Goal: Task Accomplishment & Management: Complete application form

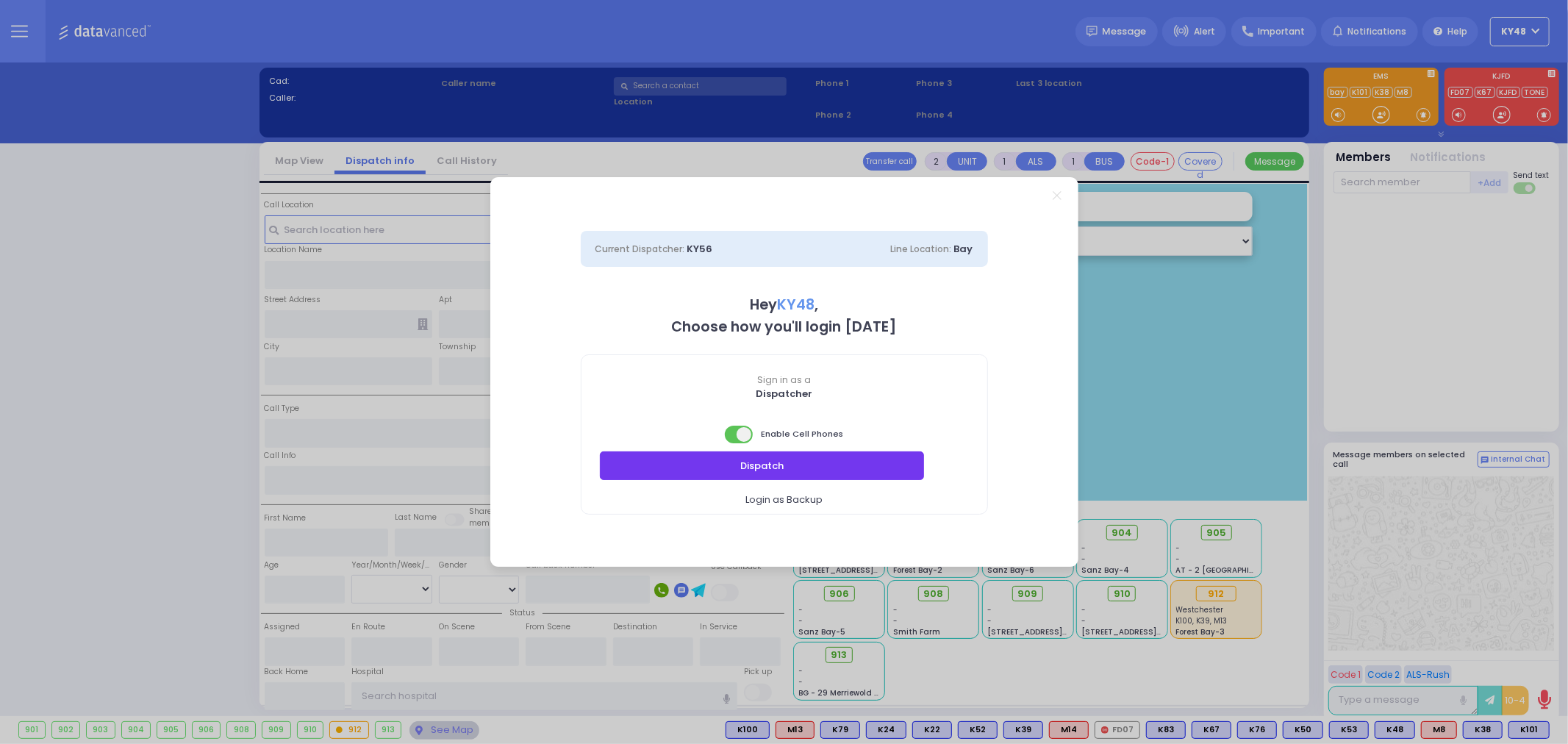
select select "13"
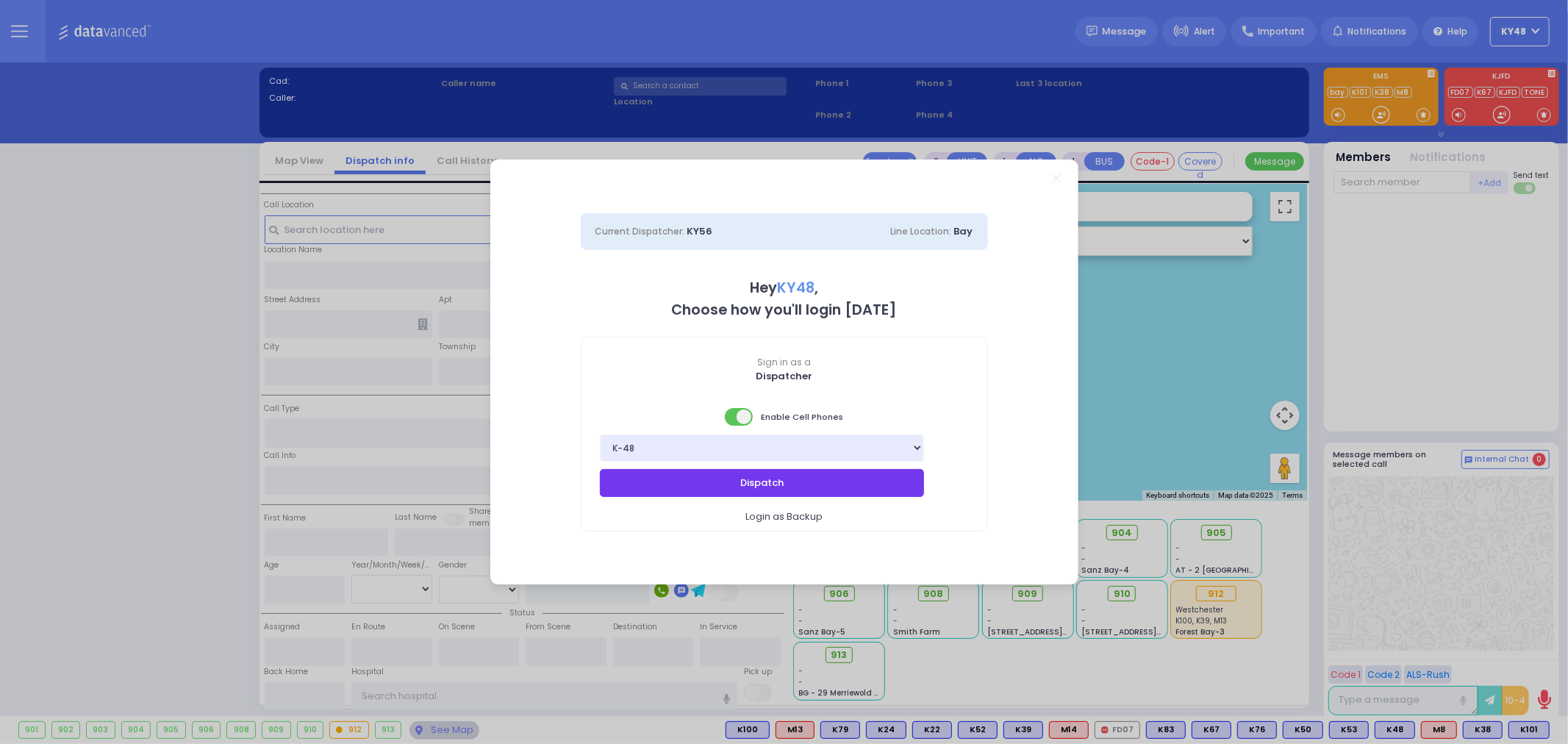
click at [738, 486] on button "Dispatch" at bounding box center [761, 483] width 325 height 28
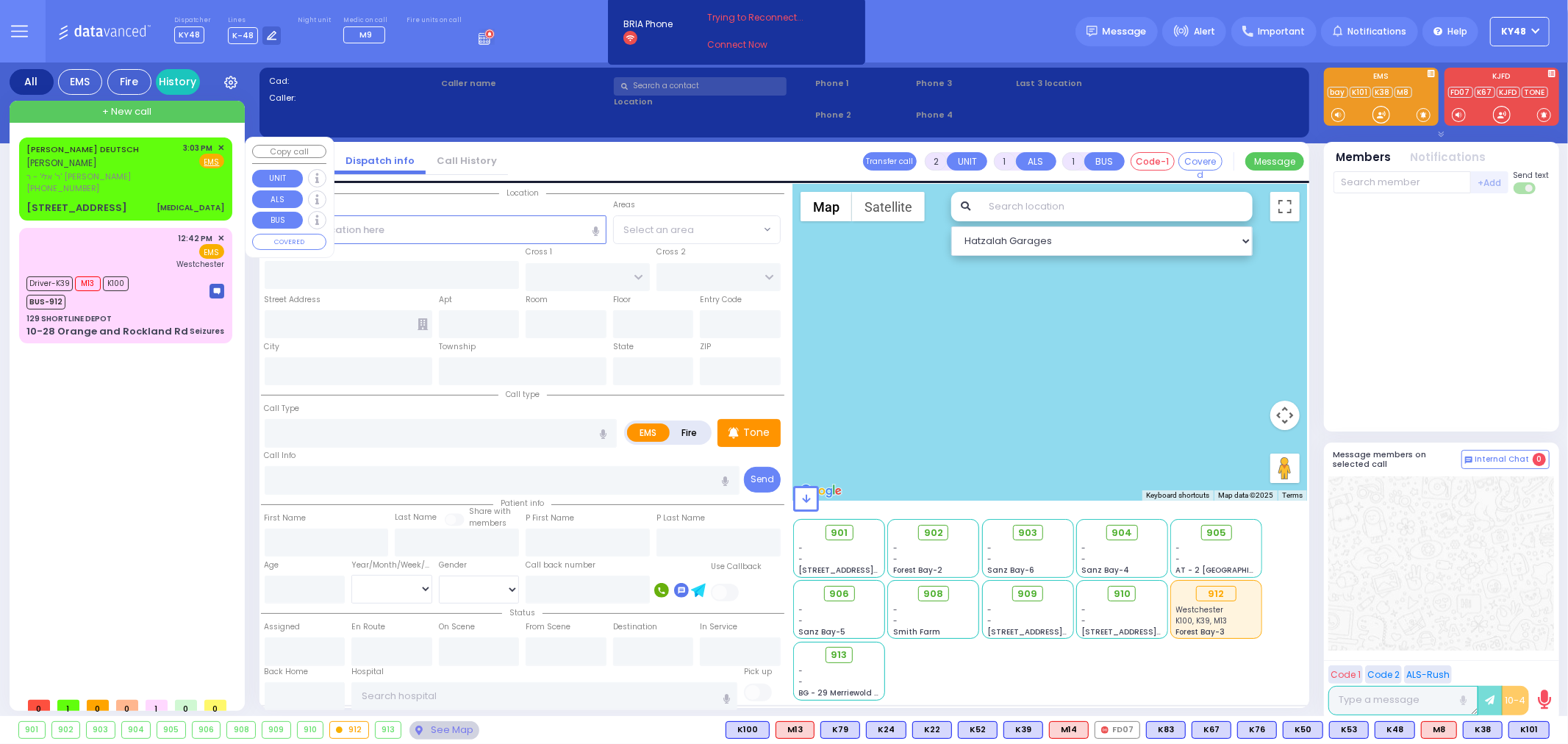
click at [107, 200] on div "[STREET_ADDRESS]" at bounding box center [76, 207] width 100 height 15
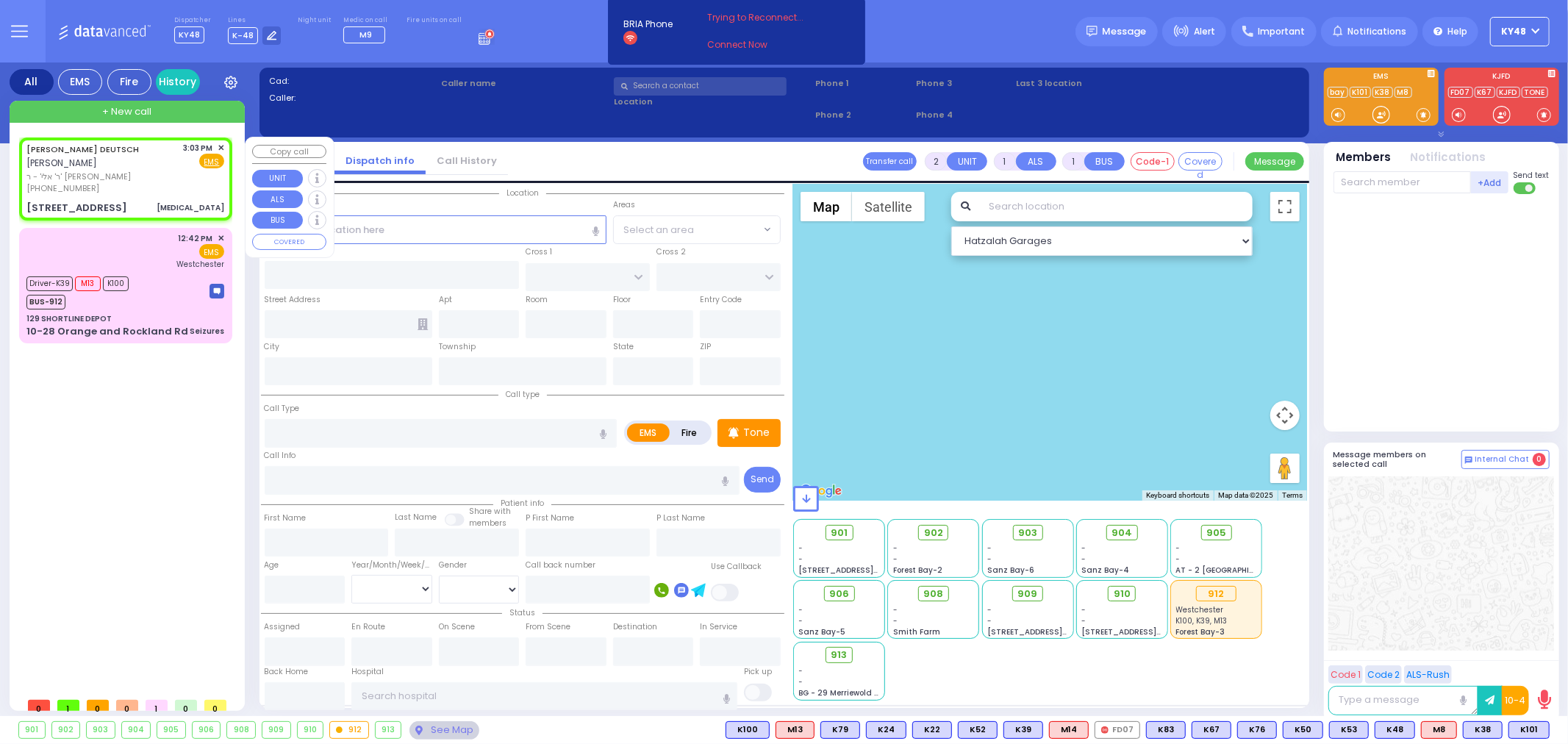
select select
type input "[MEDICAL_DATA]"
radio input "true"
type input "cardiac history"
type input "[PERSON_NAME]"
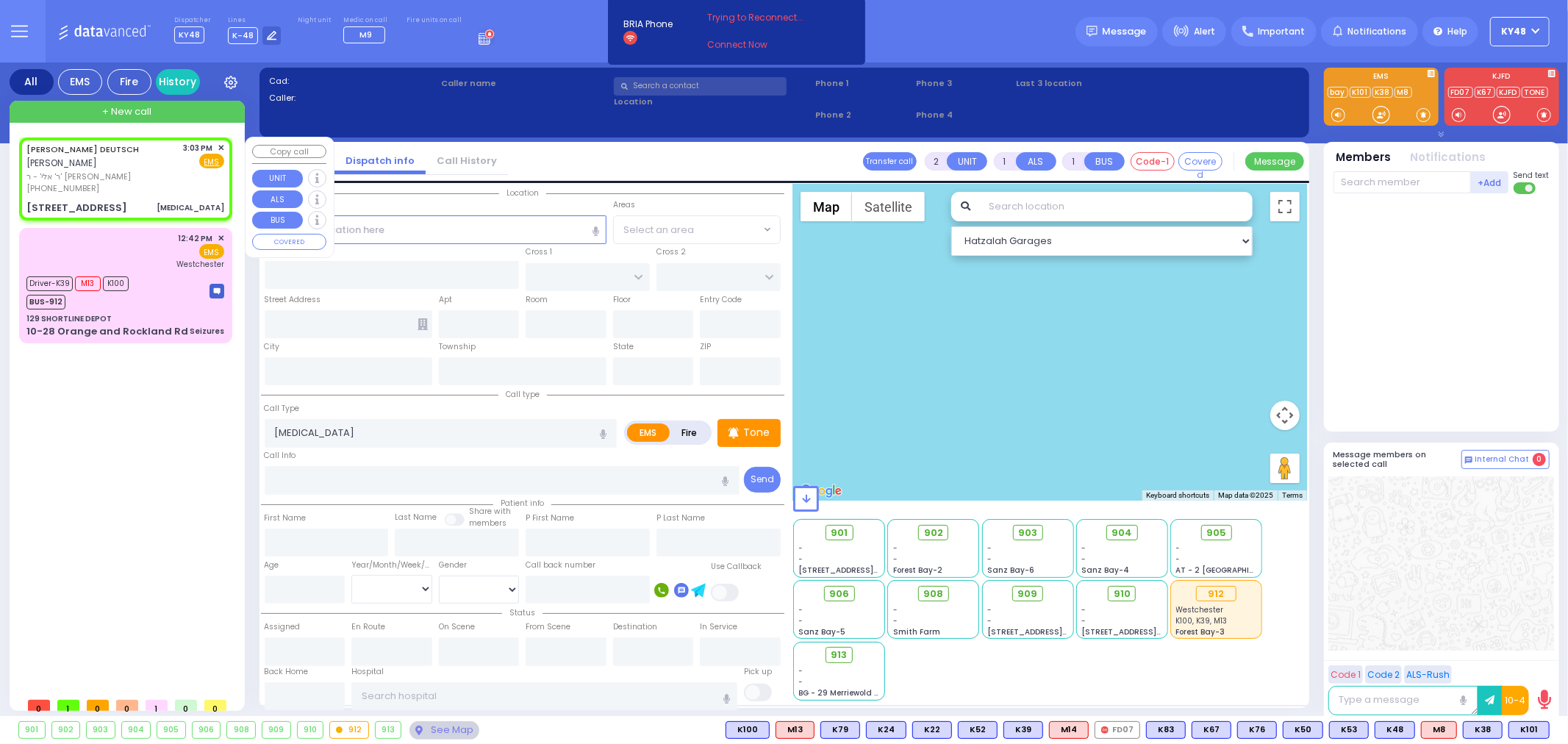
type input "DEUTSCH"
select select
type input "15:03"
type input "QUICKWAY RD"
type input "GARFIELD RD"
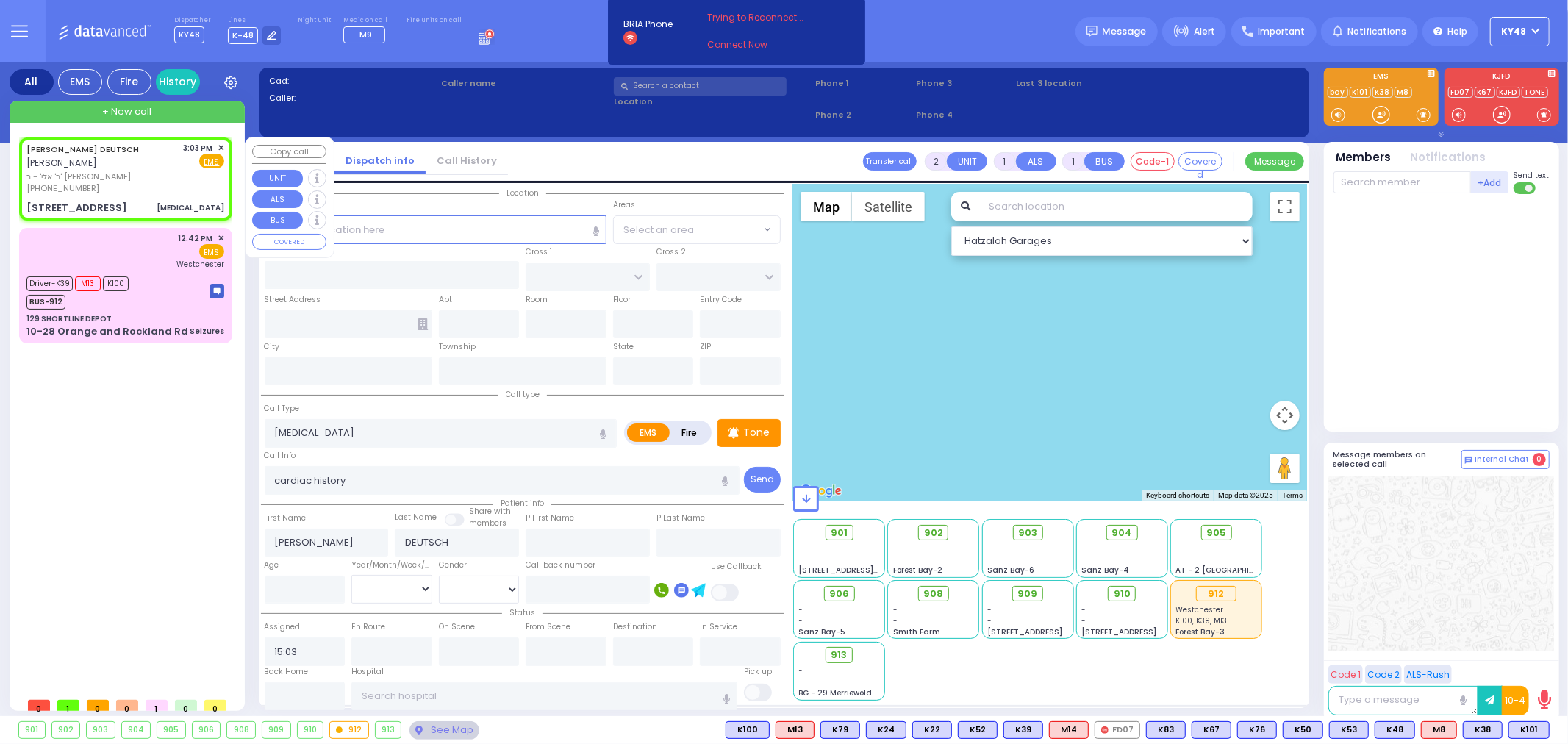
type input "[STREET_ADDRESS][PERSON_NAME]"
type input "301"
type input "[PERSON_NAME]"
type input "[US_STATE]"
type input "10950"
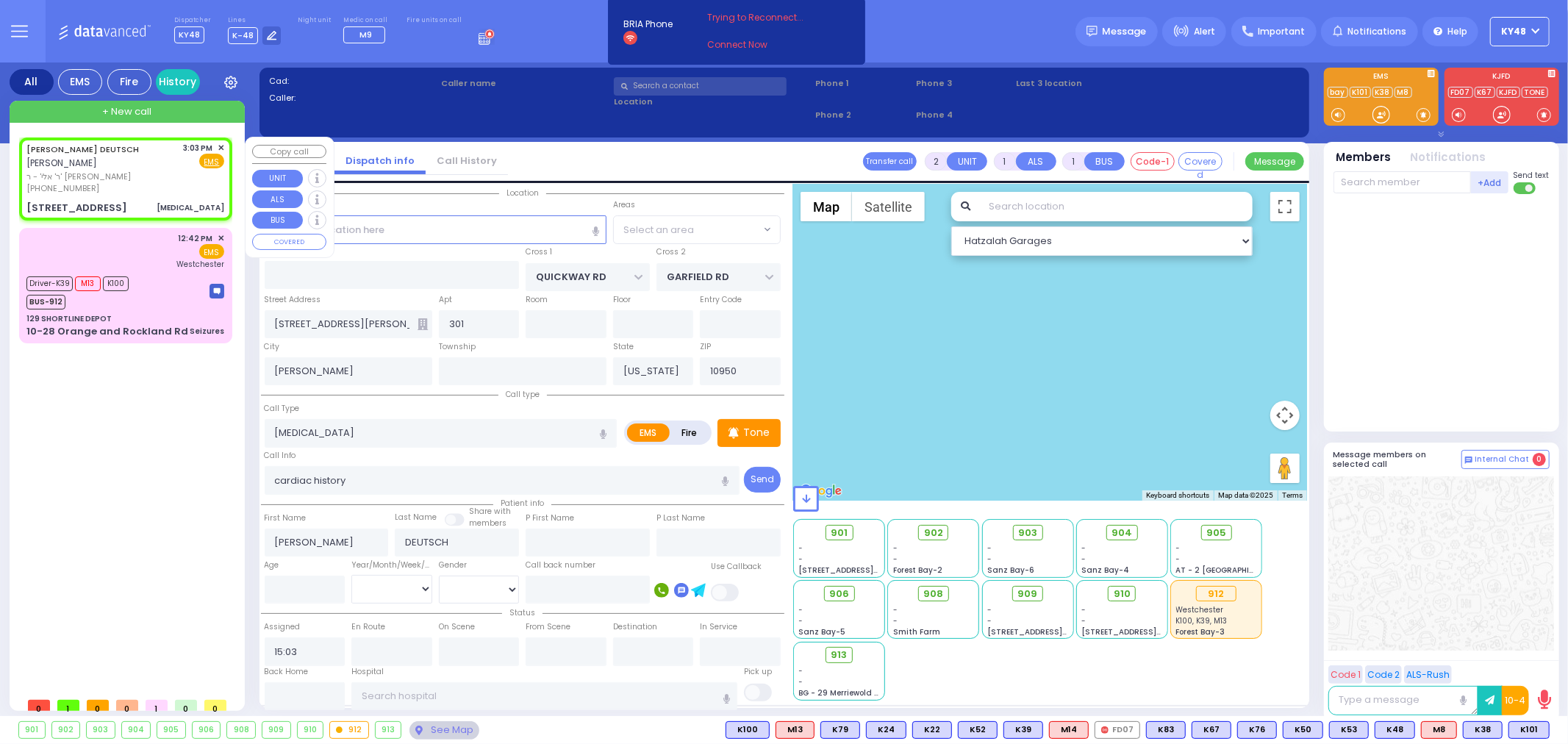
select select "SECTION 1"
select select "Hatzalah Garages"
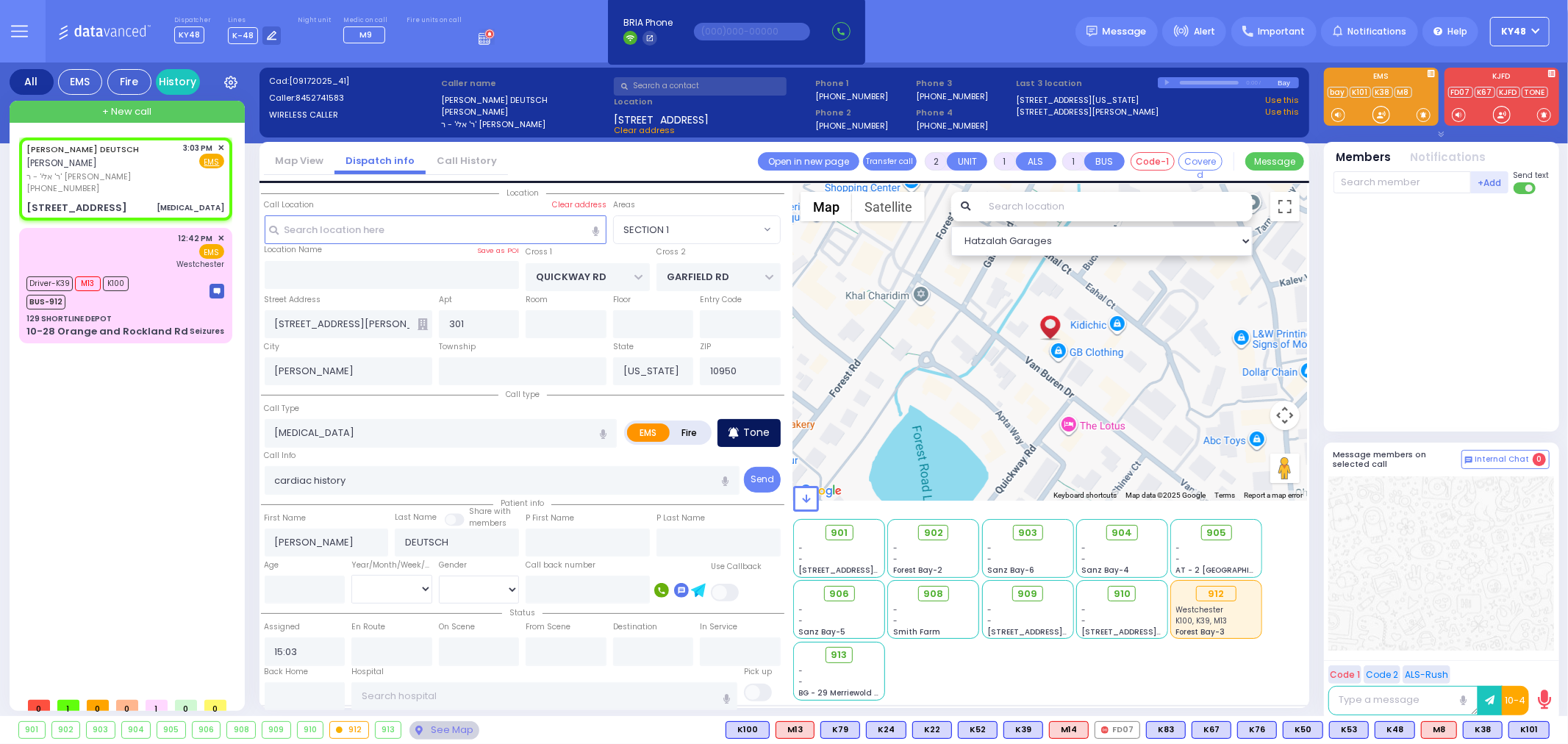
click at [760, 435] on p "Tone" at bounding box center [756, 433] width 27 height 16
drag, startPoint x: 704, startPoint y: 345, endPoint x: 723, endPoint y: 333, distance: 22.5
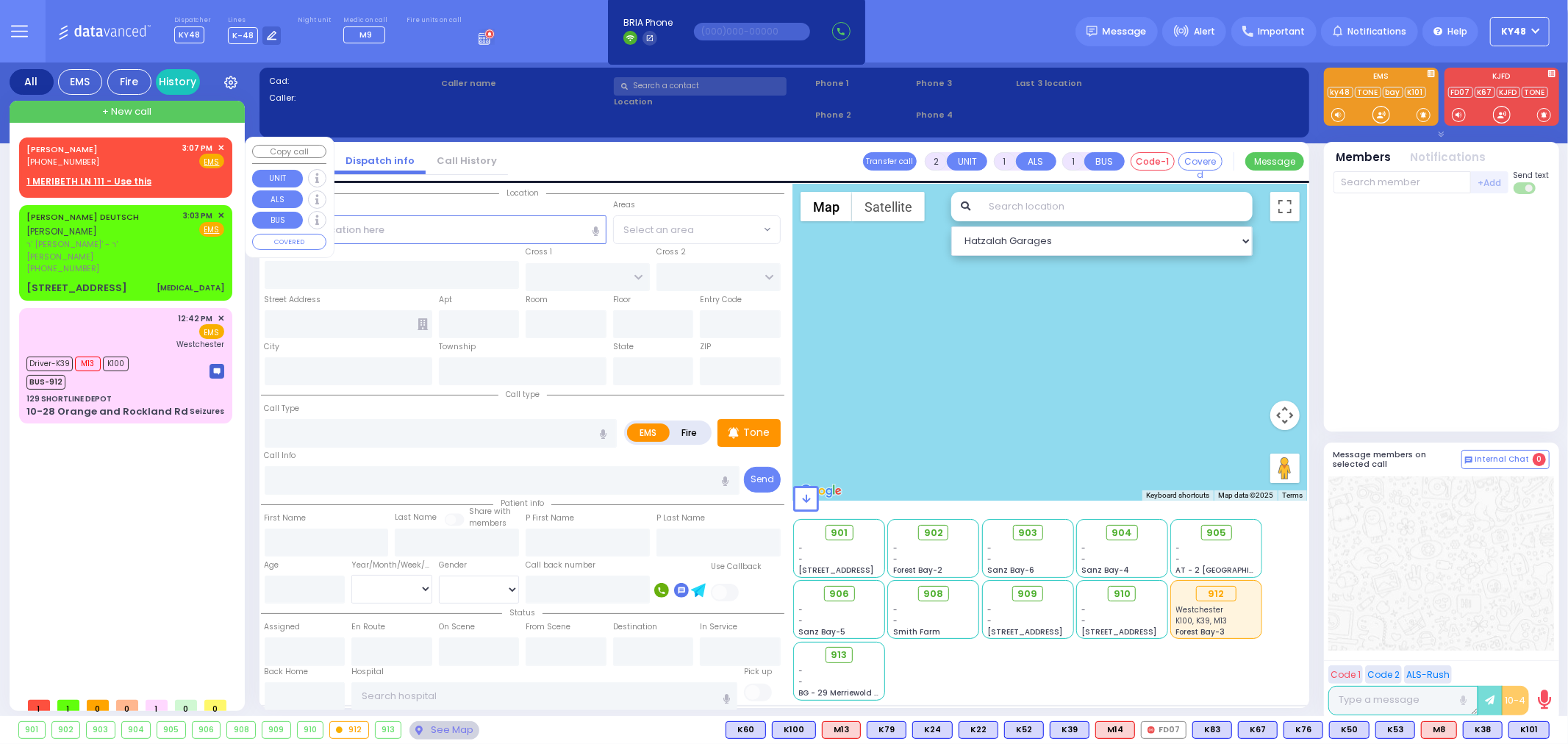
click at [134, 170] on div "USHER LEMEL WEISS (845) 492-6714 3:07 PM ✕ Fire EMS" at bounding box center [125, 165] width 207 height 51
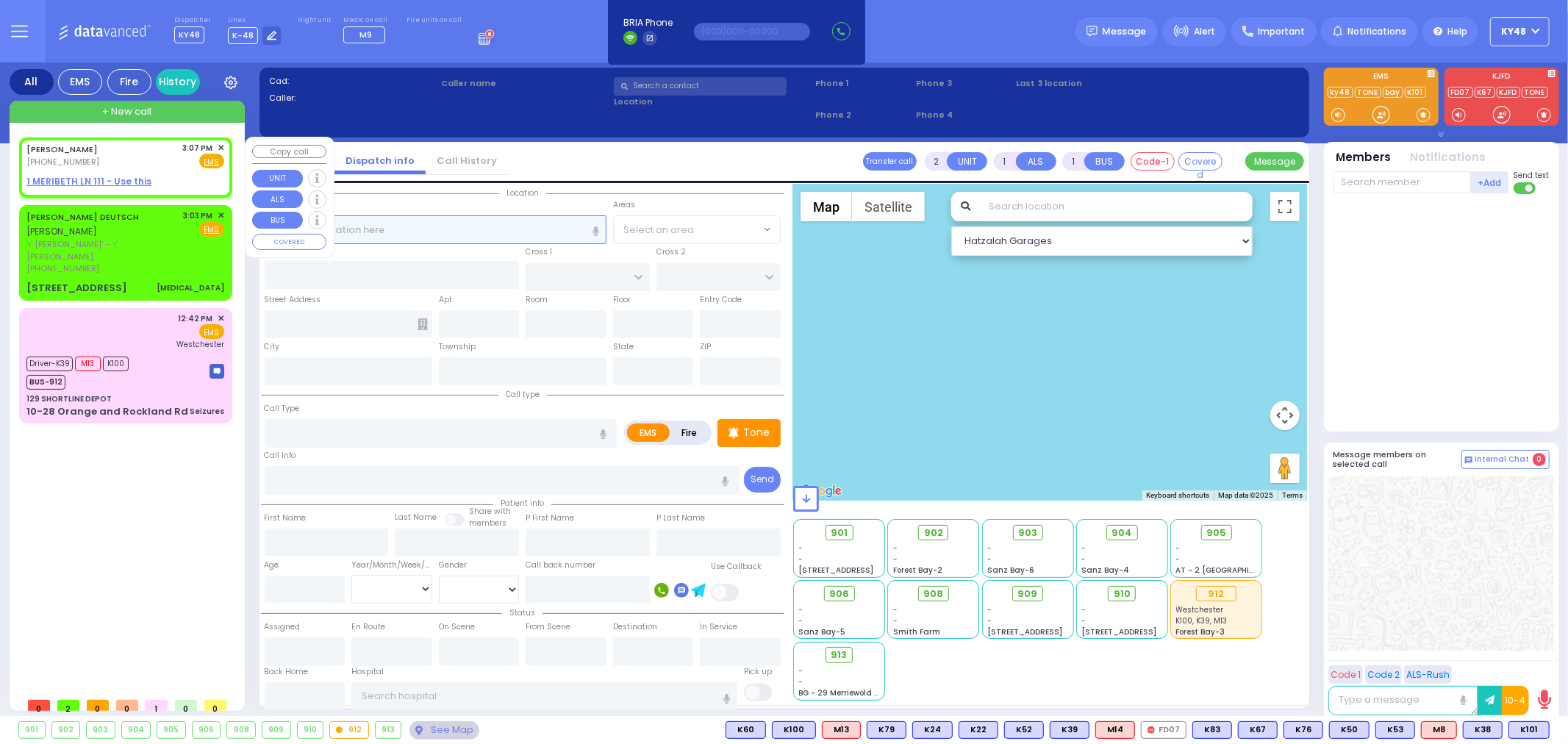
select select
radio input "true"
type input "USHER LEMEL"
type input "WEISS"
select select
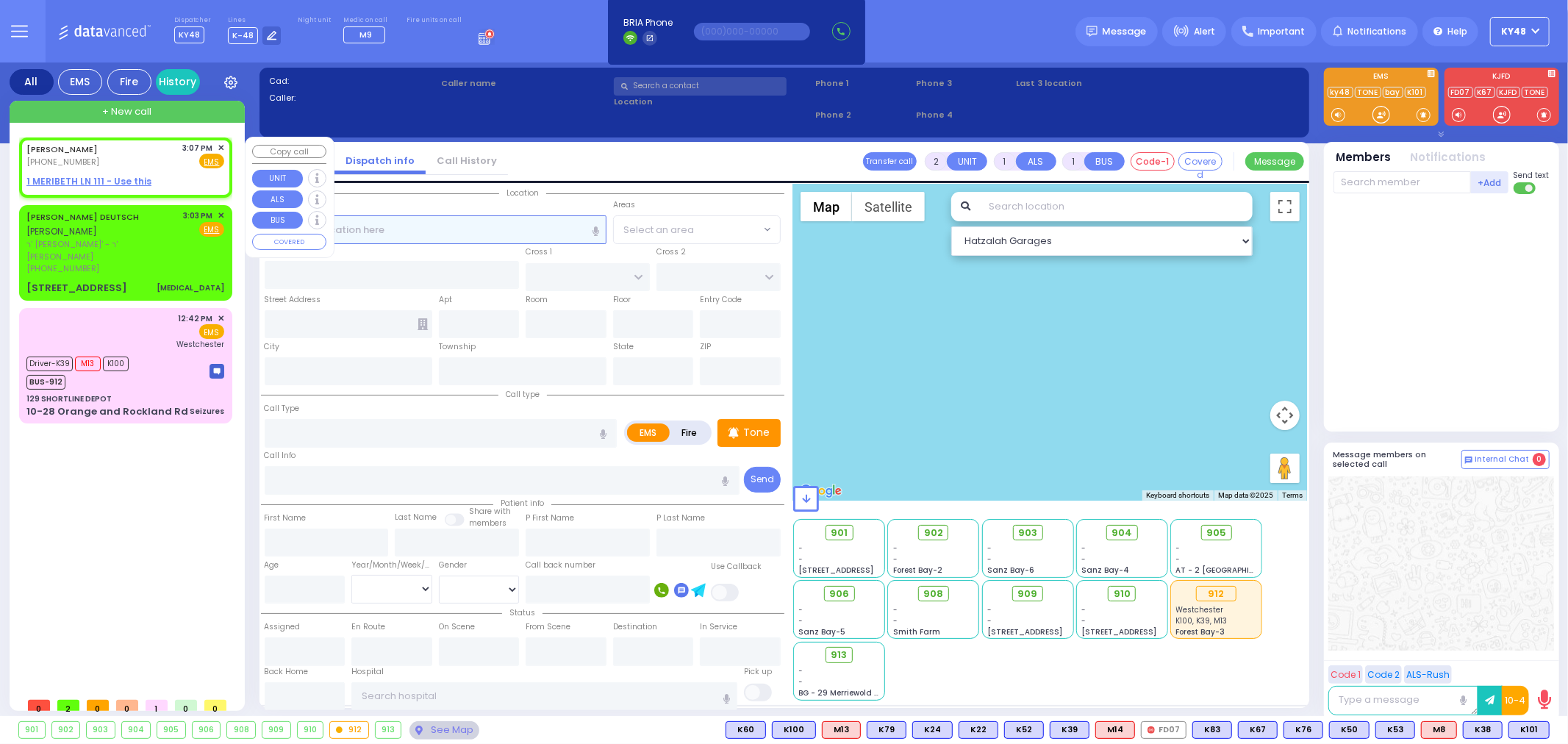
type input "15:07"
select select "Hatzalah Garages"
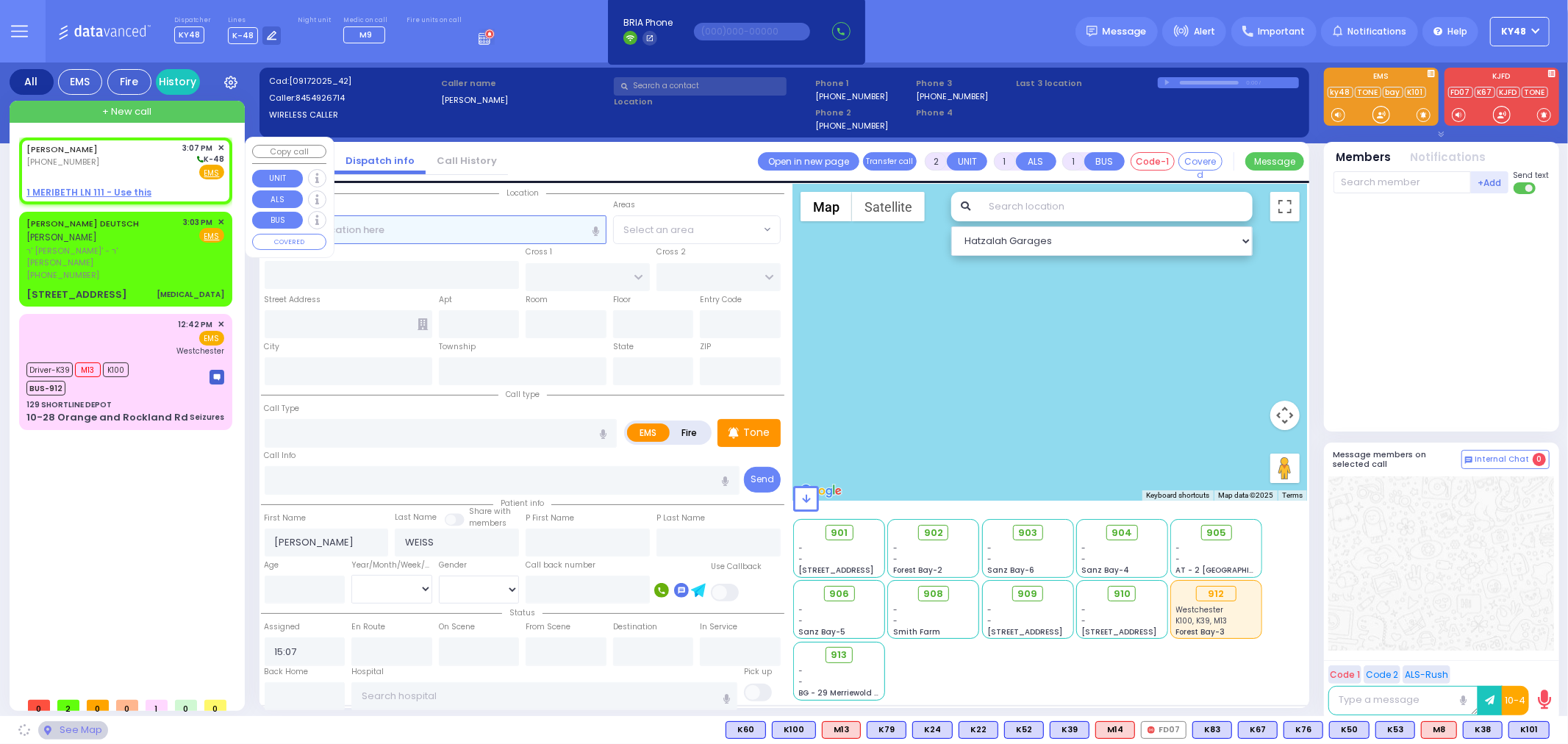
select select
radio input "true"
select select
select select "Hatzalah Garages"
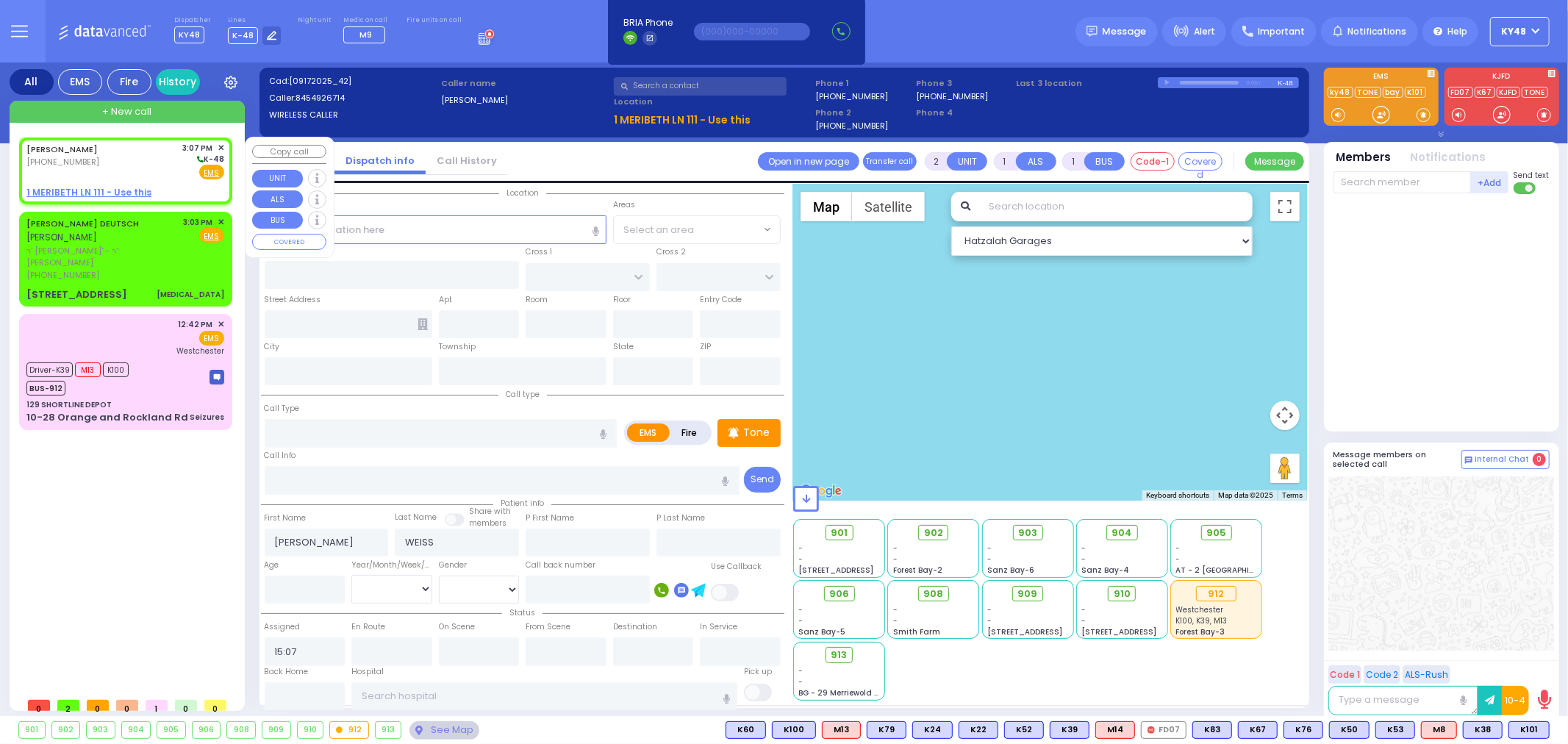
click at [112, 192] on u "1 MERIBETH LN 111 - Use this" at bounding box center [89, 191] width 125 height 13
select select
radio input "true"
select select
select select "Hatzalah Garages"
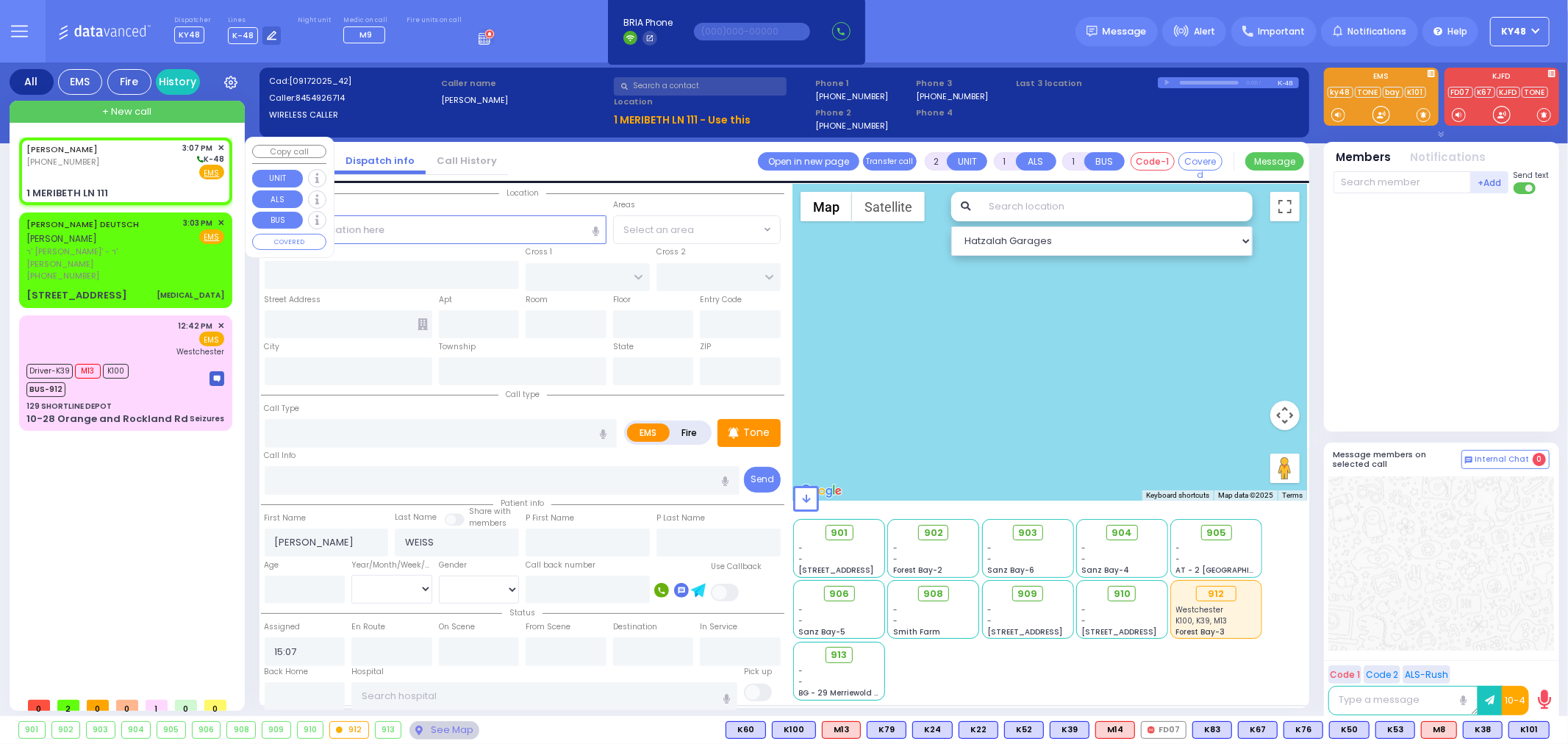
select select
radio input "true"
select select
select select "Hatzalah Garages"
type input "GILBERT ST"
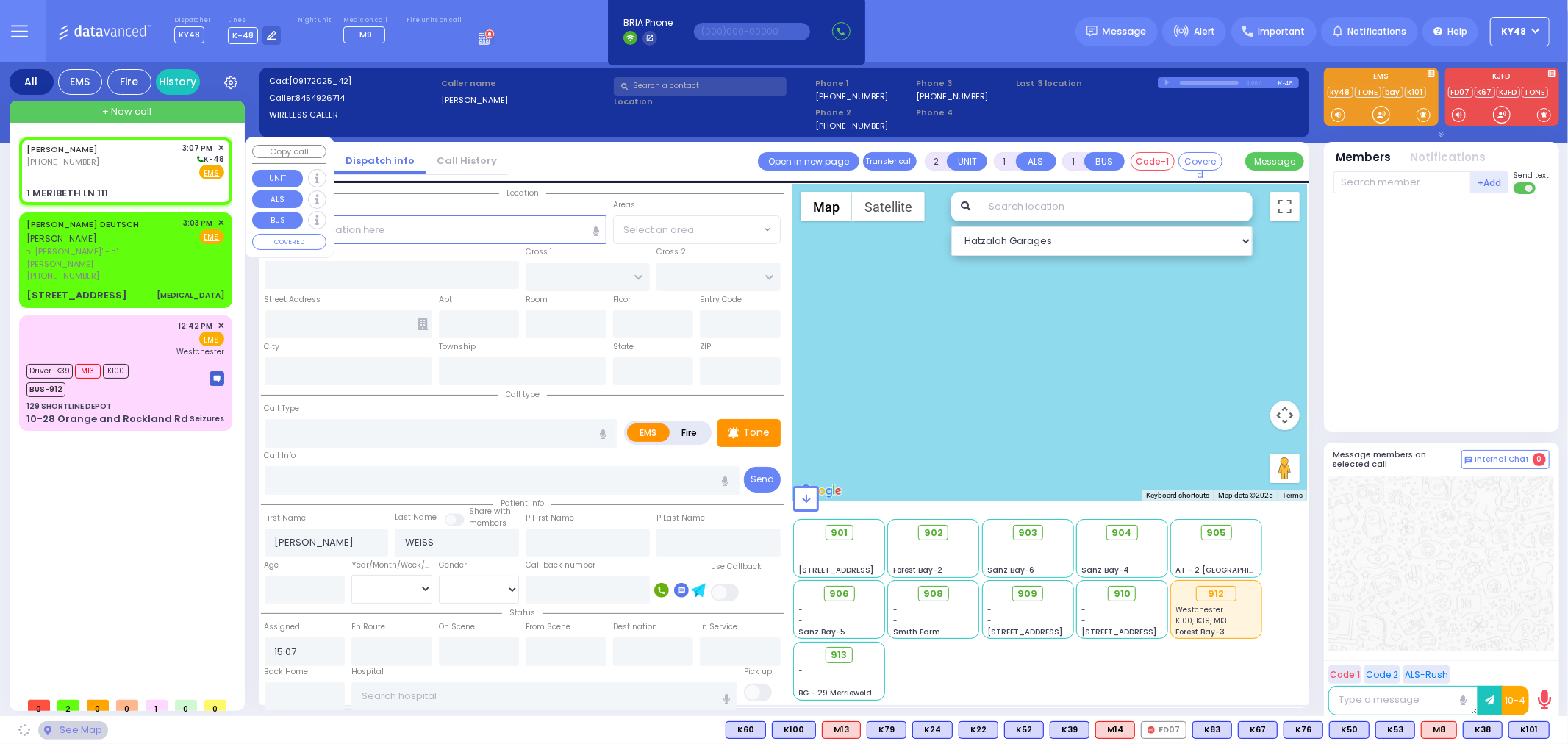
type input "VAN ARSDALE RD"
type input "1 MERIBETH LN"
type input "111"
type input "Monroe"
type input "[US_STATE]"
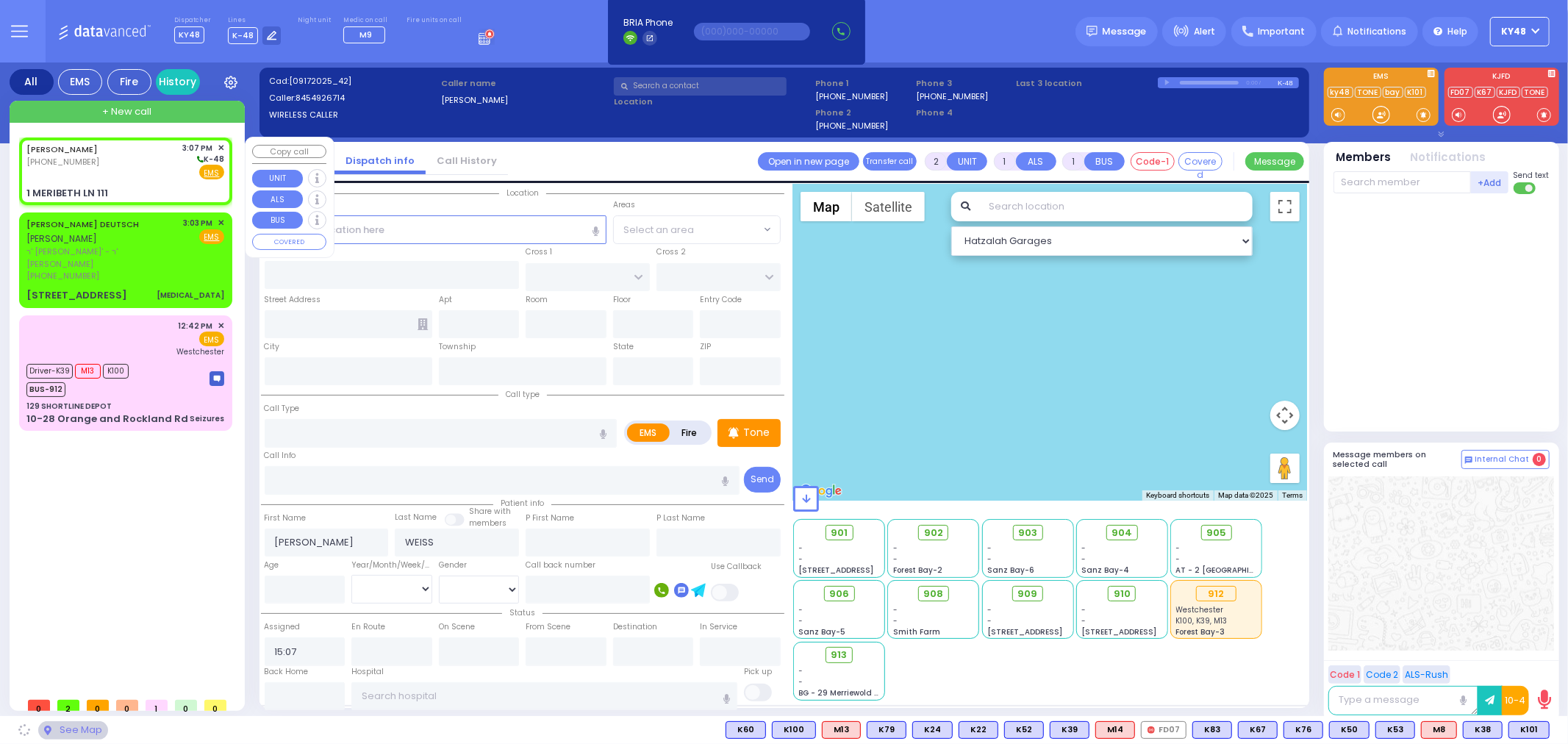
type input "10950"
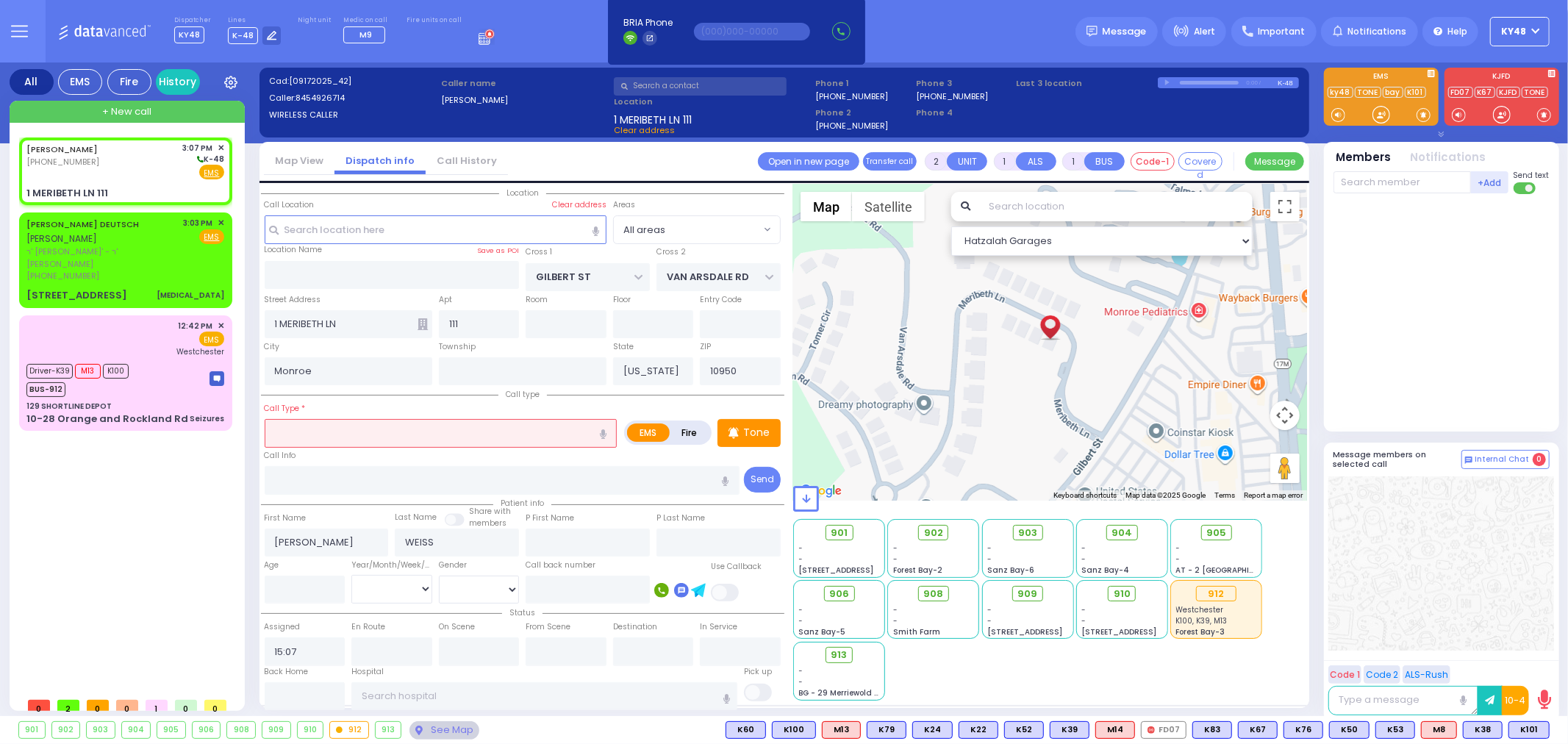
click at [307, 424] on input "text" at bounding box center [442, 433] width 353 height 28
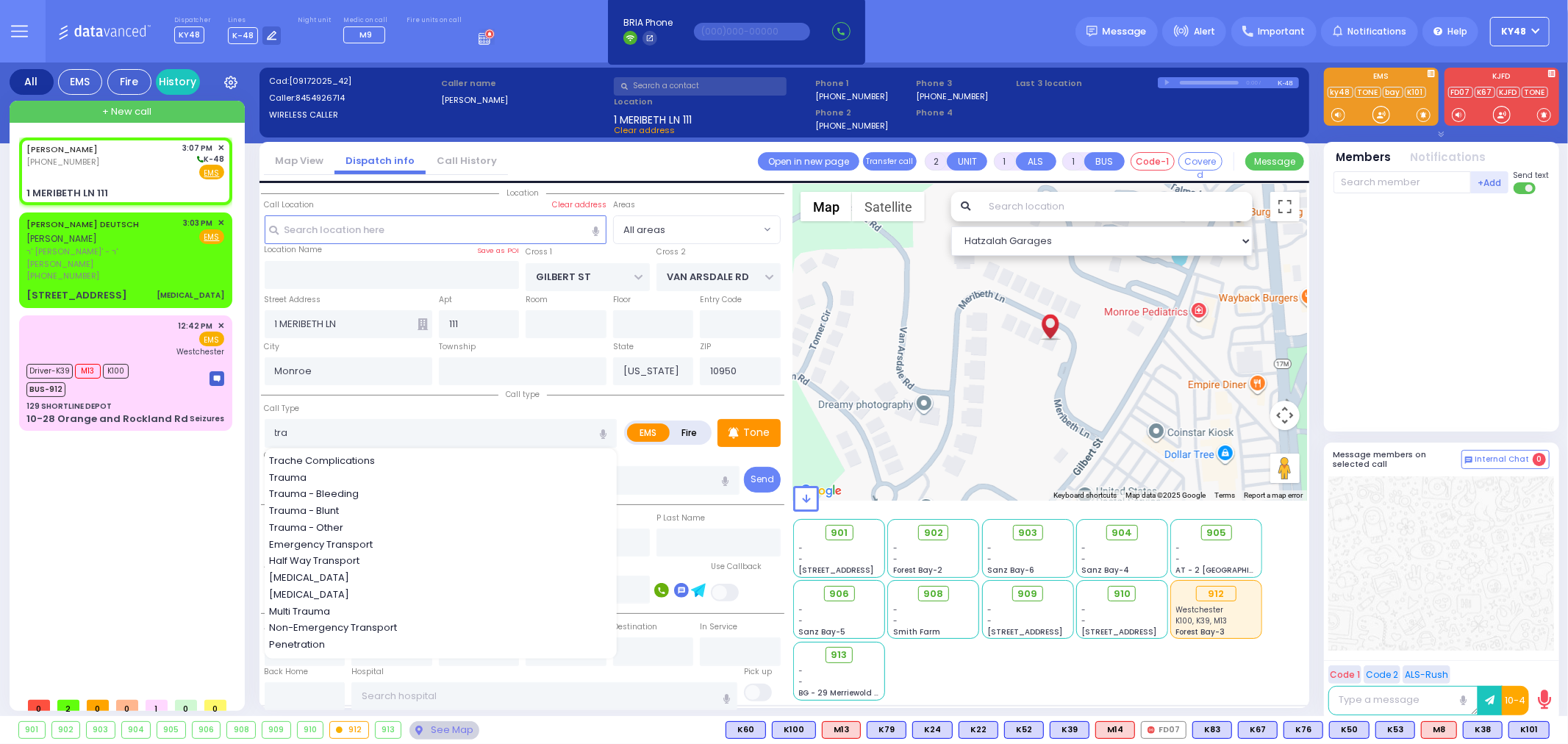
click at [346, 492] on span "Trauma - Bleeding" at bounding box center [317, 493] width 95 height 15
type input "Trauma - Bleeding"
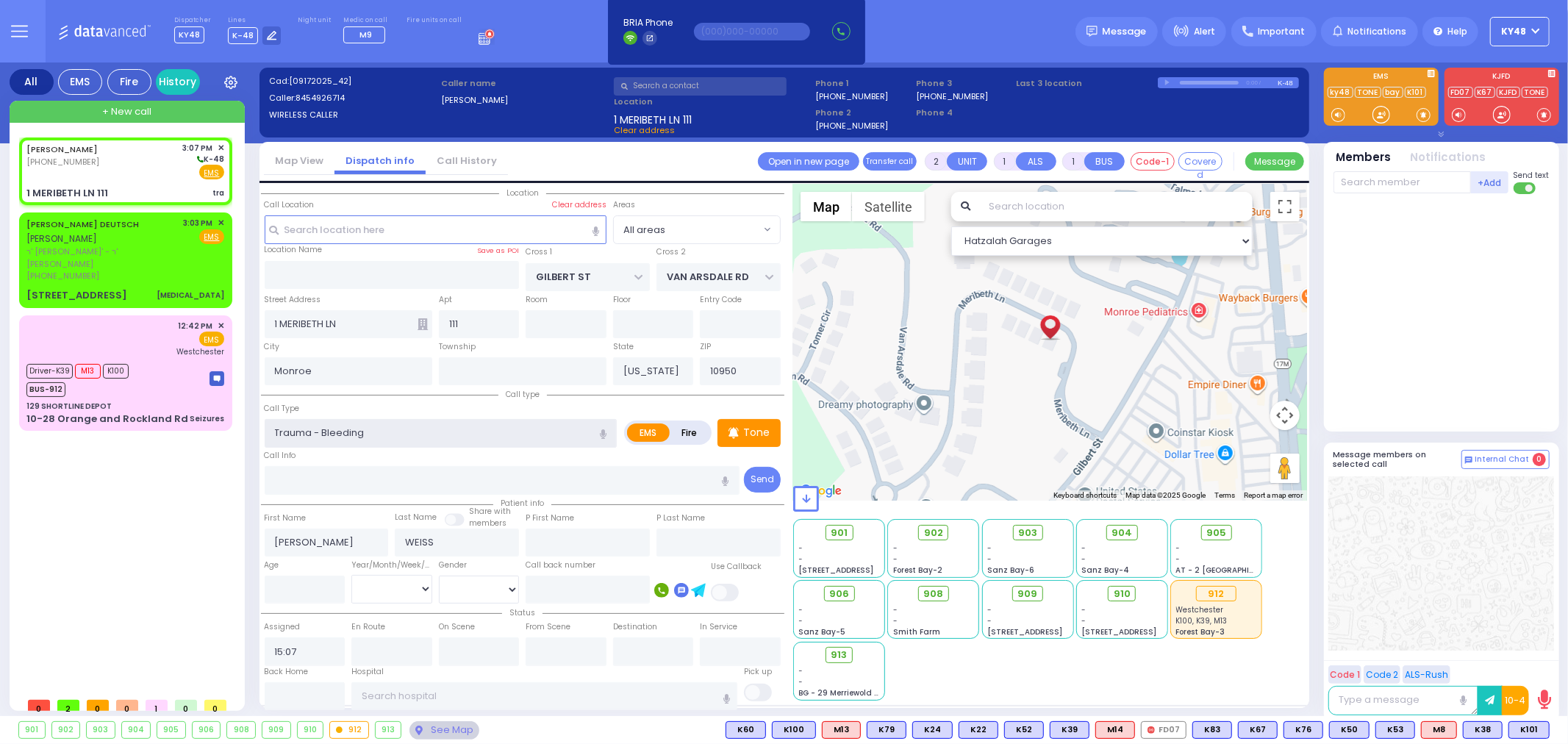
select select
radio input "true"
select select
select select "Hatzalah Garages"
select select
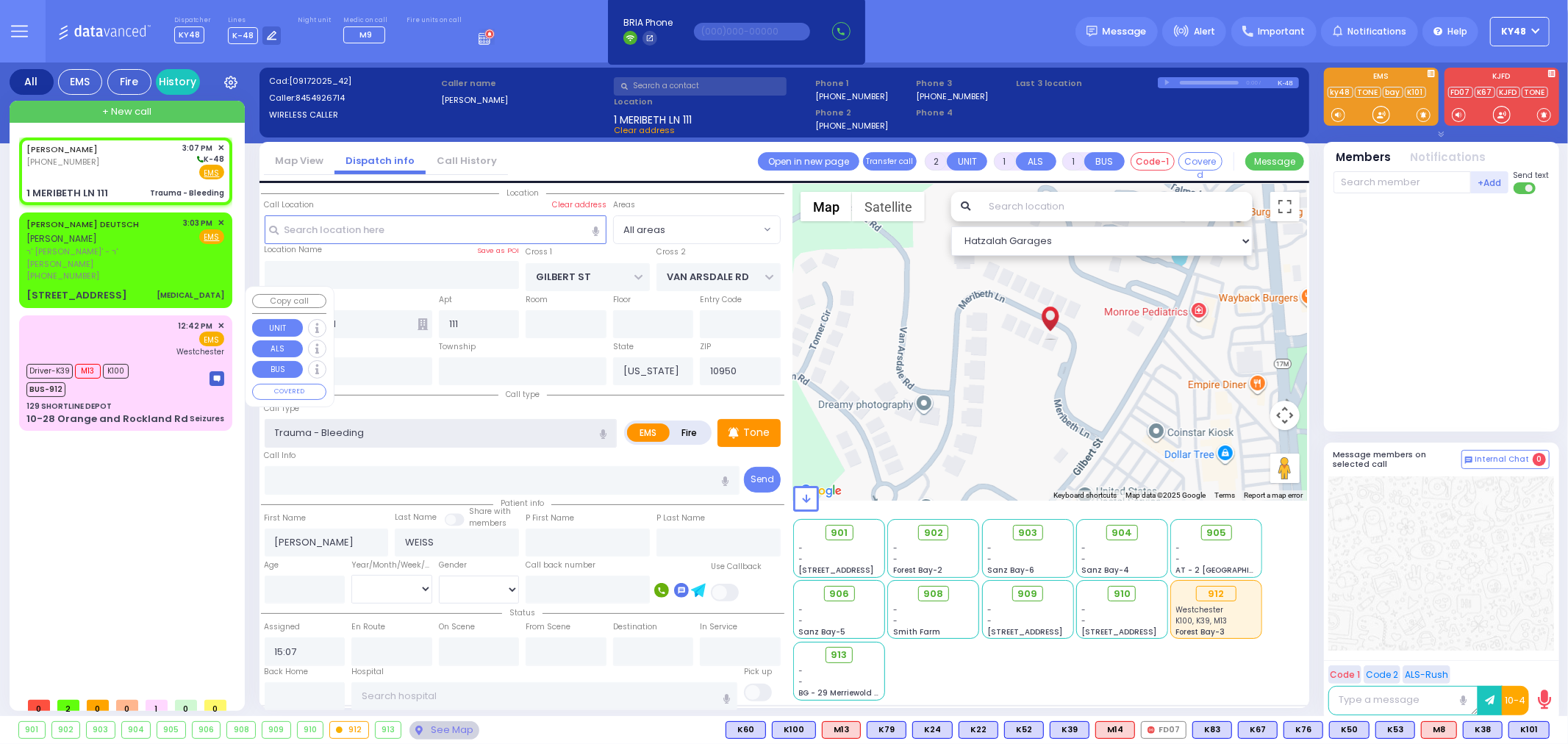
radio input "true"
select select
select select "Hatzalah Garages"
click at [738, 429] on icon at bounding box center [733, 433] width 10 height 18
select select
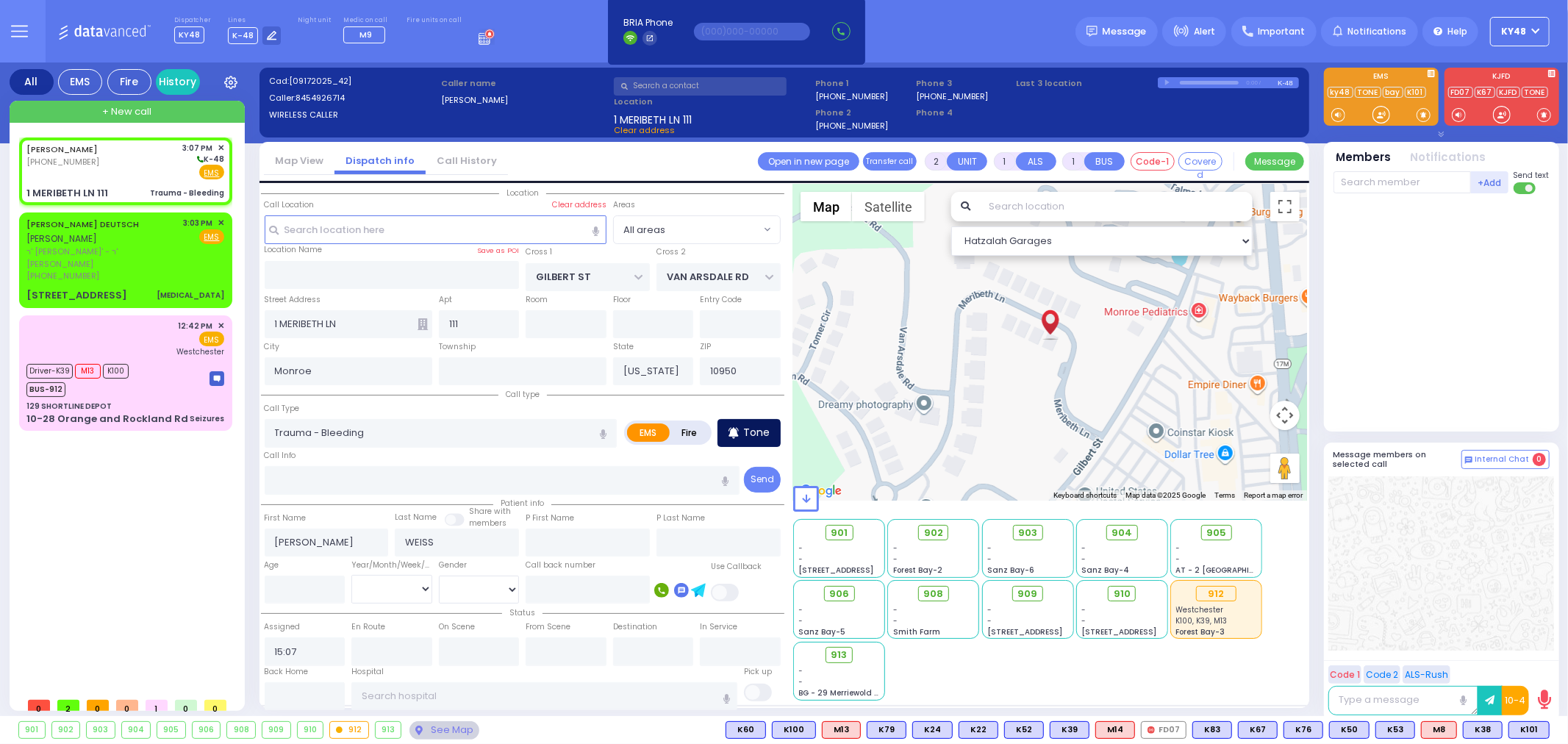
radio input "true"
select select
select select "Hatzalah Garages"
drag, startPoint x: 1380, startPoint y: 115, endPoint x: 1368, endPoint y: 112, distance: 12.4
click at [1373, 111] on div at bounding box center [1380, 114] width 15 height 15
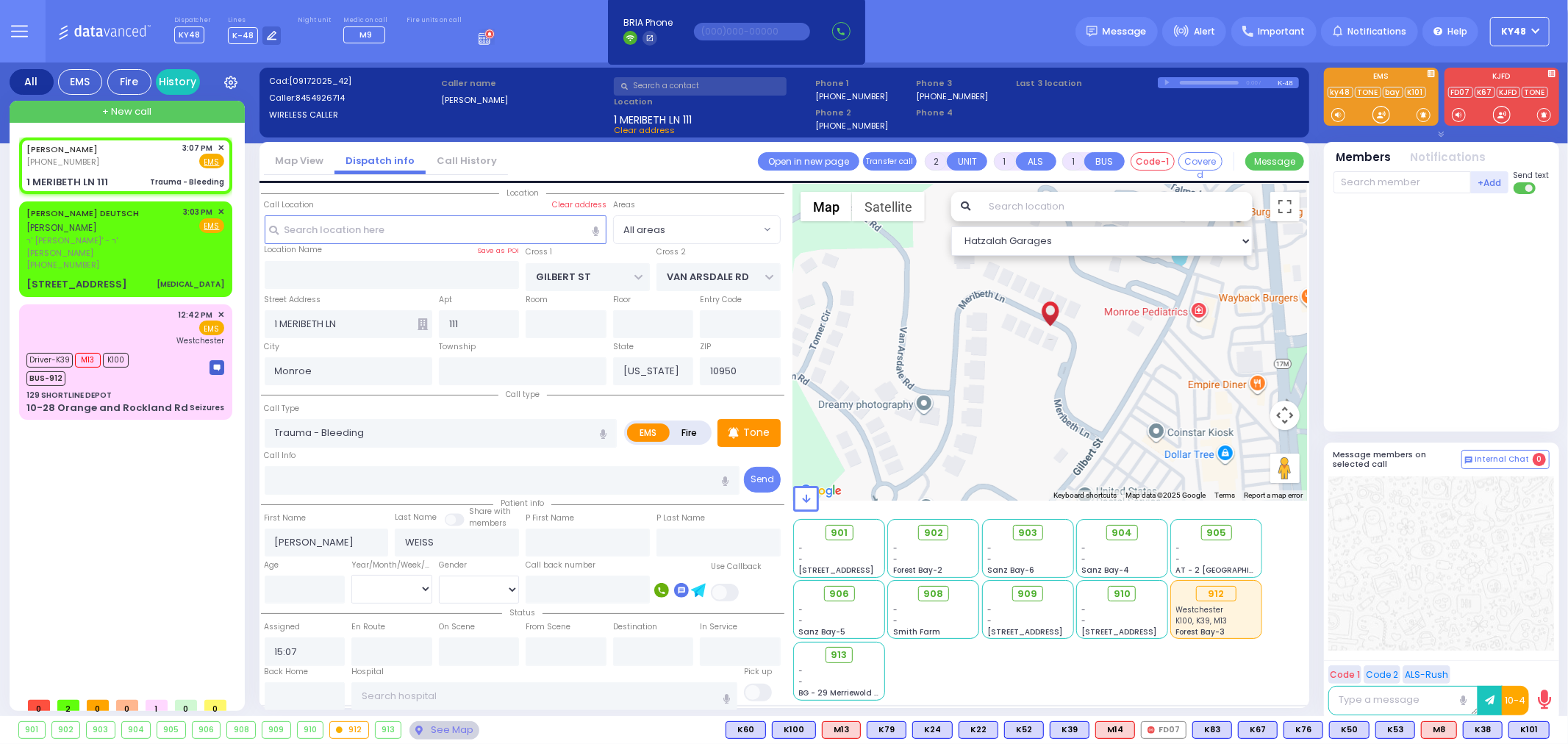
select select
radio input "true"
select select
select select "Hatzalah Garages"
click at [1377, 114] on div at bounding box center [1380, 114] width 15 height 15
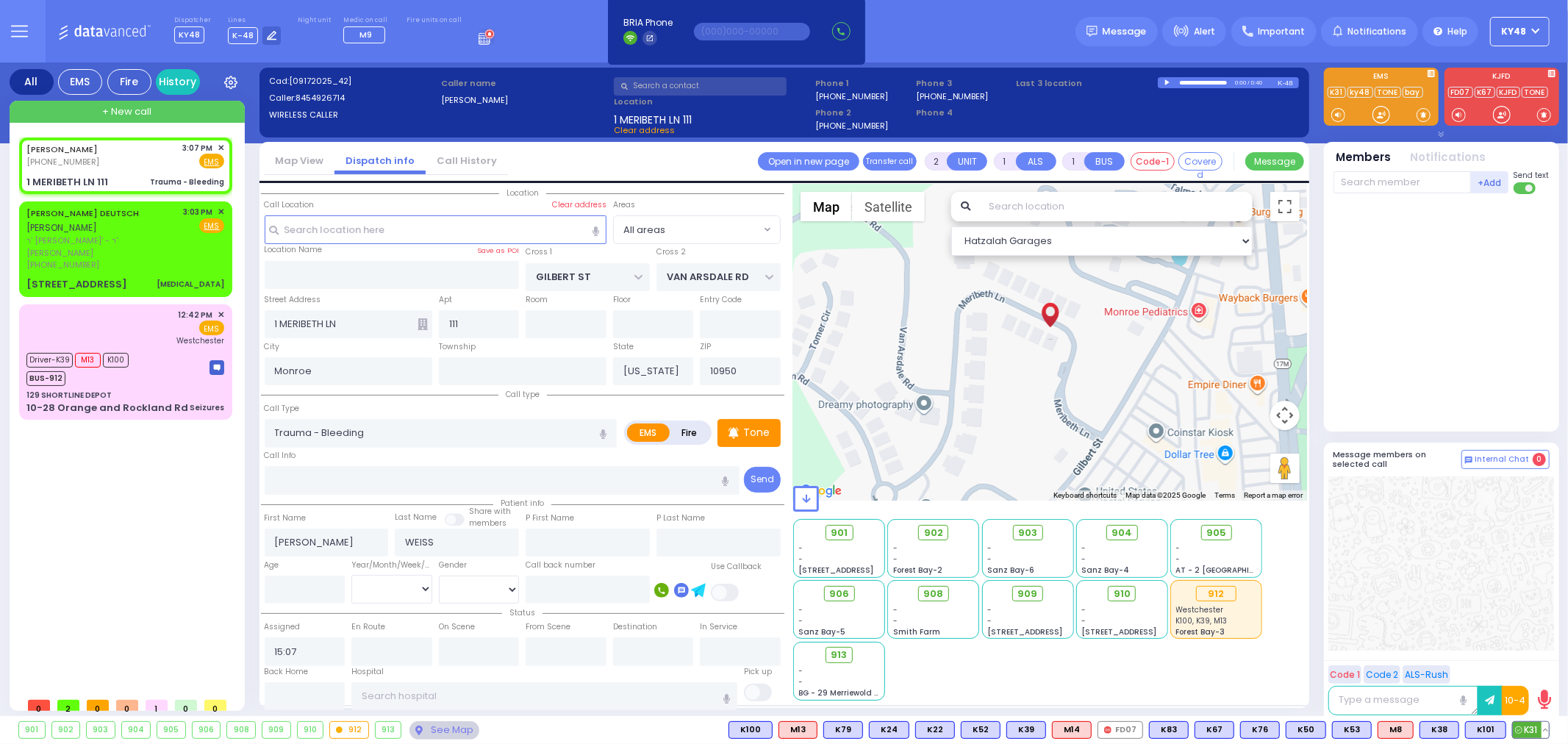
click at [1532, 729] on span "K31" at bounding box center [1530, 729] width 36 height 16
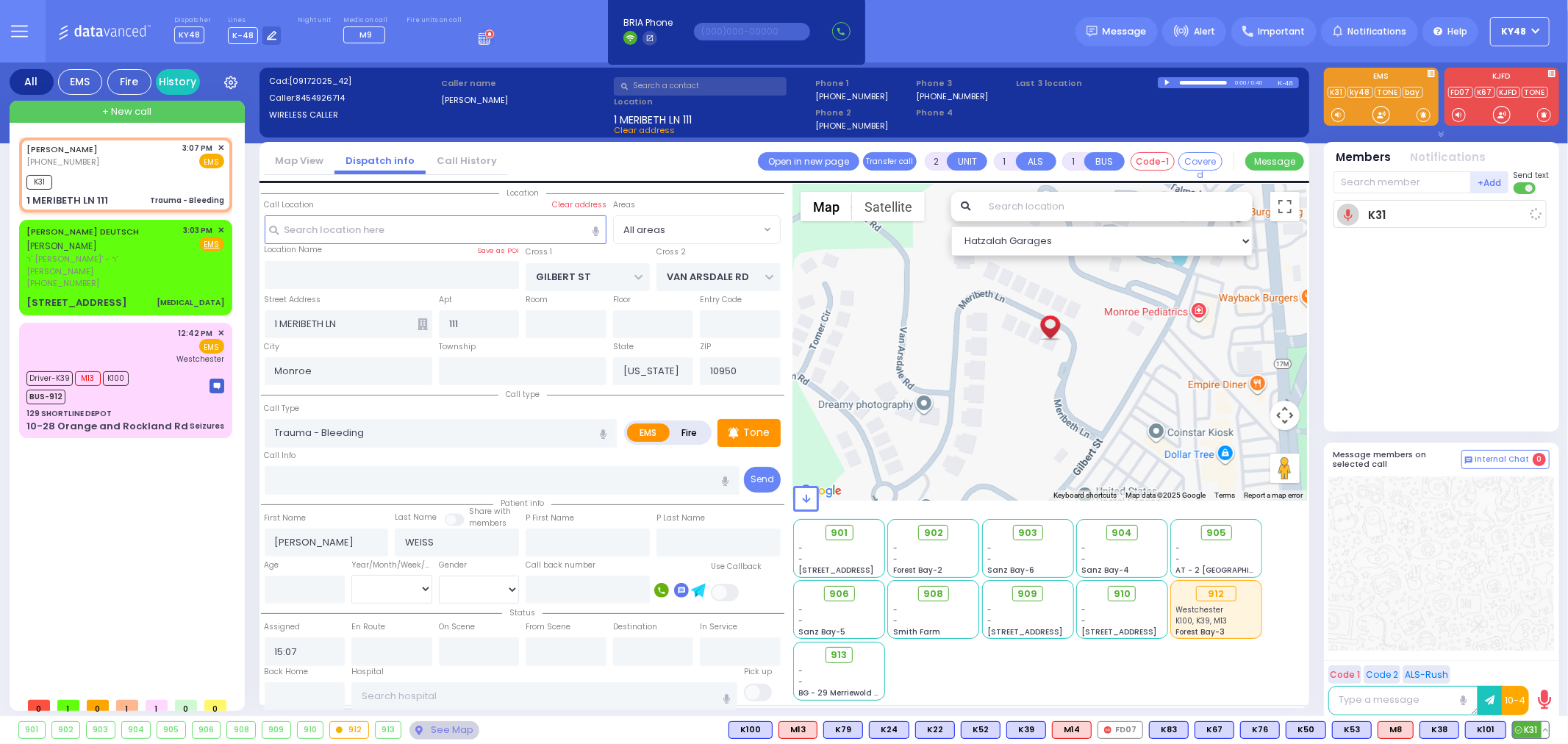
select select
radio input "true"
select select
type input "15:08"
select select "Hatzalah Garages"
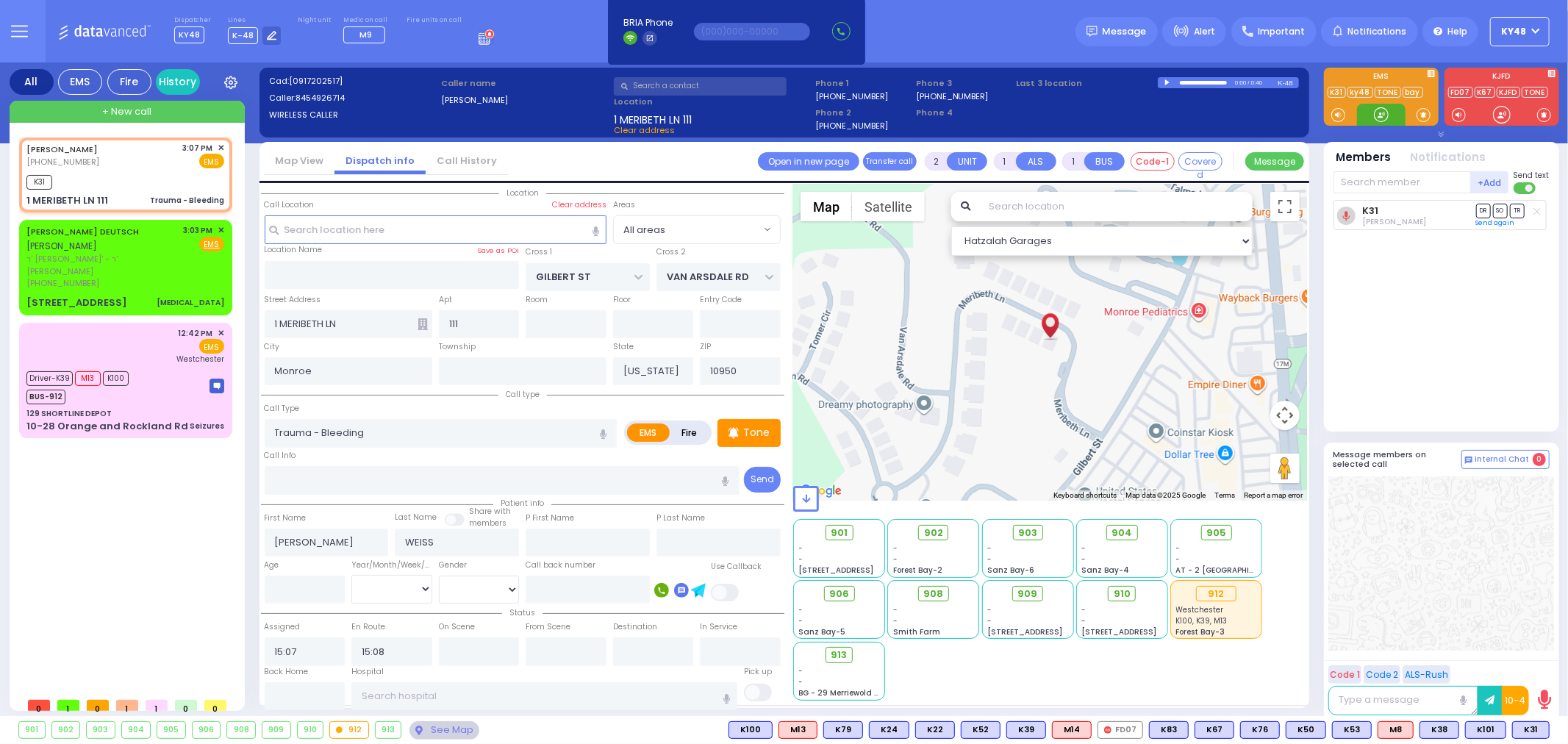
click at [1388, 120] on div at bounding box center [1380, 114] width 15 height 15
click at [1382, 116] on div at bounding box center [1380, 114] width 15 height 15
click at [753, 429] on p "Tone" at bounding box center [756, 433] width 27 height 16
drag, startPoint x: 1378, startPoint y: 118, endPoint x: 1386, endPoint y: 116, distance: 8.2
click at [1386, 116] on div at bounding box center [1380, 114] width 15 height 15
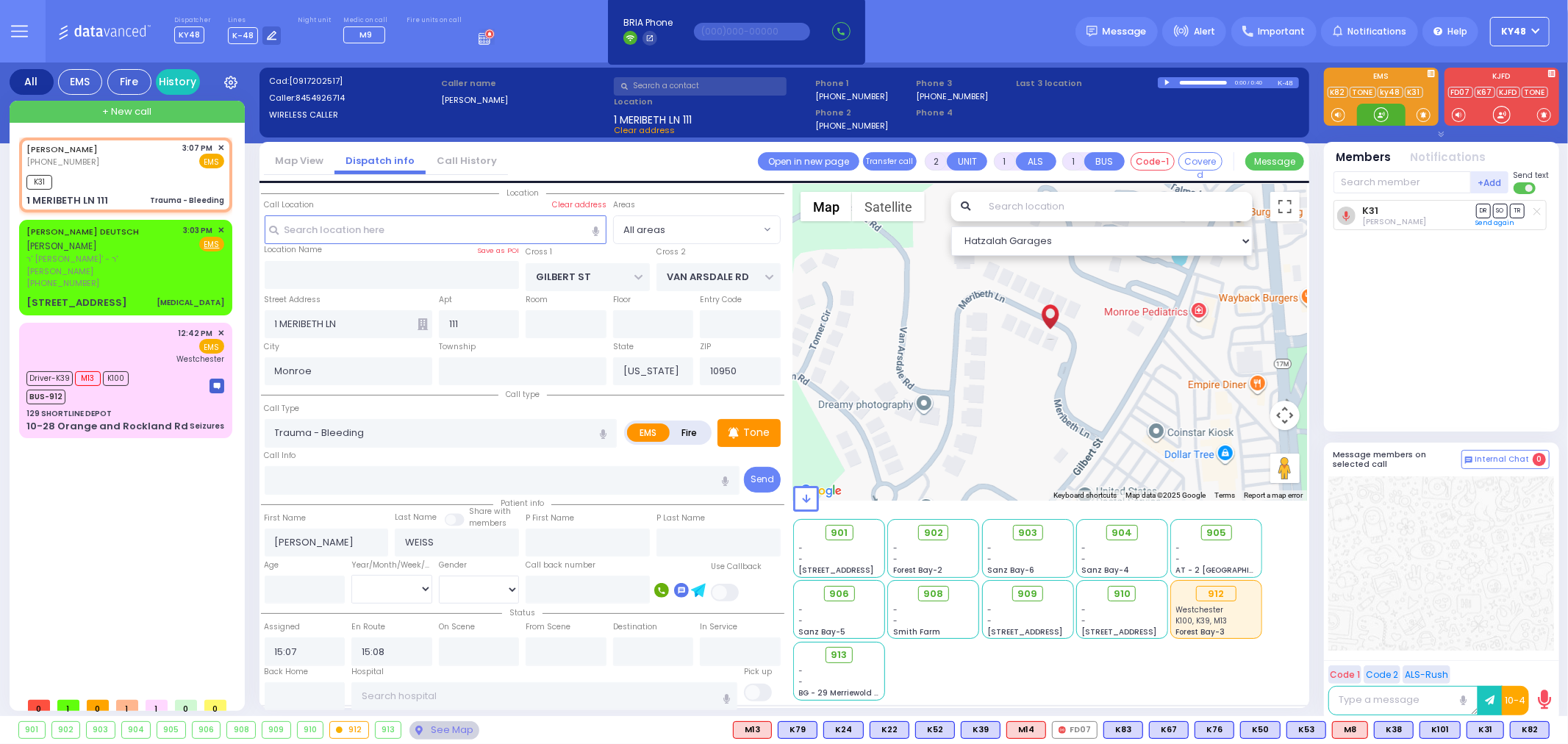
click at [1383, 122] on div at bounding box center [1380, 114] width 15 height 15
click at [1532, 731] on span "K82" at bounding box center [1529, 729] width 39 height 16
select select
radio input "true"
select select
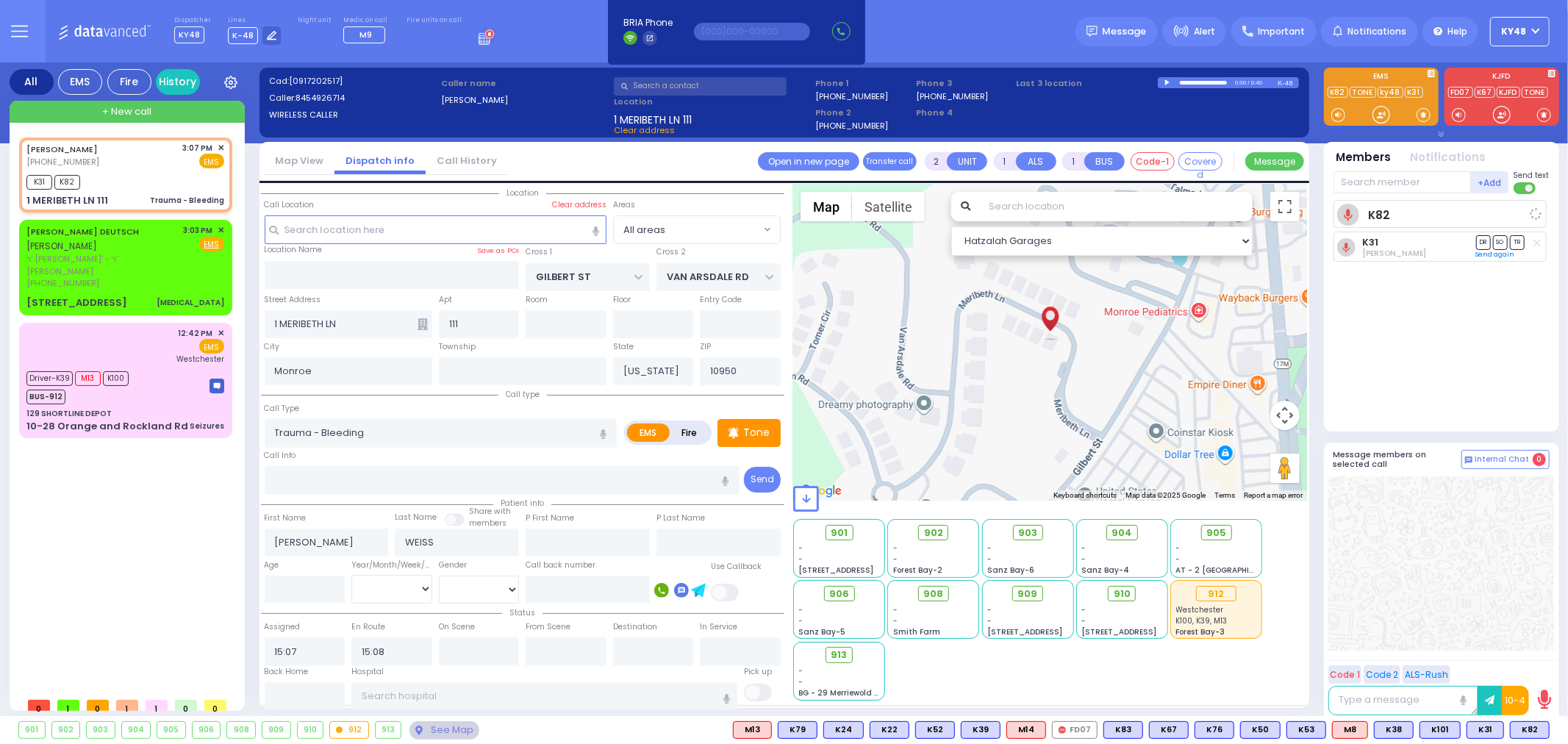
select select "Hatzalah Garages"
click at [1382, 115] on div at bounding box center [1380, 114] width 15 height 15
click at [1378, 113] on div at bounding box center [1380, 114] width 15 height 15
click at [173, 262] on div "LEIBISH DEUTSCH לייבוש דייטש ר' אלי' - ר' שלמה פעדער (845) 274-1583 3:03 PM ✕ F…" at bounding box center [125, 267] width 207 height 90
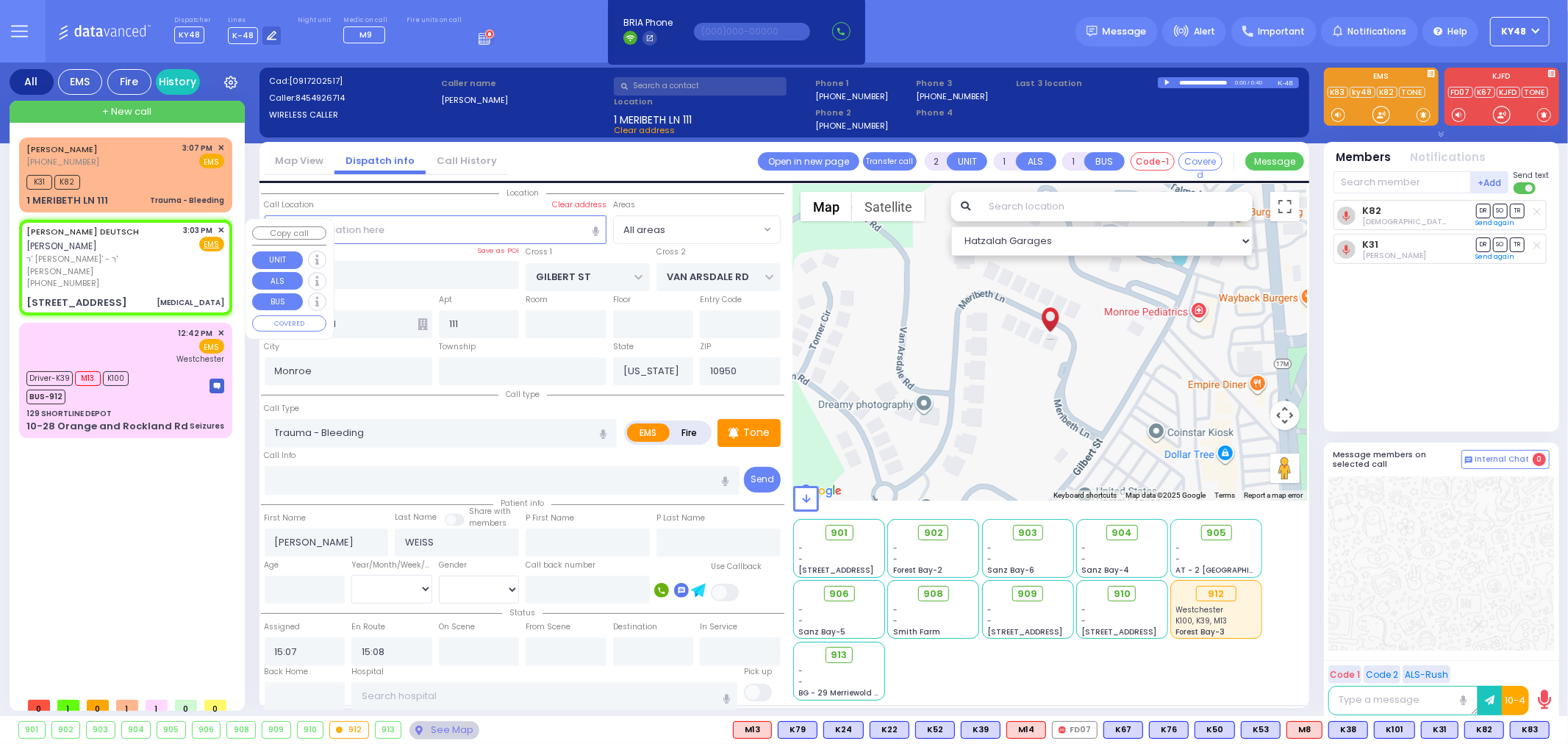
select select
type input "[MEDICAL_DATA]"
radio input "true"
type input "cardiac history"
type input "[PERSON_NAME]"
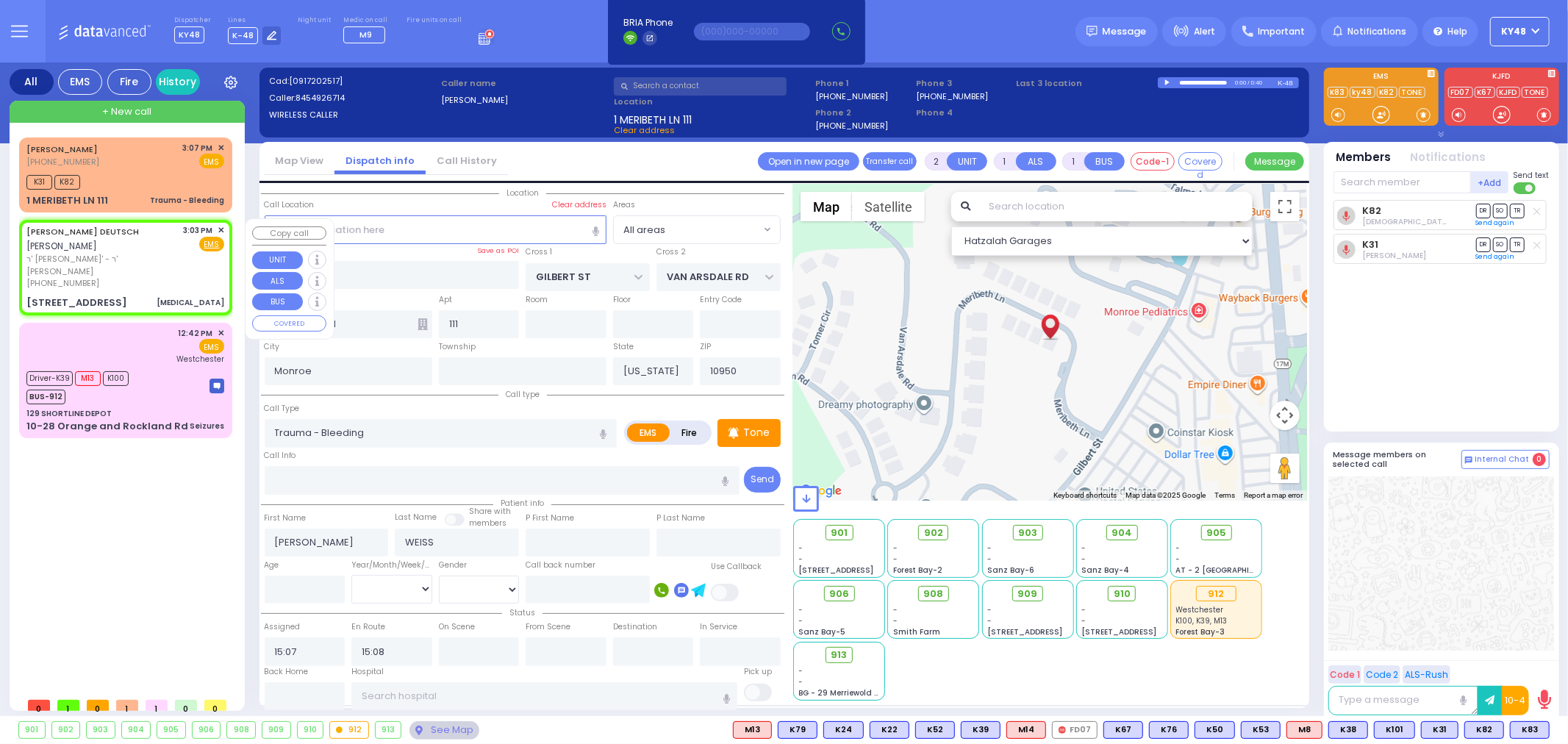
type input "DEUTSCH"
select select
type input "15:03"
type input "QUICKWAY RD"
type input "GARFIELD RD"
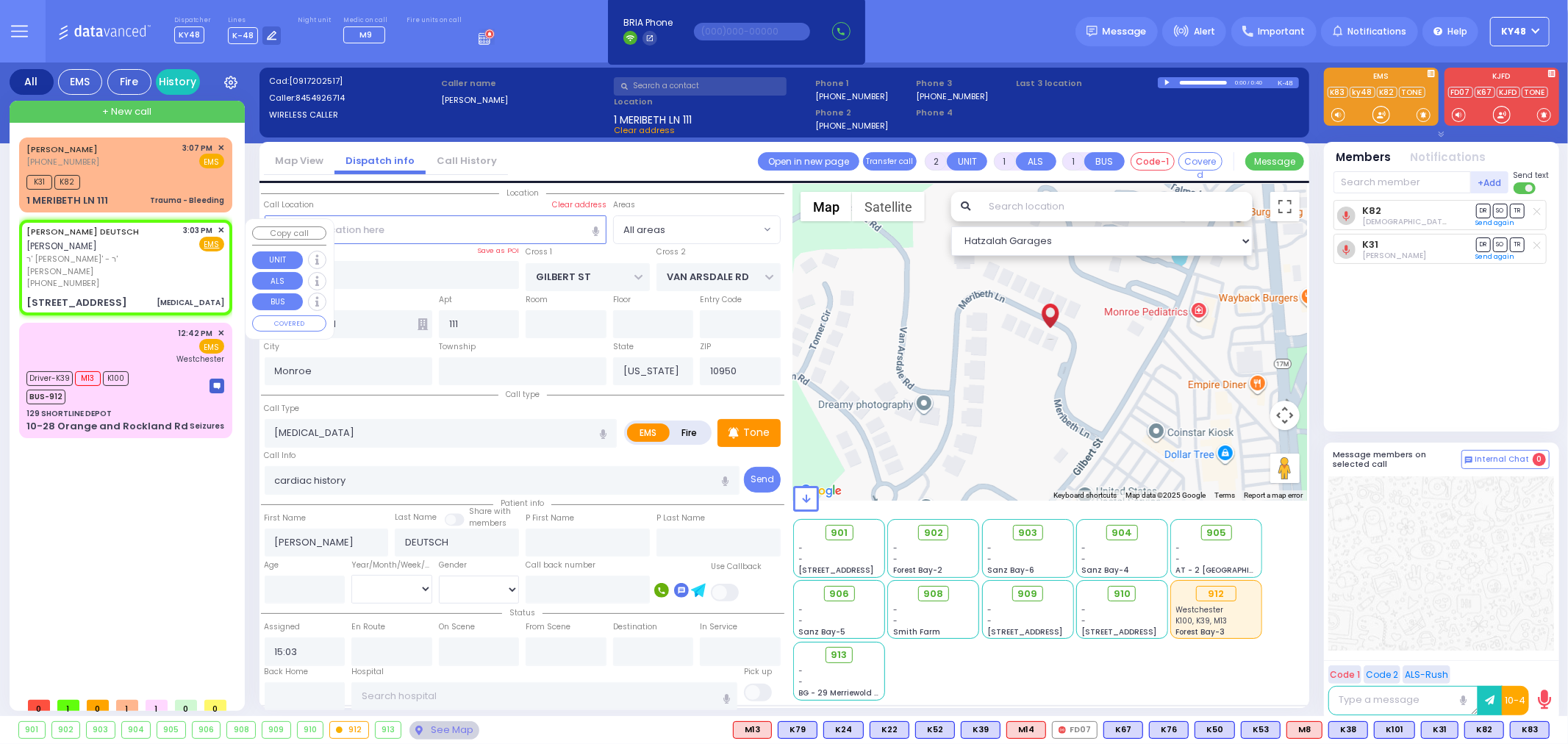
type input "[STREET_ADDRESS][PERSON_NAME]"
type input "301"
type input "[PERSON_NAME]"
select select "Hatzalah Garages"
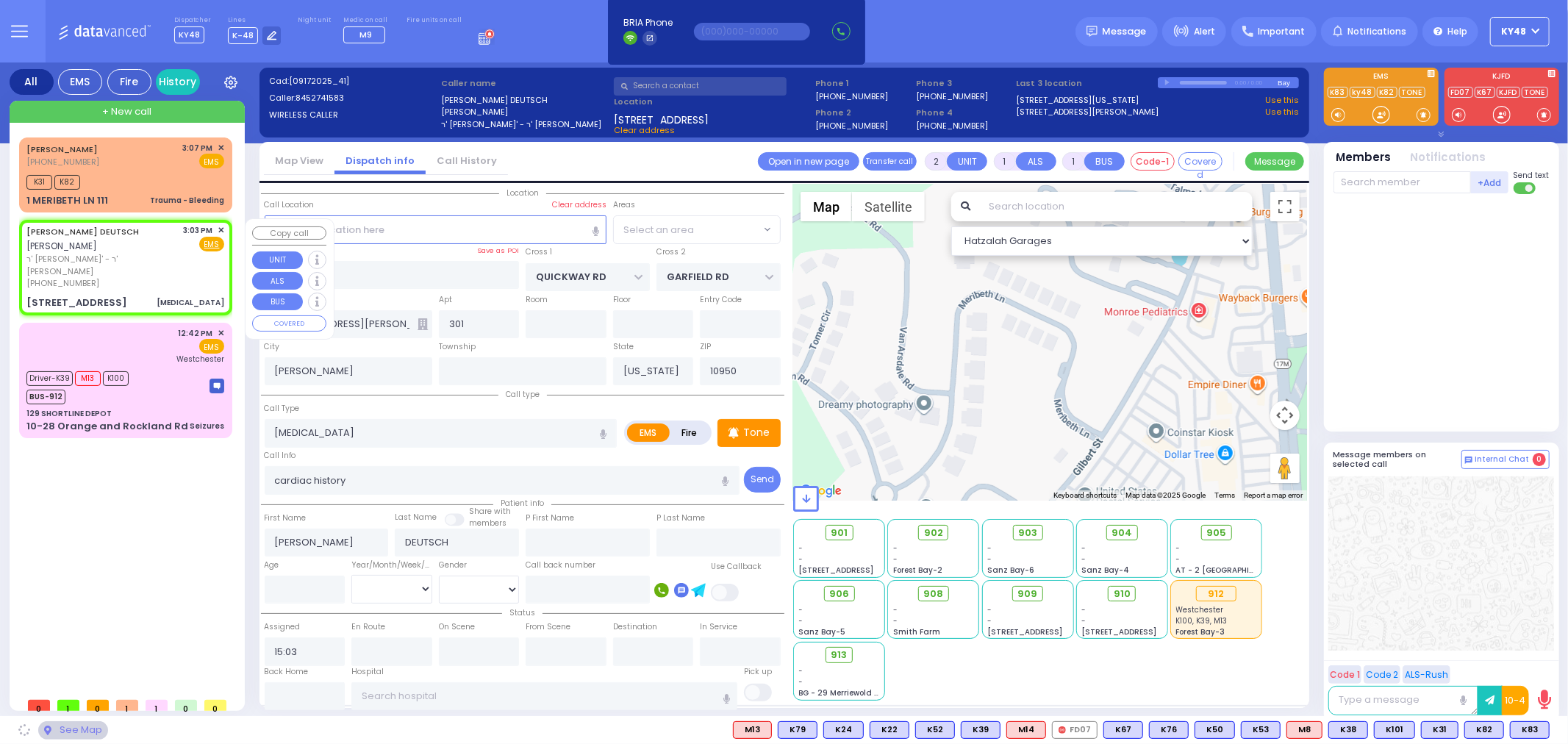
select select "SECTION 1"
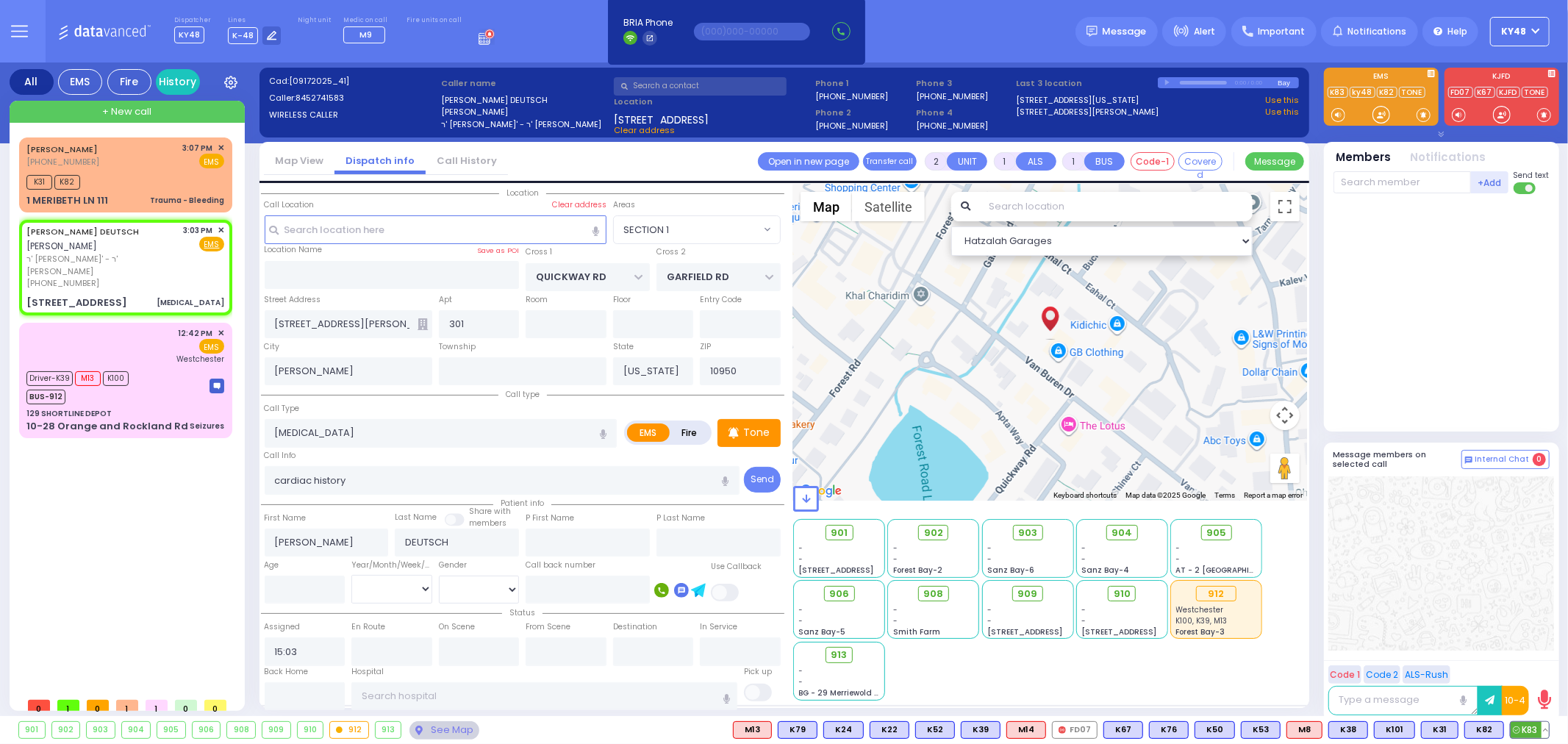
click at [1529, 731] on span "K83" at bounding box center [1529, 729] width 39 height 16
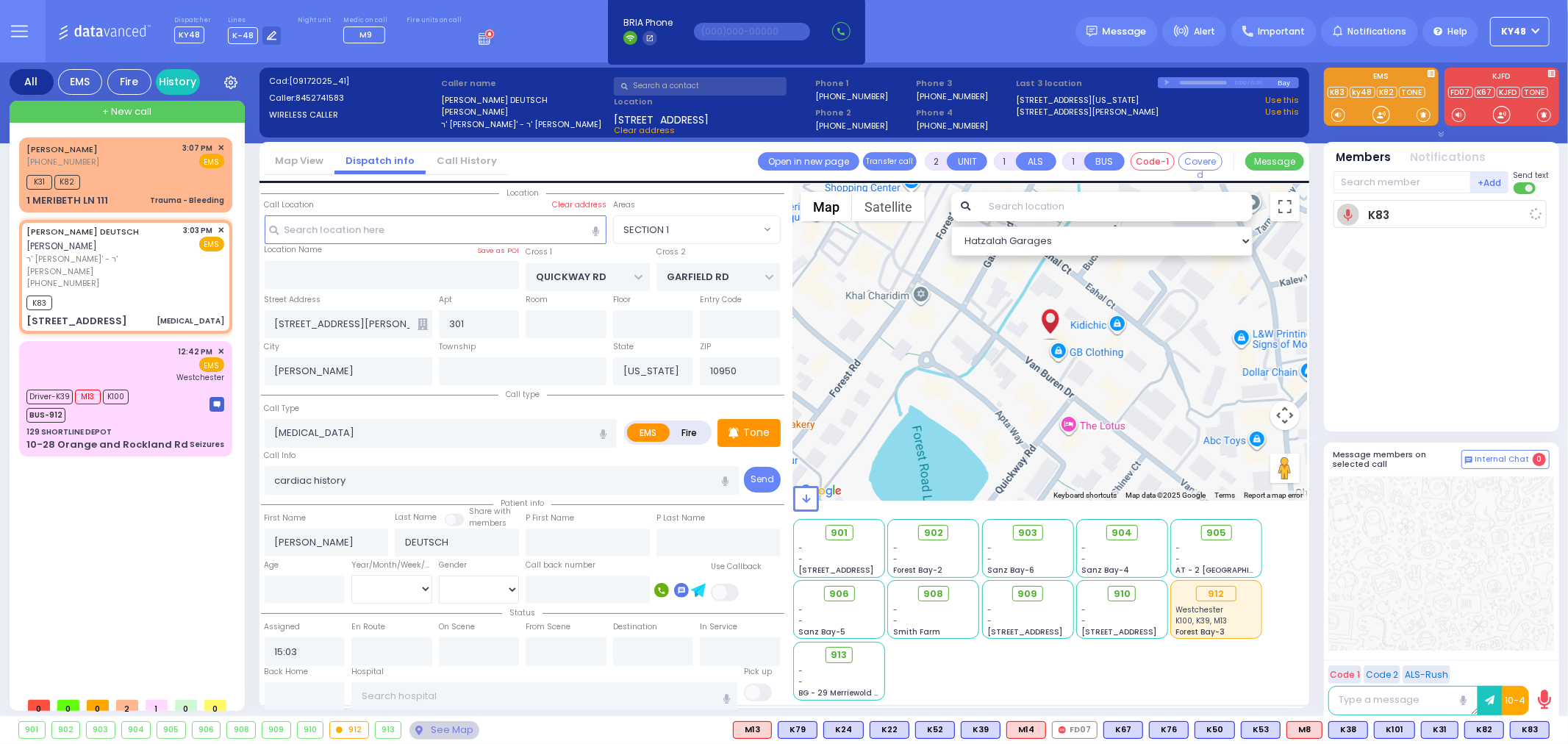
select select
radio input "true"
select select
type input "15:11"
select select "Hatzalah Garages"
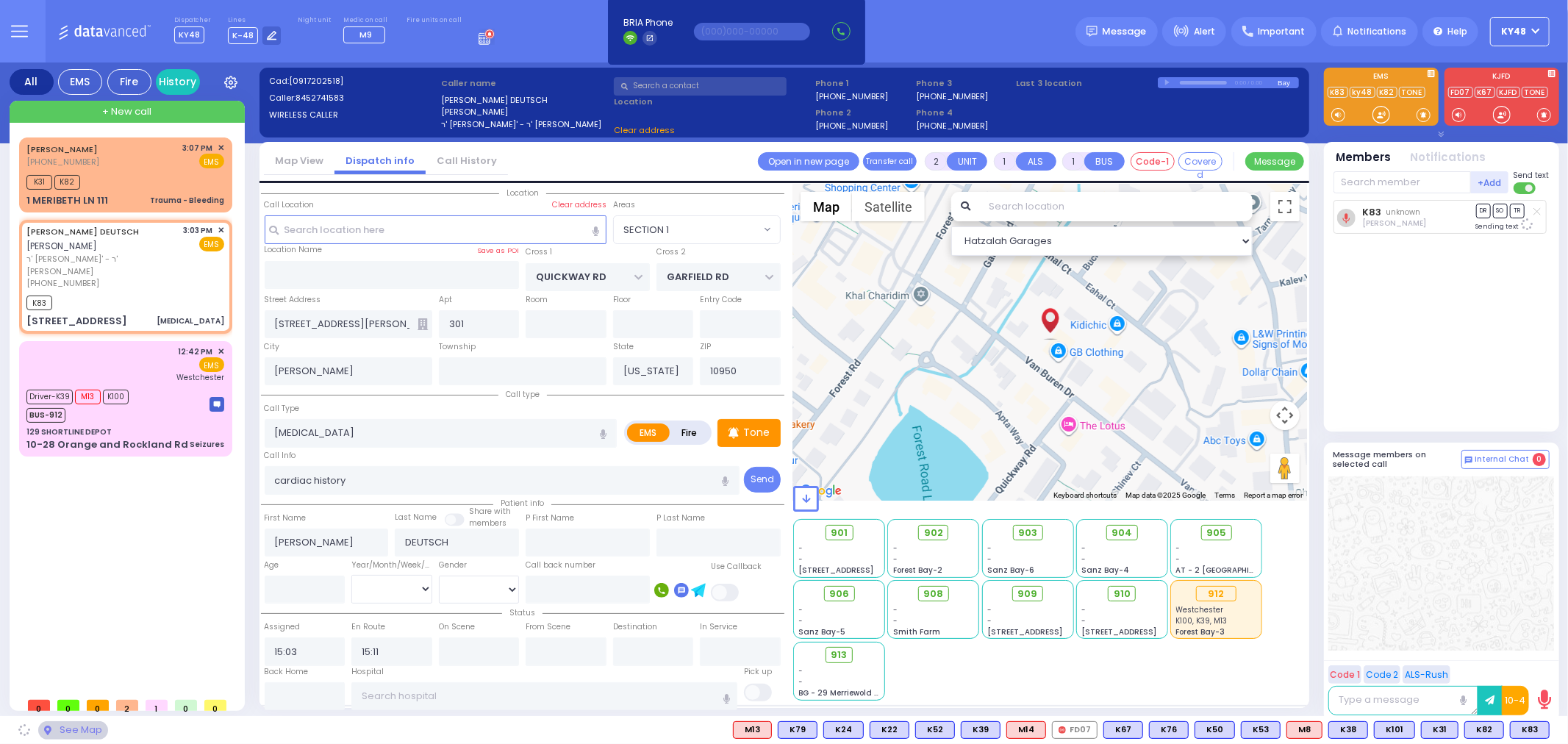
select select "SECTION 1"
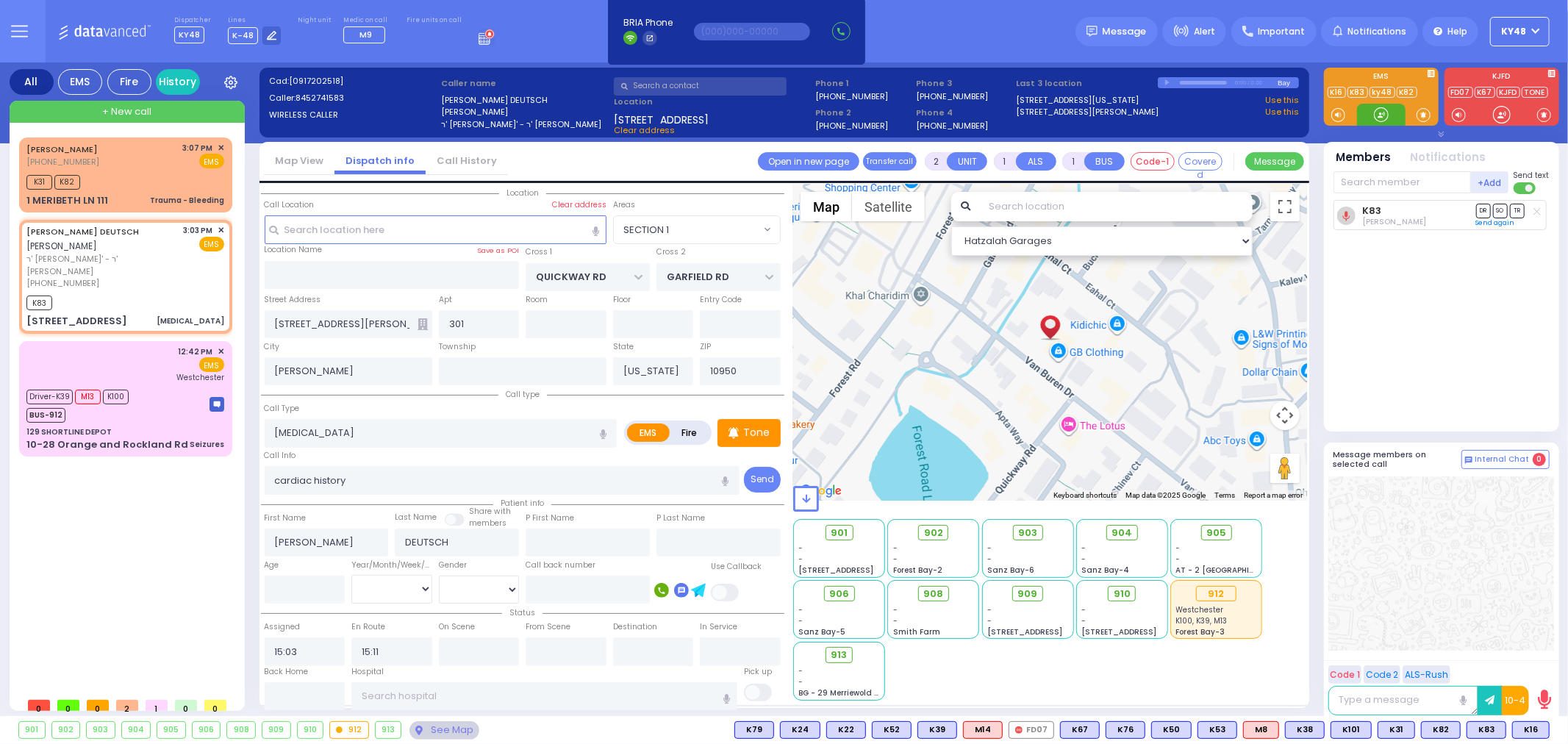
click at [1379, 111] on div at bounding box center [1380, 114] width 15 height 15
click at [1526, 730] on span "K16" at bounding box center [1530, 729] width 36 height 16
select select
radio input "true"
select select
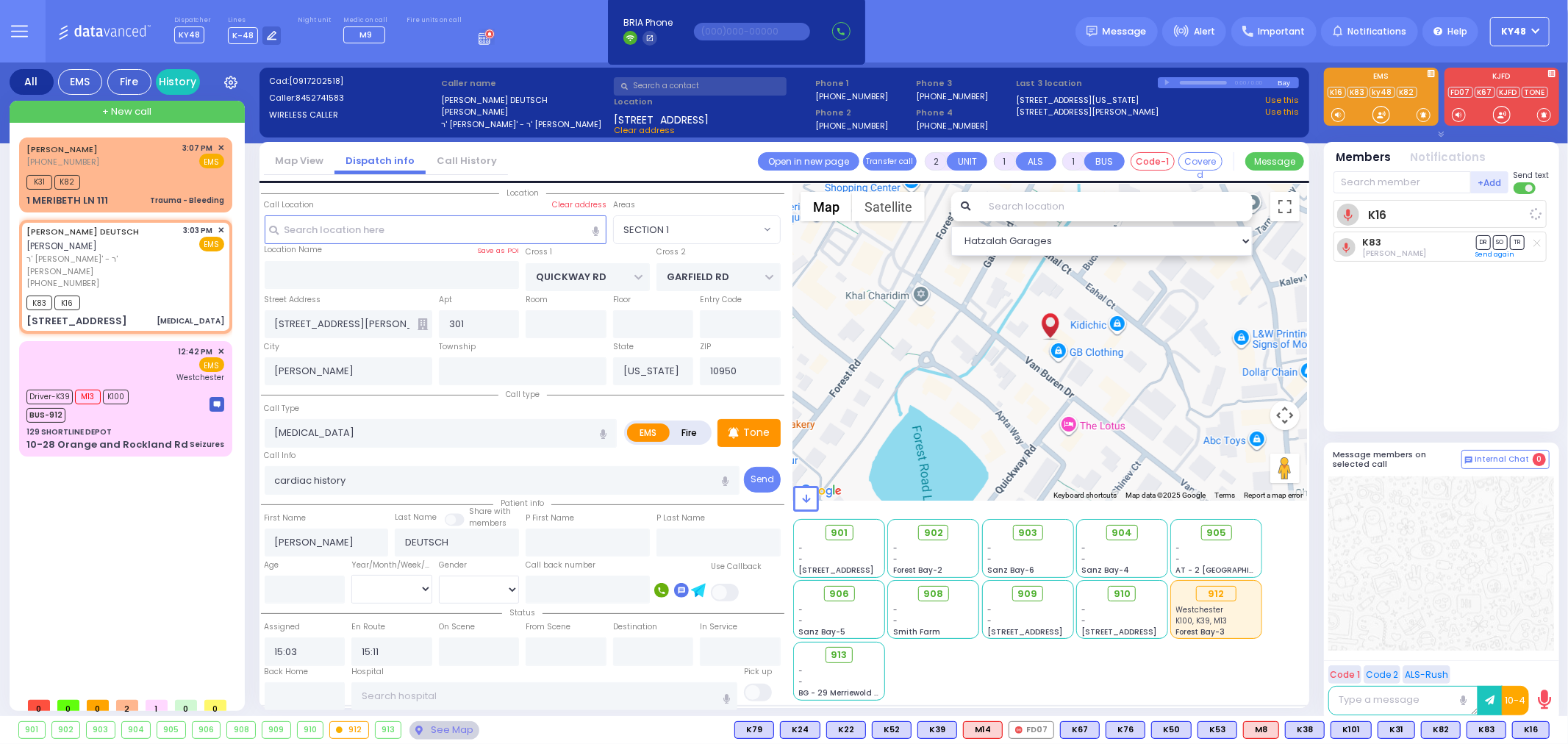
select select "Hatzalah Garages"
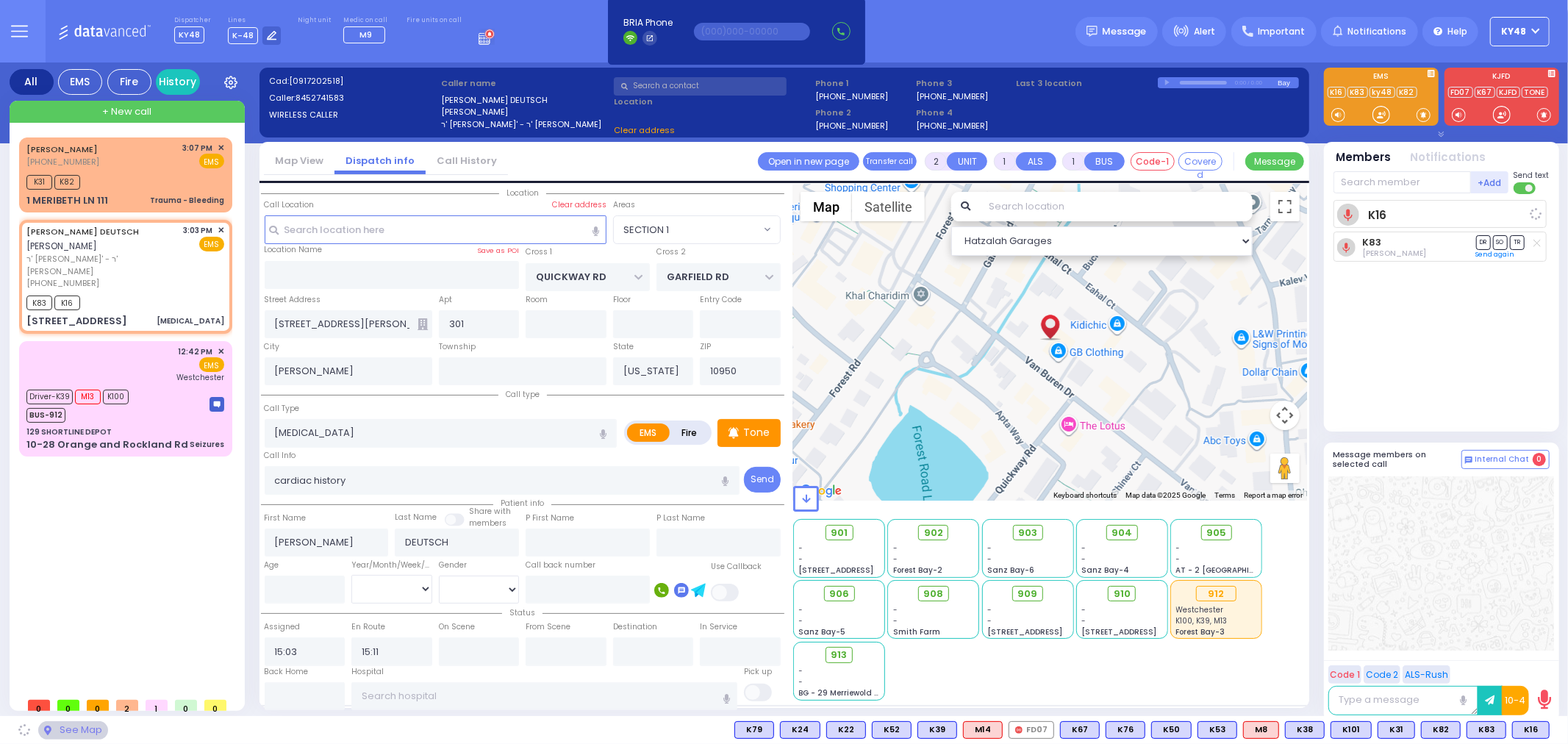
select select "SECTION 1"
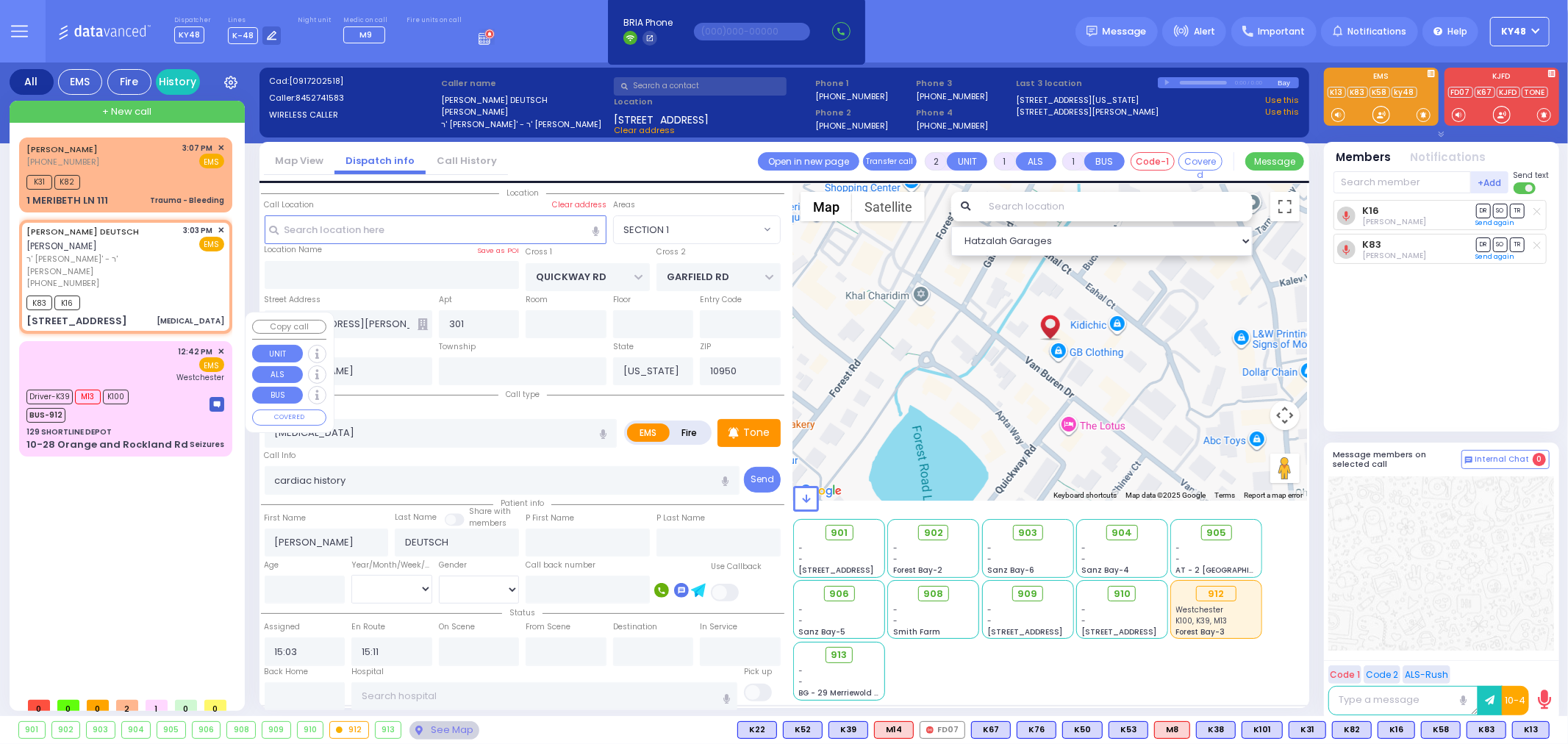
click at [179, 427] on div "129 SHORTLINE DEPOT" at bounding box center [125, 432] width 197 height 11
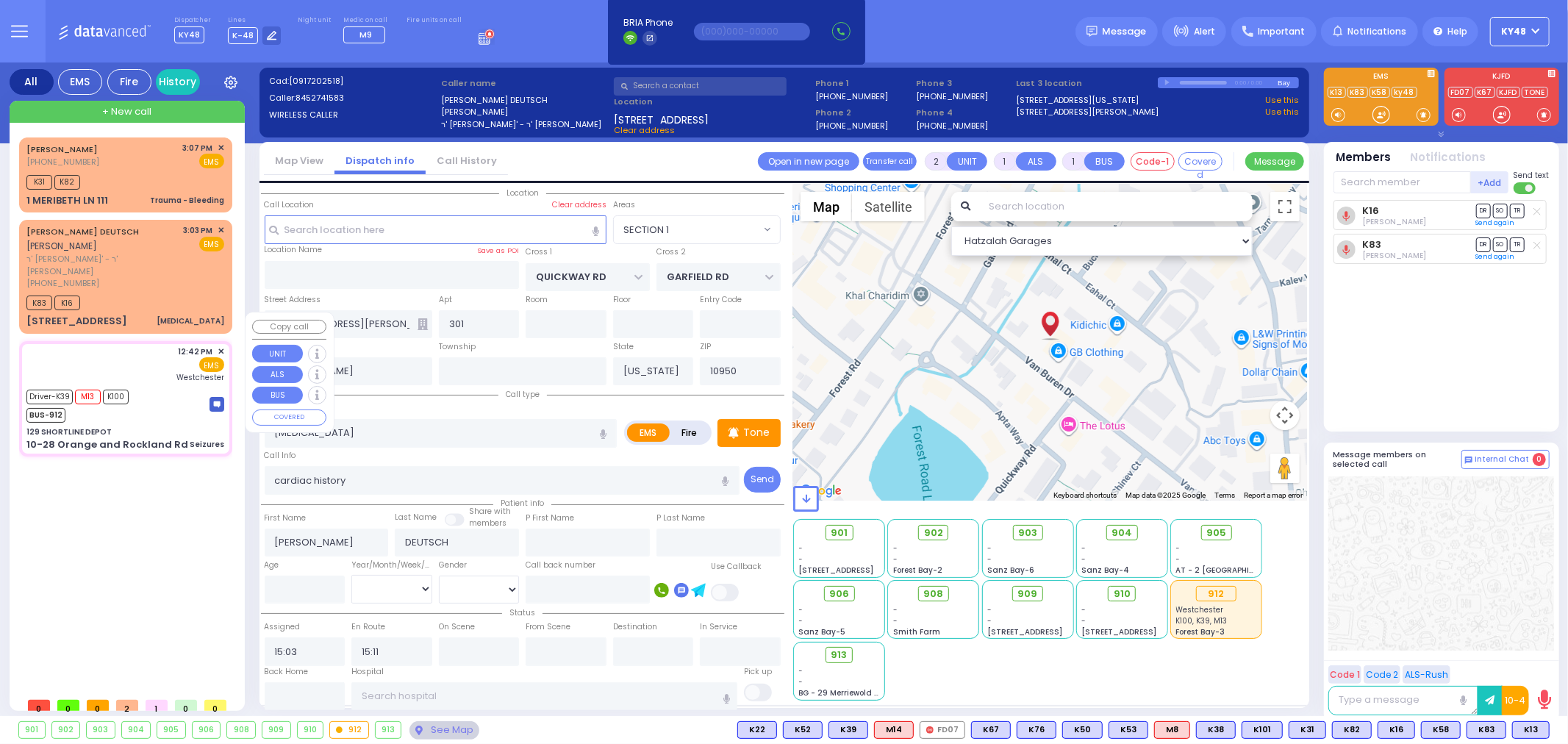
type input "6"
select select
type input "Seizures"
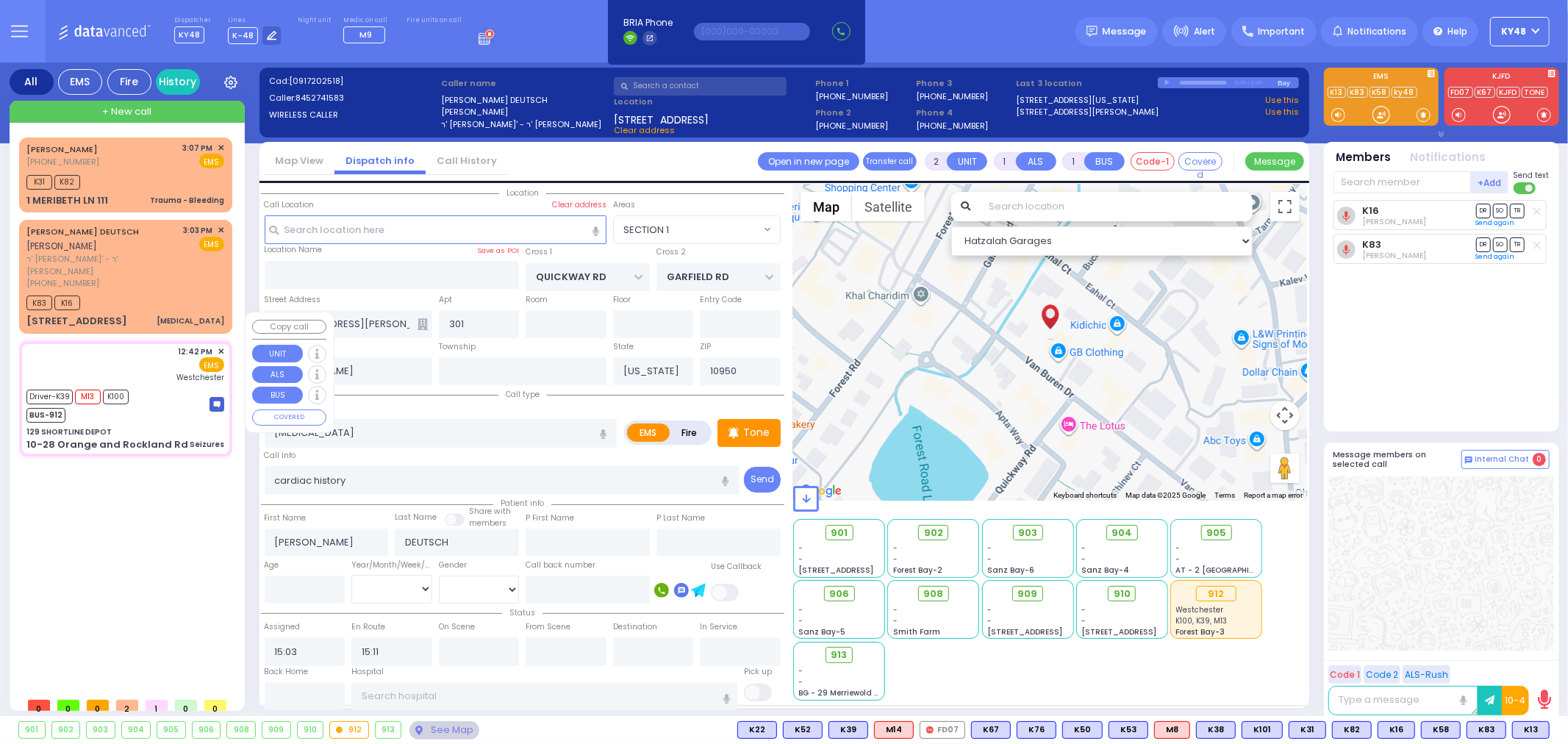
radio input "true"
type input "Yitzchok"
type input "[PERSON_NAME]"
type input "20"
select select "Year"
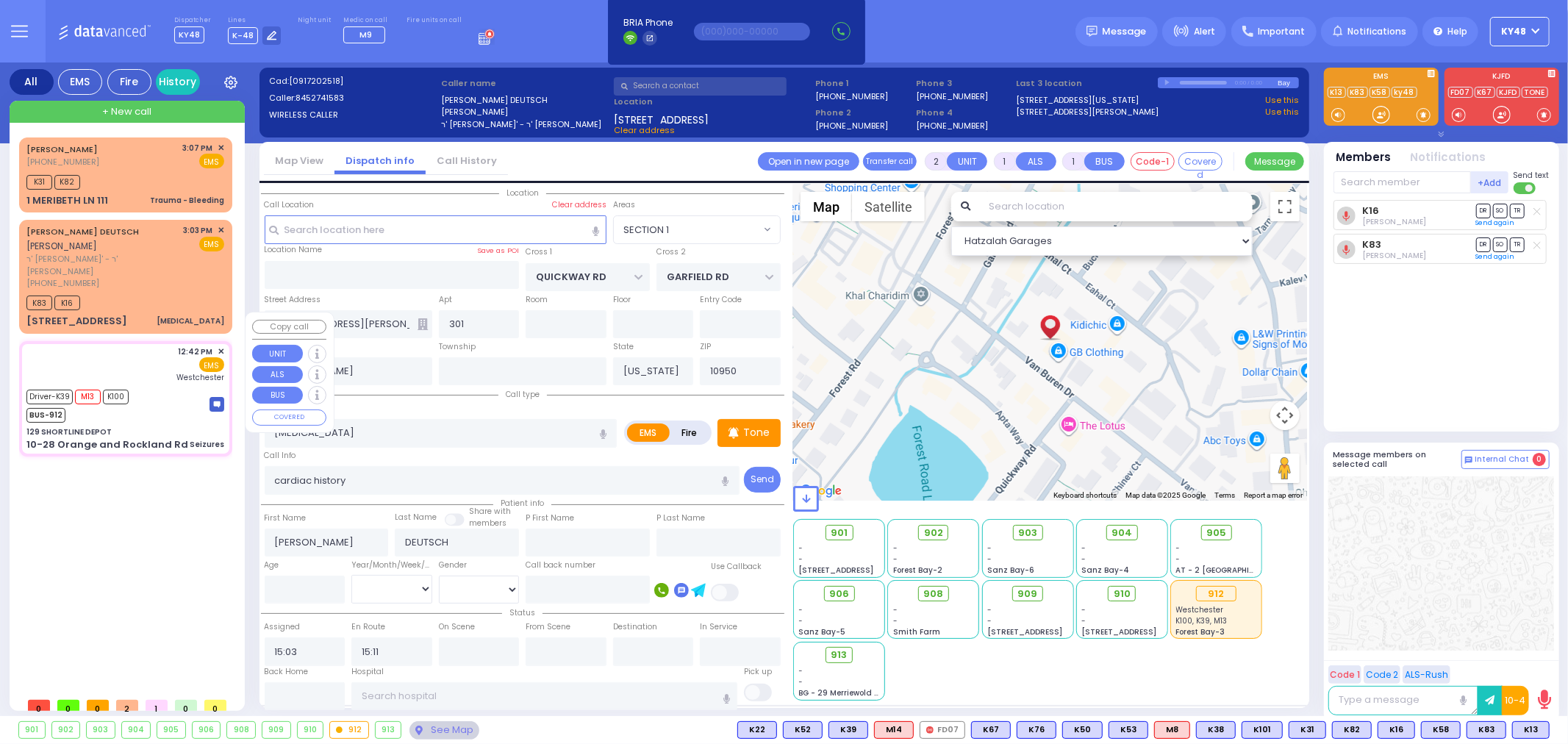
select select "[DEMOGRAPHIC_DATA]"
type input "12:42"
type input "12:43"
type input "12:53"
type input "14:01"
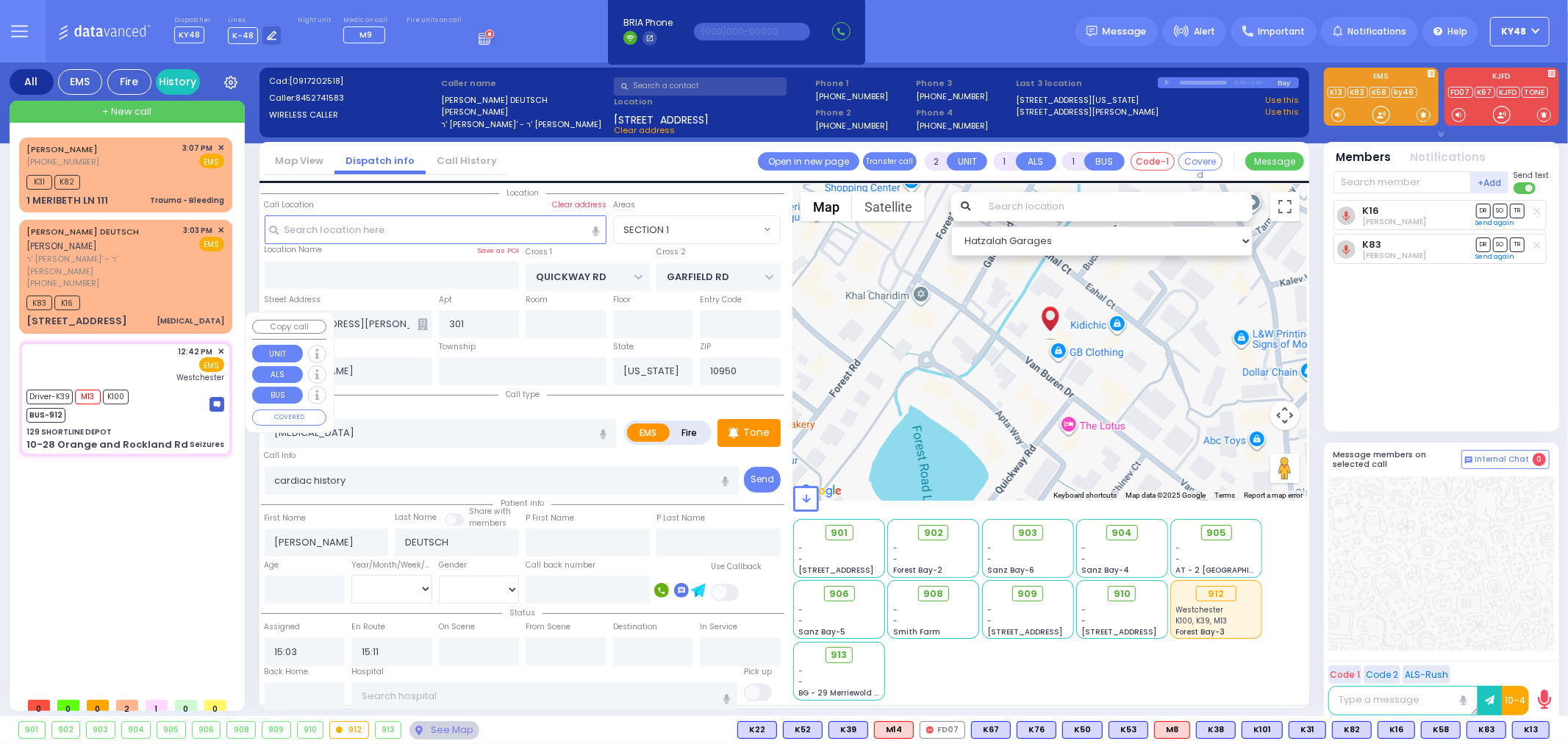
type input "14:20"
type input "[GEOGRAPHIC_DATA]-[PERSON_NAME][GEOGRAPHIC_DATA]"
select select "Hatzalah Garages"
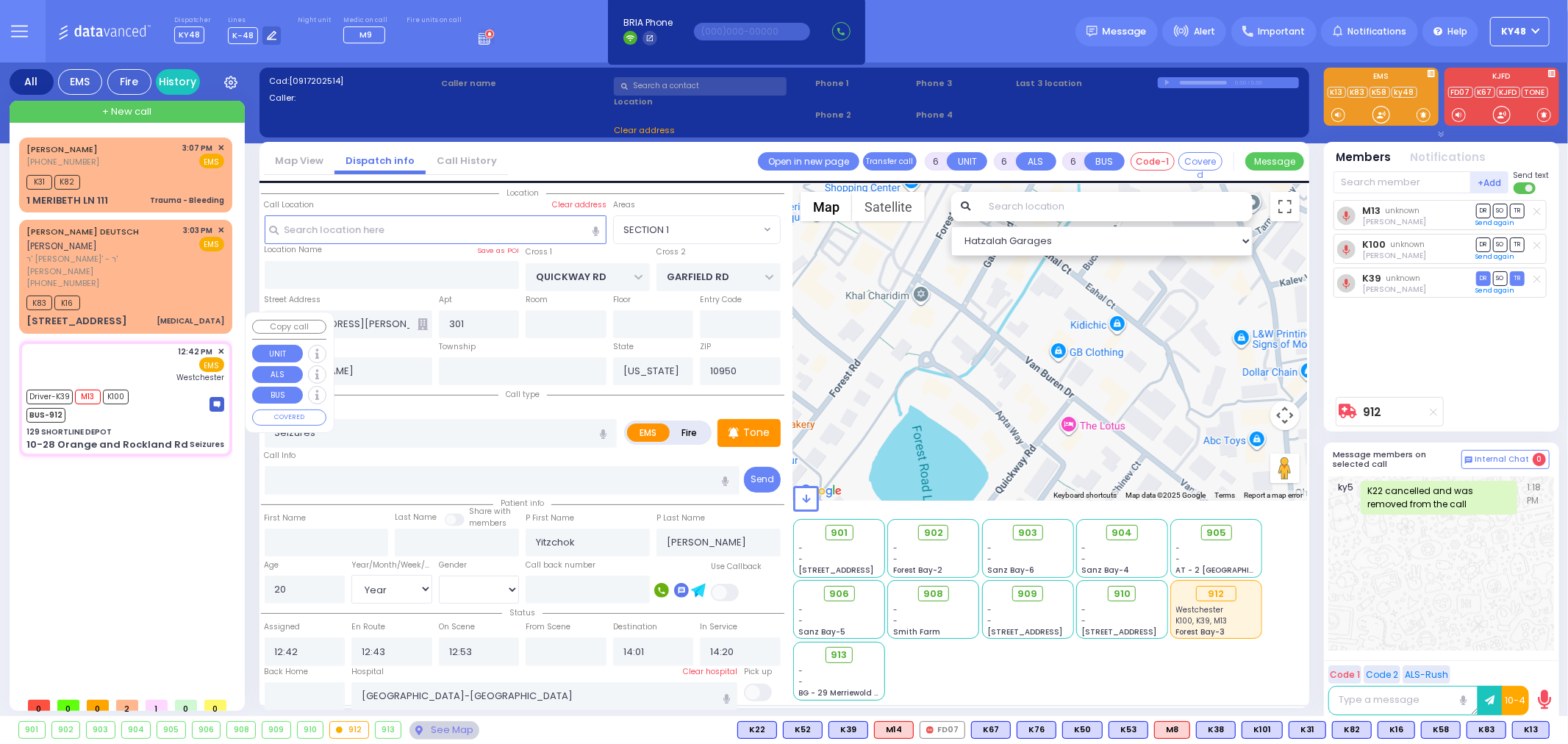
type input "129 SHORTLINE DEPOT"
type input "10-28 Orange and Rockland Rd"
type input "Monroe"
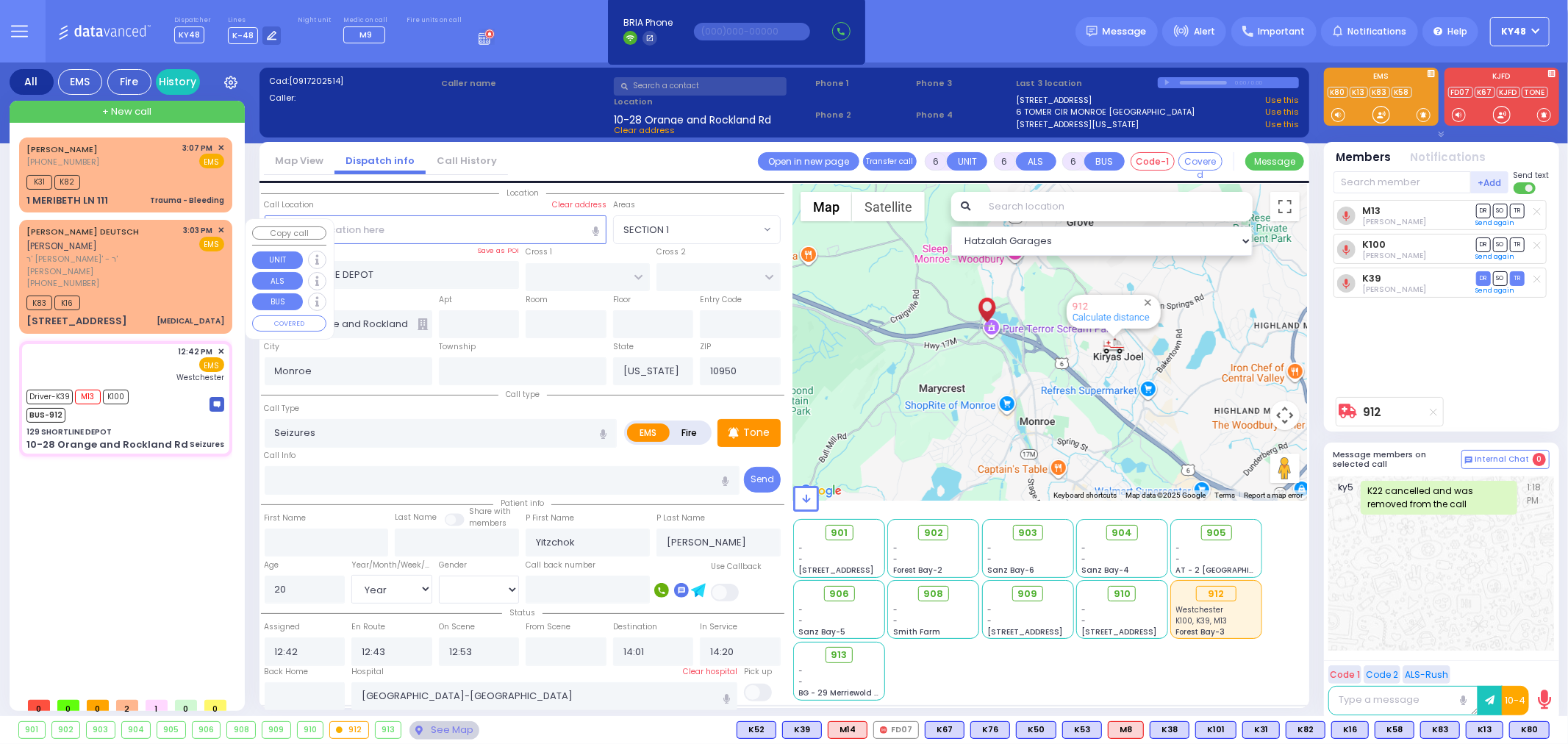
click at [142, 277] on div "[PHONE_NUMBER]" at bounding box center [102, 283] width 152 height 13
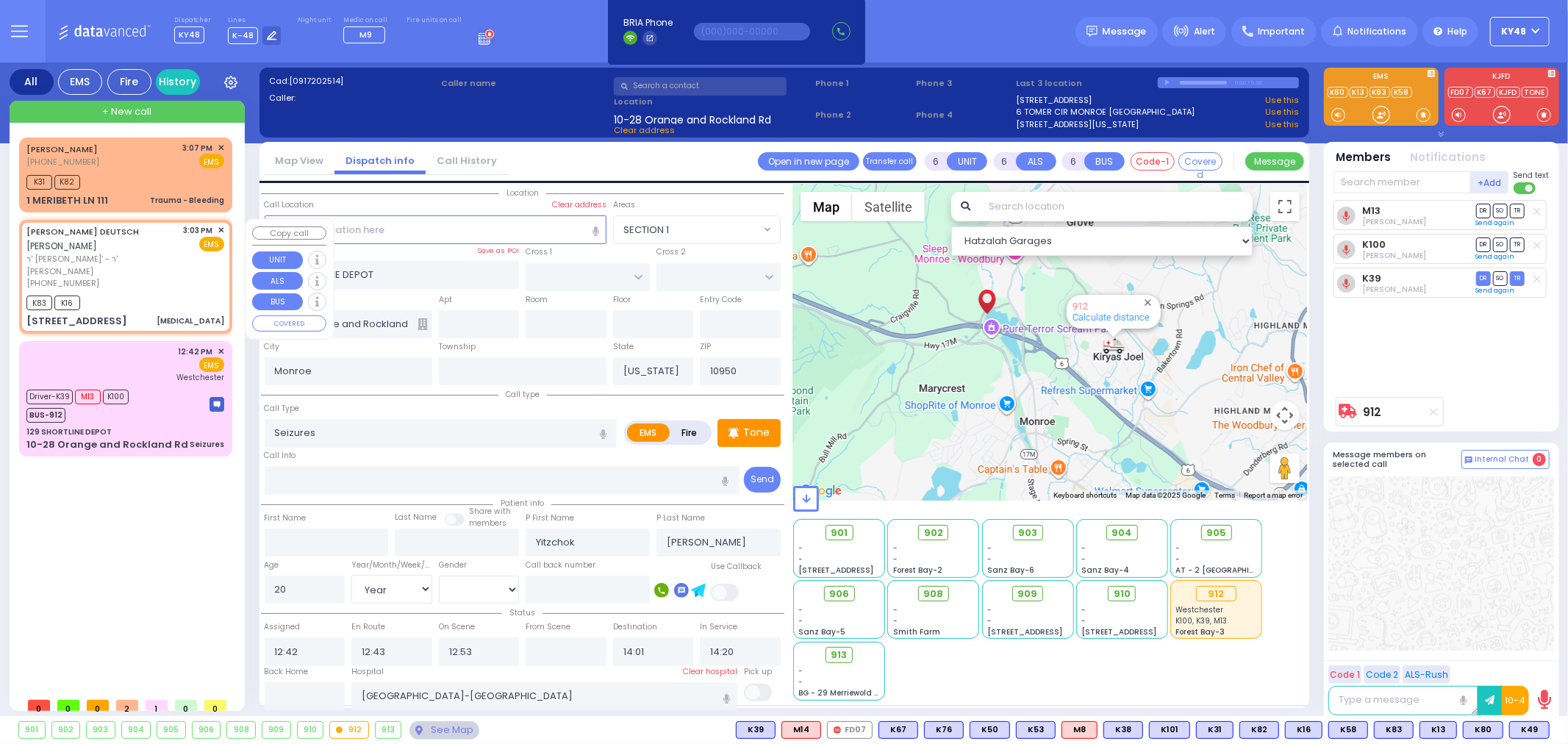
type input "2"
type input "1"
select select
type input "[MEDICAL_DATA]"
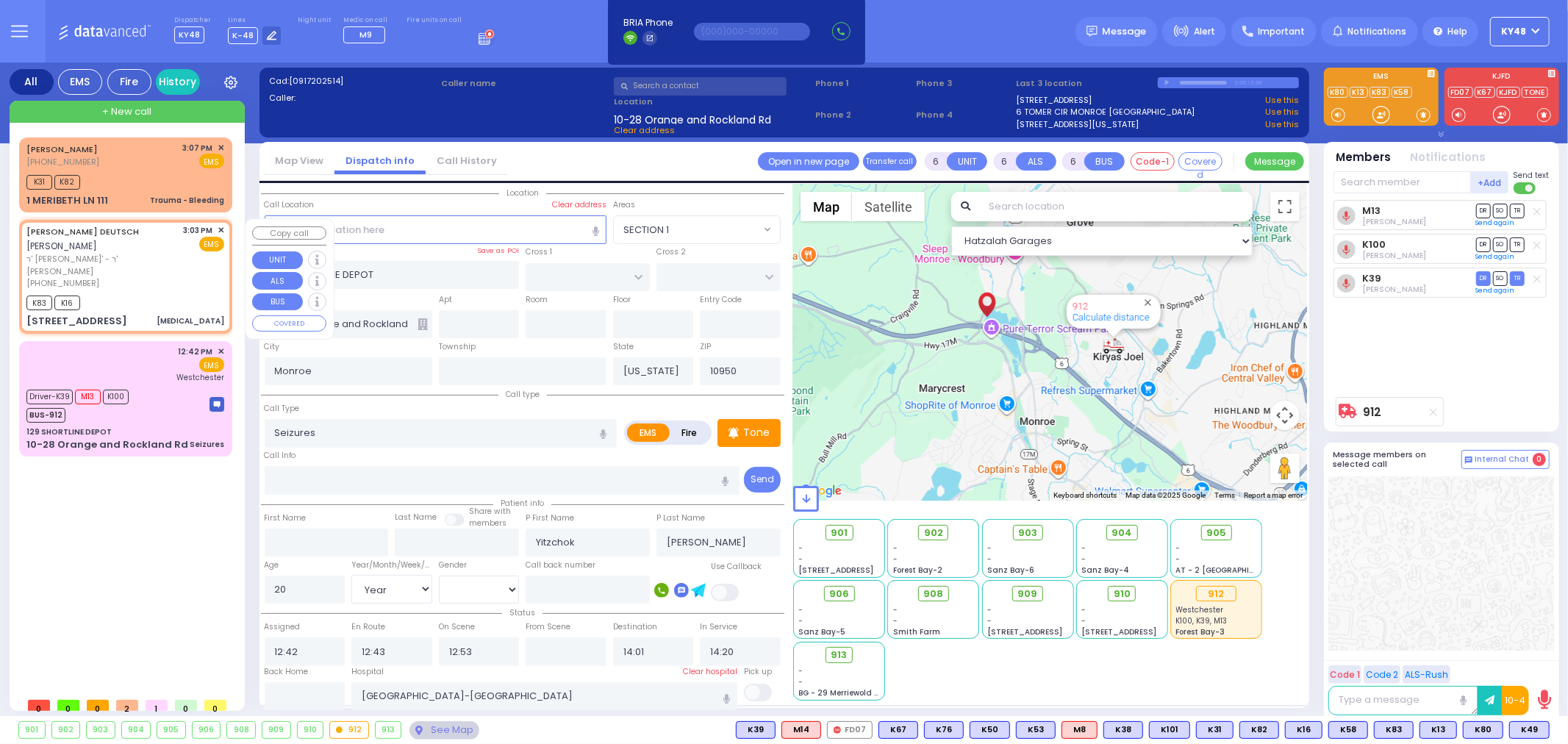
radio input "true"
type input "cardiac history"
type input "[PERSON_NAME]"
type input "DEUTSCH"
select select
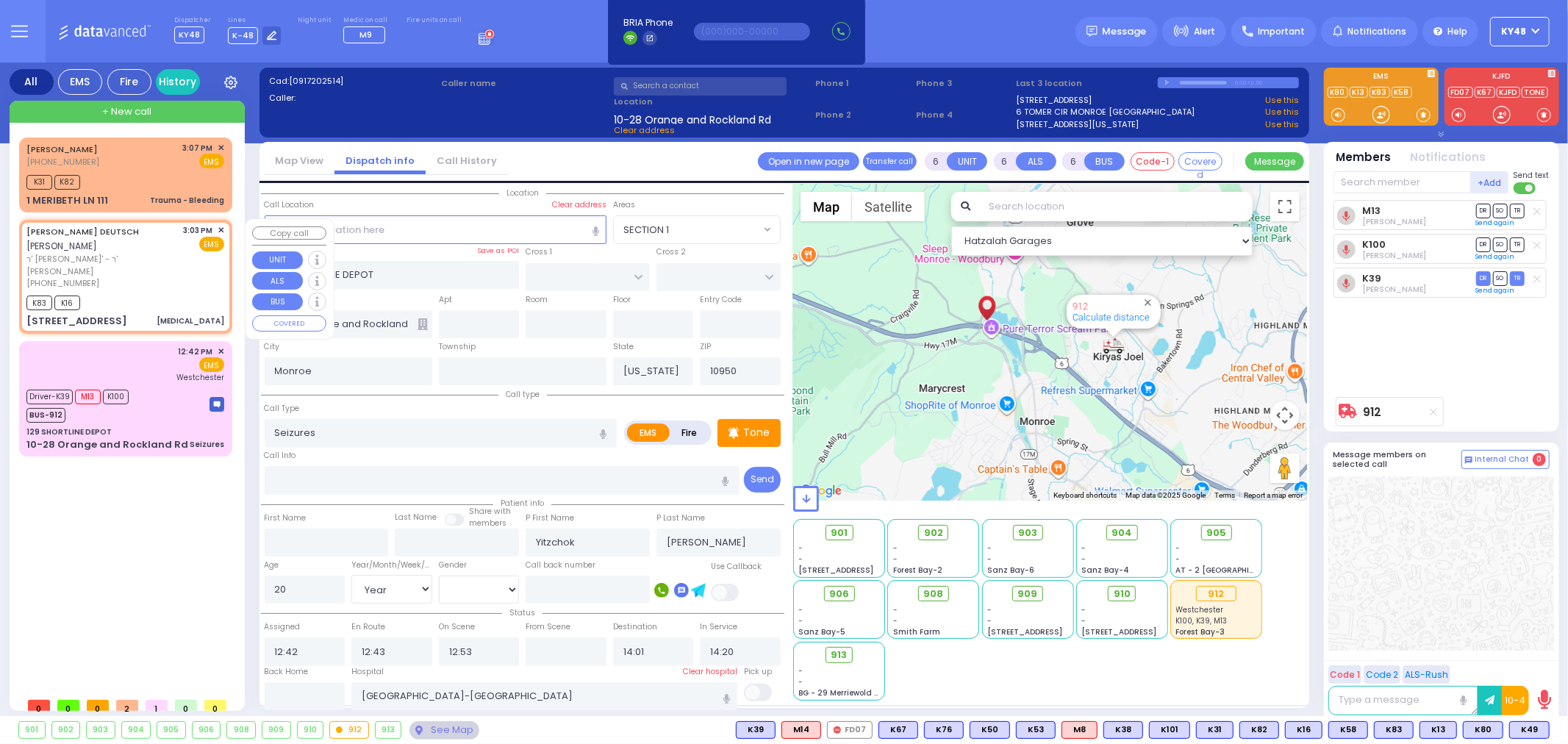
select select
type input "15:03"
type input "15:11"
select select "Hatzalah Garages"
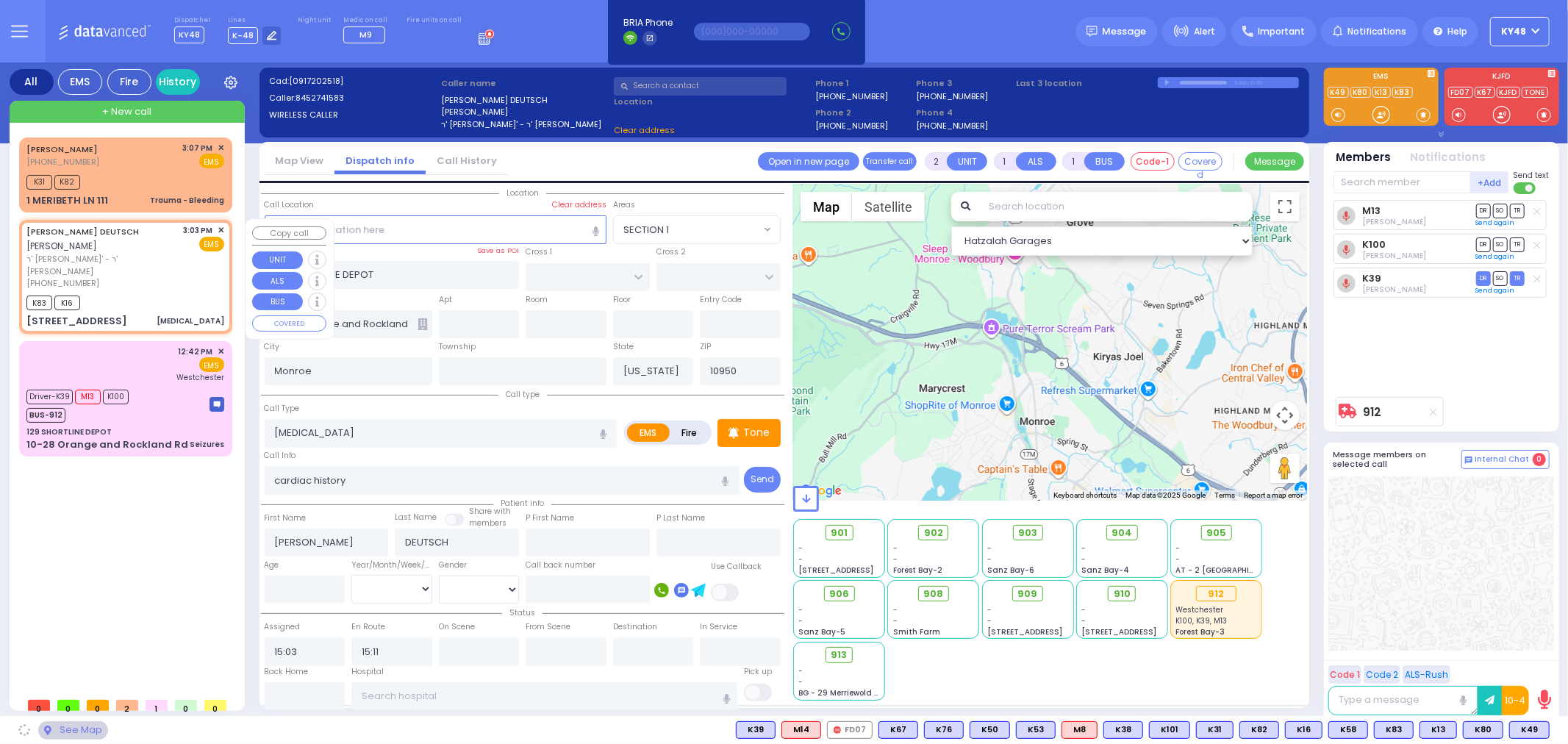
type input "QUICKWAY RD"
type input "GARFIELD RD"
type input "[STREET_ADDRESS][PERSON_NAME]"
type input "301"
type input "[PERSON_NAME]"
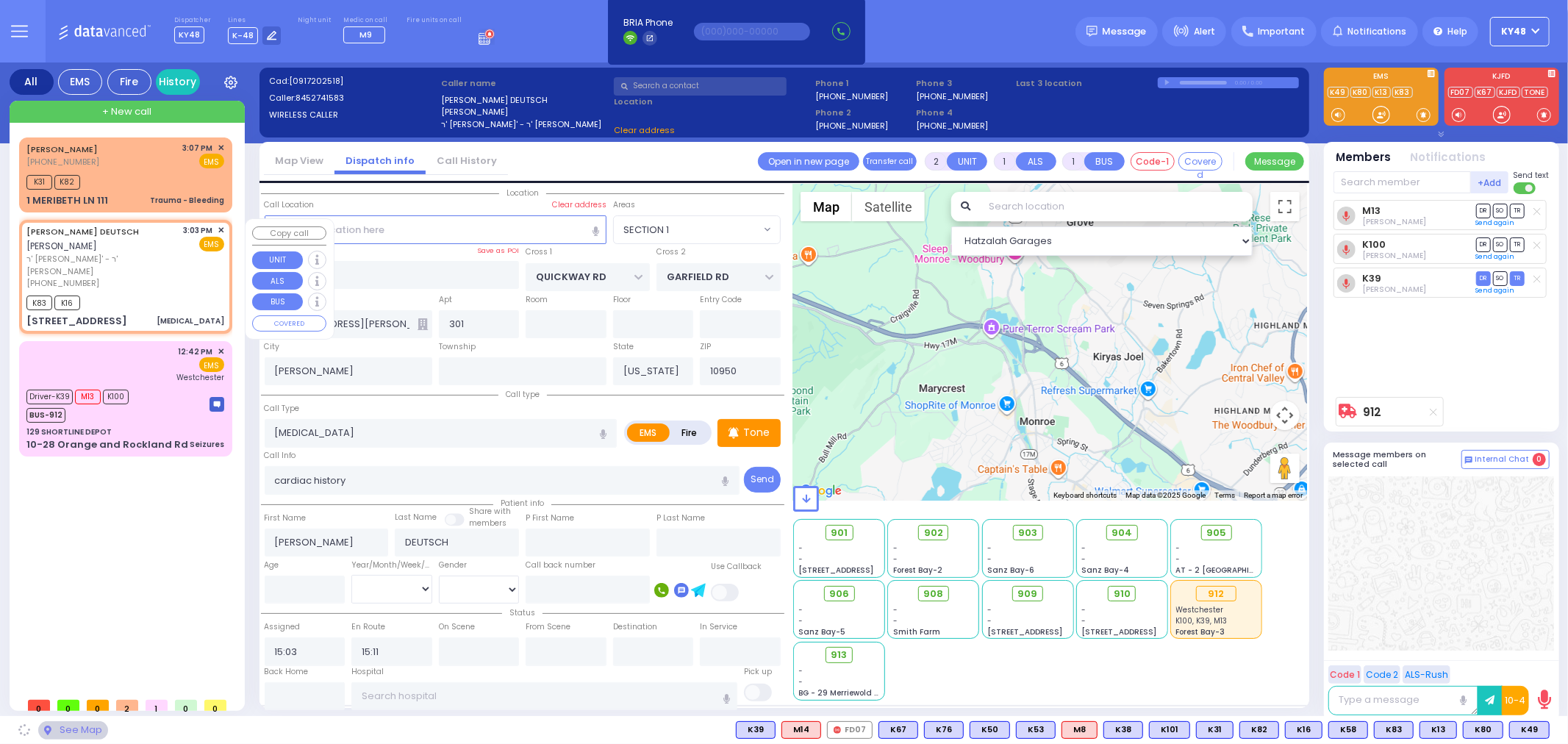
select select "SECTION 1"
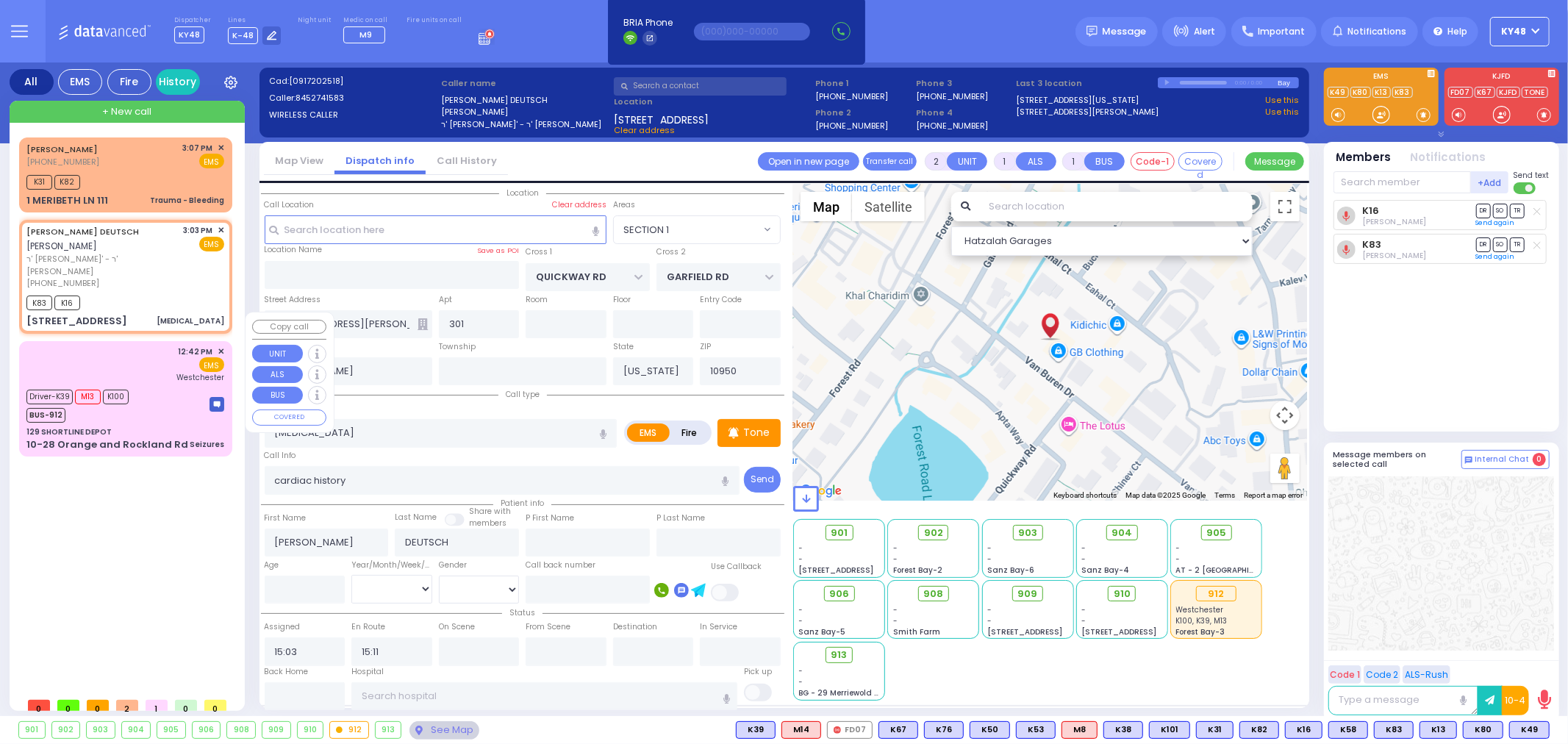
click at [118, 347] on div "12:42 PM ✕ EMS [GEOGRAPHIC_DATA]" at bounding box center [125, 364] width 197 height 39
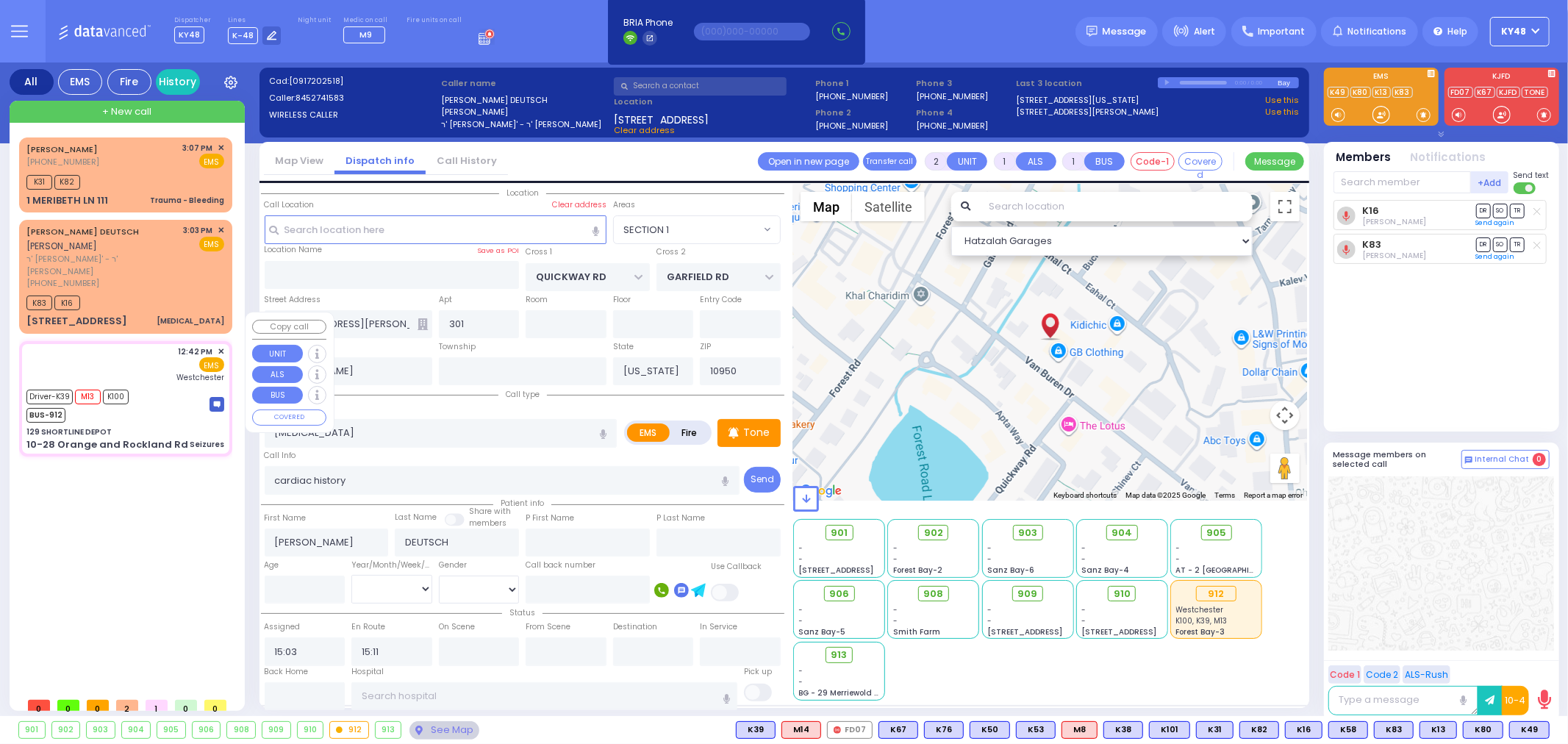
type input "6"
select select
type input "Seizures"
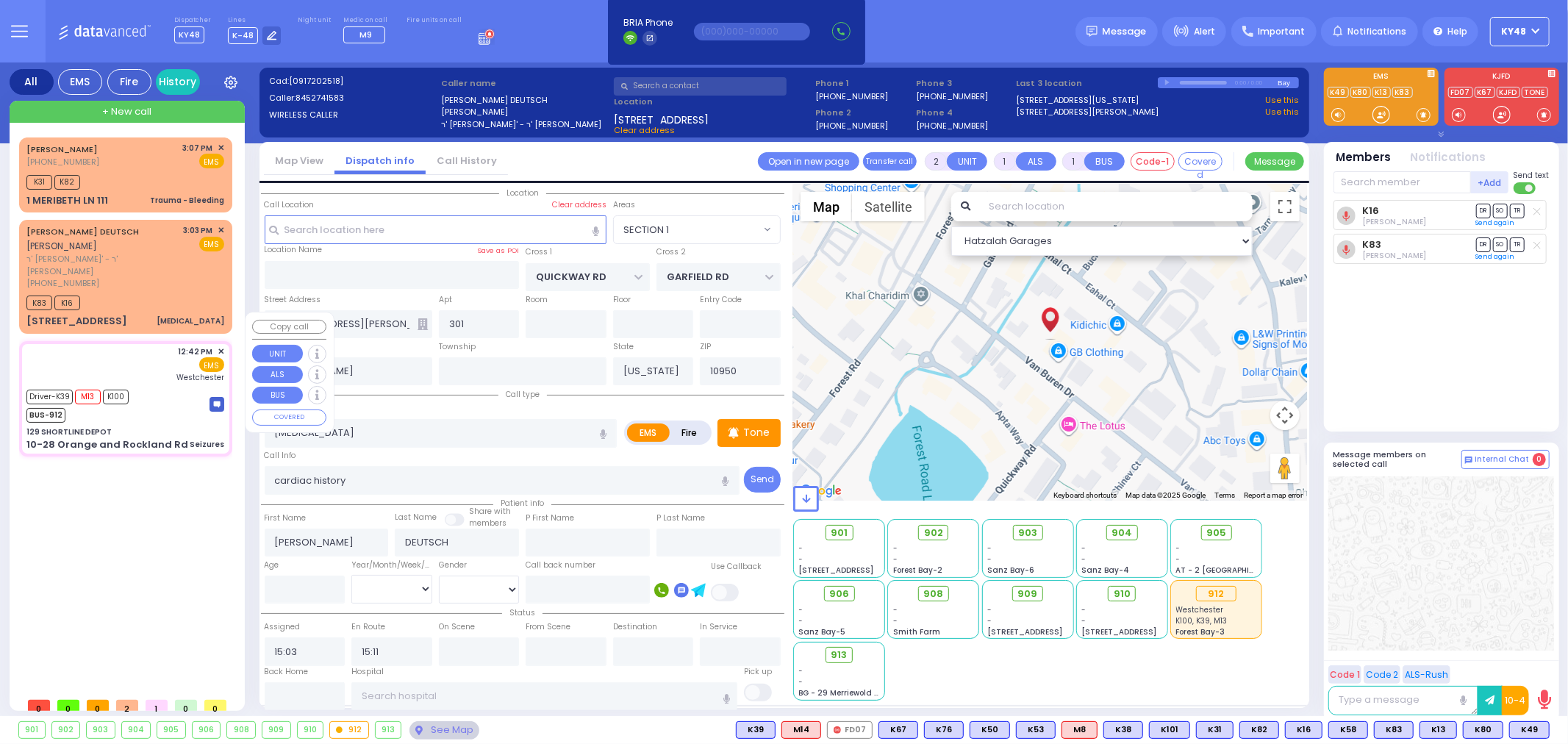
radio input "true"
type input "Yitzchok"
type input "[PERSON_NAME]"
type input "20"
select select "Year"
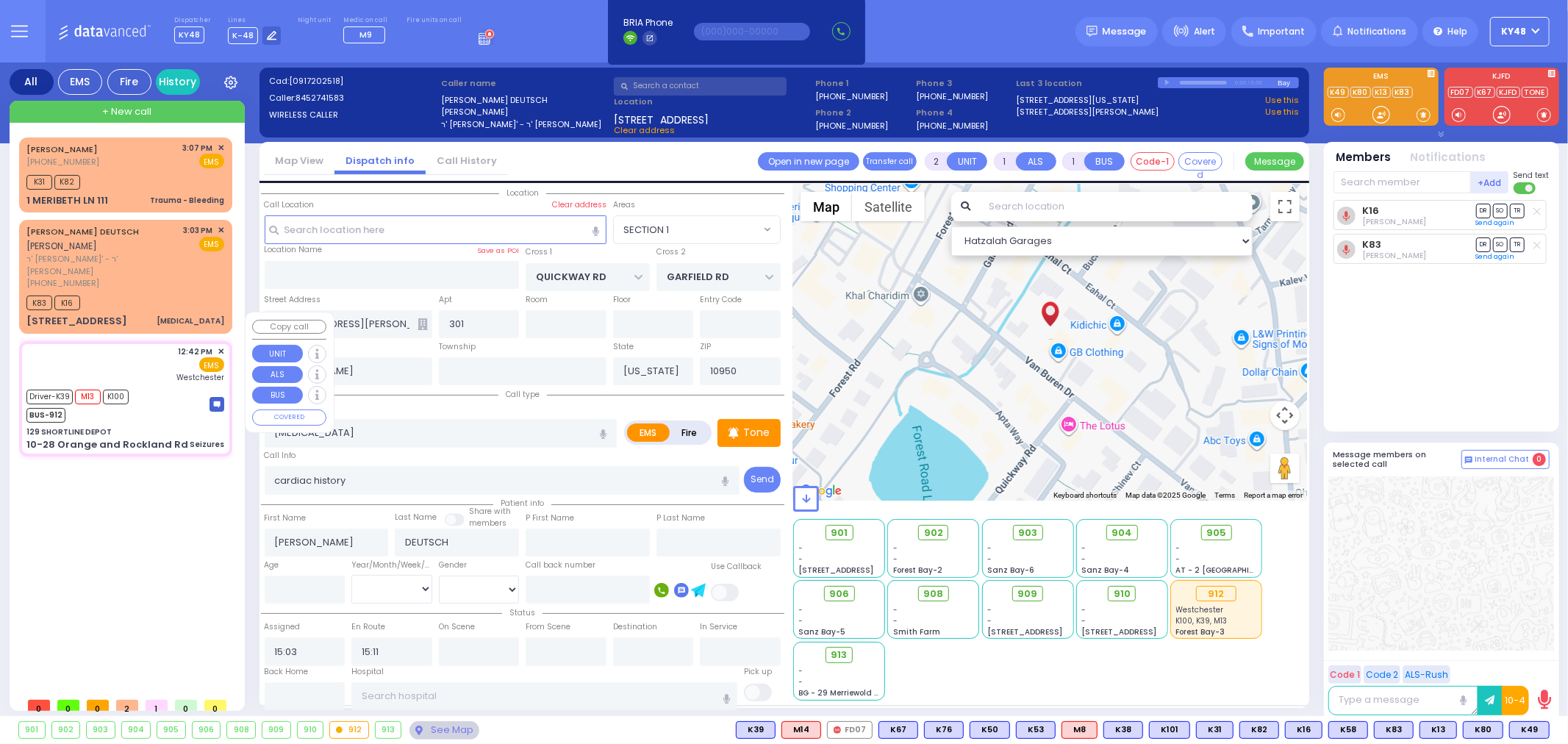
select select "[DEMOGRAPHIC_DATA]"
type input "12:42"
type input "12:43"
type input "12:53"
type input "14:01"
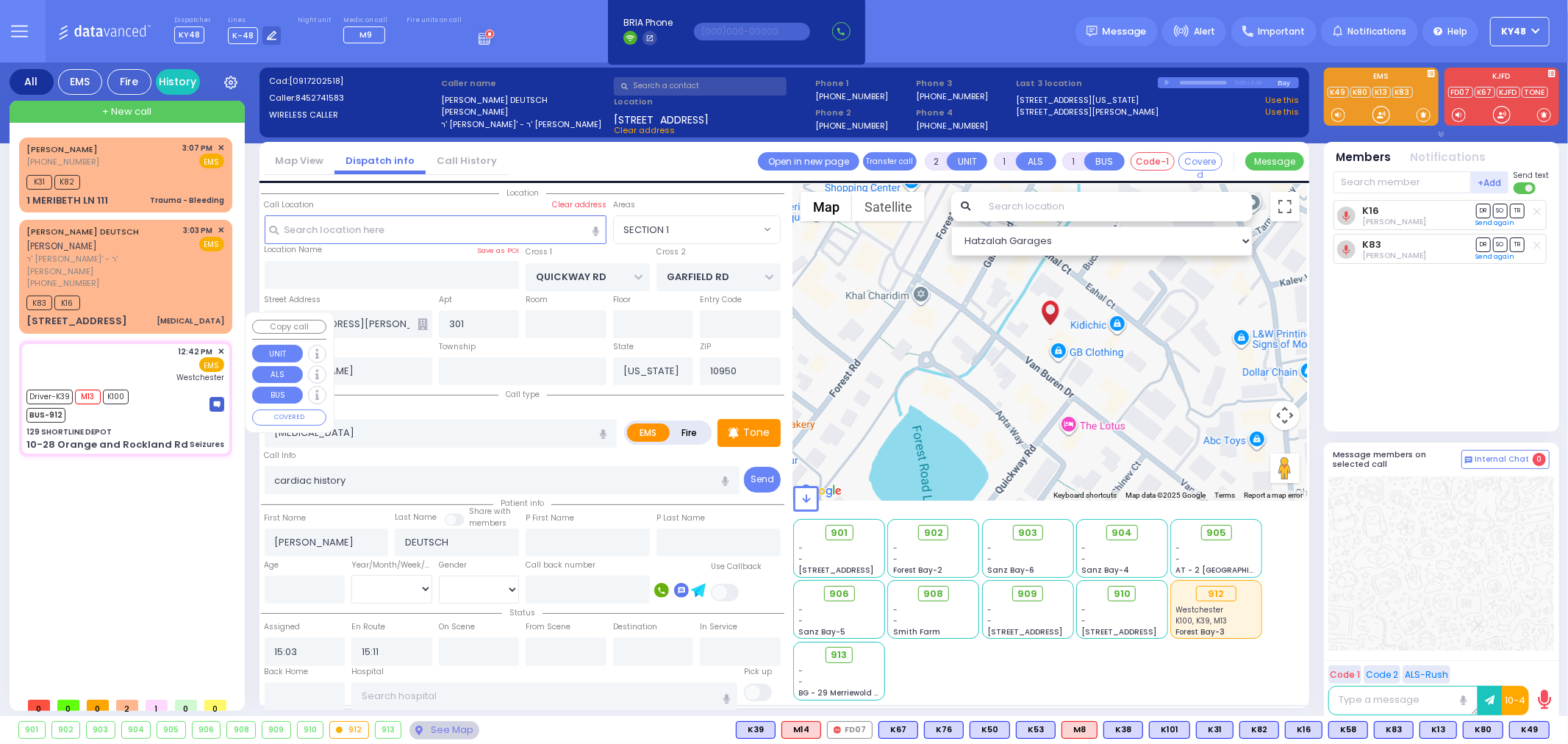
type input "14:20"
type input "[GEOGRAPHIC_DATA]-[PERSON_NAME][GEOGRAPHIC_DATA]"
select select "Hatzalah Garages"
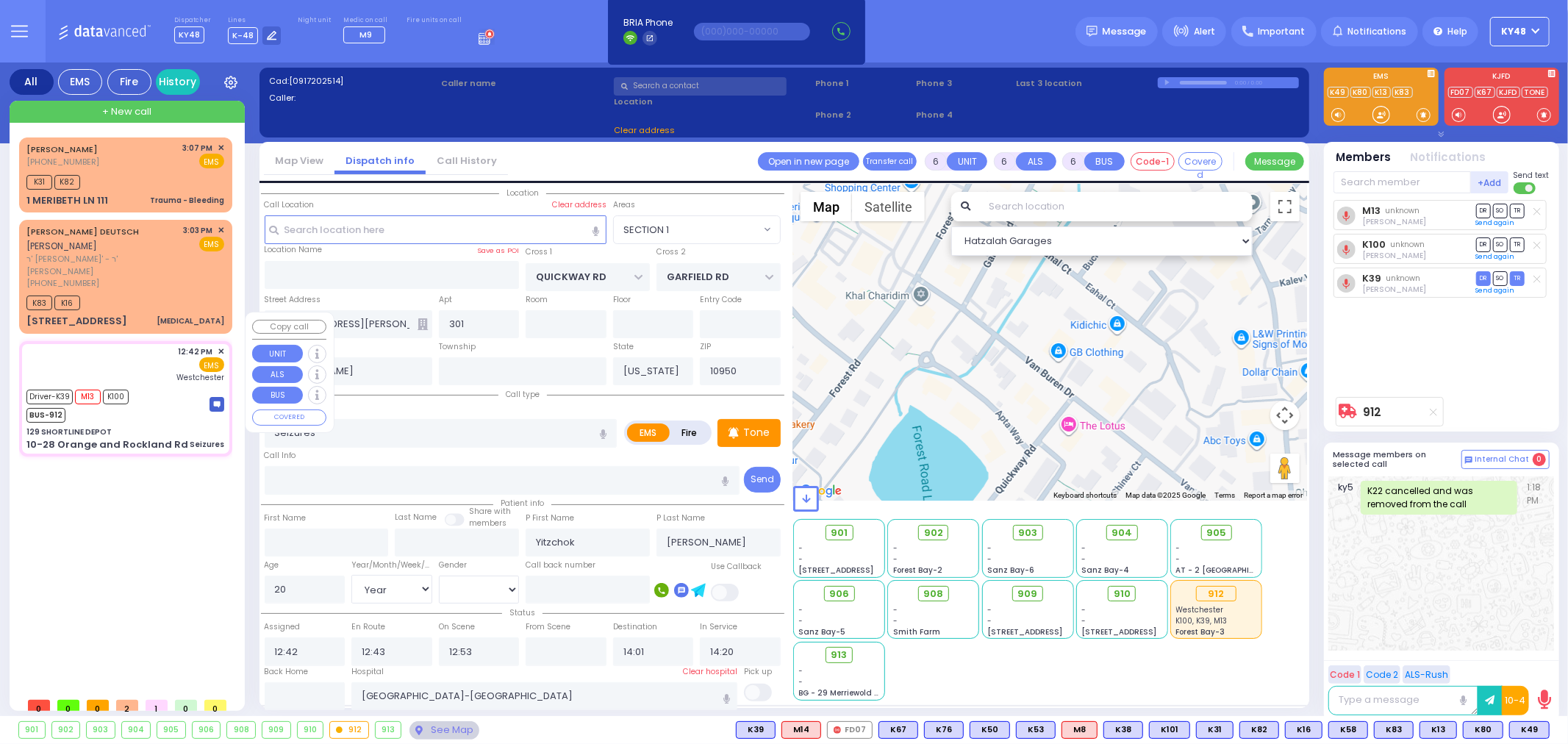
type input "129 SHORTLINE DEPOT"
type input "10-28 Orange and Rockland Rd"
type input "Monroe"
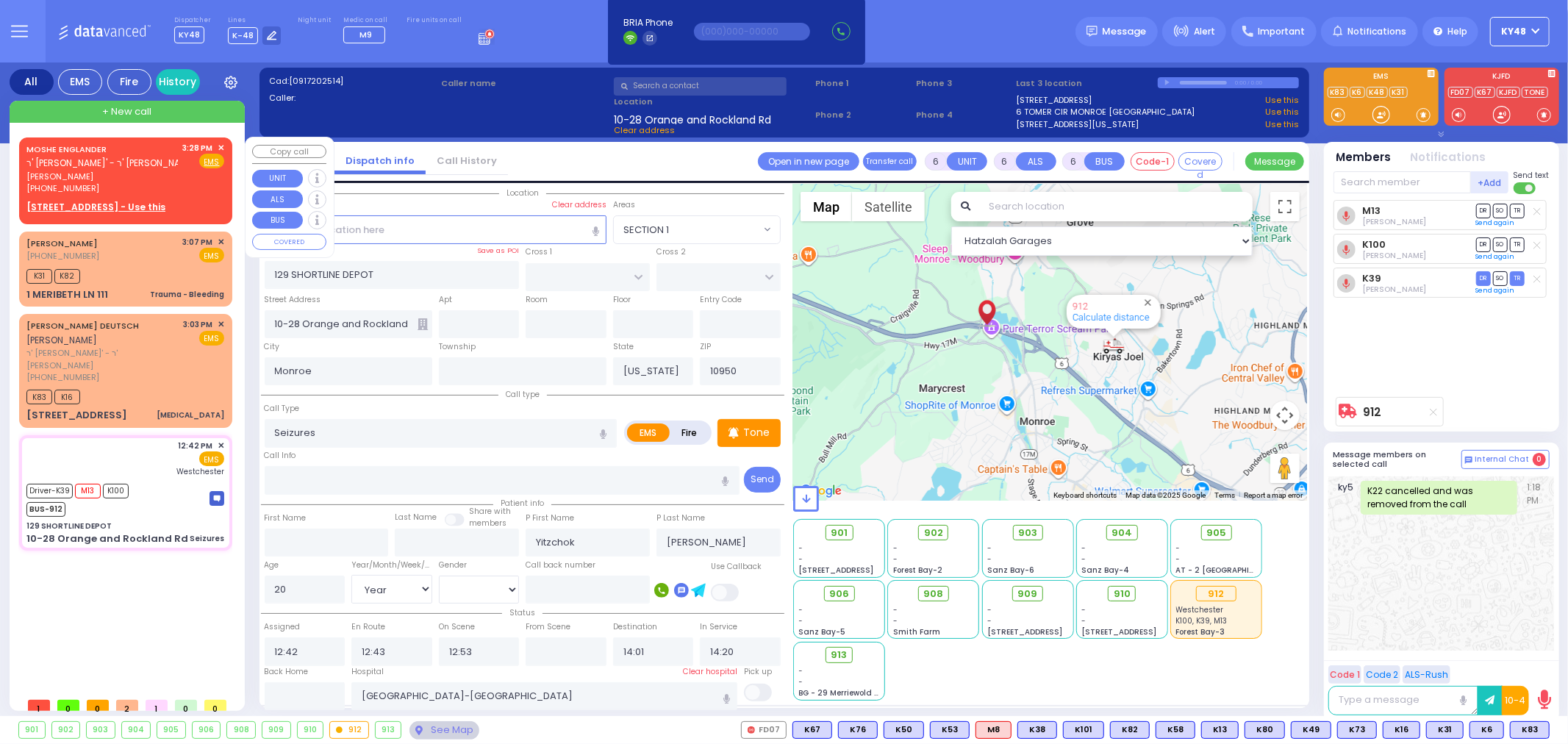
click at [167, 195] on div "MOSHE ENGLANDER ר' אלי' - ר' ליפא דייטש משה ענגלענדער (929) 969-4210 3:28 PM ✕ …" at bounding box center [125, 179] width 207 height 77
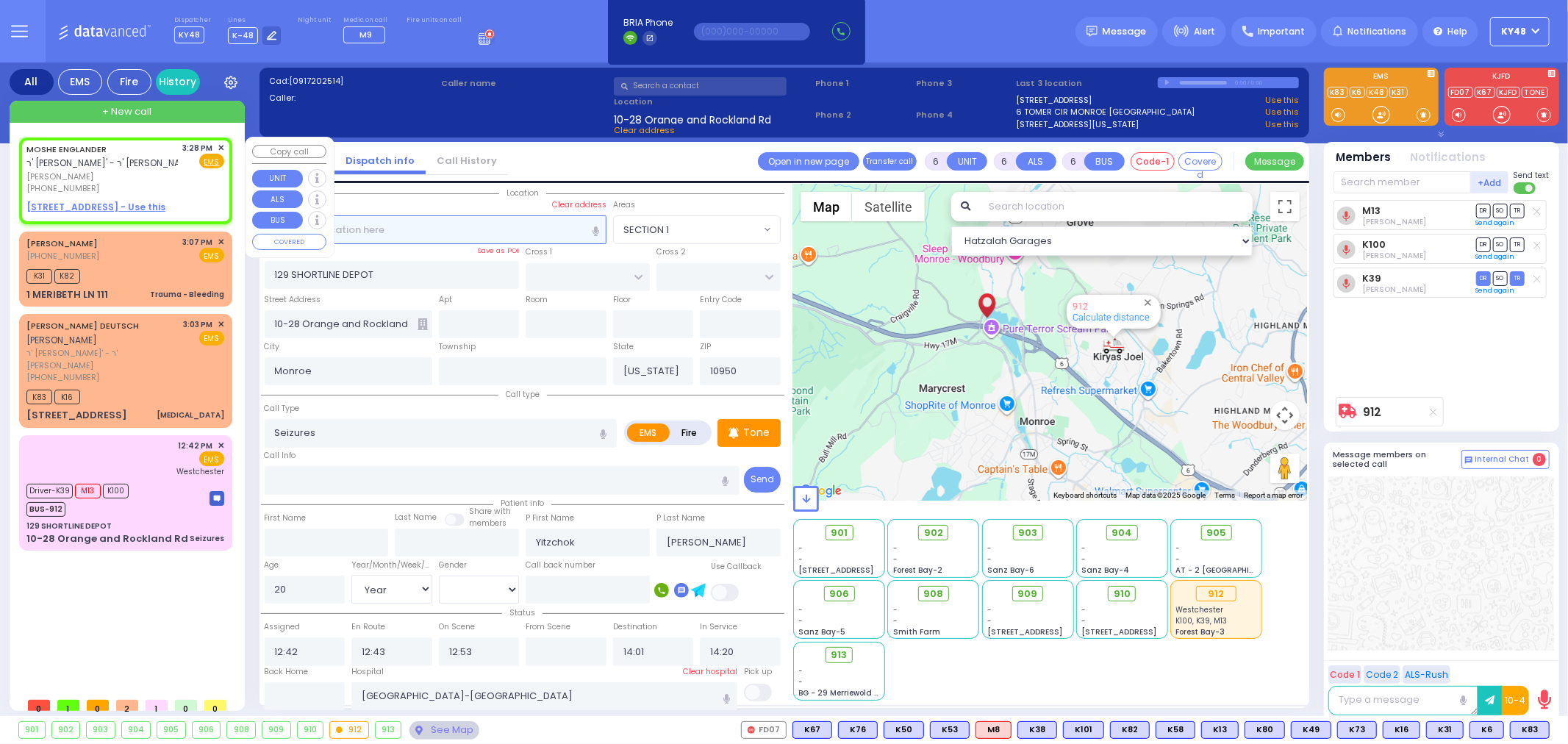
type input "2"
type input "1"
select select
radio input "true"
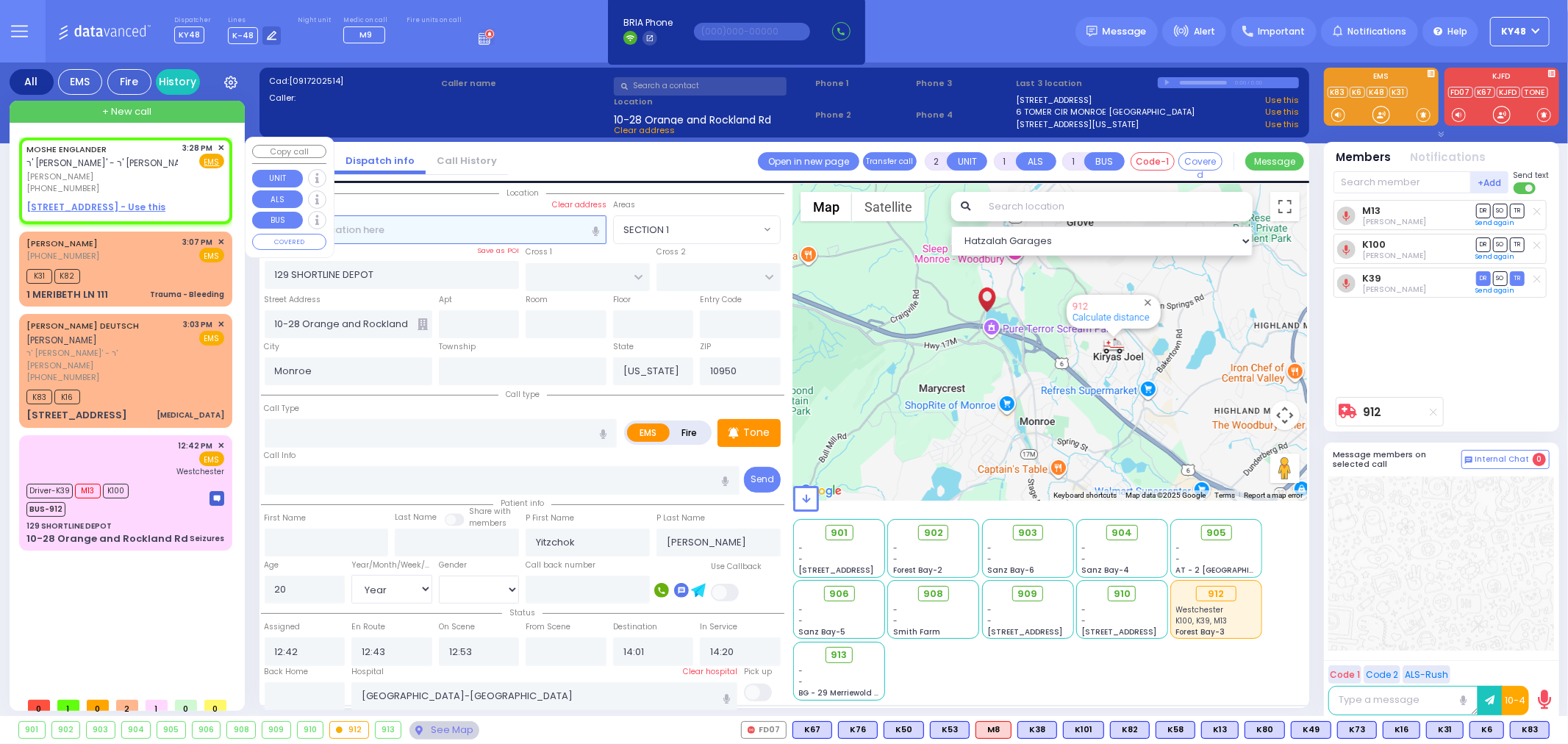
type input "MOSHE"
type input "ENGLANDER"
select select
type input "15:28"
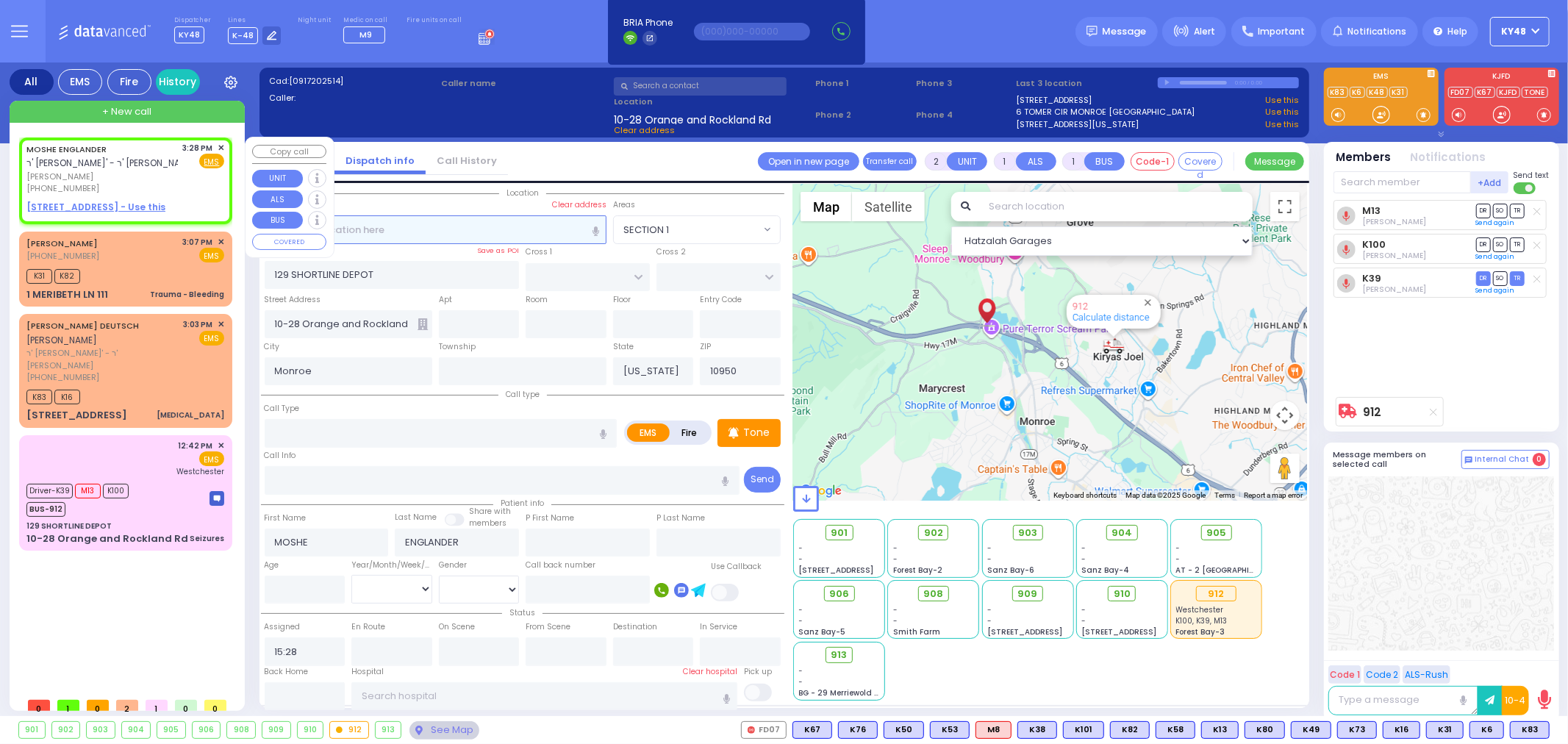
select select "Hatzalah Garages"
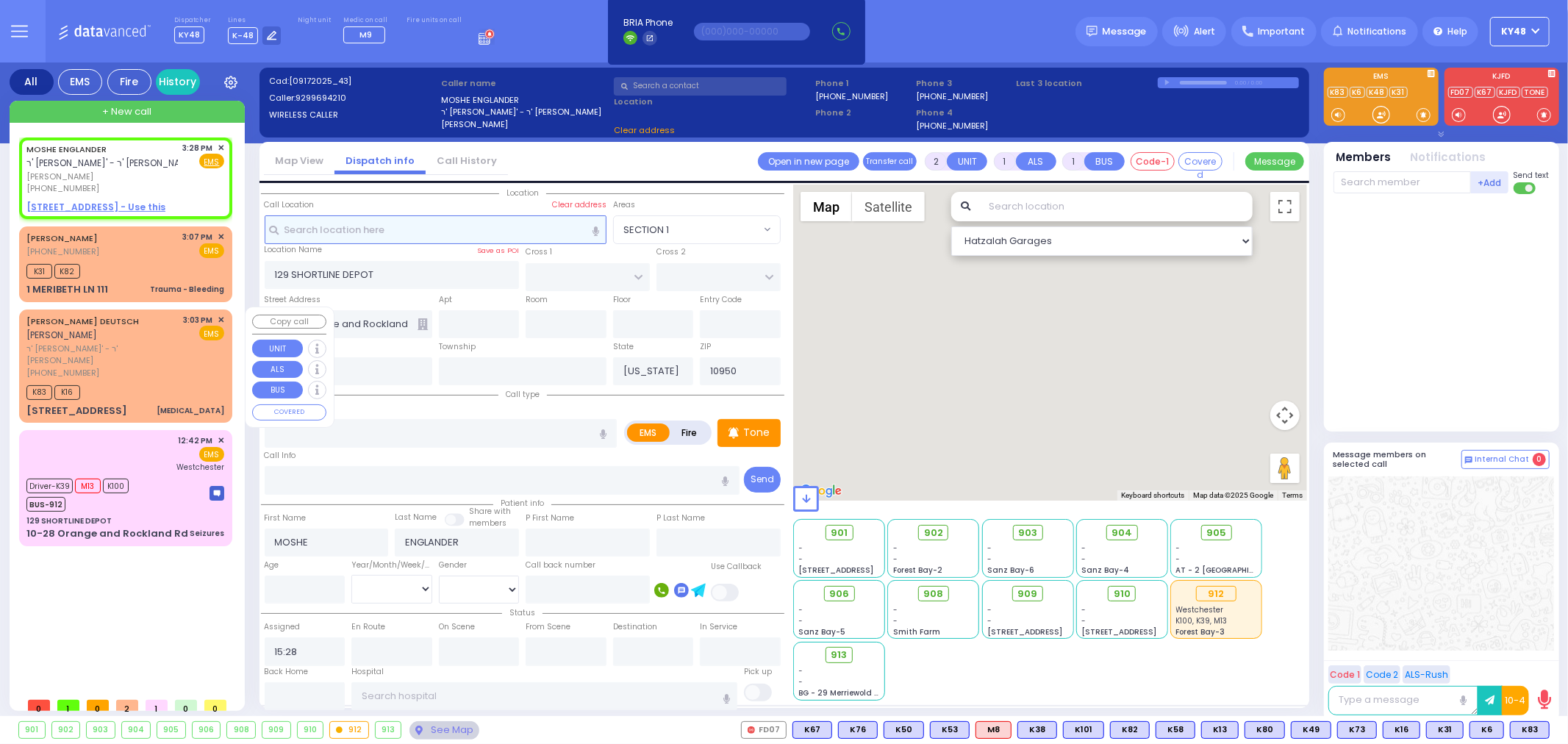
select select
radio input "true"
select select
select select "Hatzalah Garages"
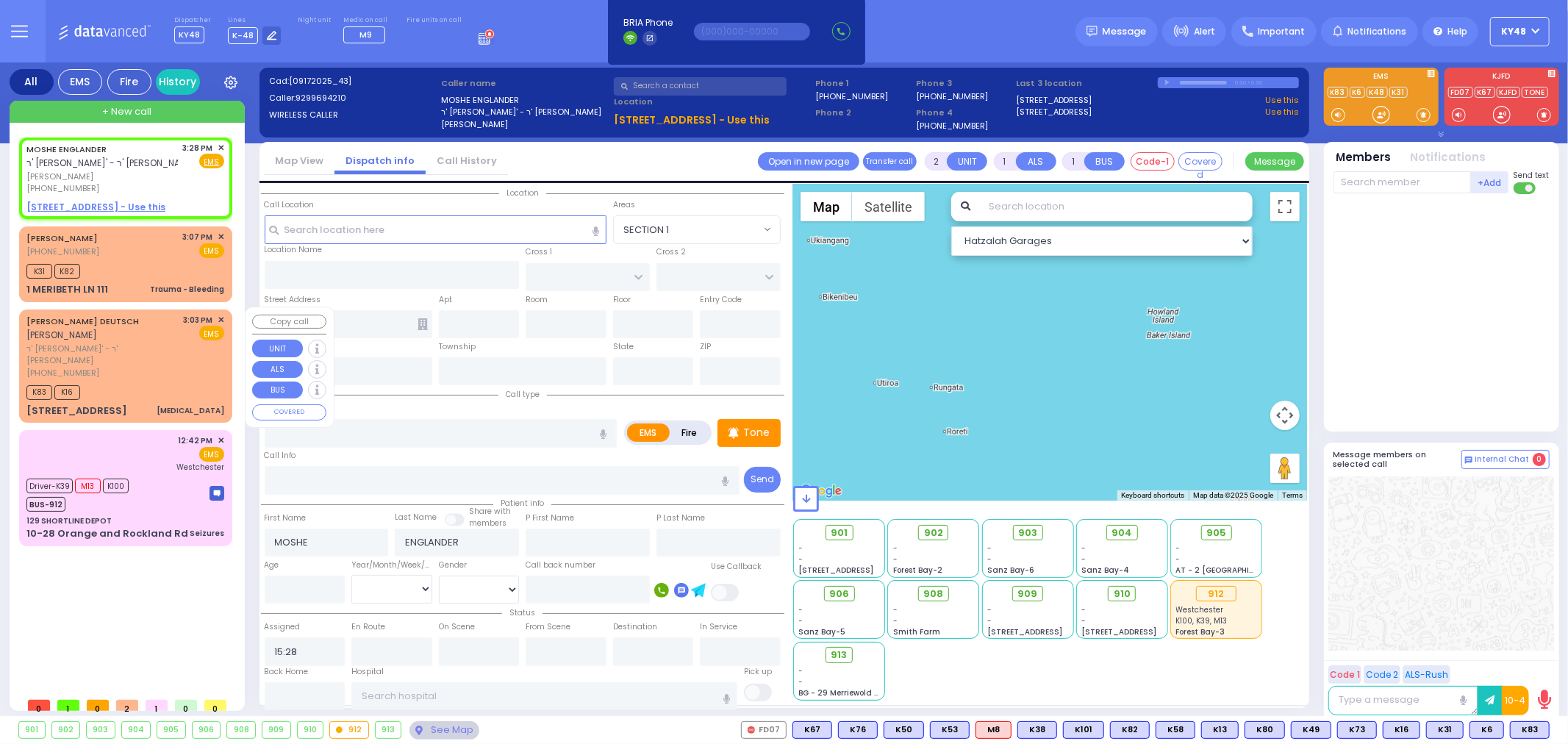
click at [159, 350] on div "LEIBISH DEUTSCH לייבוש דייטש ר' אלי' - ר' שלמה פעדער (845) 274-1583 3:03 PM ✕ E…" at bounding box center [125, 366] width 207 height 109
select select
type input "[MEDICAL_DATA]"
radio input "true"
type input "cardiac history"
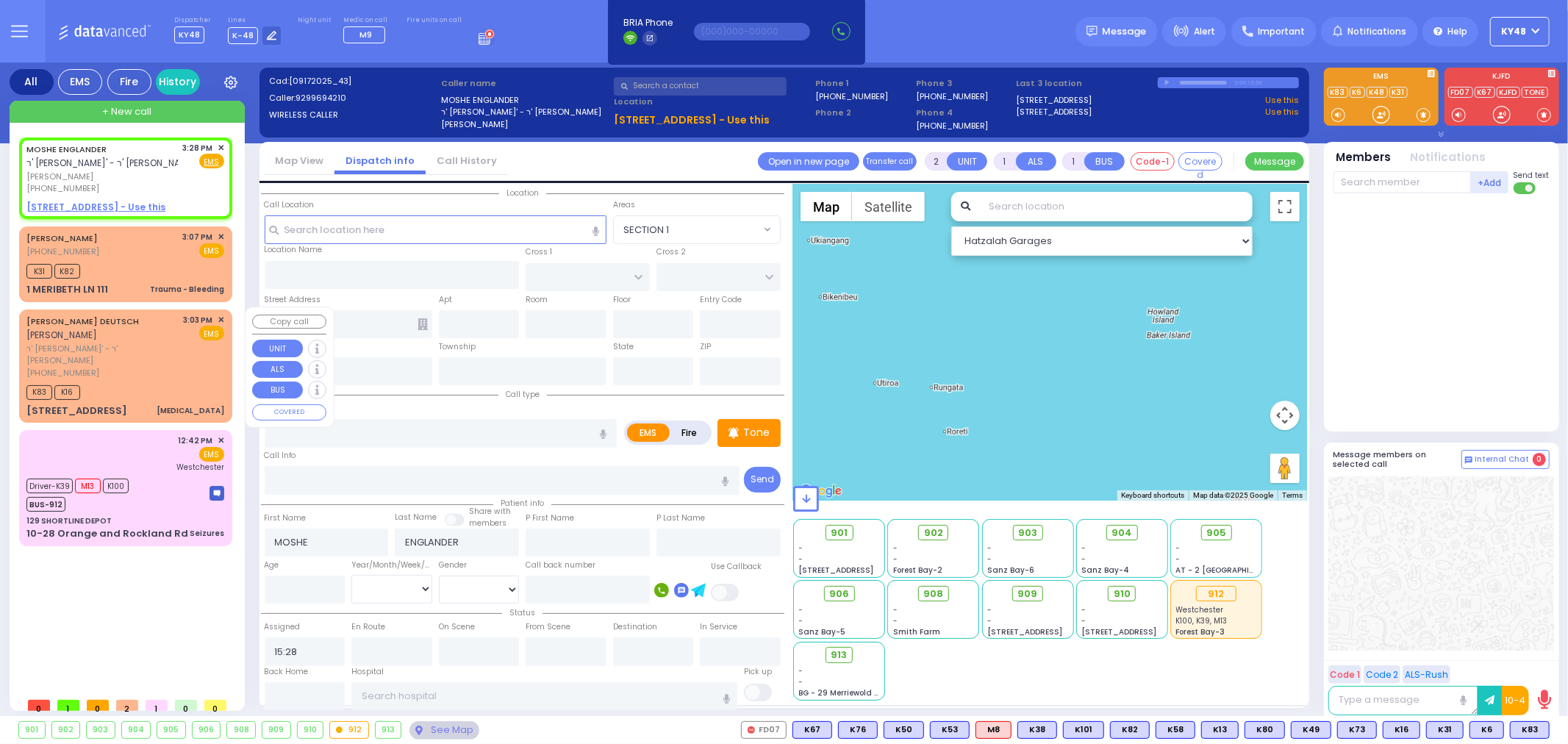
type input "[PERSON_NAME]"
type input "DEUTSCH"
select select
type input "15:03"
type input "15:11"
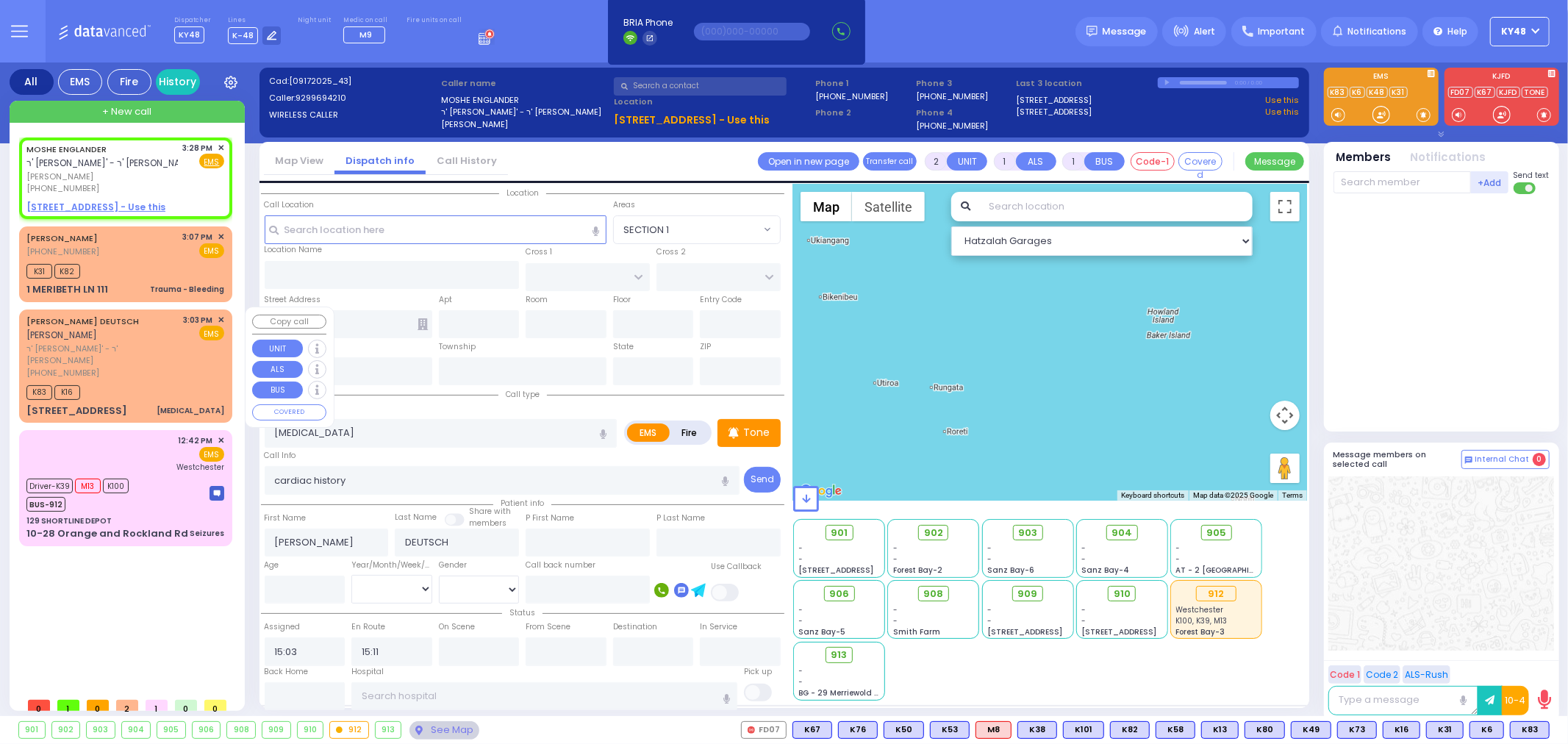
select select "Hatzalah Garages"
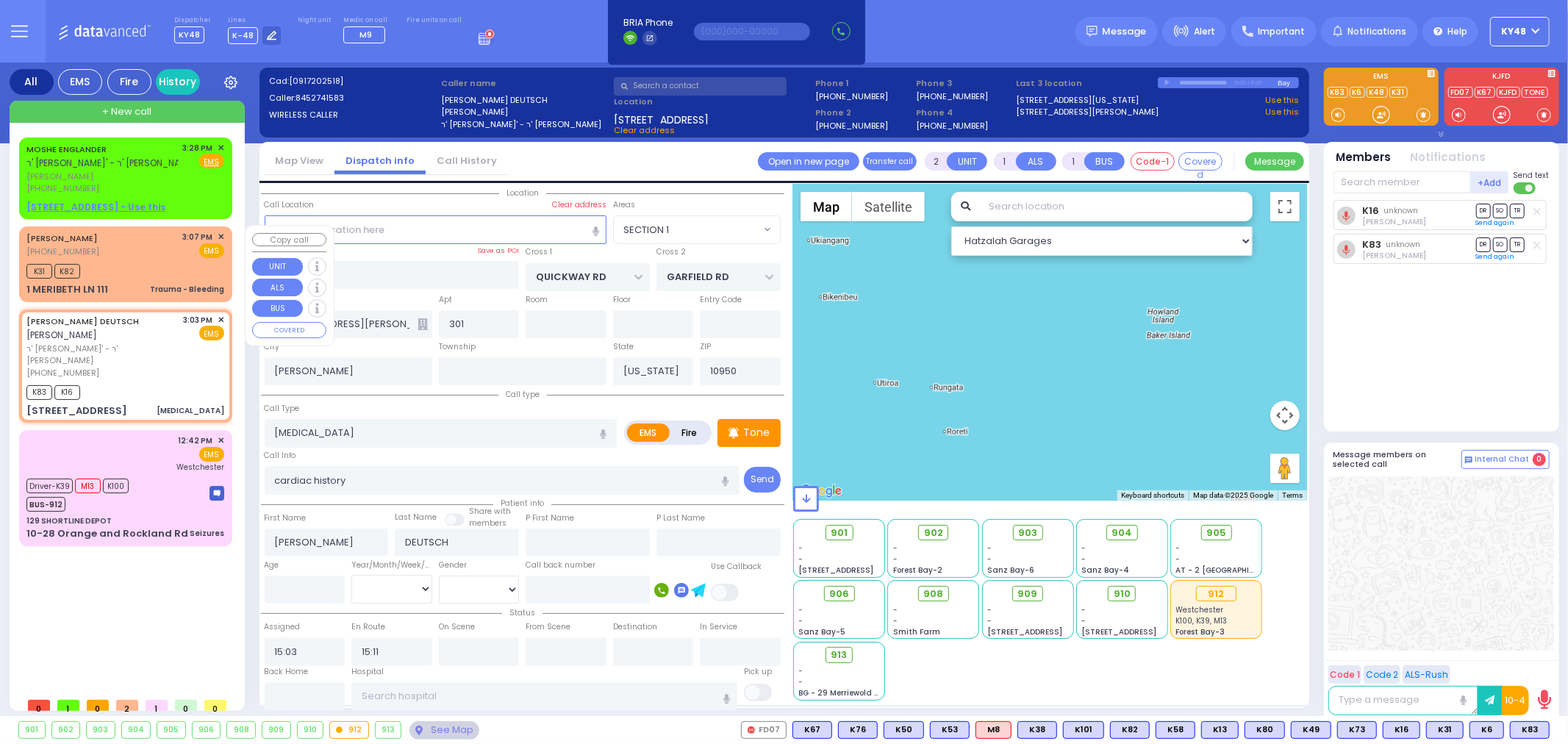
click at [141, 271] on div "K31 K82" at bounding box center [125, 269] width 197 height 19
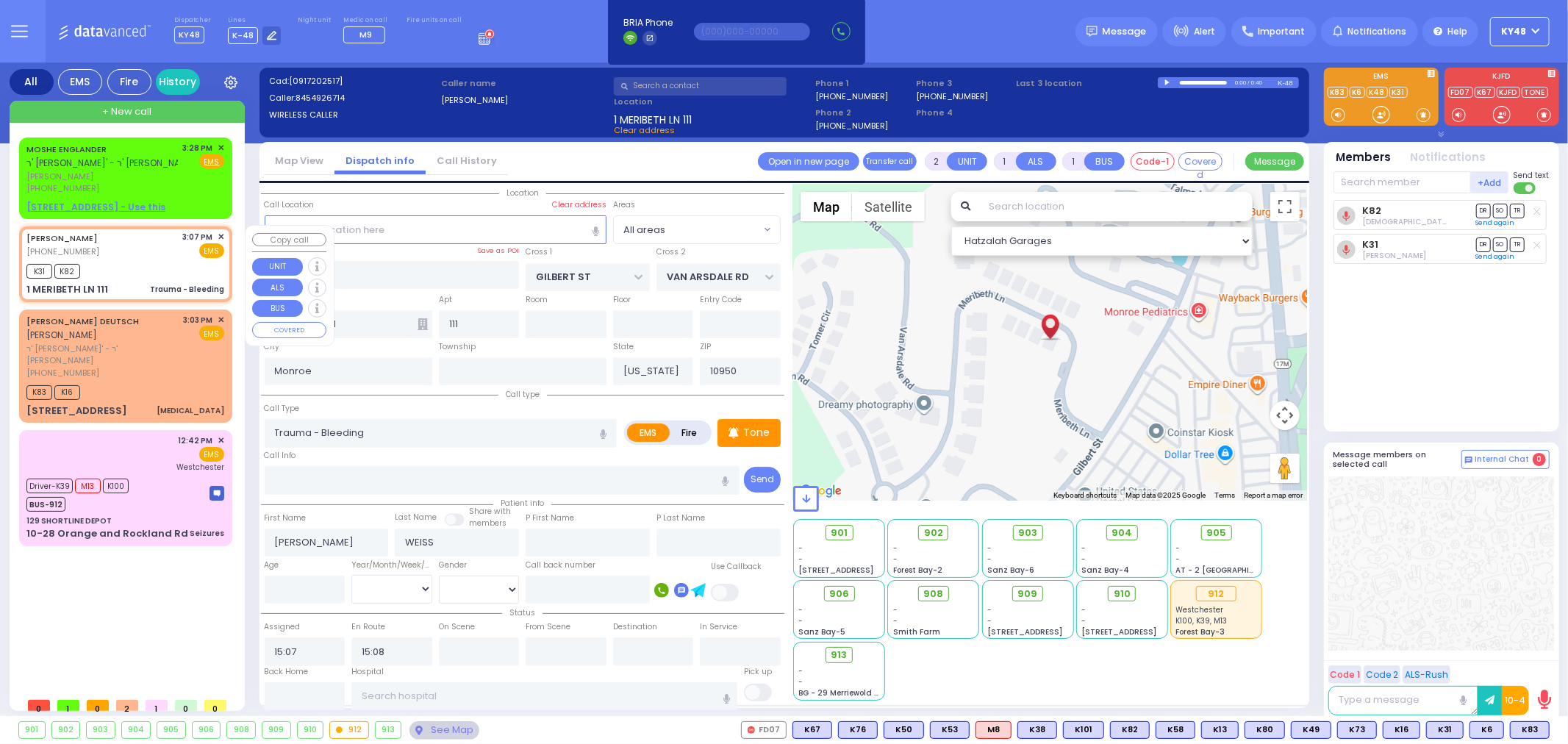
click at [222, 237] on span "✕" at bounding box center [220, 237] width 7 height 13
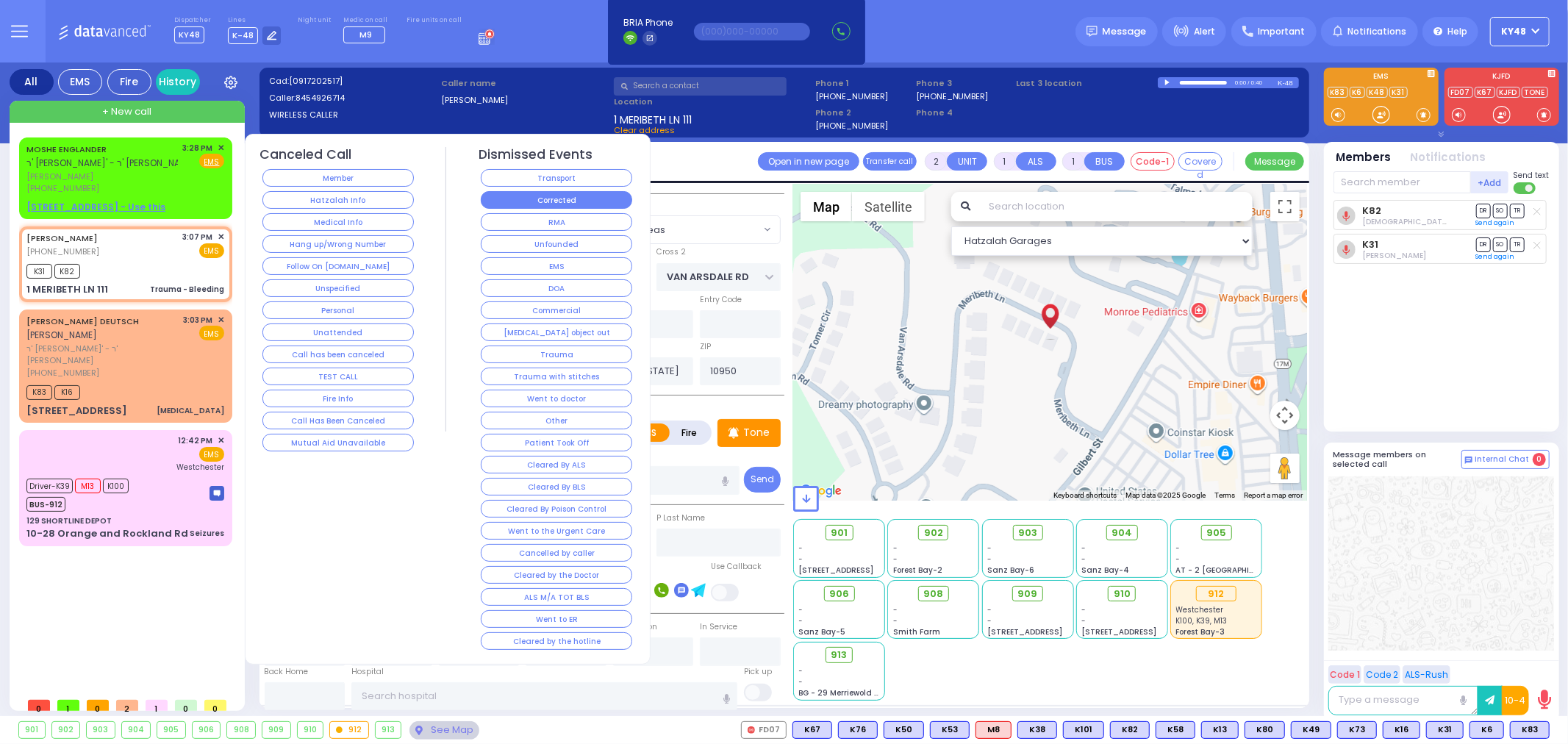
click at [517, 201] on button "Corrected" at bounding box center [556, 200] width 152 height 18
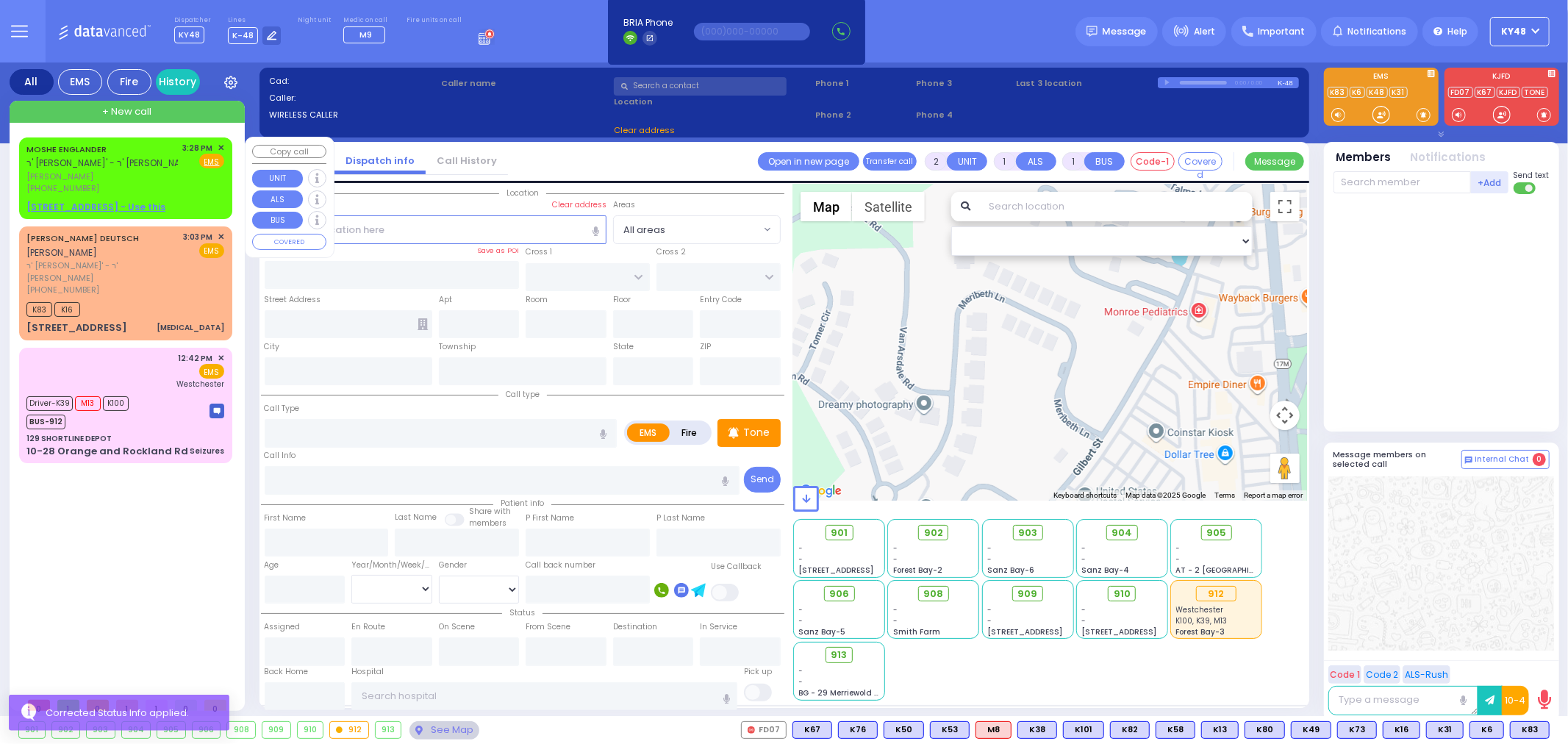
click at [183, 189] on div "MOSHE ENGLANDER ר' אלי' - ר' ליפא דייטש משה ענגלענדער (929) 969-4210 3:28 PM ✕ …" at bounding box center [125, 168] width 197 height 53
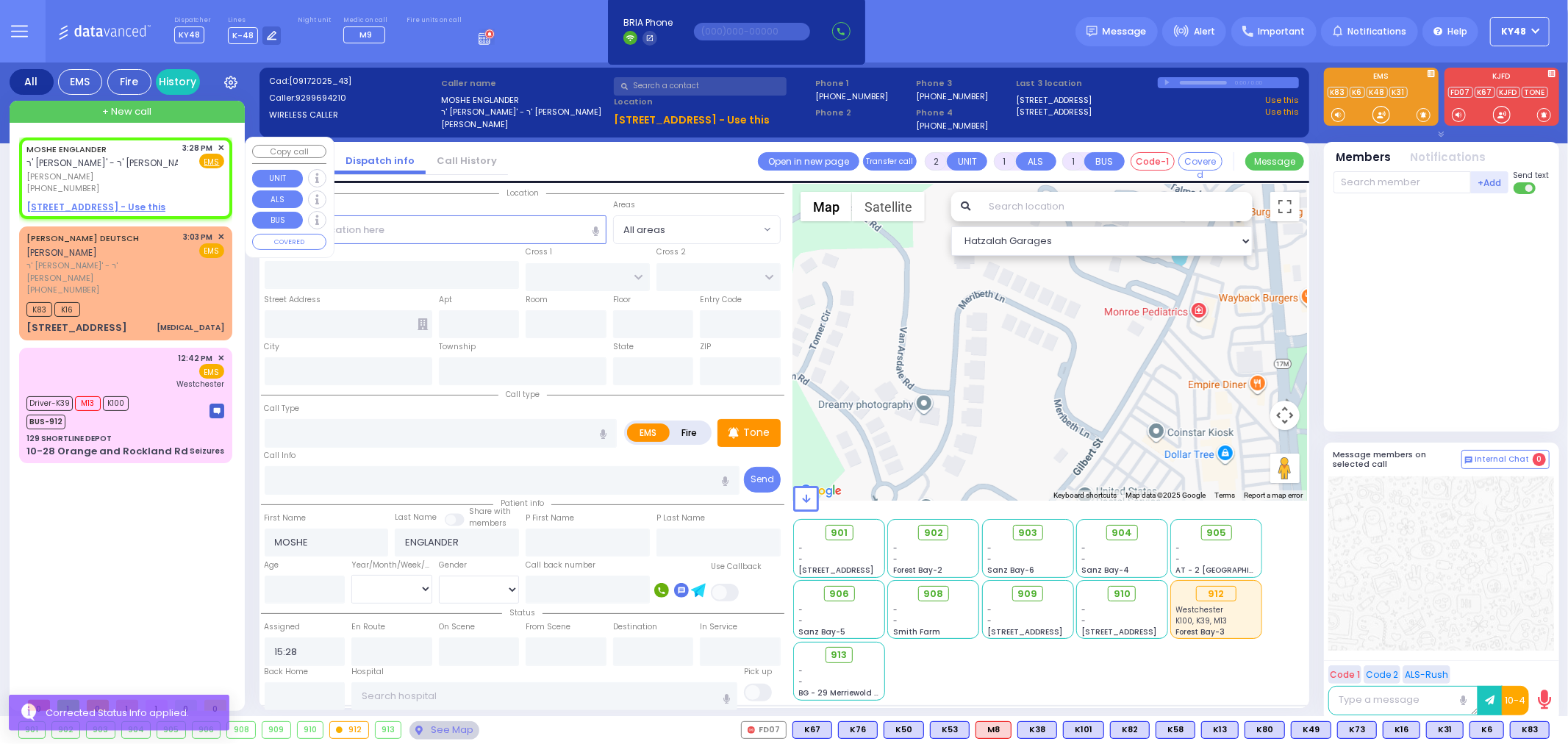
click at [220, 143] on span "✕" at bounding box center [220, 148] width 7 height 13
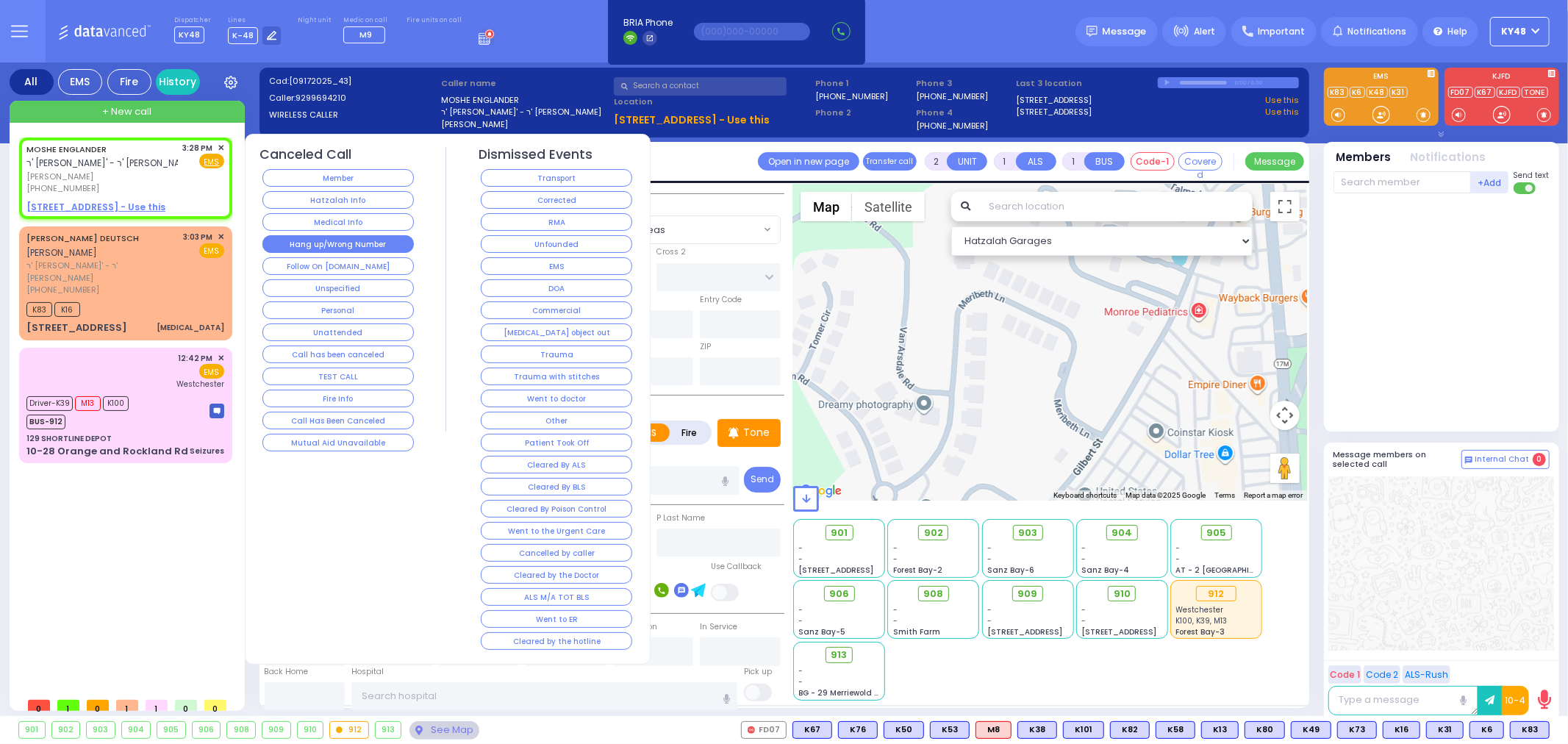
click at [325, 248] on button "Hang up/Wrong Number" at bounding box center [337, 244] width 152 height 18
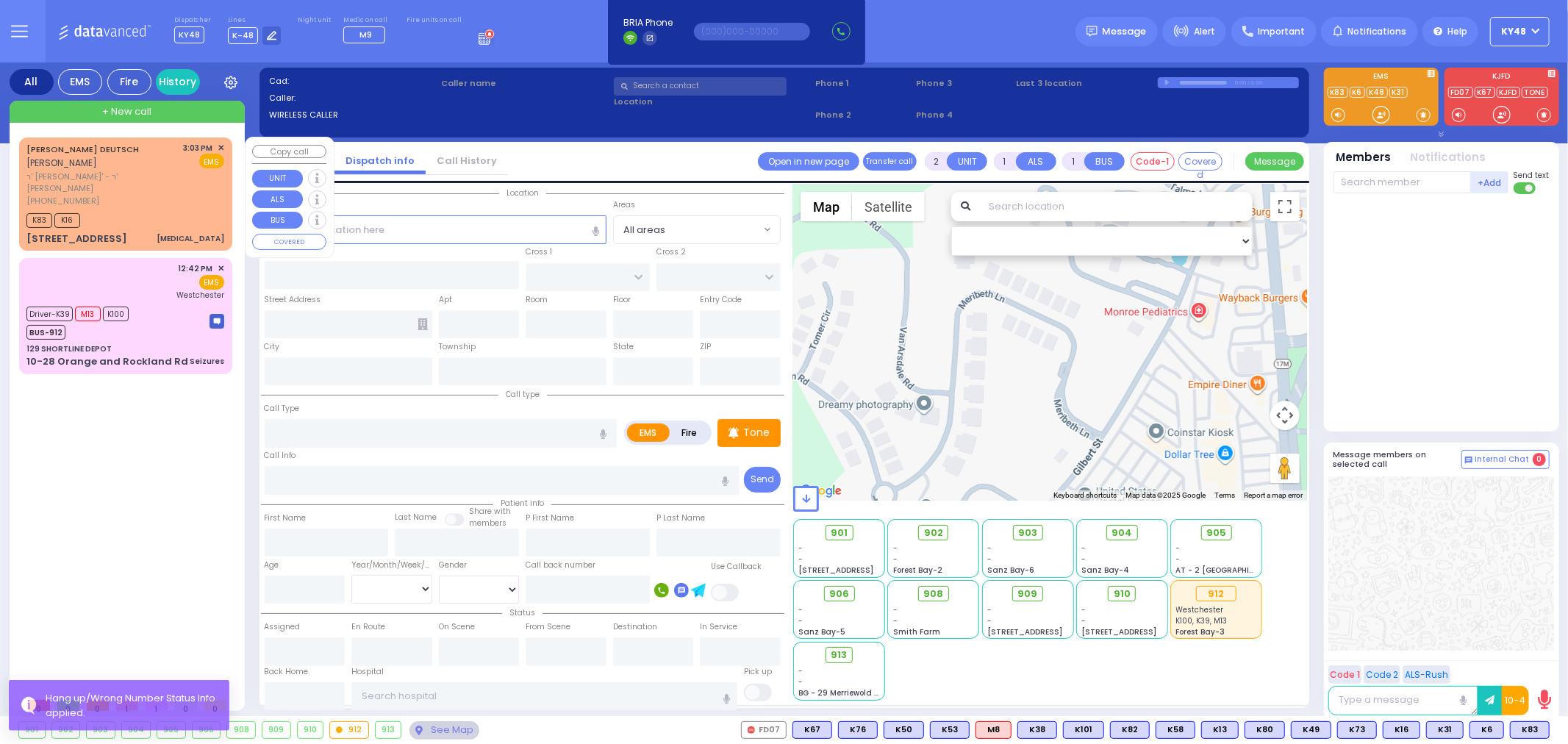
click at [160, 209] on div "K83 K16" at bounding box center [125, 218] width 197 height 19
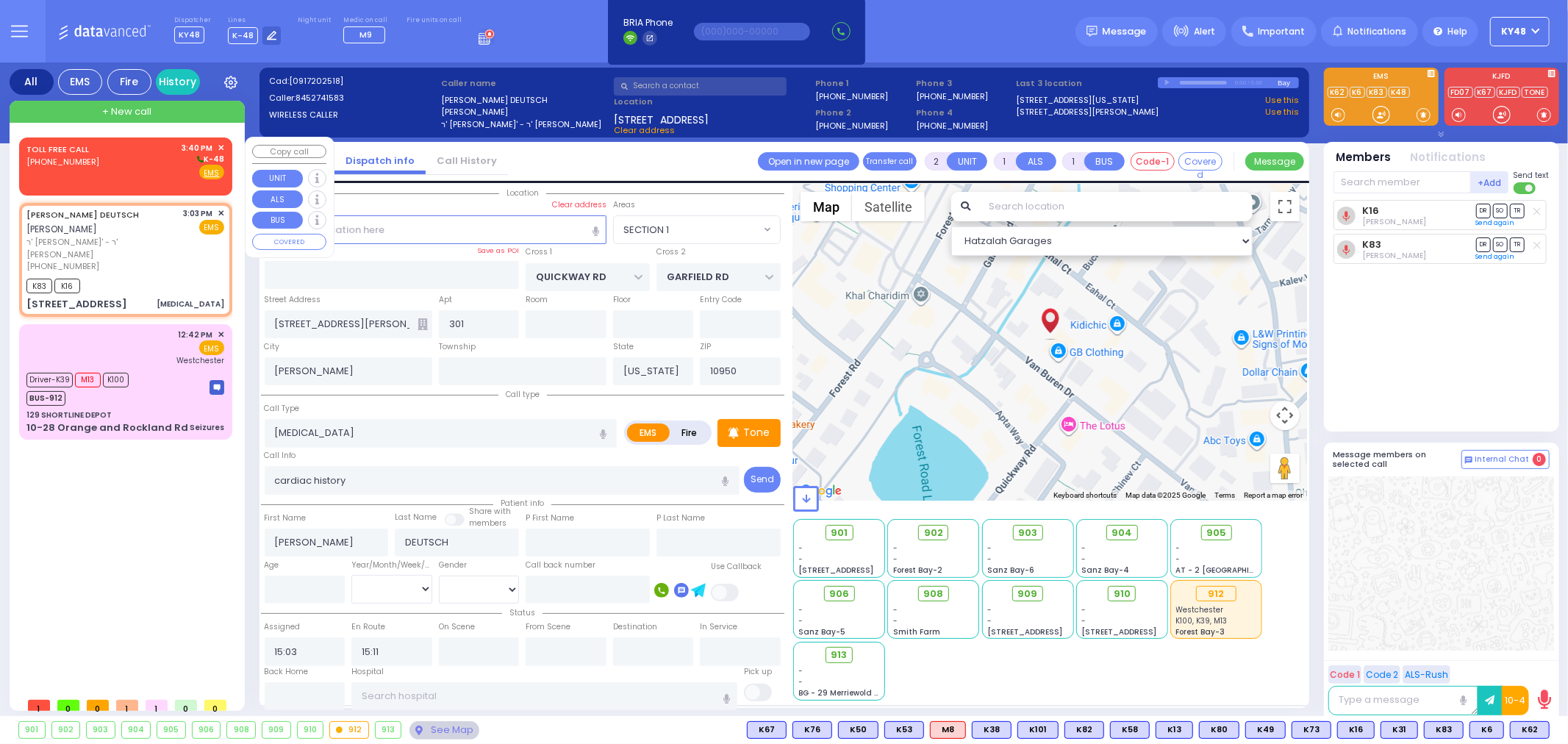
click at [222, 146] on span "✕" at bounding box center [220, 148] width 7 height 13
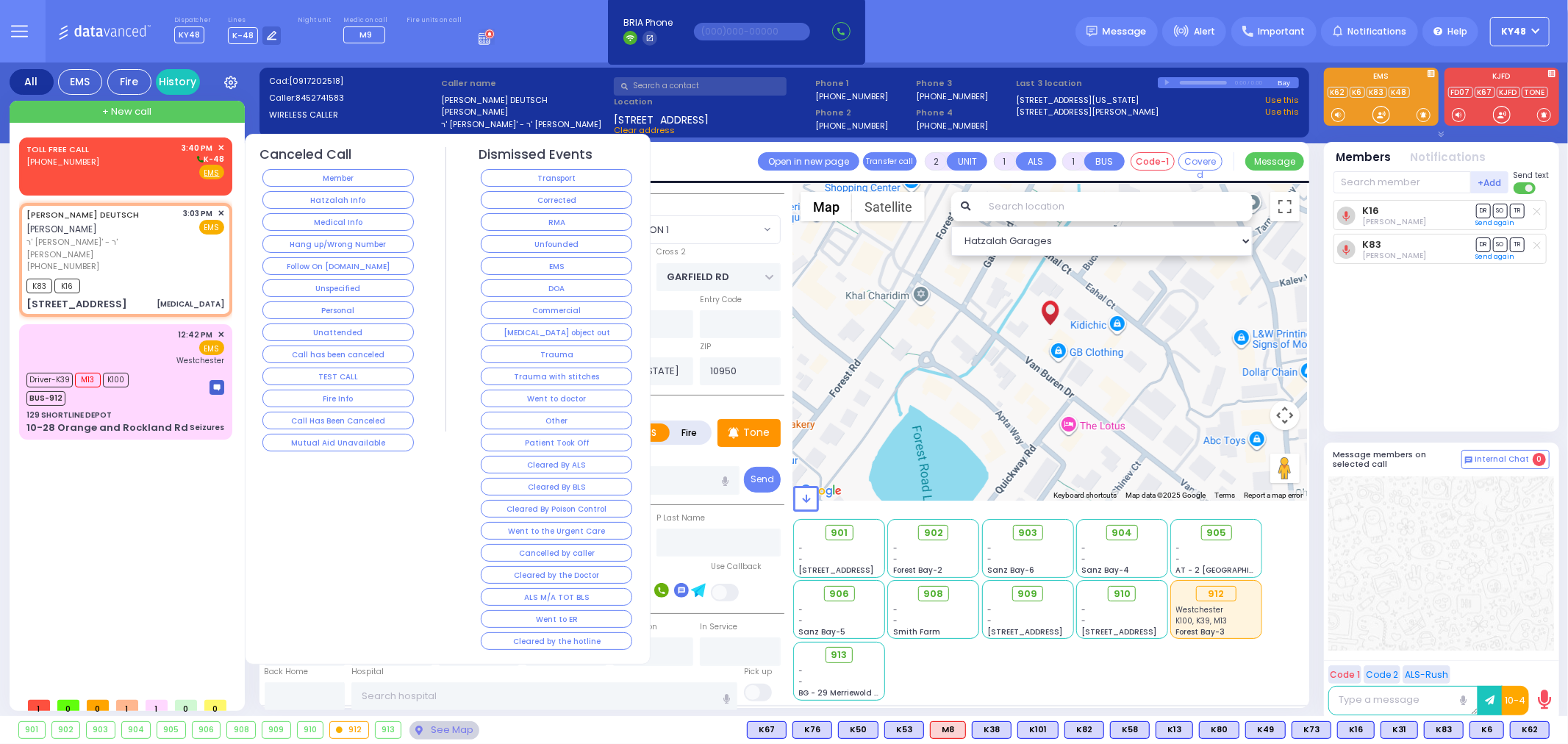
click at [145, 163] on div "TOLL FREE CALL (844) 996-0208 3:40 PM ✕ K-48" at bounding box center [125, 161] width 197 height 39
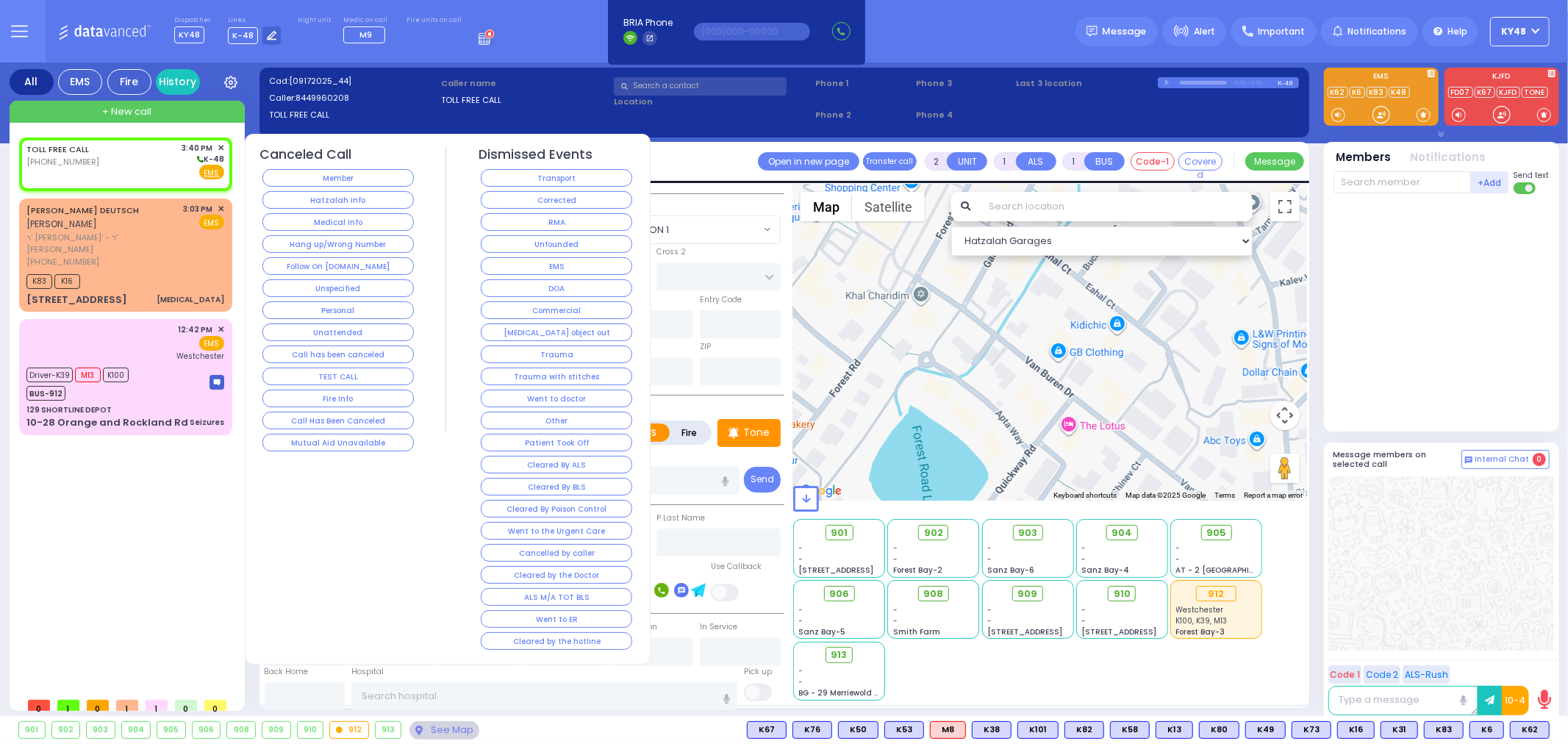
click at [221, 149] on span "✕" at bounding box center [220, 148] width 7 height 13
click at [325, 247] on button "Hang up/Wrong Number" at bounding box center [337, 244] width 152 height 18
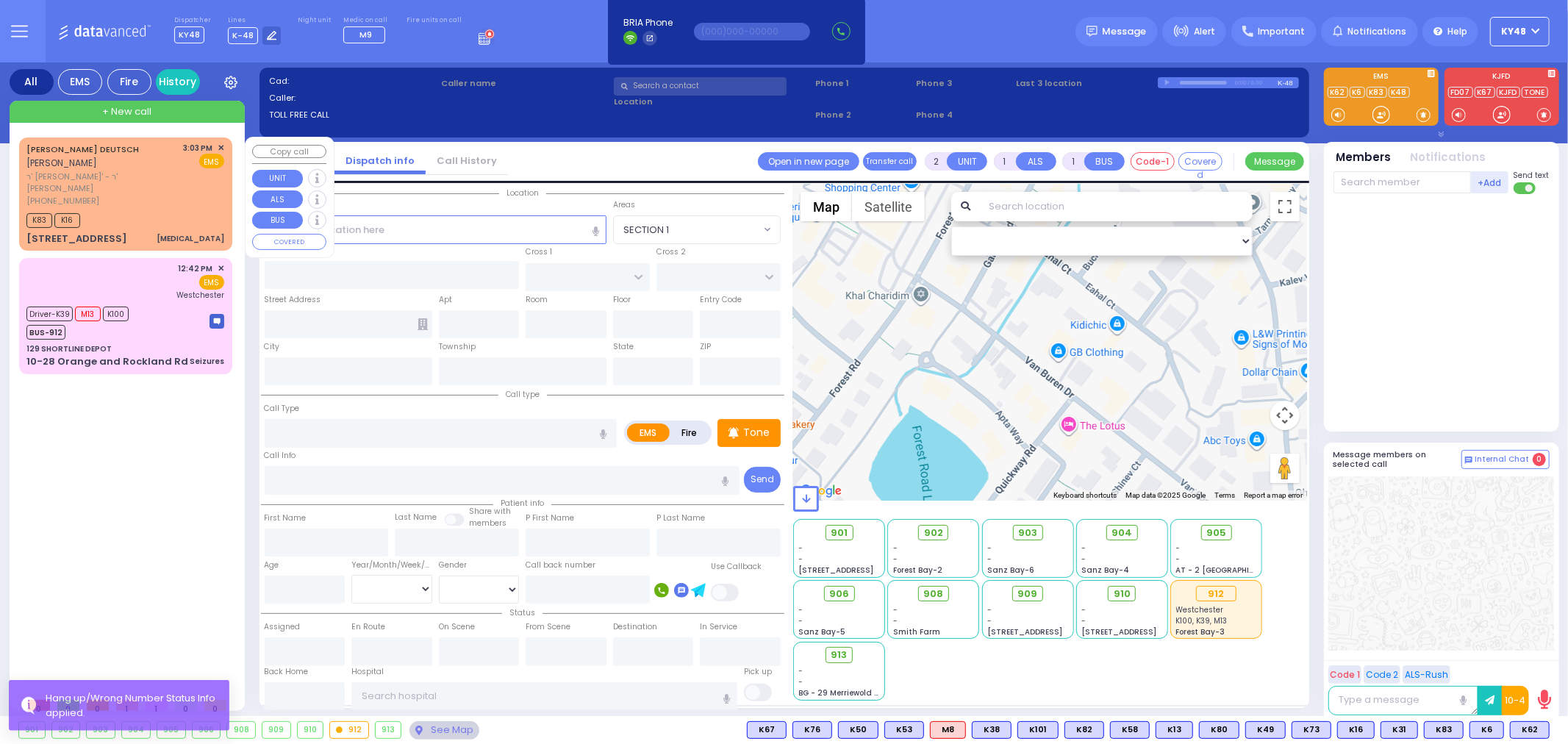
click at [169, 231] on div "7 VAN BUREN DR 301 cellulitis" at bounding box center [125, 238] width 197 height 15
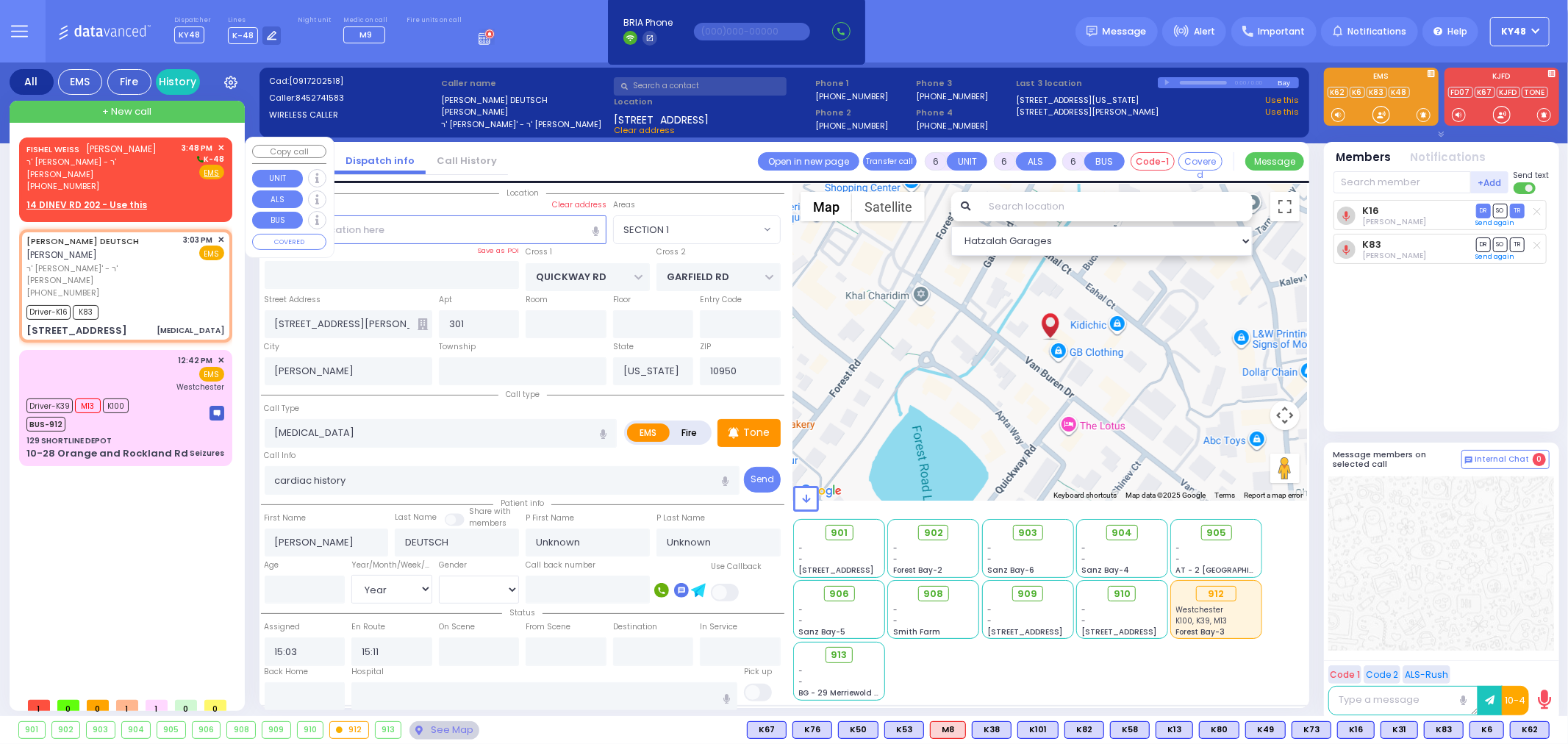
click at [170, 198] on div "14 DINEV RD 202 - Use this" at bounding box center [125, 204] width 197 height 13
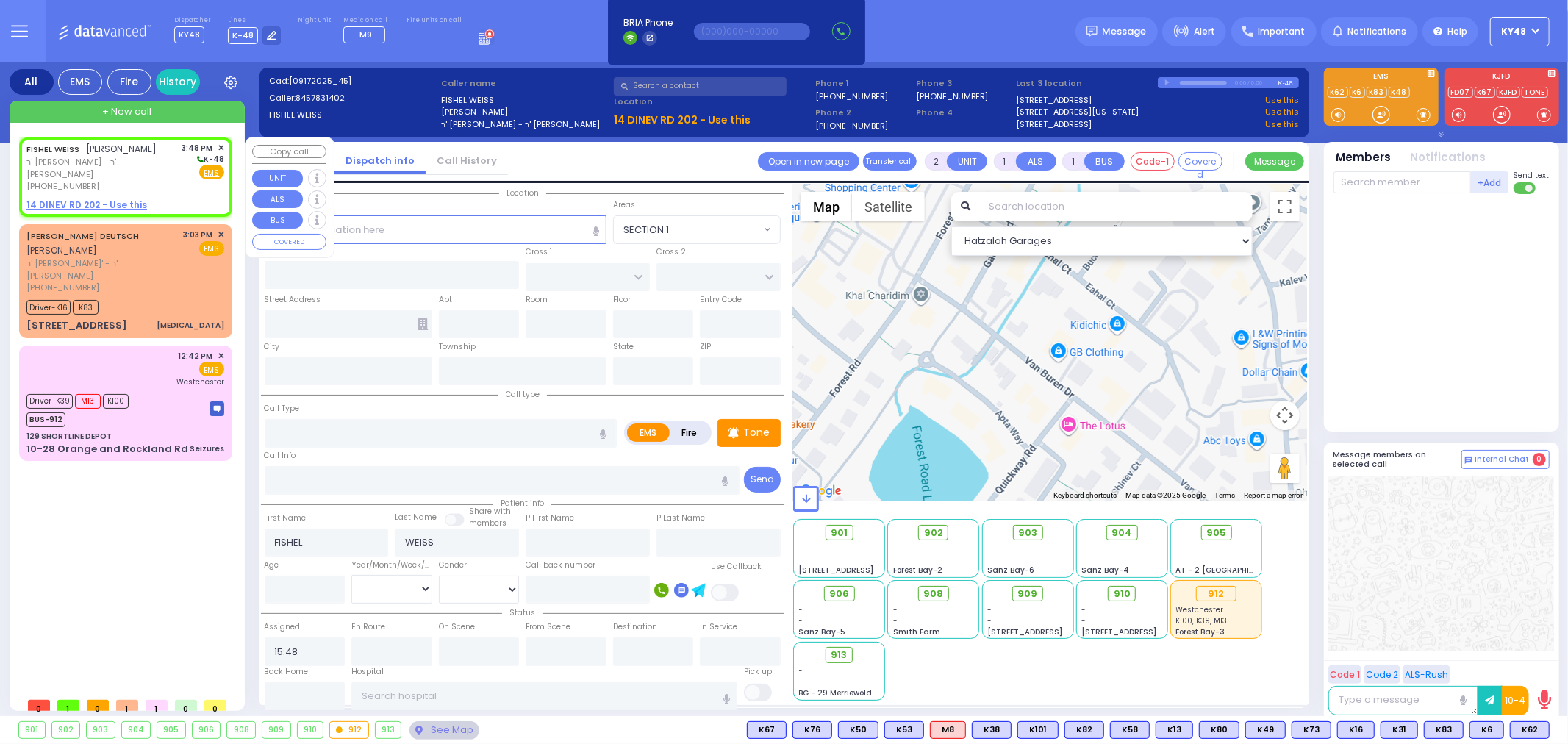
click at [66, 198] on u "14 DINEV RD 202 - Use this" at bounding box center [86, 204] width 120 height 13
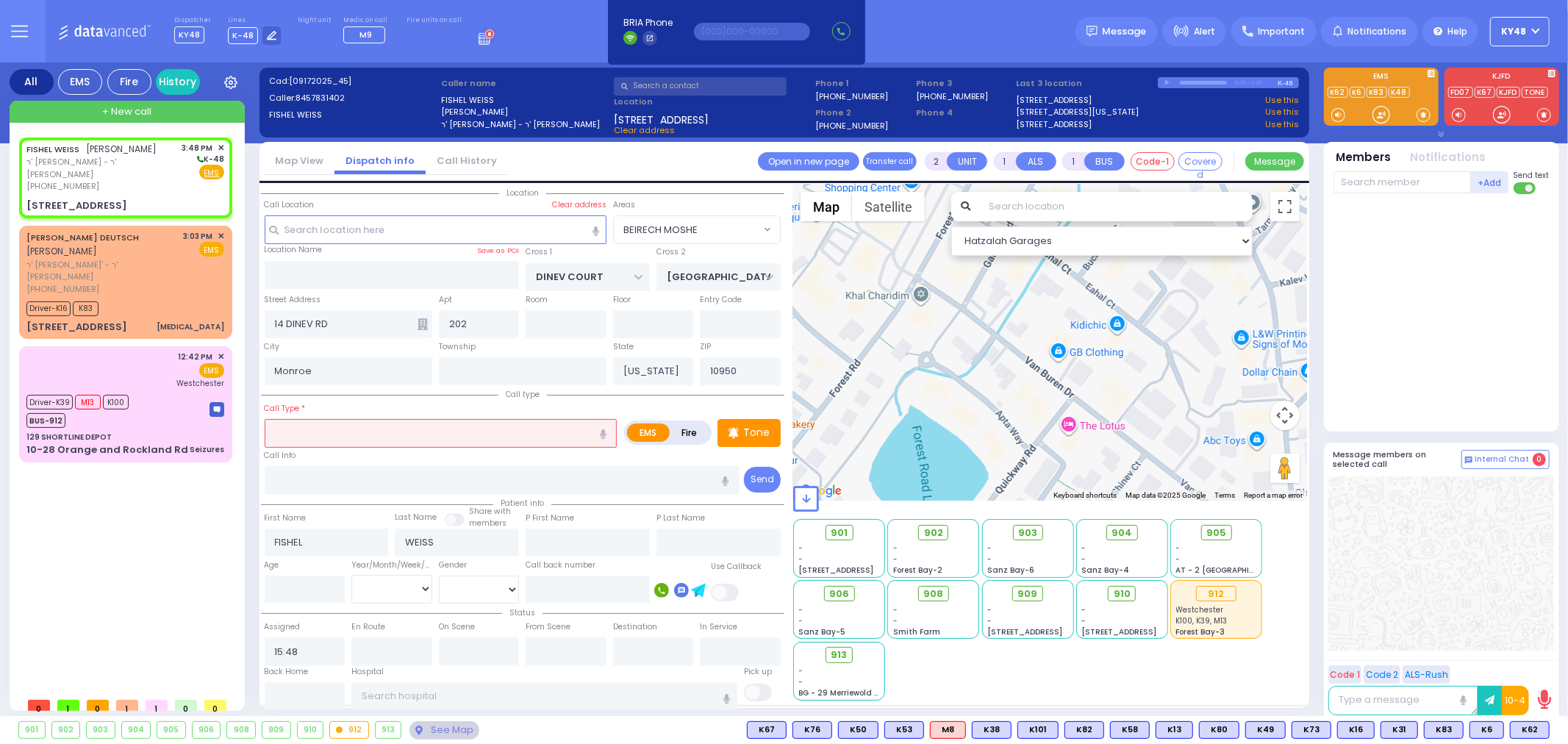
click at [397, 434] on input "text" at bounding box center [442, 433] width 353 height 28
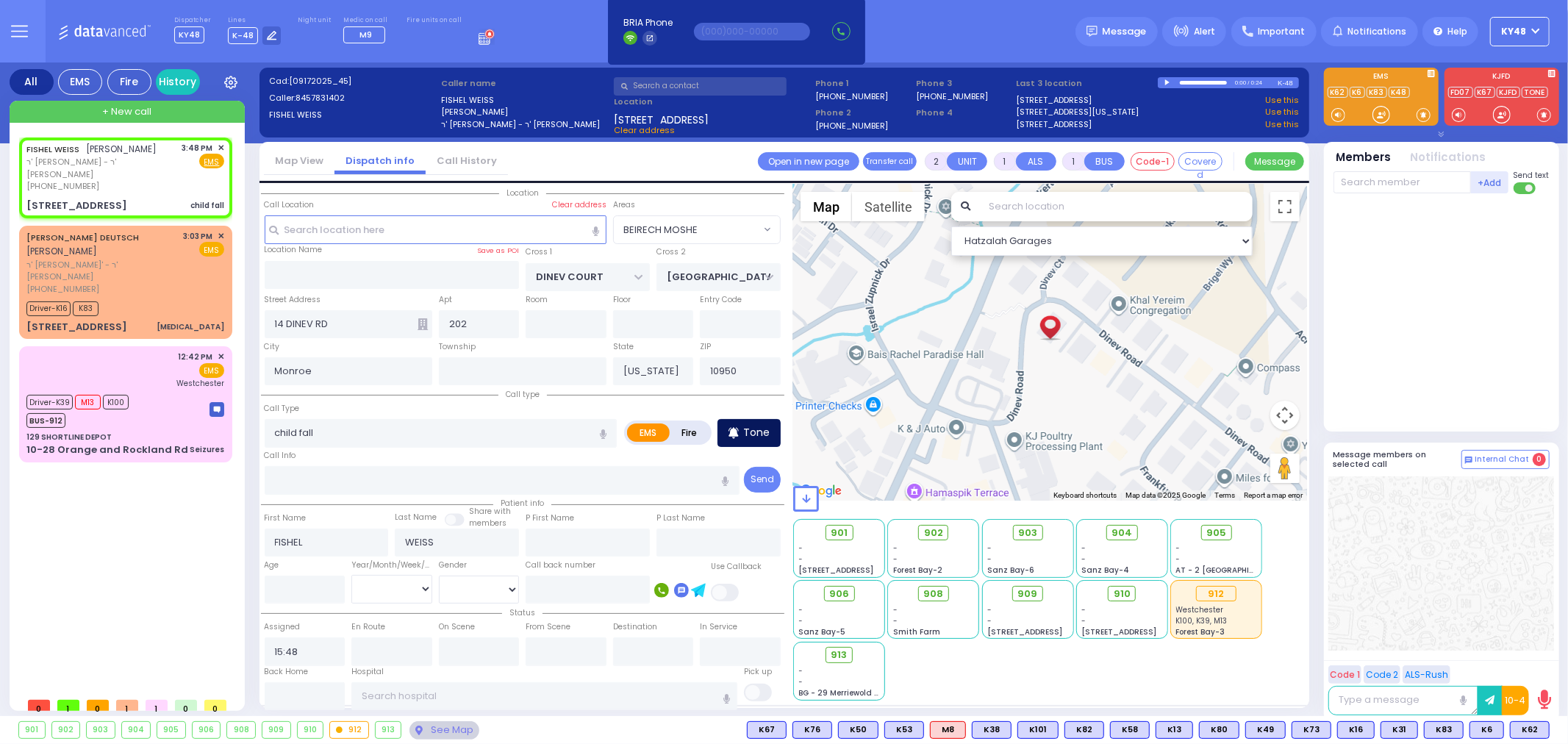
click at [752, 428] on p "Tone" at bounding box center [756, 433] width 27 height 16
click at [1382, 118] on div at bounding box center [1380, 114] width 15 height 15
drag, startPoint x: 1376, startPoint y: 118, endPoint x: 1383, endPoint y: 113, distance: 8.6
click at [1383, 113] on div at bounding box center [1380, 114] width 15 height 15
drag, startPoint x: 1386, startPoint y: 114, endPoint x: 1377, endPoint y: 118, distance: 9.8
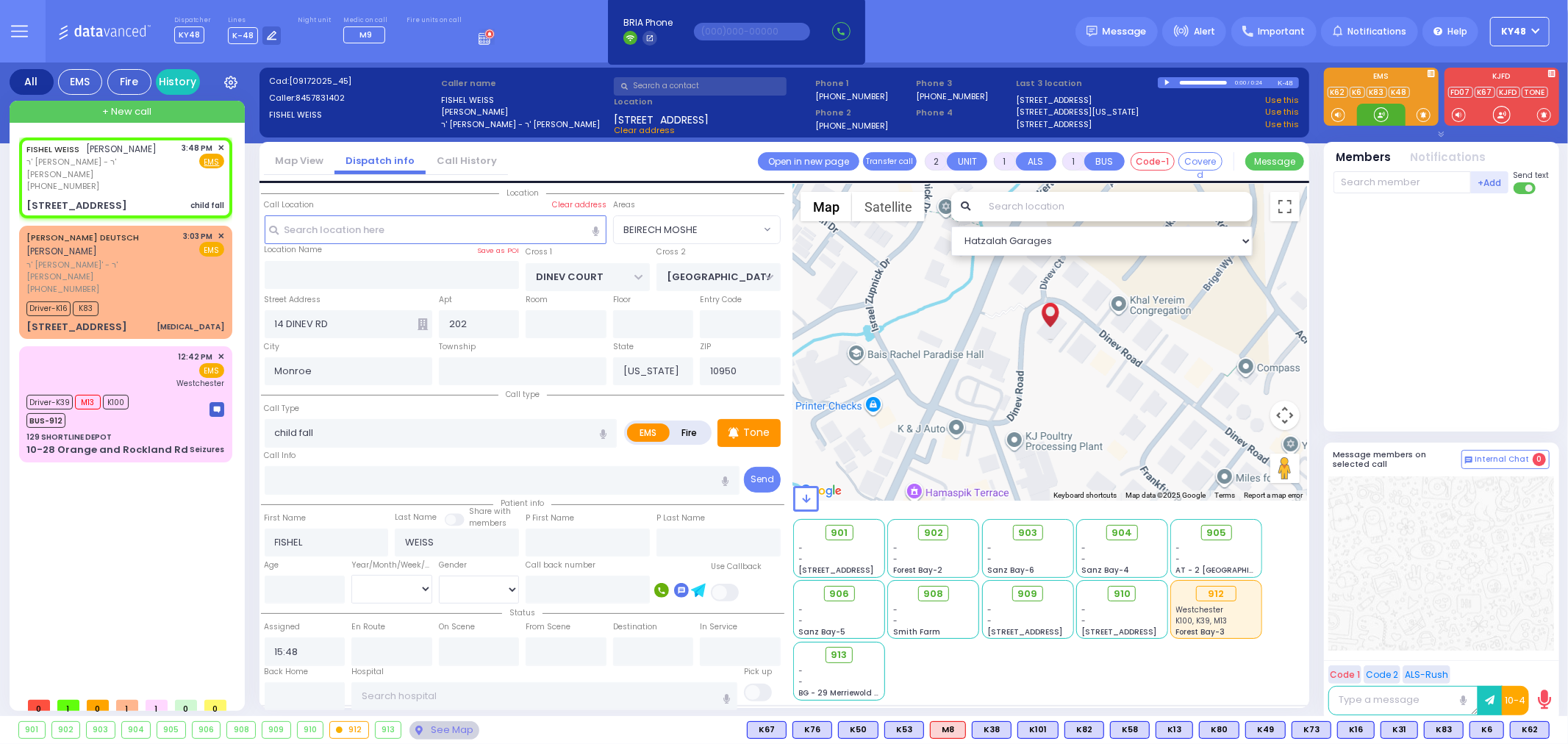
click at [1383, 115] on div at bounding box center [1380, 114] width 15 height 15
click at [1383, 112] on div at bounding box center [1380, 114] width 15 height 15
click at [1523, 733] on span "K88" at bounding box center [1529, 729] width 39 height 16
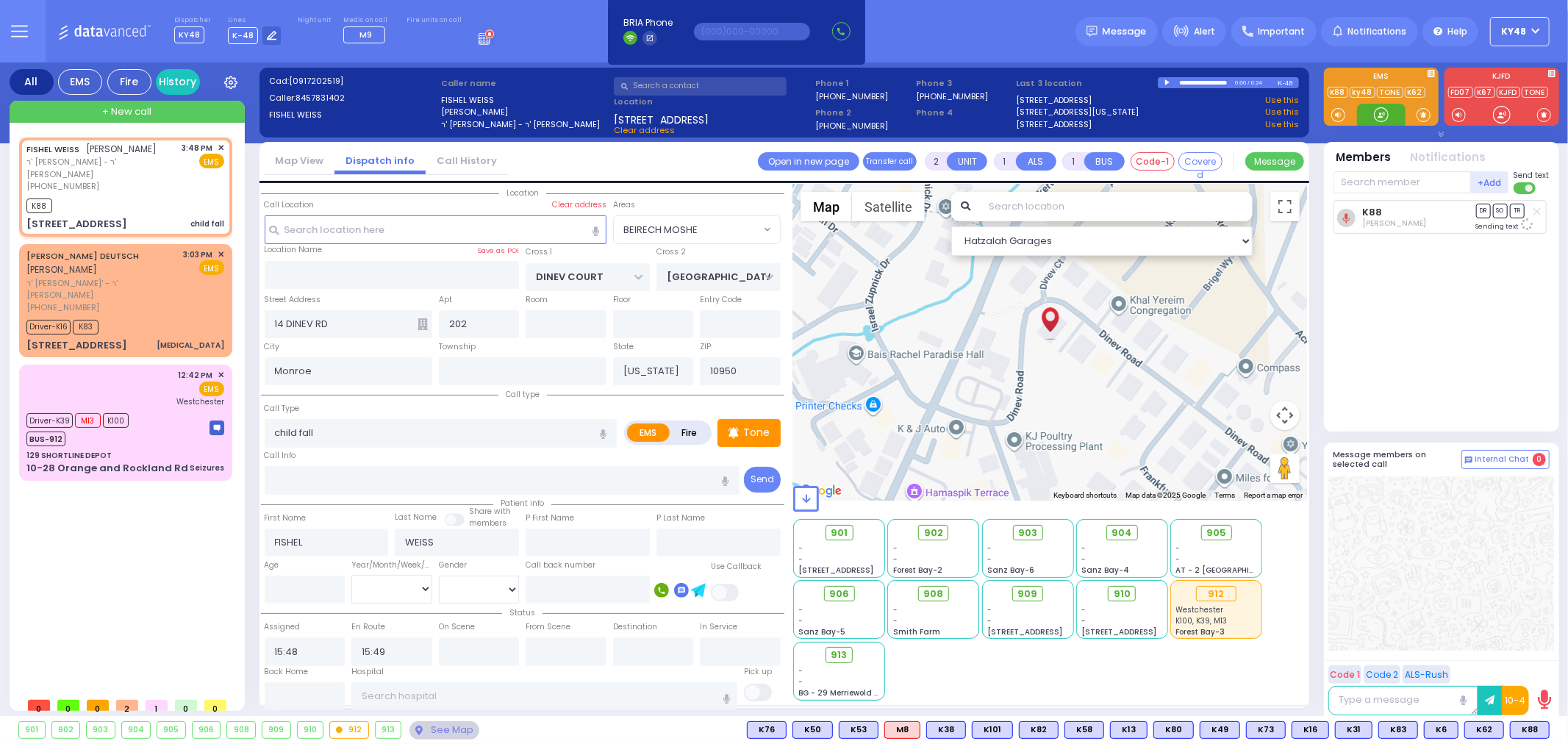
click at [1379, 113] on div at bounding box center [1380, 114] width 15 height 15
click at [1382, 116] on div at bounding box center [1380, 114] width 15 height 15
click at [1380, 118] on div at bounding box center [1380, 114] width 15 height 15
click at [1529, 730] on span "K25" at bounding box center [1529, 729] width 39 height 16
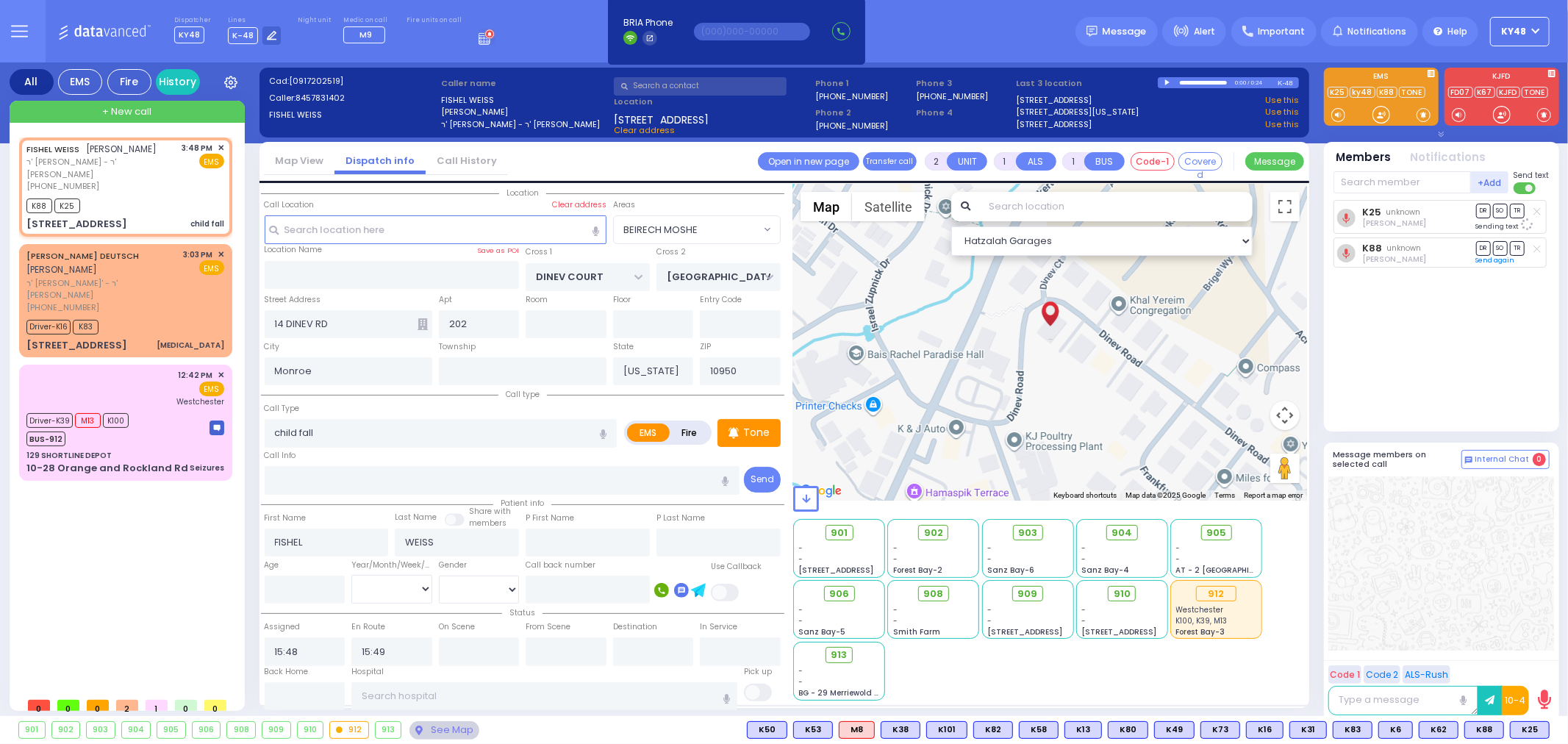
click at [1383, 118] on icon at bounding box center [1381, 115] width 18 height 18
click at [1377, 120] on div at bounding box center [1380, 114] width 15 height 15
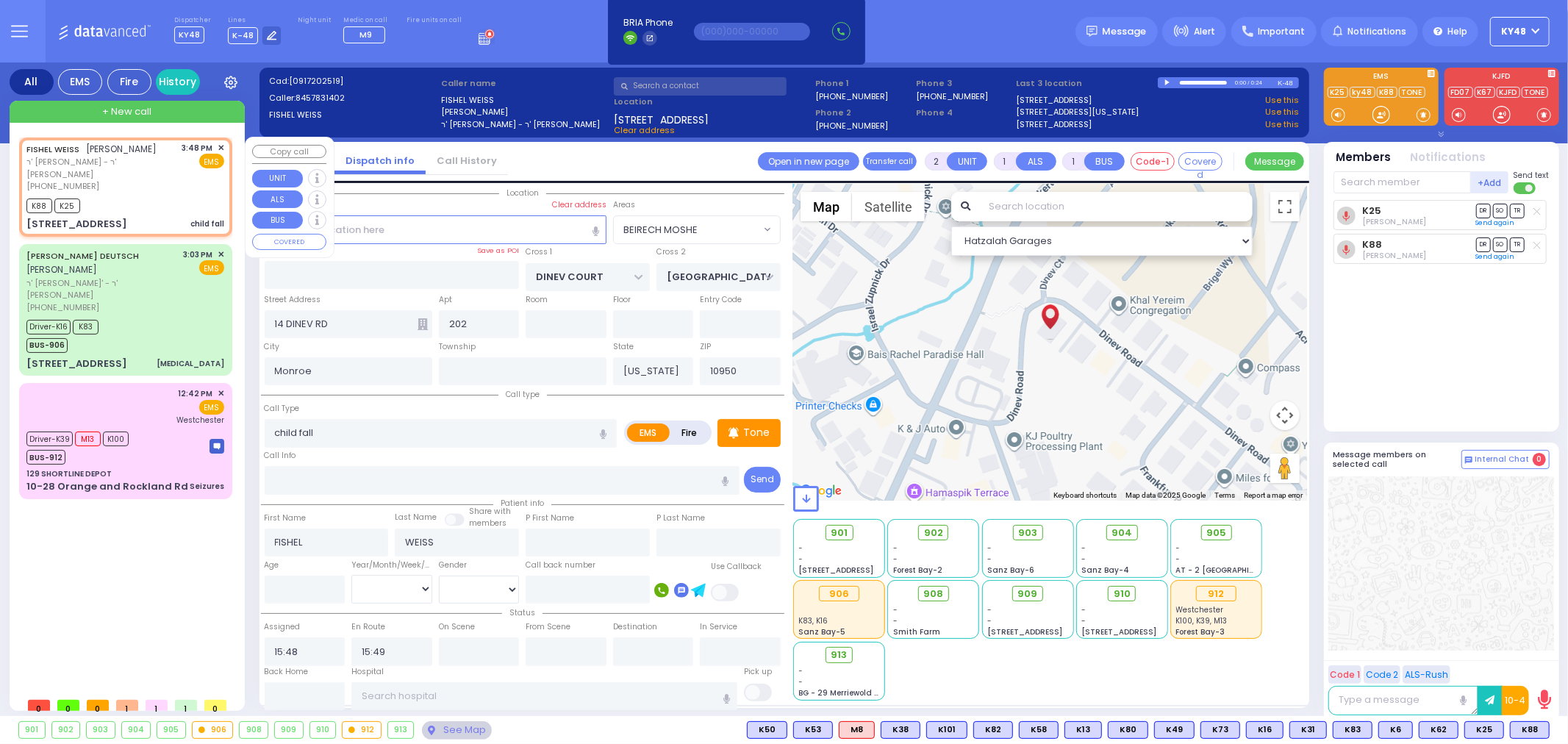
click at [223, 148] on span "✕" at bounding box center [220, 148] width 7 height 13
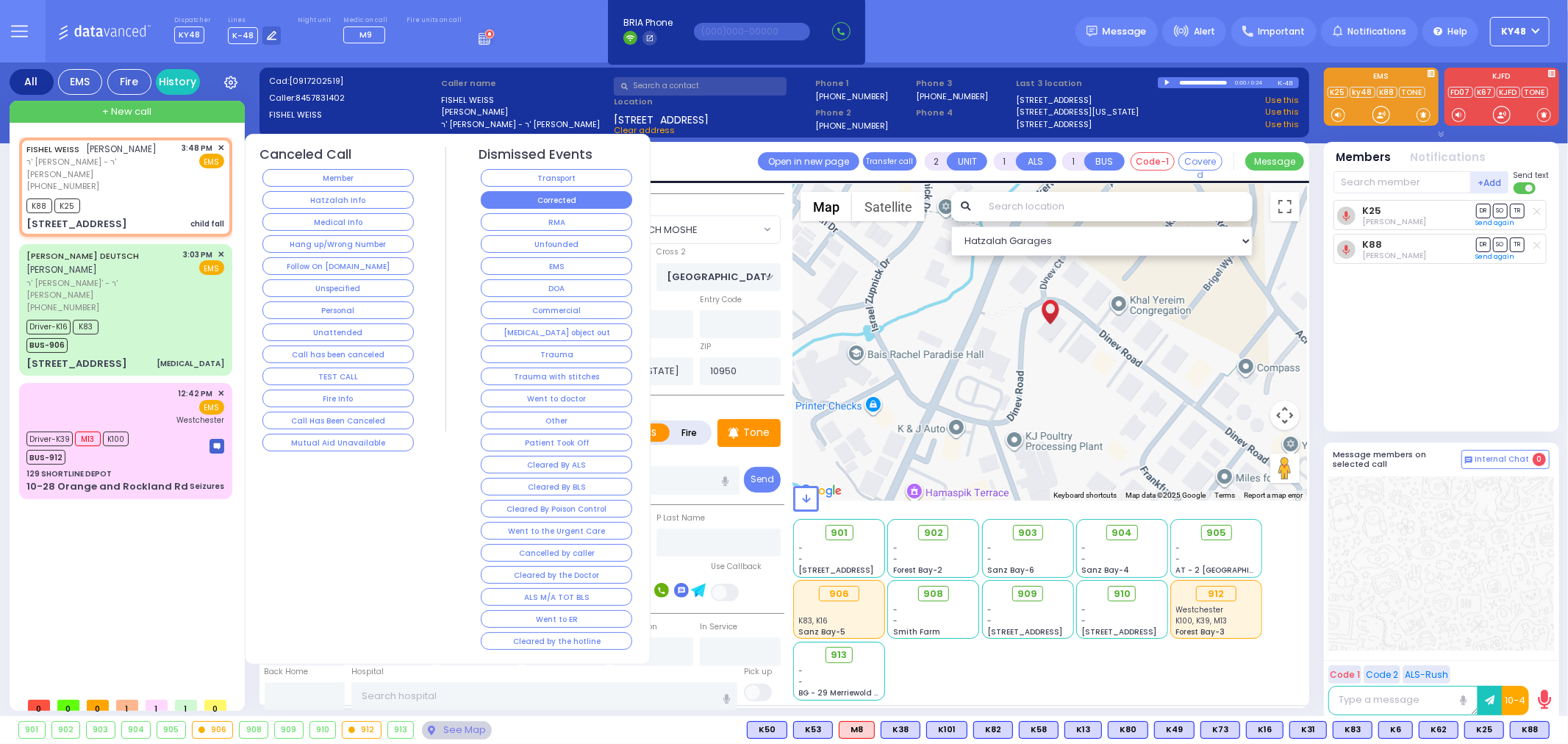
click at [503, 199] on button "Corrected" at bounding box center [556, 200] width 152 height 18
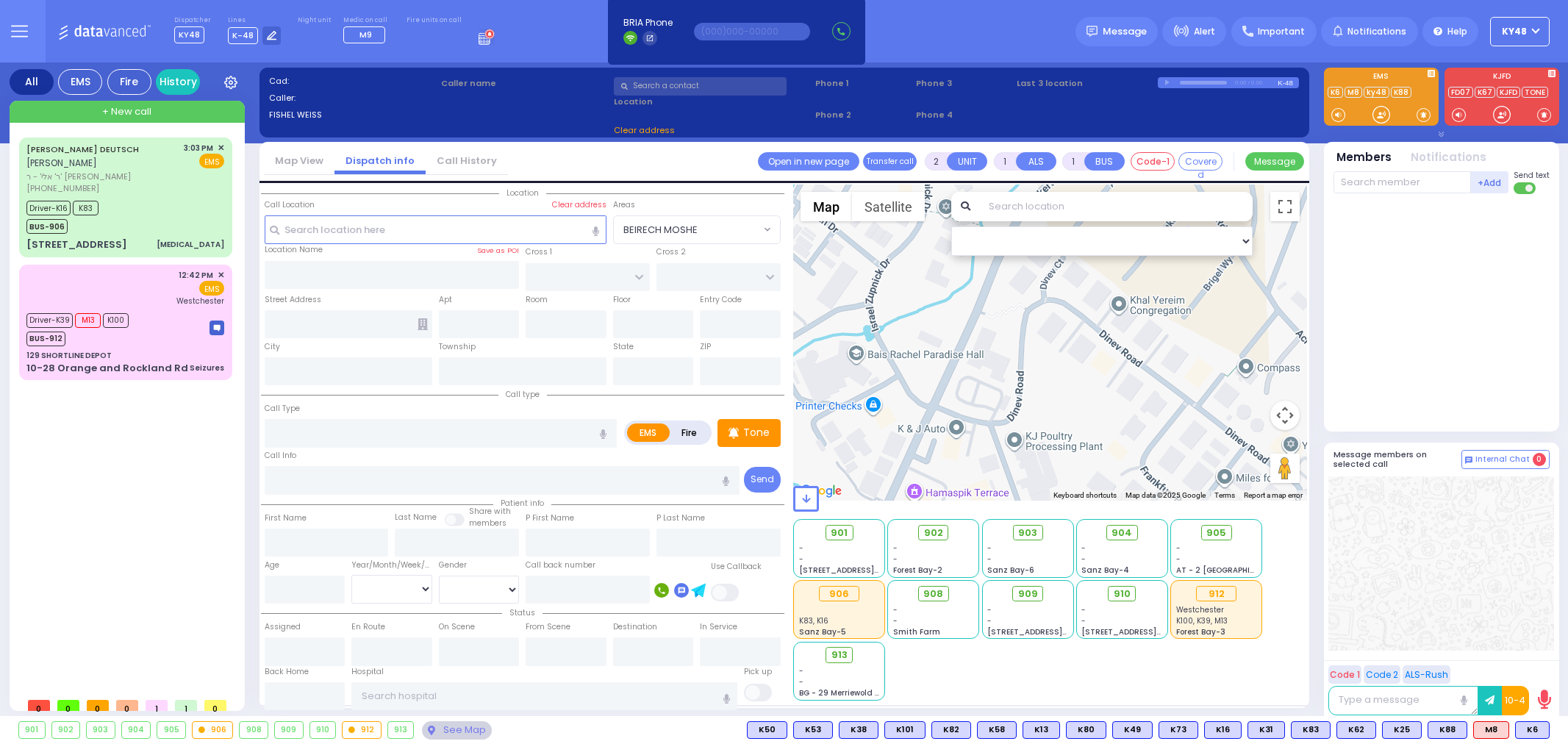
select select
drag, startPoint x: 509, startPoint y: 166, endPoint x: 489, endPoint y: 222, distance: 59.5
click at [498, 217] on div "Map View Dispatch info Call History Assign communicator with county Assign comm…" at bounding box center [784, 425] width 1050 height 565
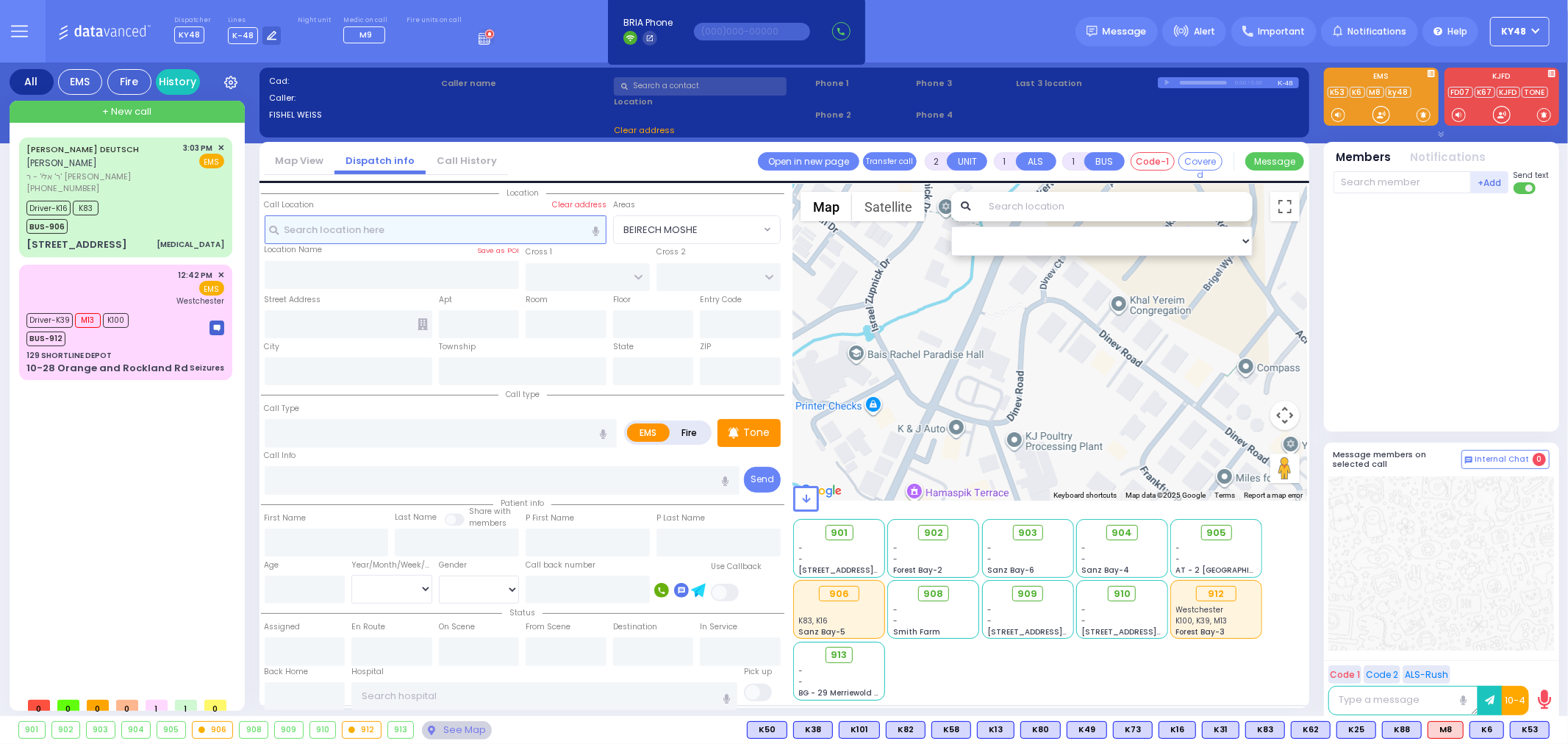
click at [500, 210] on div "Call Location Select a call Clear address" at bounding box center [435, 221] width 348 height 45
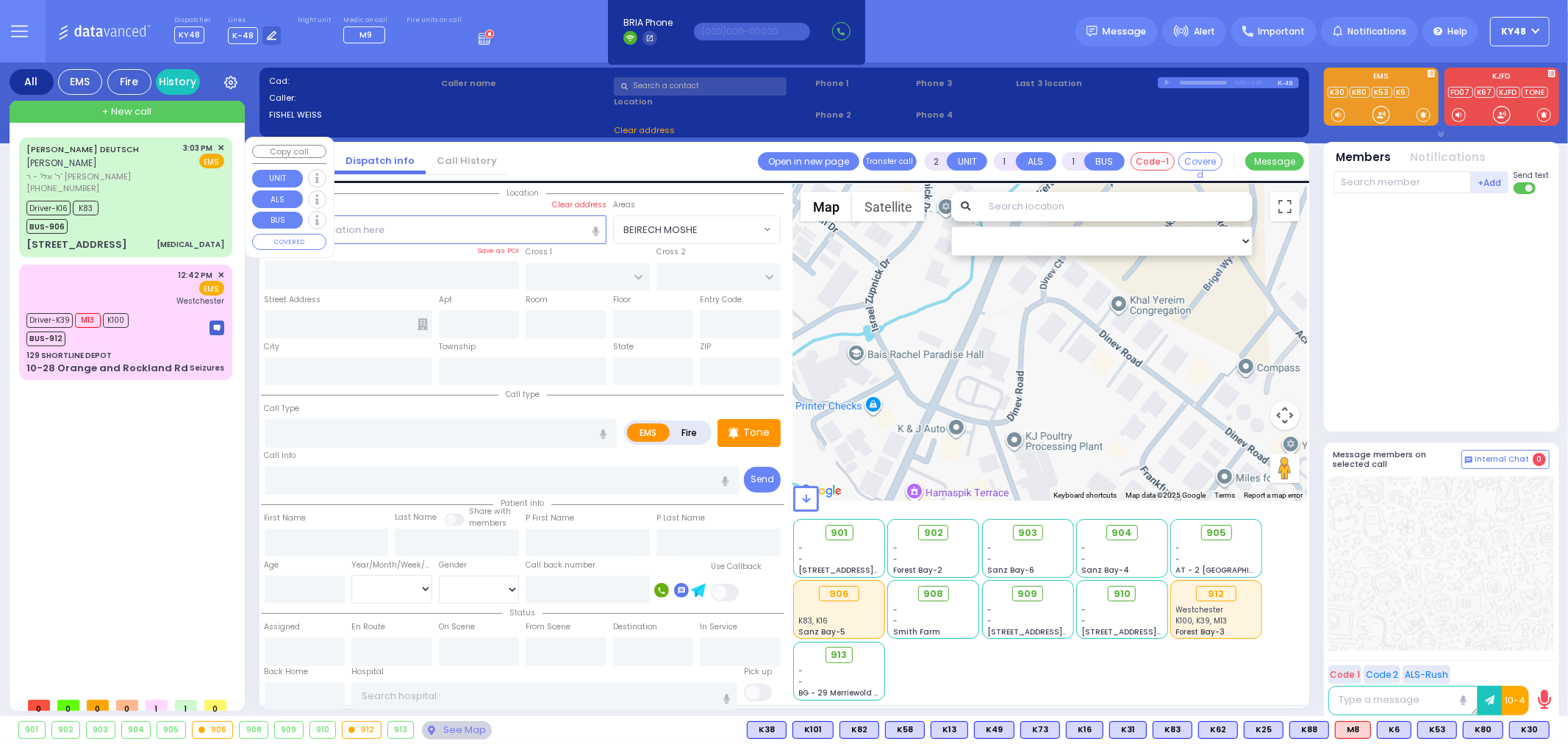
click at [186, 207] on div "Driver-K16 K83 BUS-906" at bounding box center [125, 215] width 197 height 37
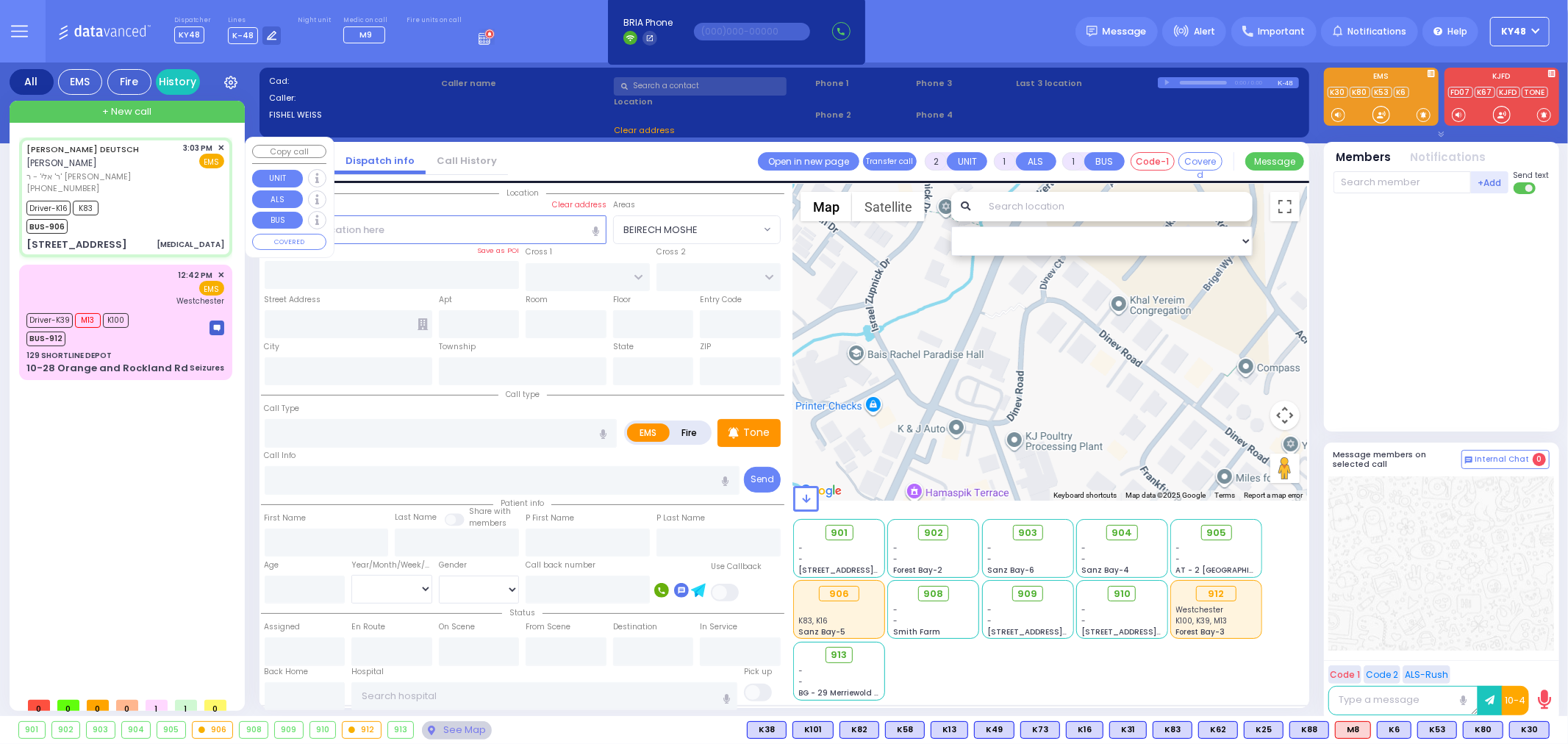
type input "6"
select select
type input "[MEDICAL_DATA]"
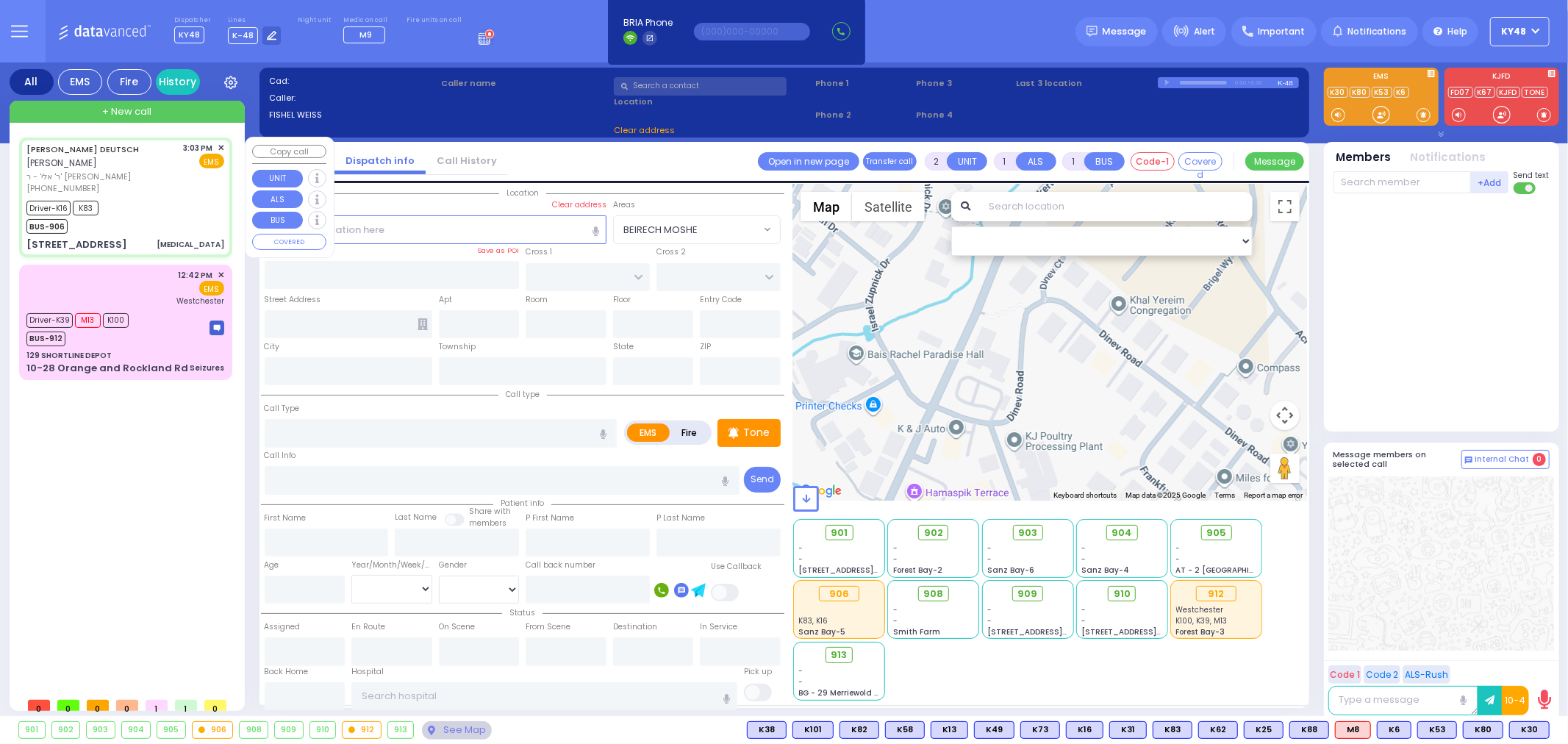
radio input "true"
type input "cardiac history"
type input "[PERSON_NAME]"
type input "DEUTSCH"
type input "Arie"
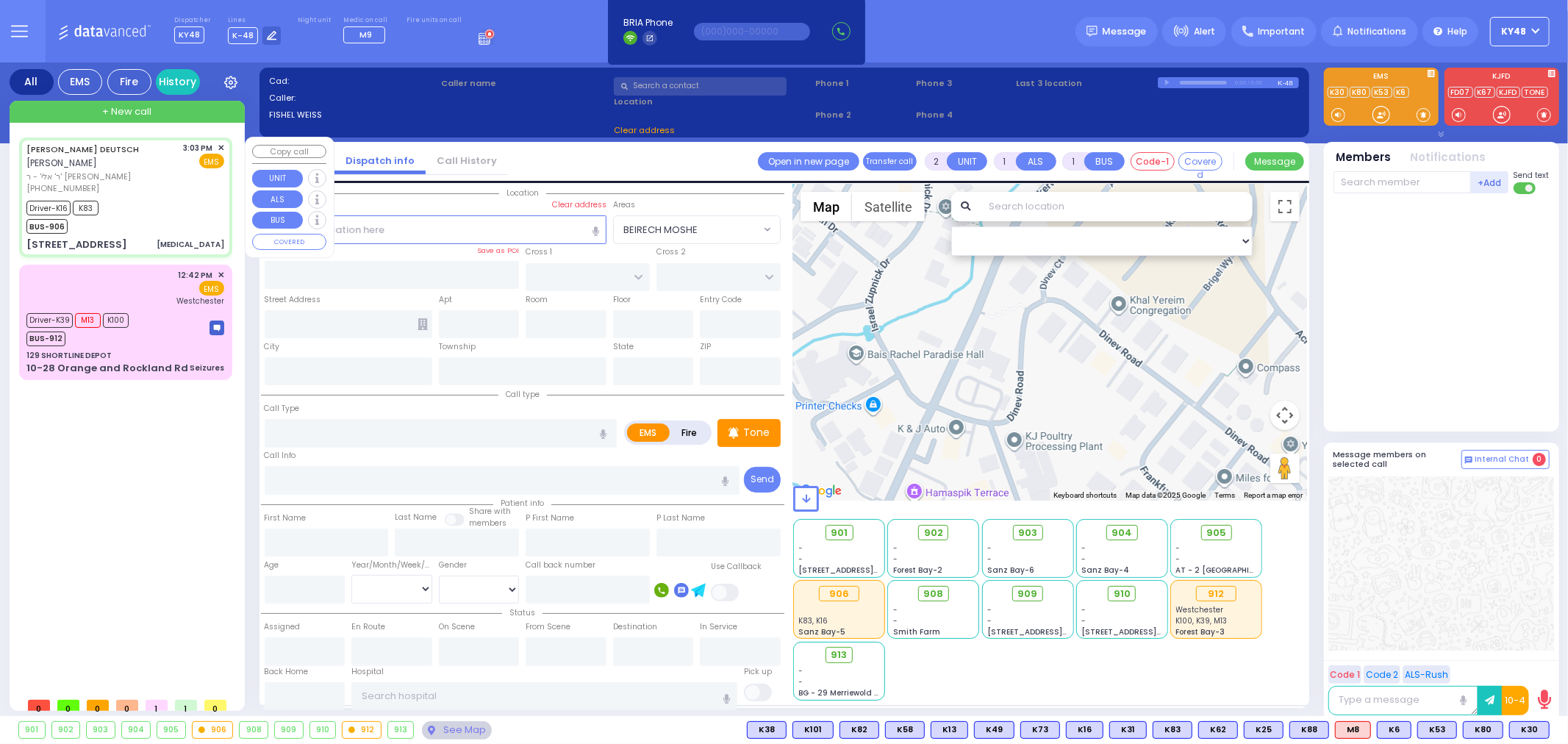
type input "Deutch"
type input "59"
select select "Year"
select select "[DEMOGRAPHIC_DATA]"
type input "15:03"
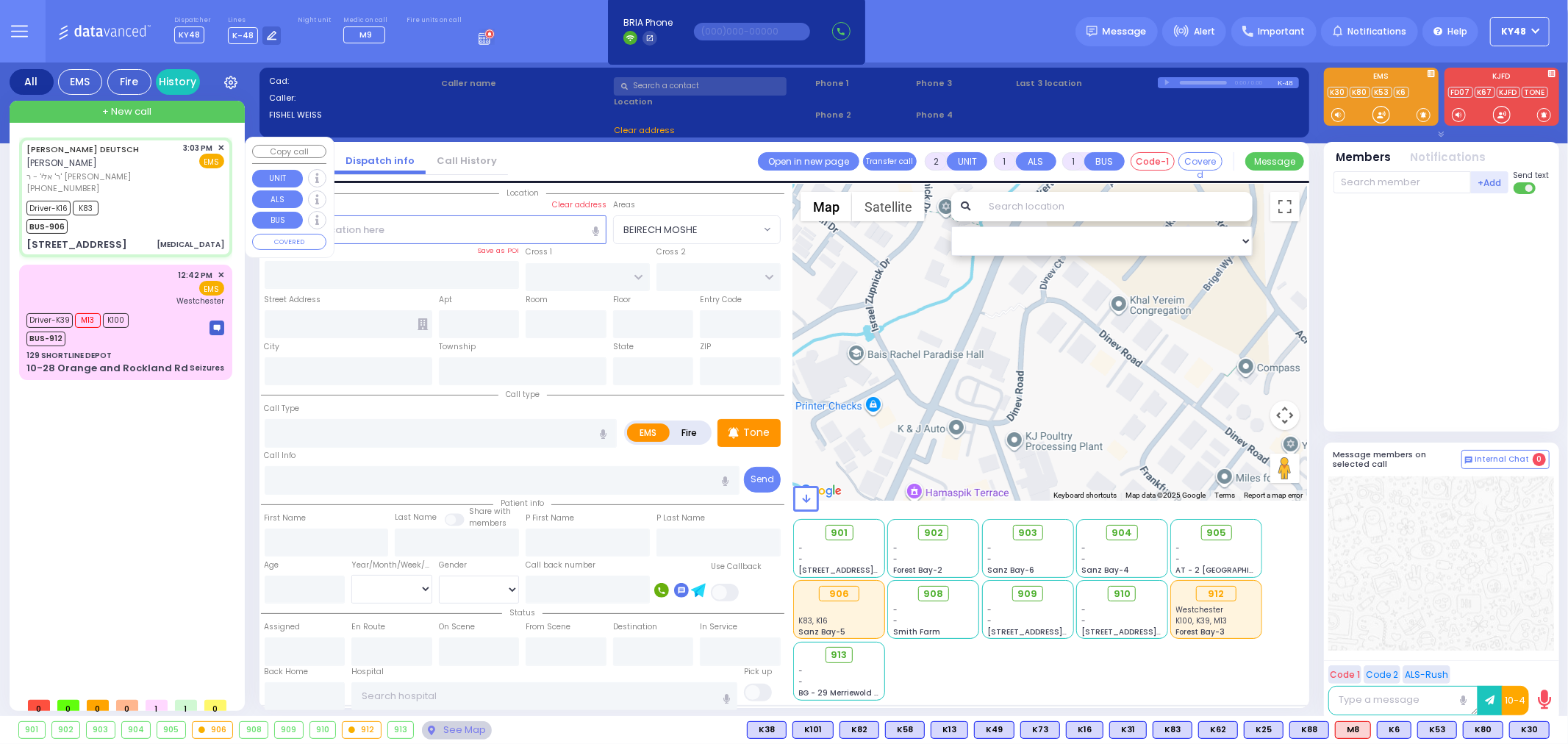
type input "15:11"
type input "15:15"
type input "15:40"
type input "[GEOGRAPHIC_DATA] ([GEOGRAPHIC_DATA]) [STREET_ADDRESS][US_STATE]"
type input "QUICKWAY RD"
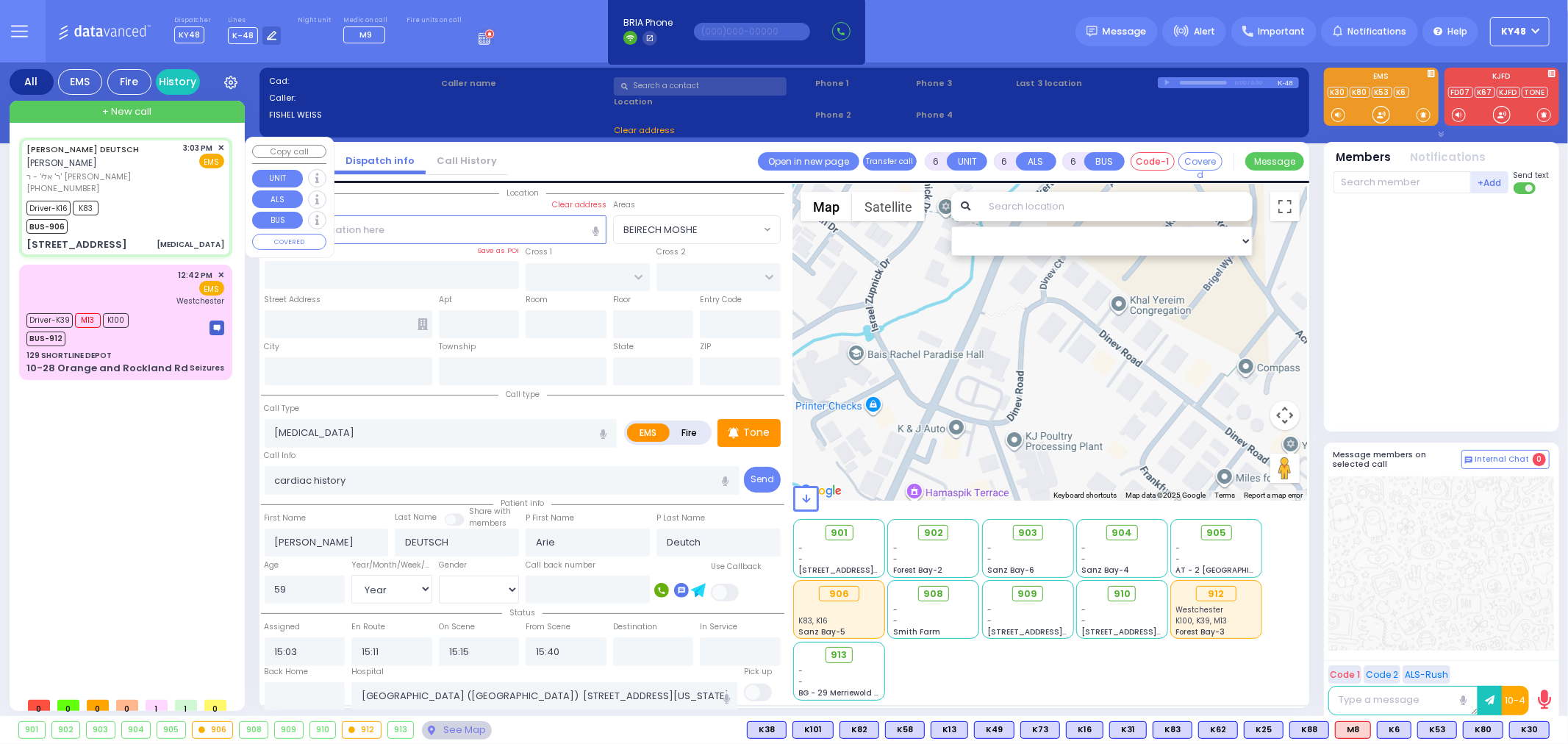
type input "GARFIELD RD"
type input "[STREET_ADDRESS][PERSON_NAME]"
type input "301"
type input "[PERSON_NAME]"
type input "[US_STATE]"
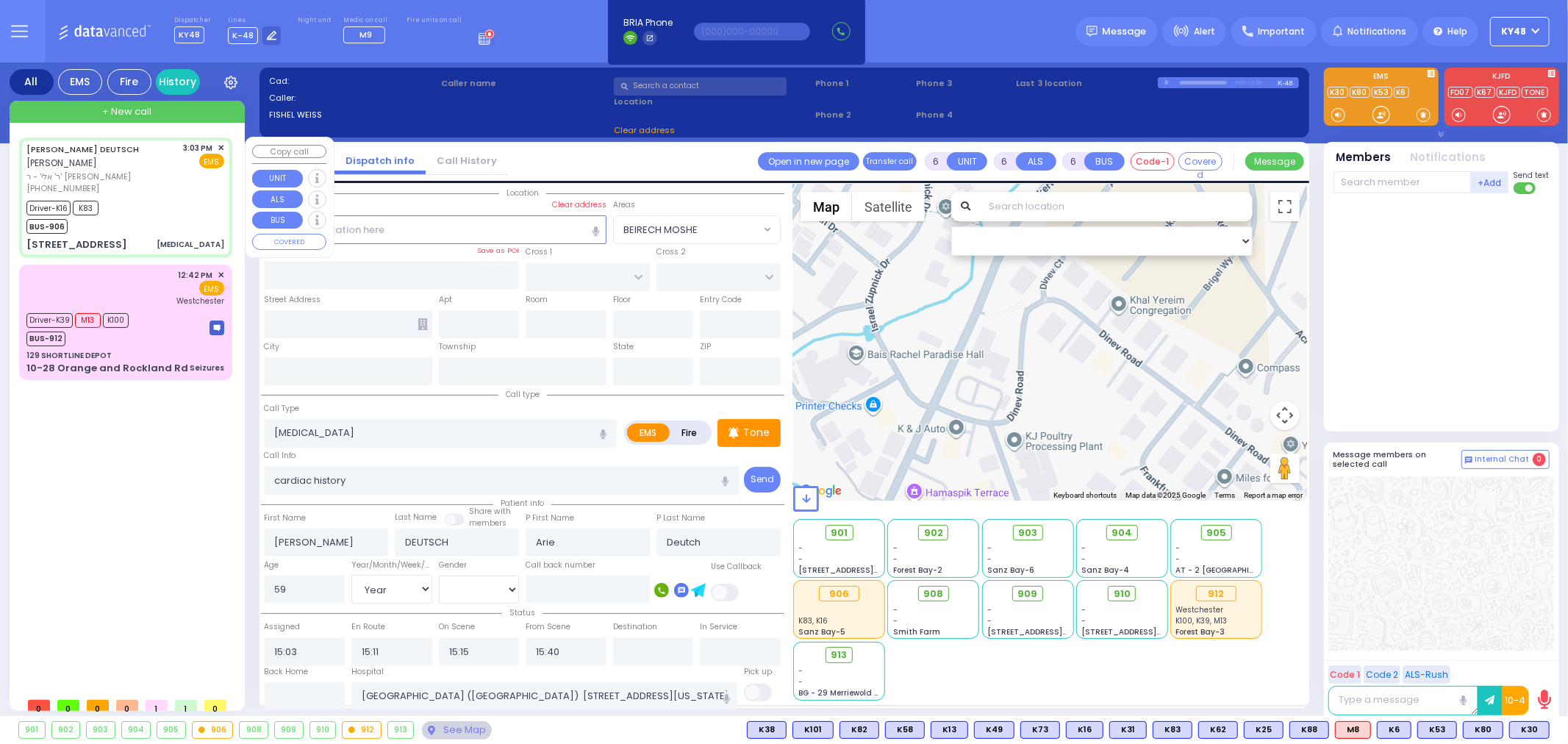
type input "10950"
select select "Hatzalah Garages"
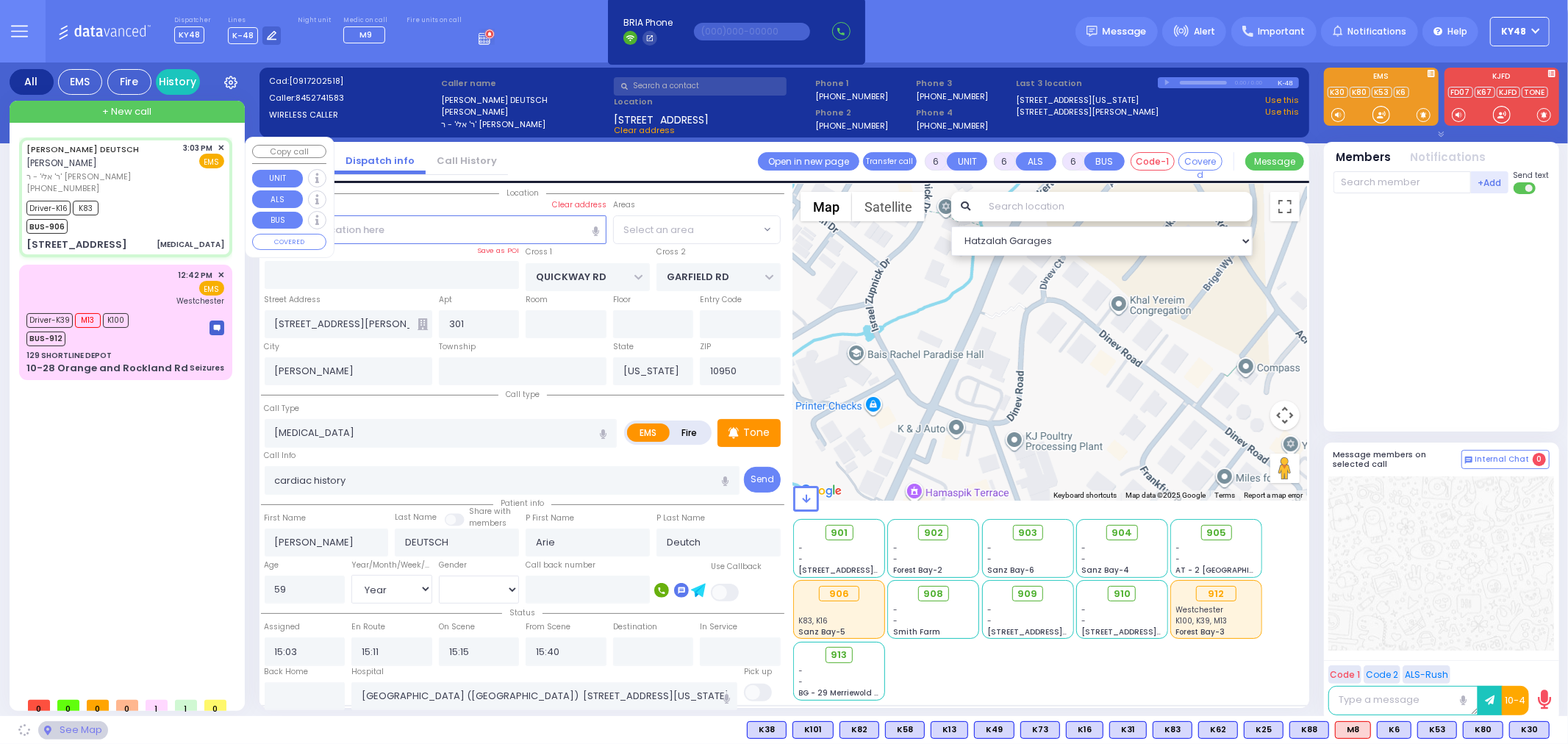
select select "SECTION 1"
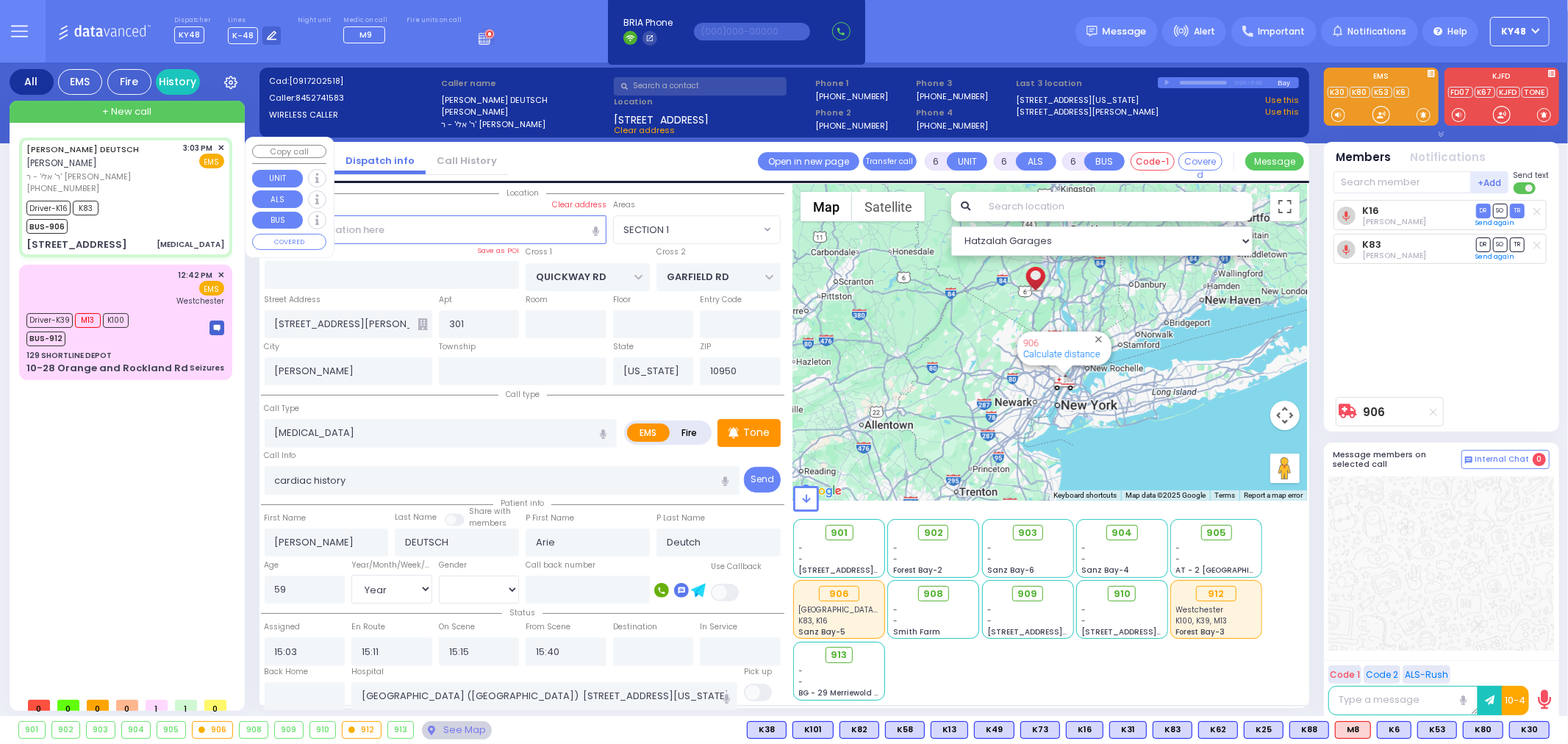
click at [142, 214] on div "Driver-K16 K83 BUS-906" at bounding box center [125, 215] width 197 height 37
select select
radio input "true"
select select "Year"
select select "[DEMOGRAPHIC_DATA]"
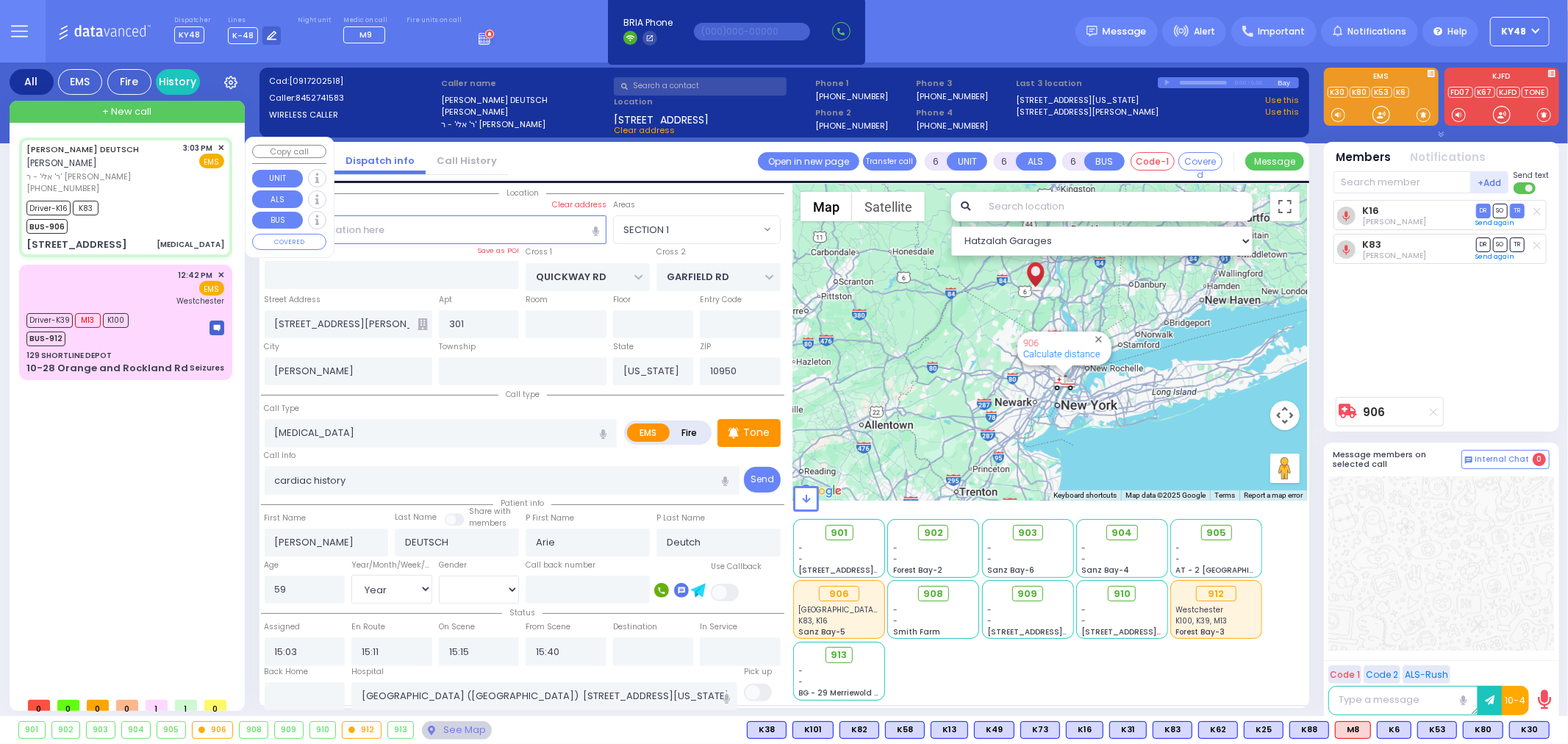
select select "SECTION 1"
select select "Hatzalah Garages"
click at [157, 330] on div "12:42 PM ✕ EMS [GEOGRAPHIC_DATA]" at bounding box center [125, 322] width 207 height 111
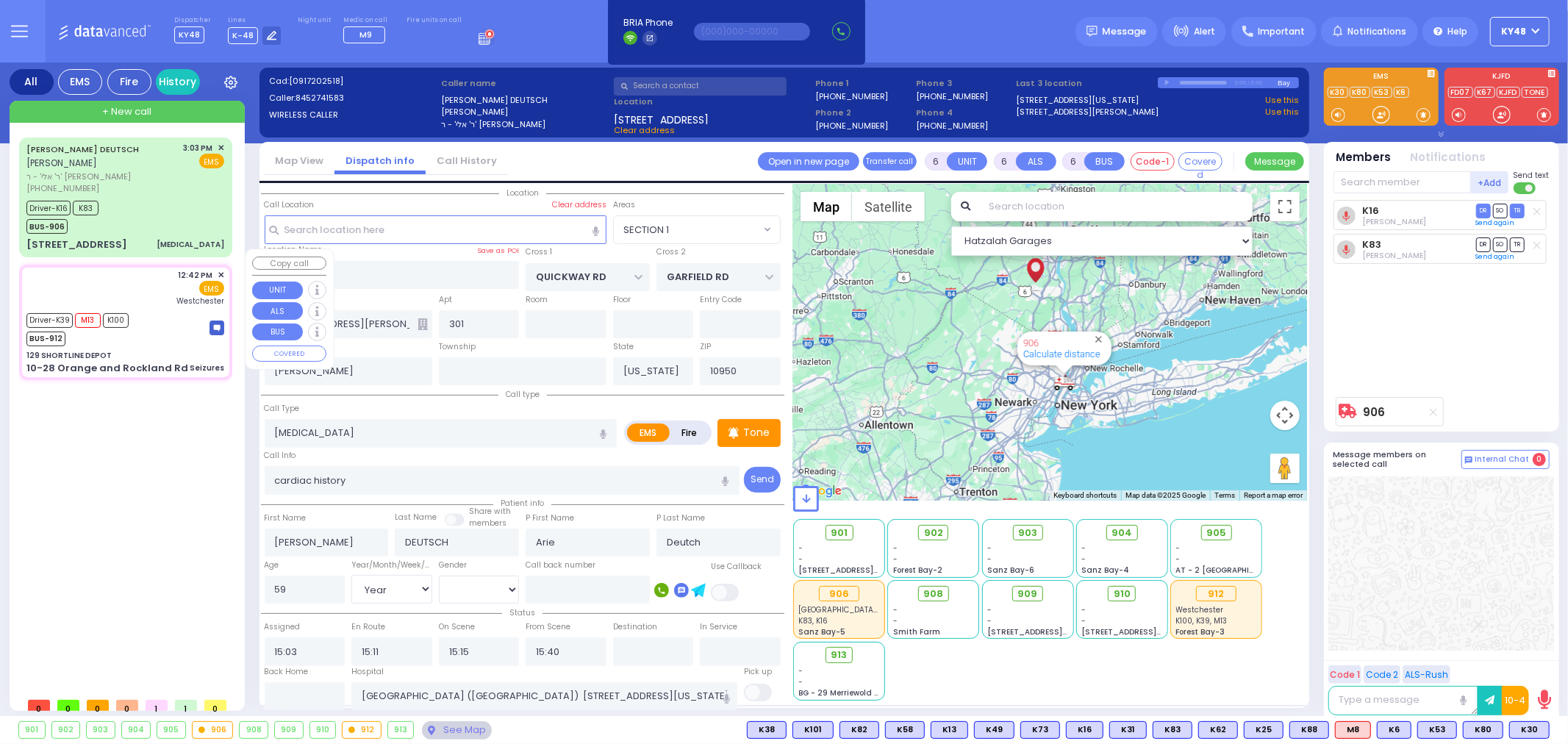
select select
type input "Seizures"
radio input "true"
type input "Yitzchok"
type input "[PERSON_NAME]"
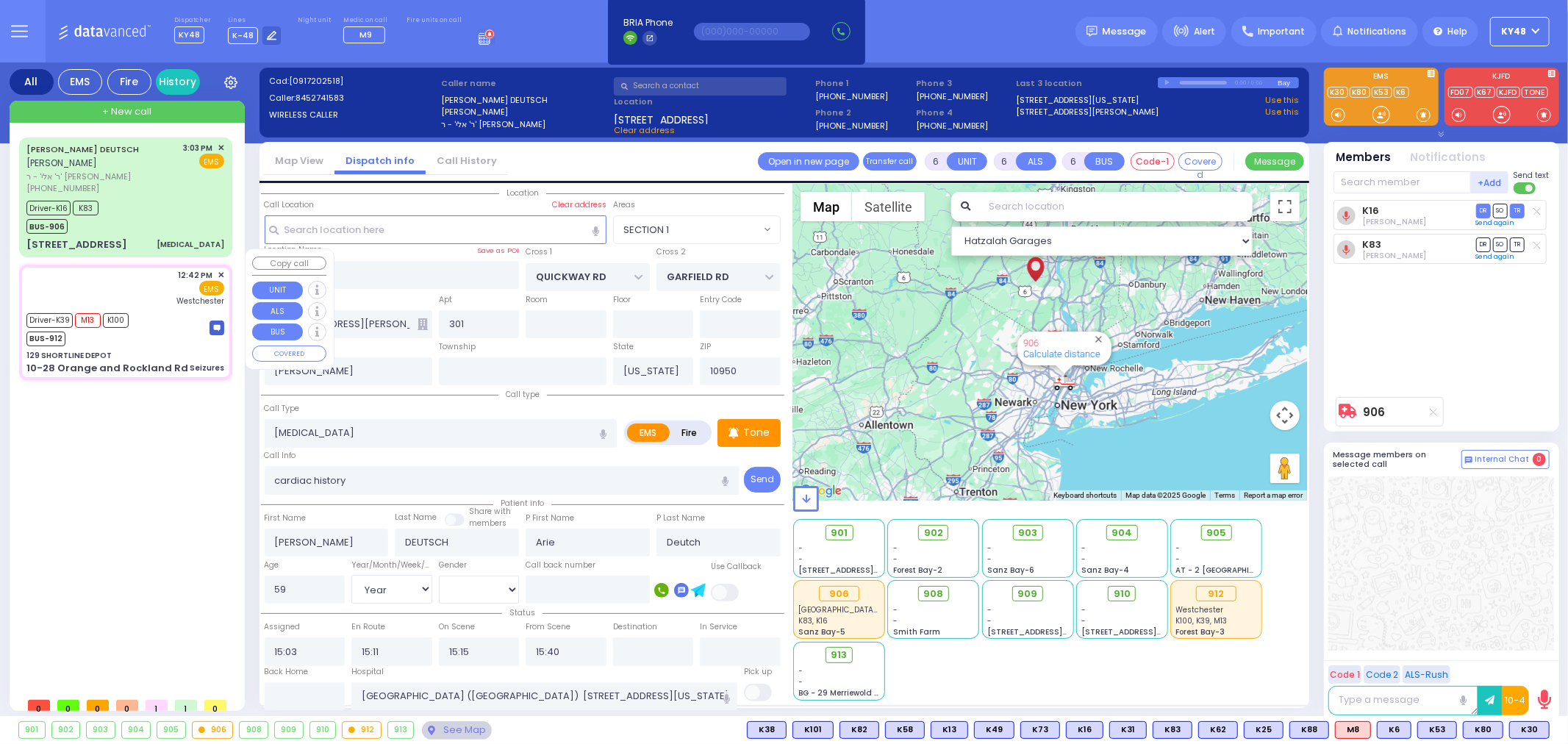
type input "20"
select select "Year"
select select "[DEMOGRAPHIC_DATA]"
type input "12:42"
type input "12:43"
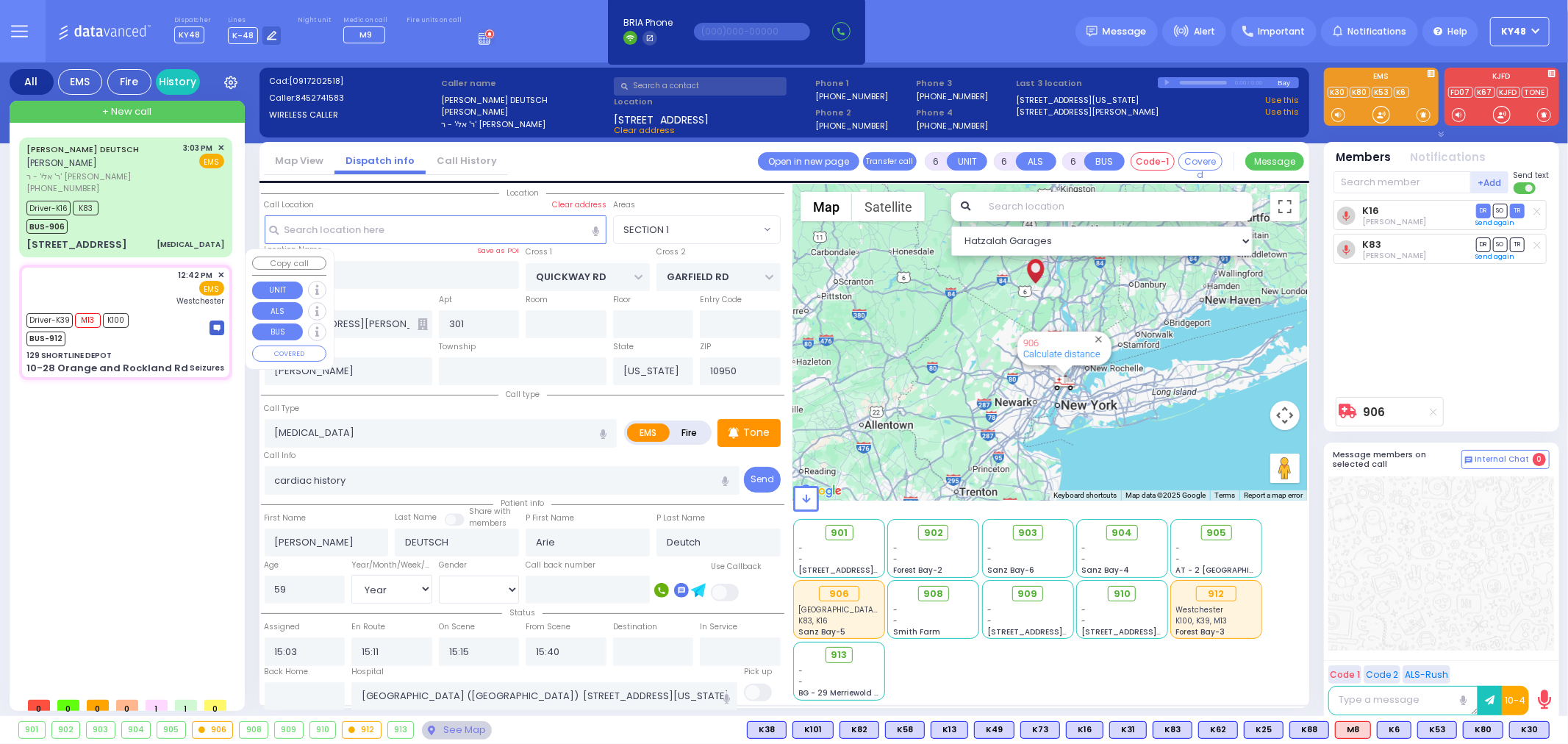
type input "12:53"
type input "14:01"
type input "14:20"
type input "[GEOGRAPHIC_DATA]-[PERSON_NAME][GEOGRAPHIC_DATA]"
select select "Hatzalah Garages"
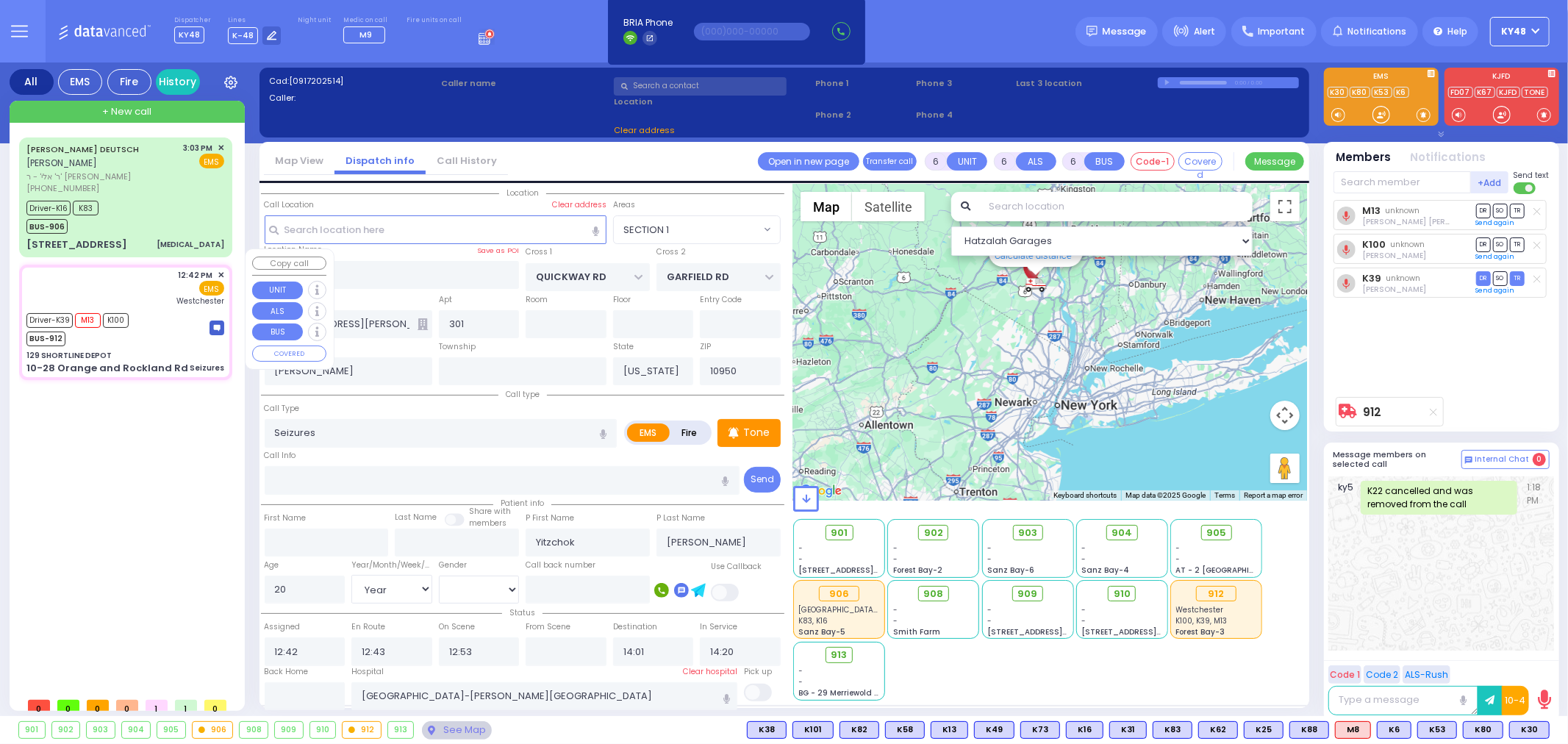
type input "129 SHORTLINE DEPOT"
type input "10-28 Orange and Rockland Rd"
type input "Monroe"
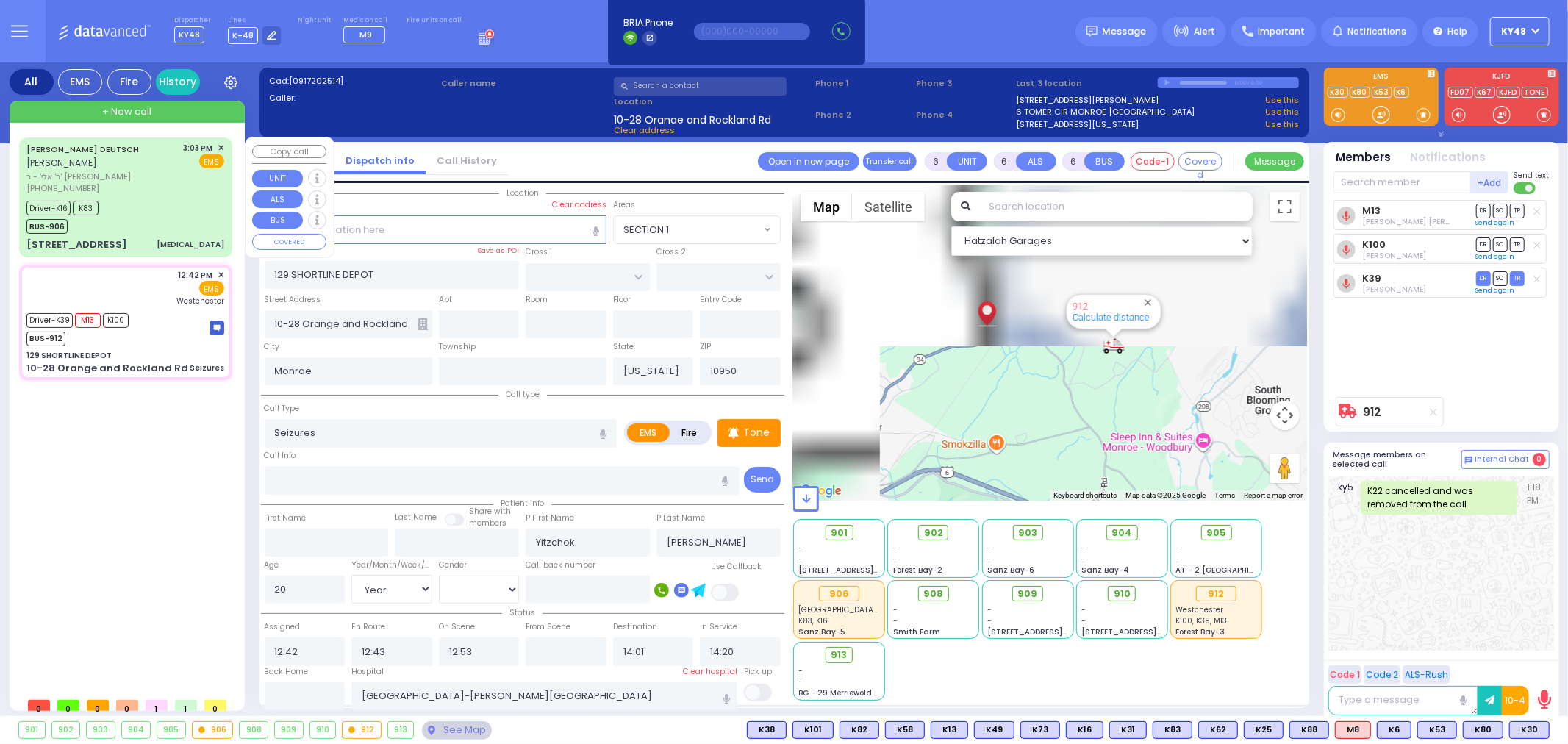
click at [166, 197] on div "Driver-K16 K83 BUS-906" at bounding box center [125, 215] width 197 height 37
select select
type input "[MEDICAL_DATA]"
radio input "true"
type input "cardiac history"
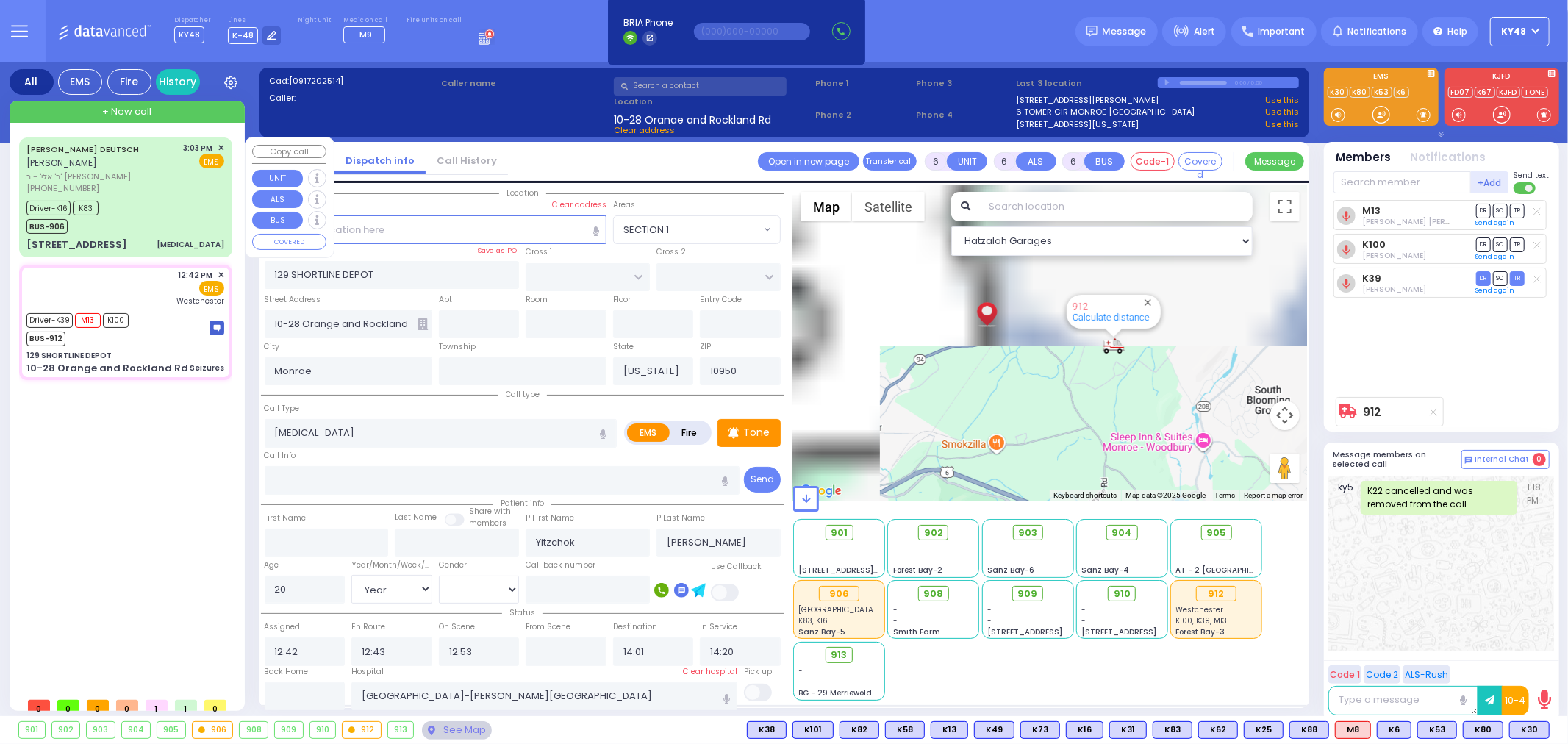
type input "[PERSON_NAME]"
type input "DEUTSCH"
type input "Arie"
type input "Deutch"
type input "59"
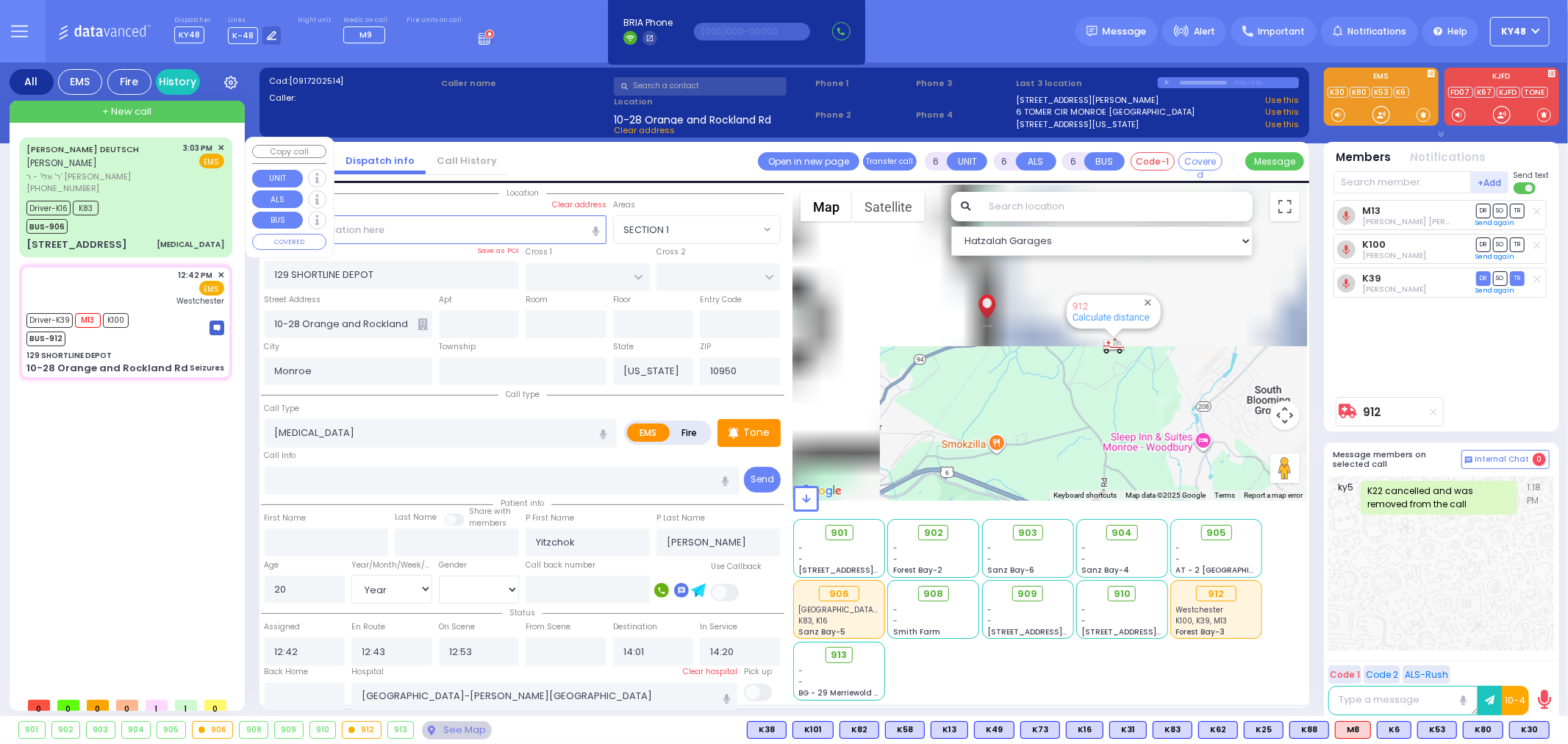
select select "Year"
select select "[DEMOGRAPHIC_DATA]"
type input "15:03"
type input "15:11"
type input "15:15"
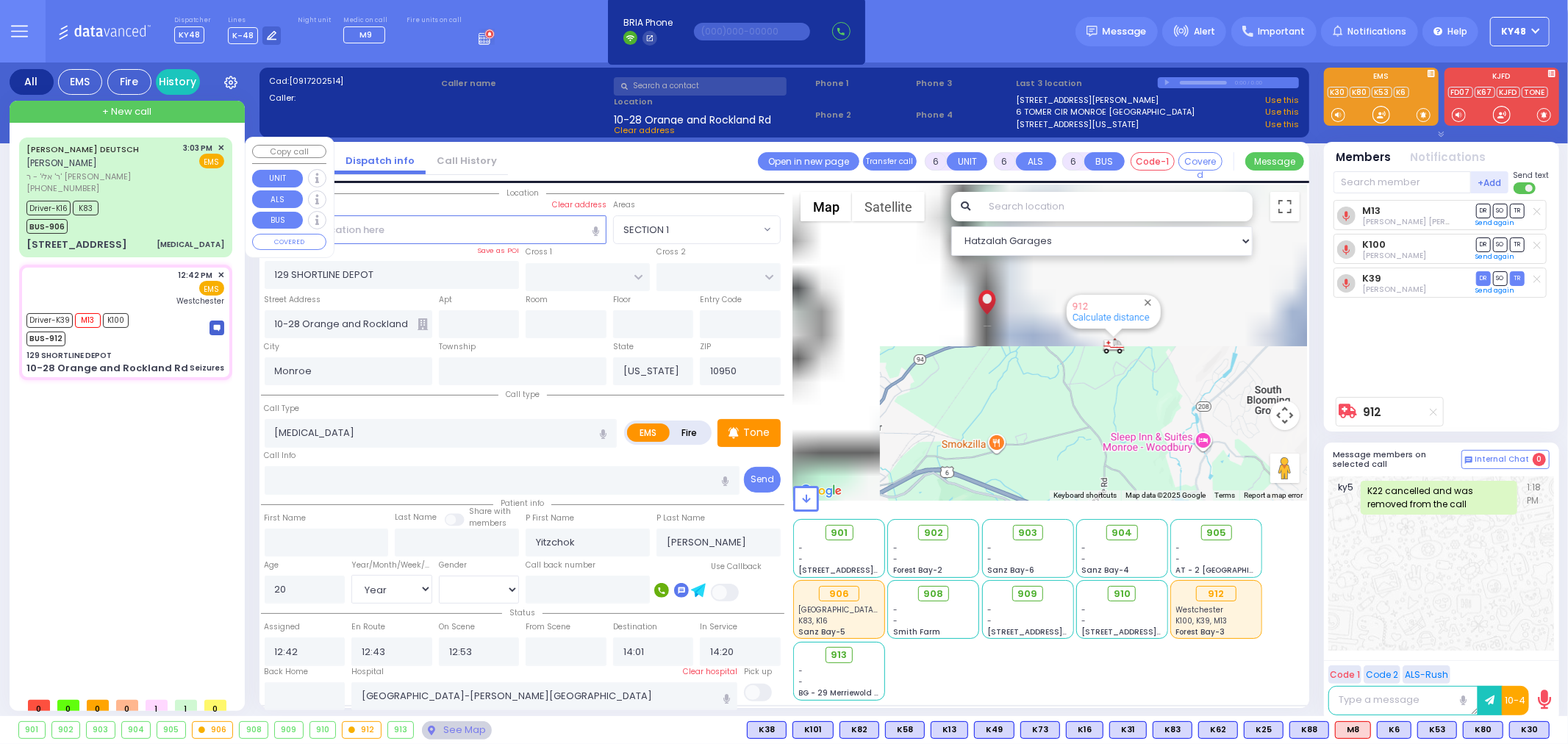
type input "15:40"
type input "[GEOGRAPHIC_DATA] ([GEOGRAPHIC_DATA]) [STREET_ADDRESS][US_STATE]"
type input "QUICKWAY RD"
type input "GARFIELD RD"
type input "[STREET_ADDRESS][PERSON_NAME]"
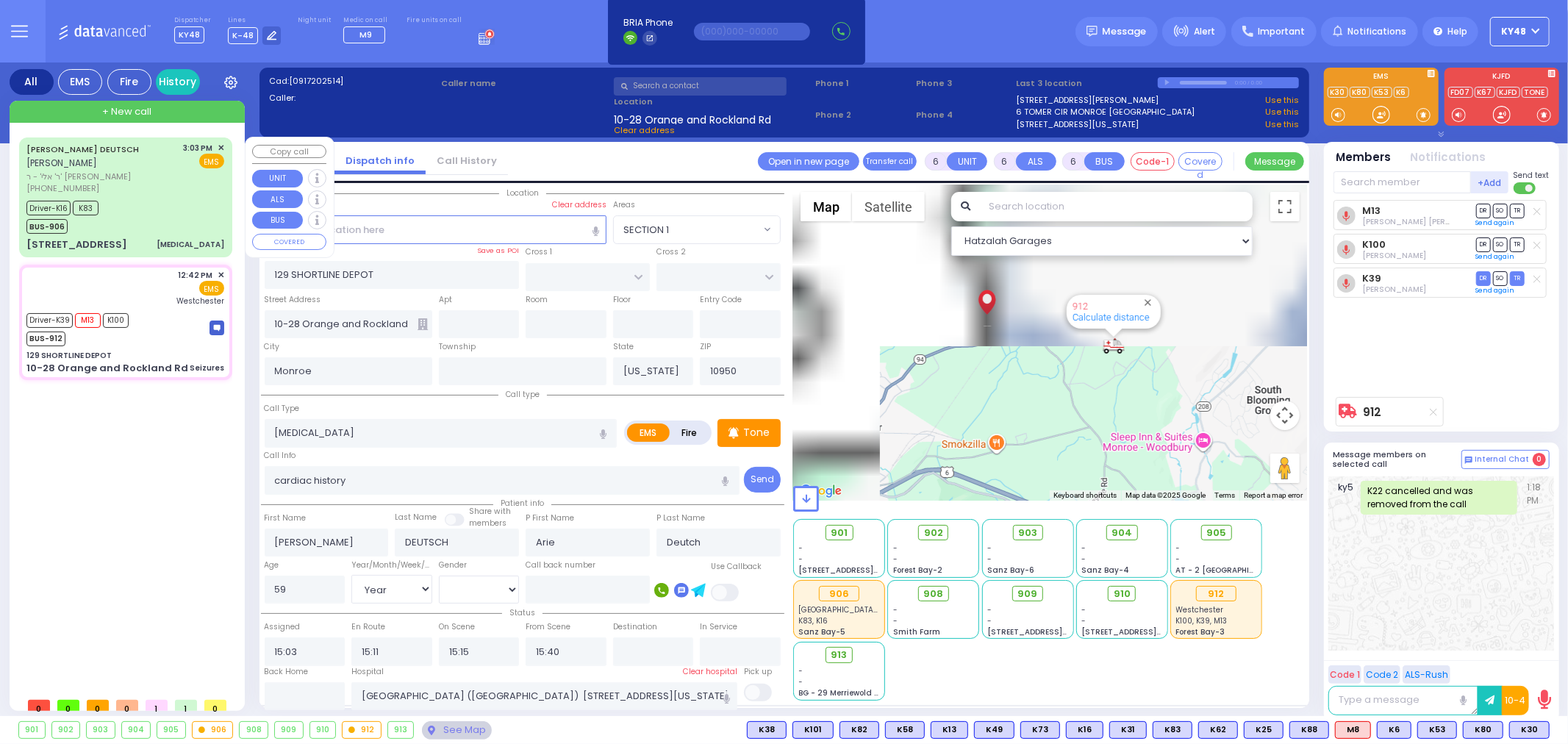
type input "301"
type input "[PERSON_NAME]"
select select "Hatzalah Garages"
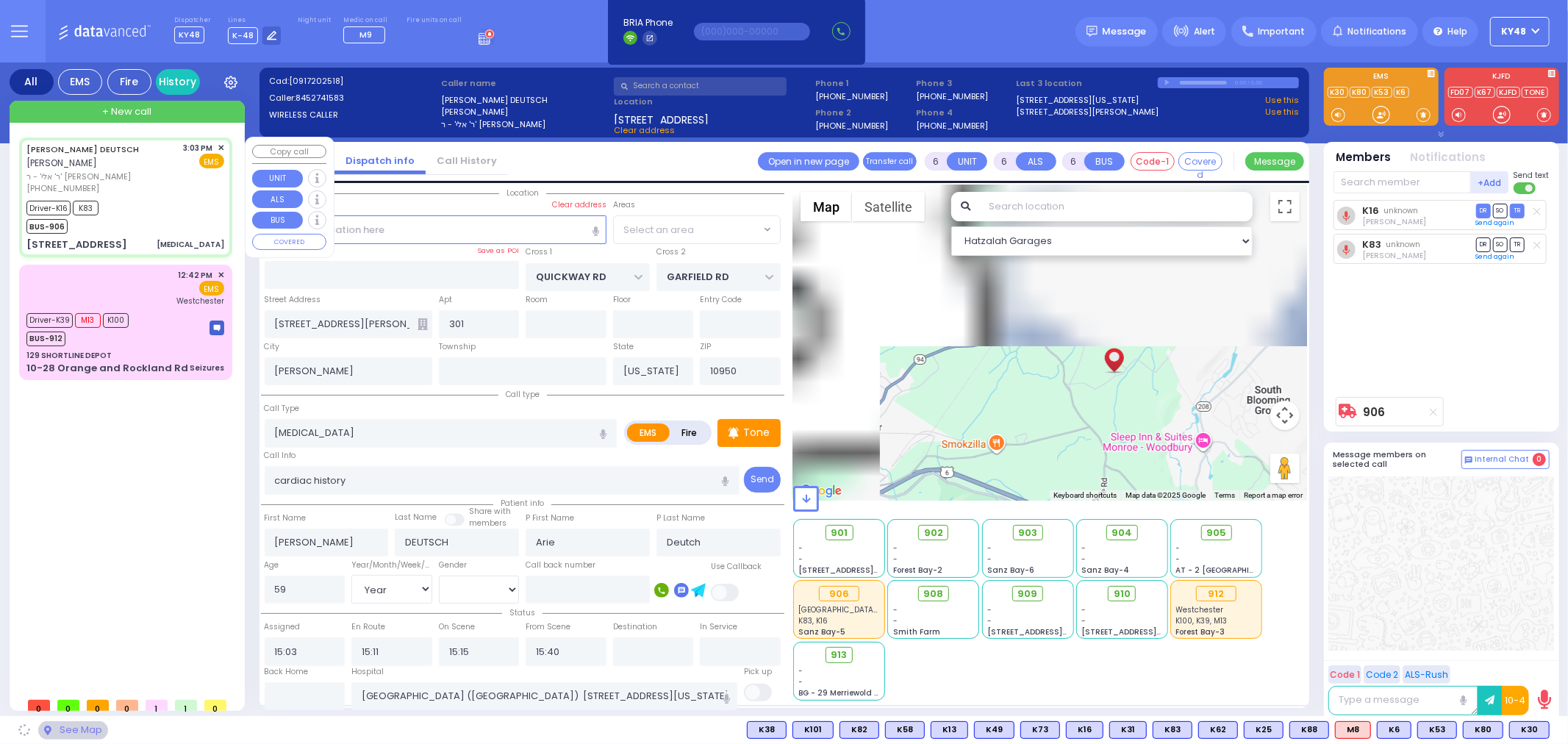
select select "SECTION 1"
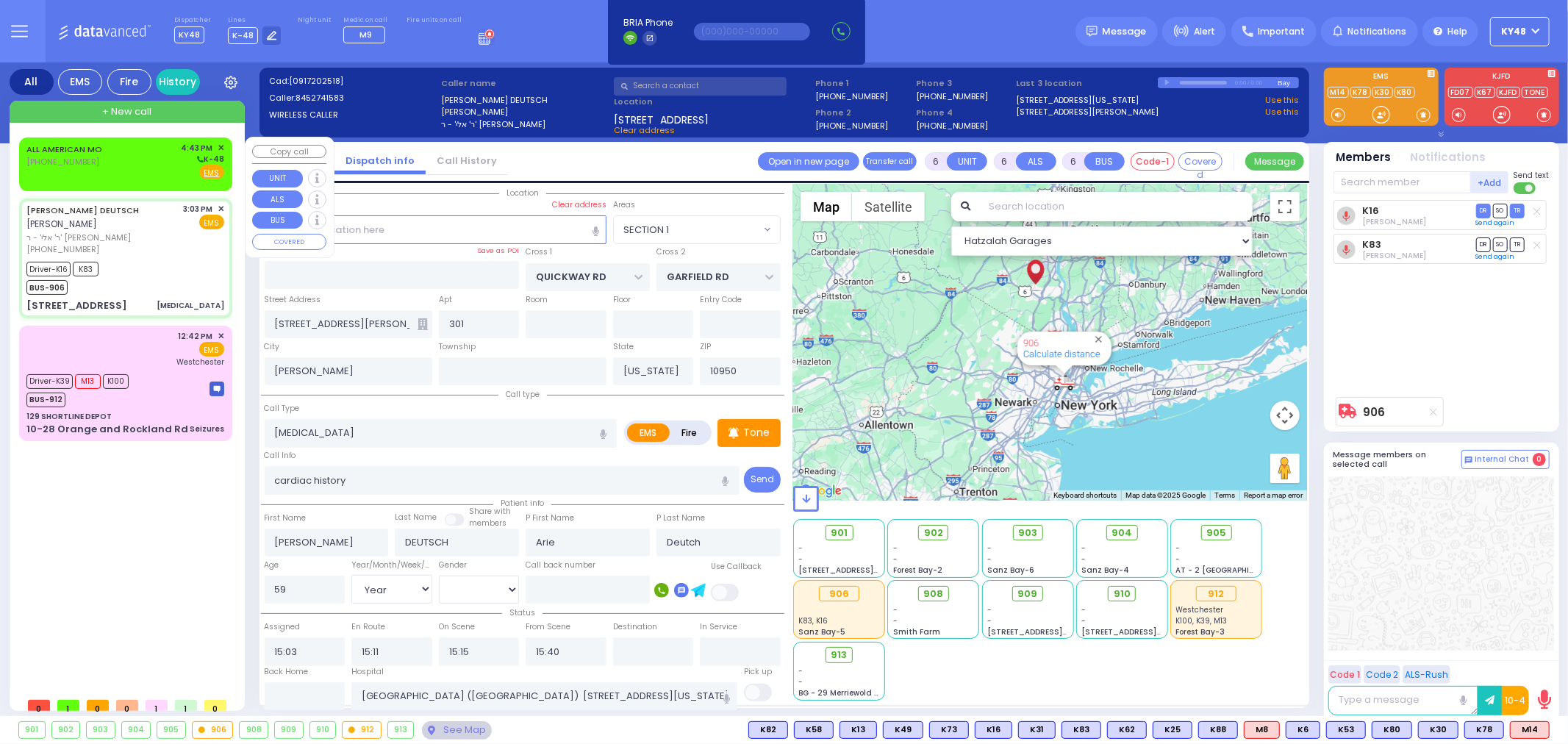
click at [135, 160] on div "ALL AMERICAN MO [PHONE_NUMBER] 4:43 PM ✕ K-48" at bounding box center [125, 161] width 197 height 39
type input "2"
type input "1"
select select
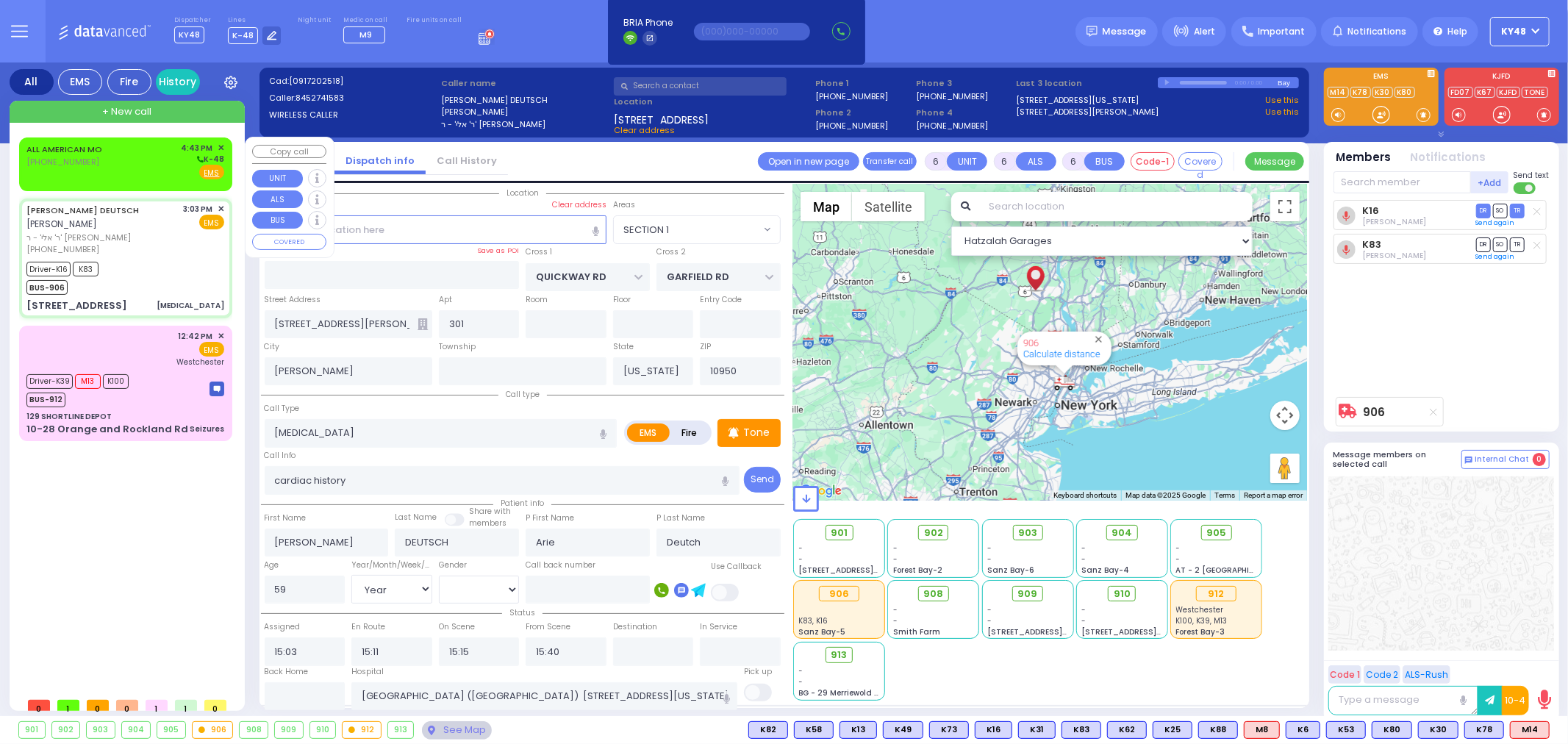
radio input "true"
select select
type input "16:43"
select select "Hatzalah Garages"
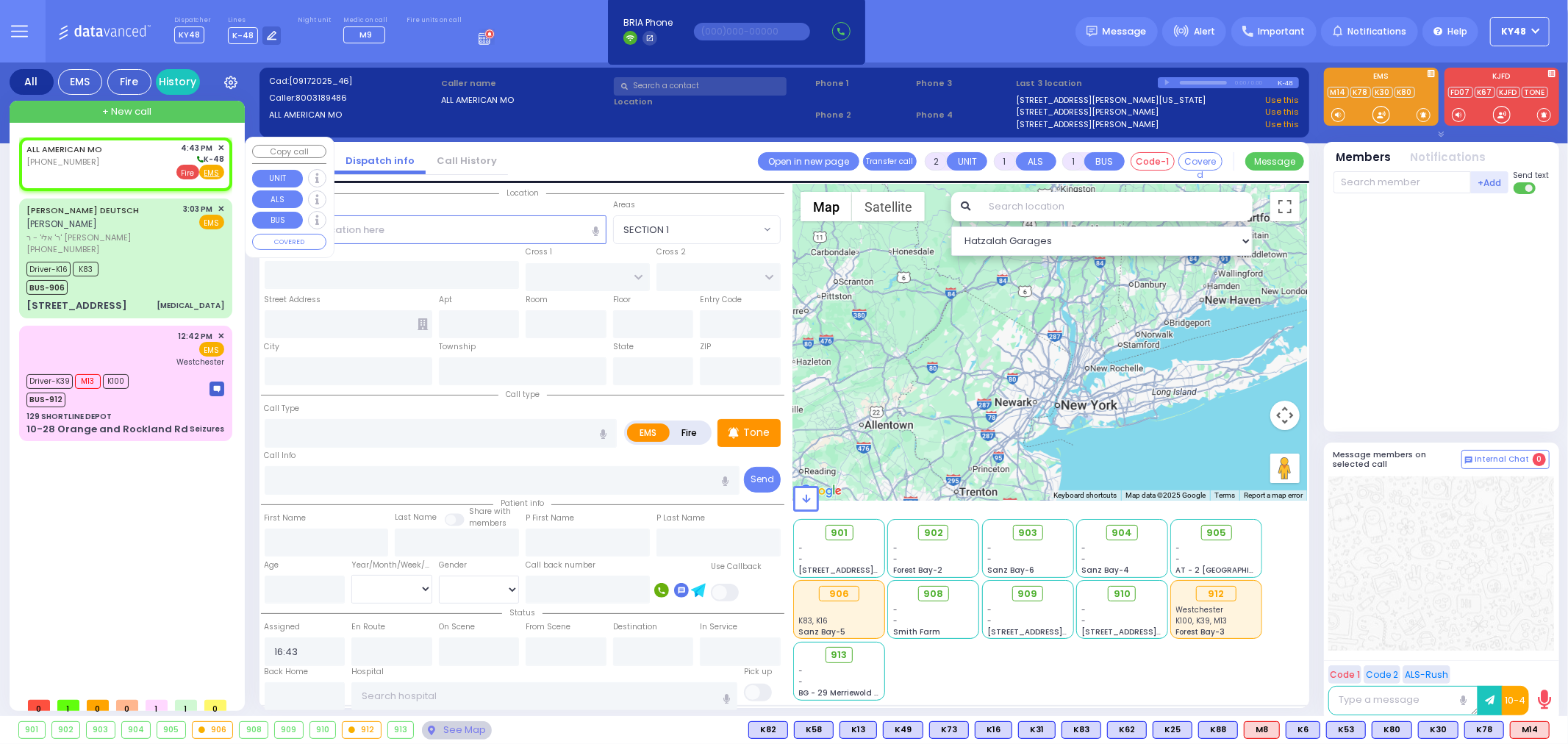
click at [190, 173] on span "Fire" at bounding box center [188, 172] width 23 height 15
select select
radio input "false"
radio input "true"
select select
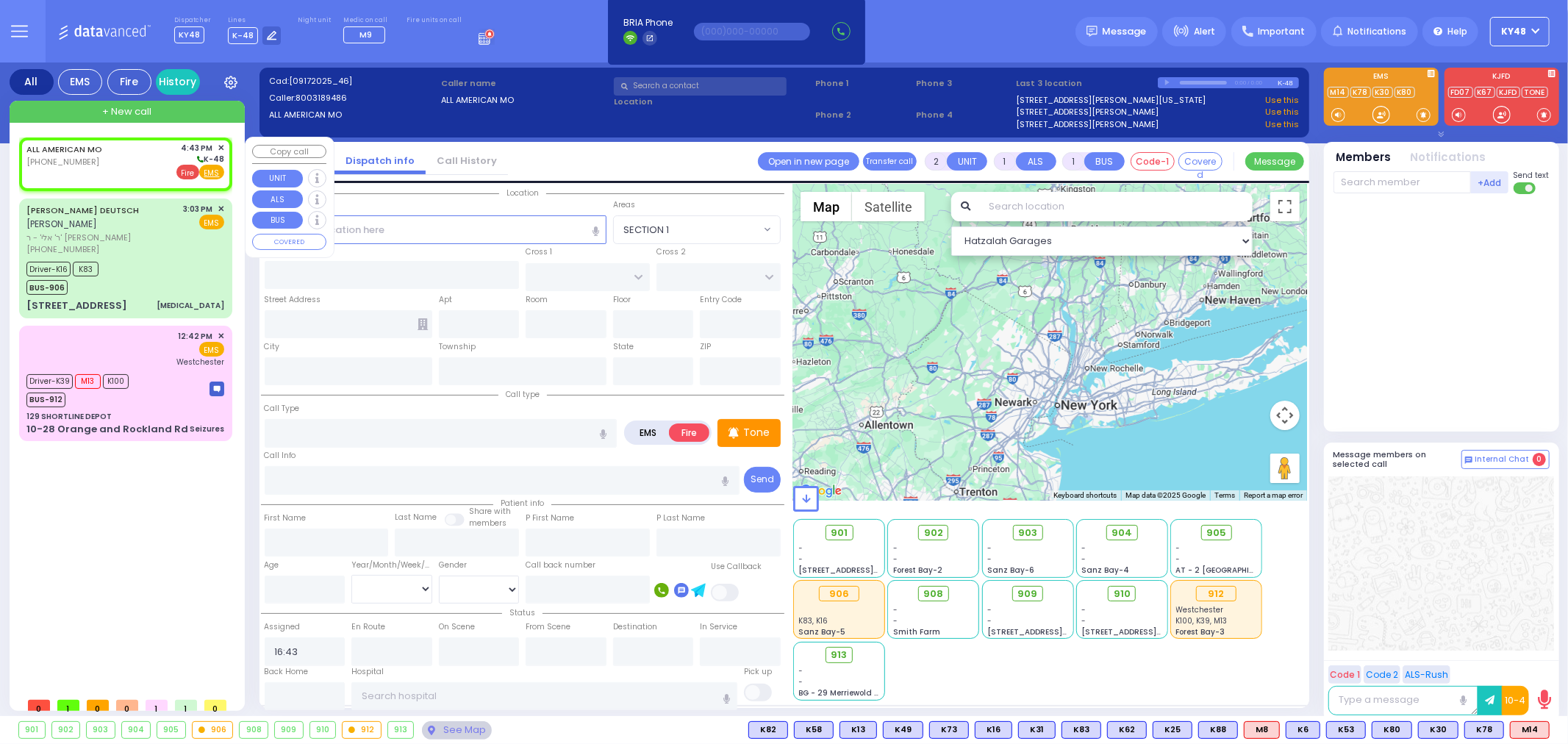
select select "Hatzalah Garages"
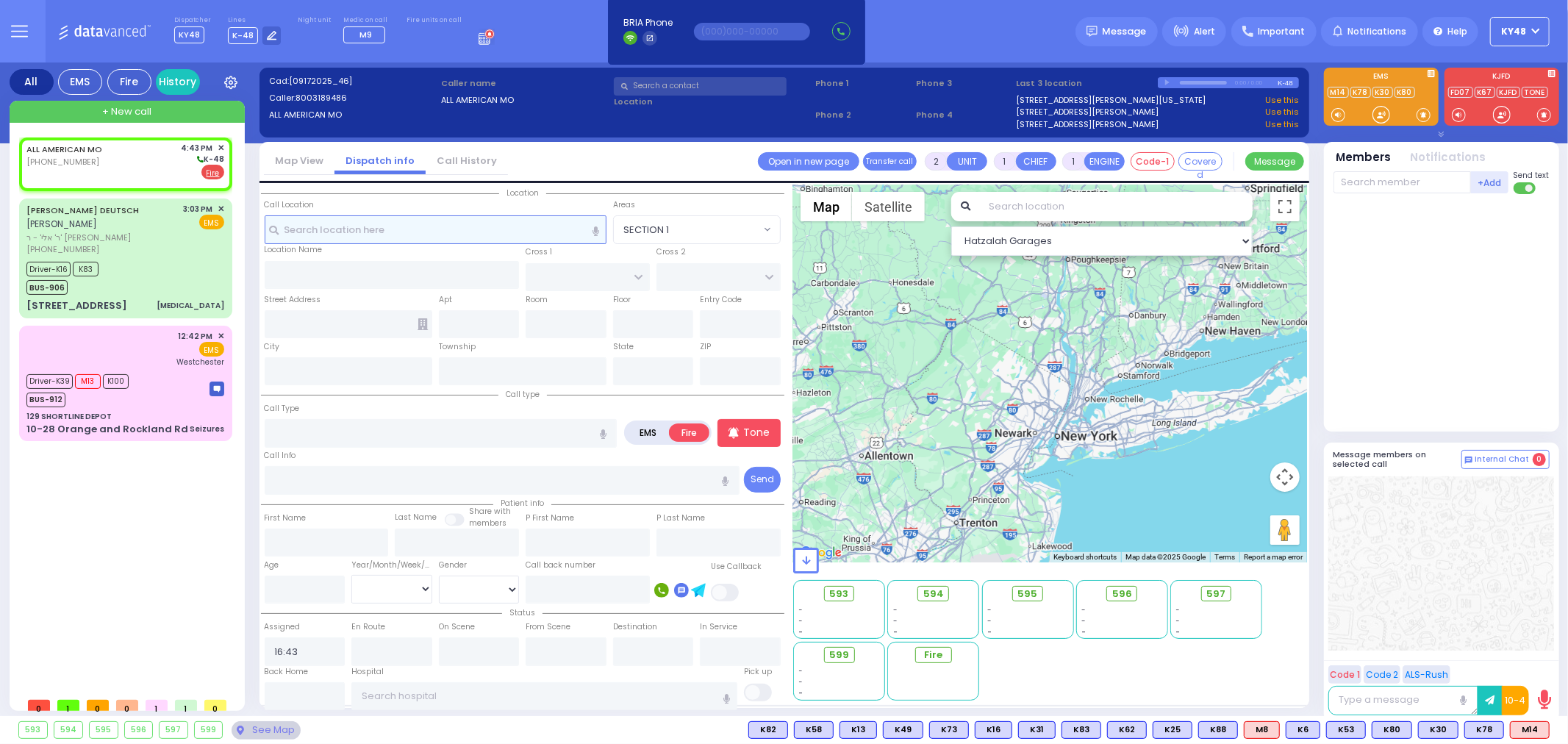
click at [329, 226] on input "text" at bounding box center [436, 229] width 341 height 28
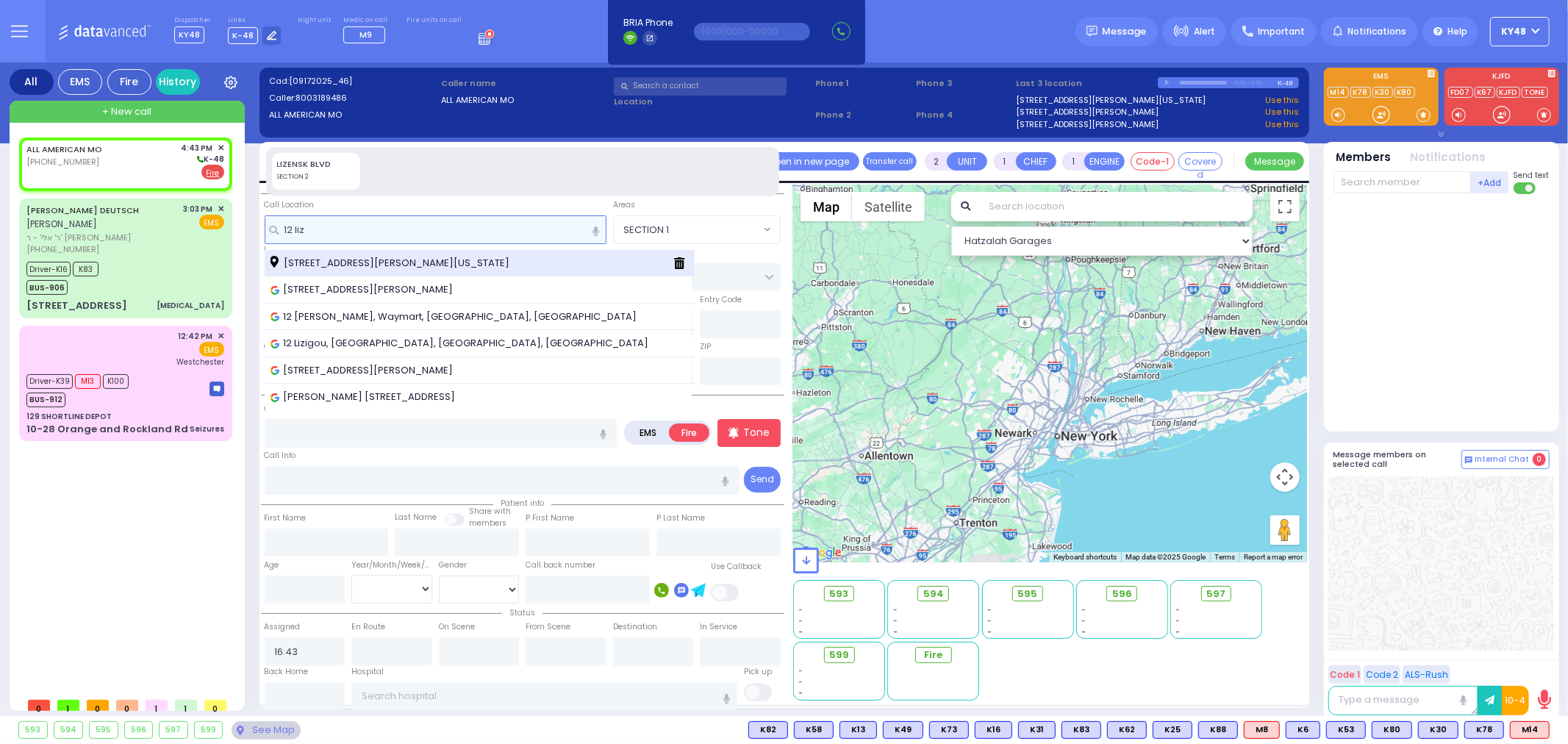
type input "12 liz"
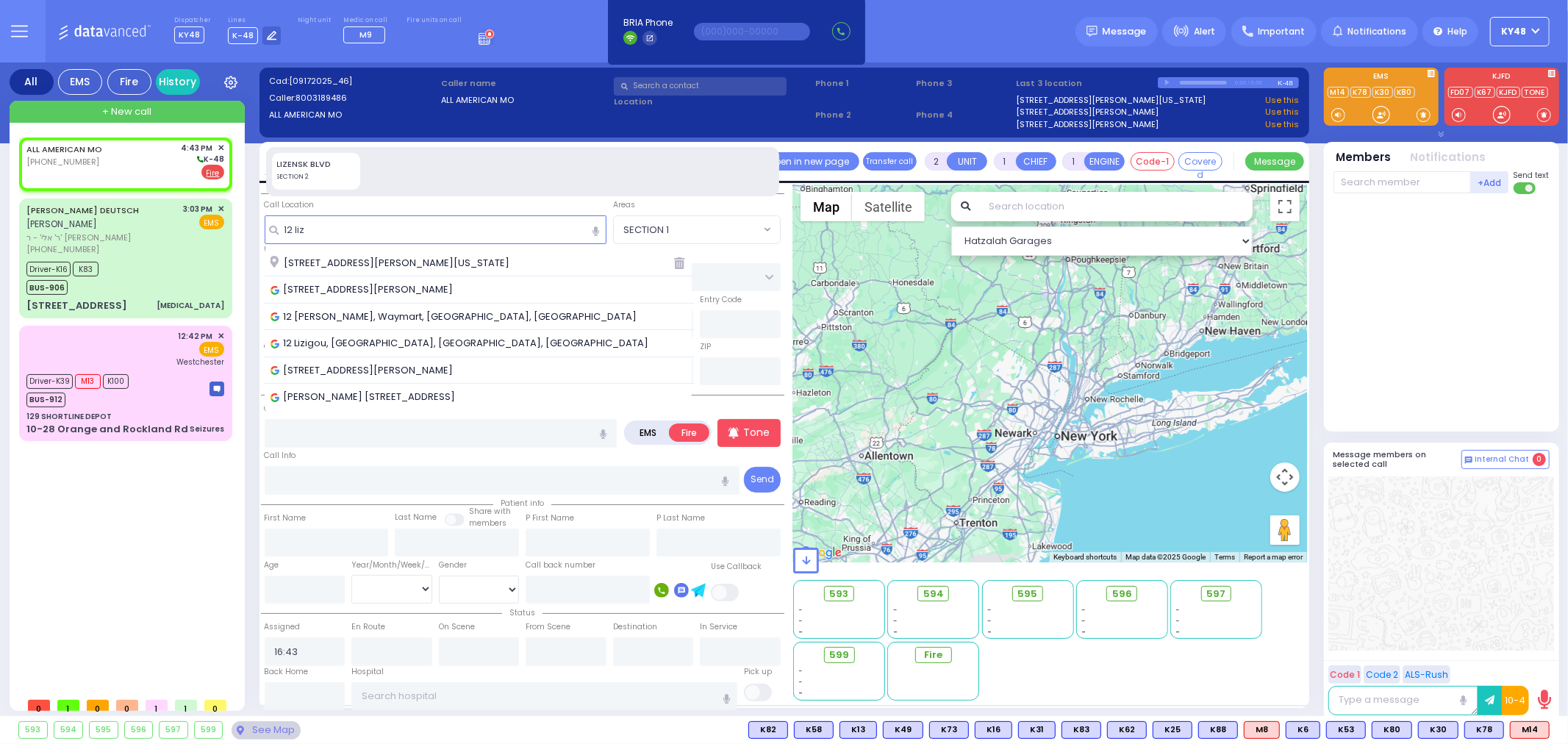
click at [387, 261] on span "[STREET_ADDRESS][PERSON_NAME][US_STATE]" at bounding box center [393, 263] width 244 height 15
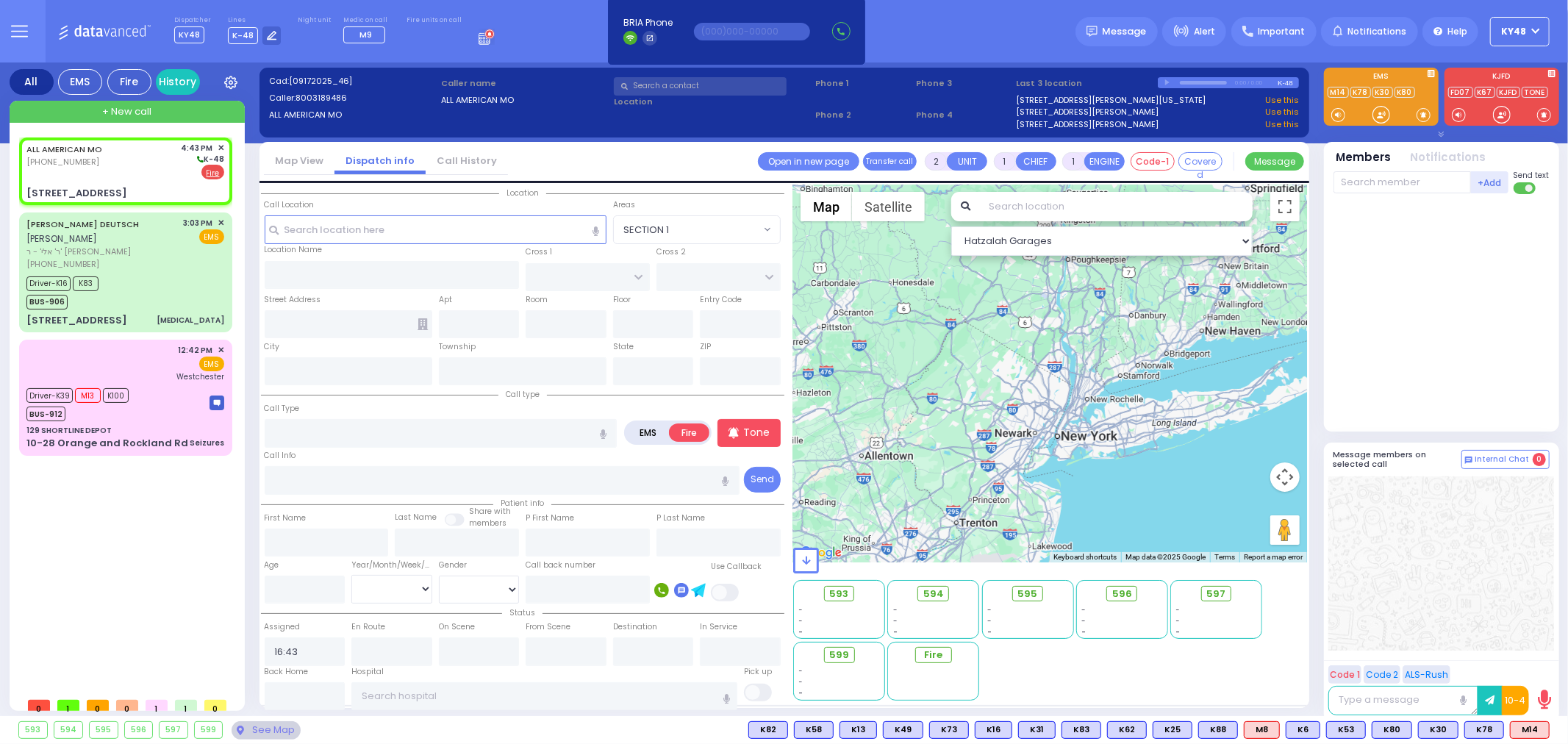
select select
radio input "true"
select select
select select "Hatzalah Garages"
type input "SCHUNNEMUNK RD"
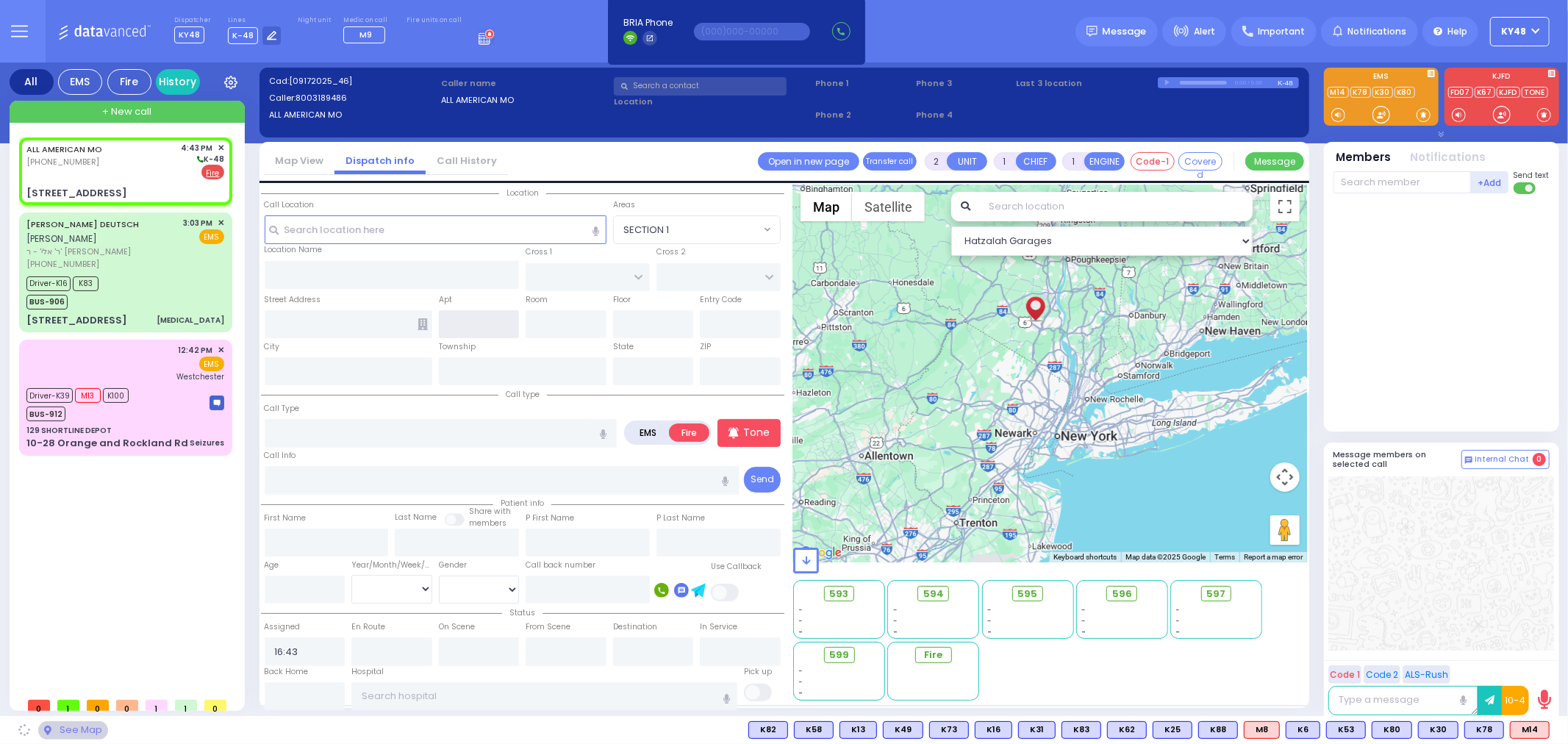
type input "[STREET_ADDRESS]"
type input "[PERSON_NAME]"
type input "[US_STATE]"
type input "10950"
select select "[GEOGRAPHIC_DATA]"
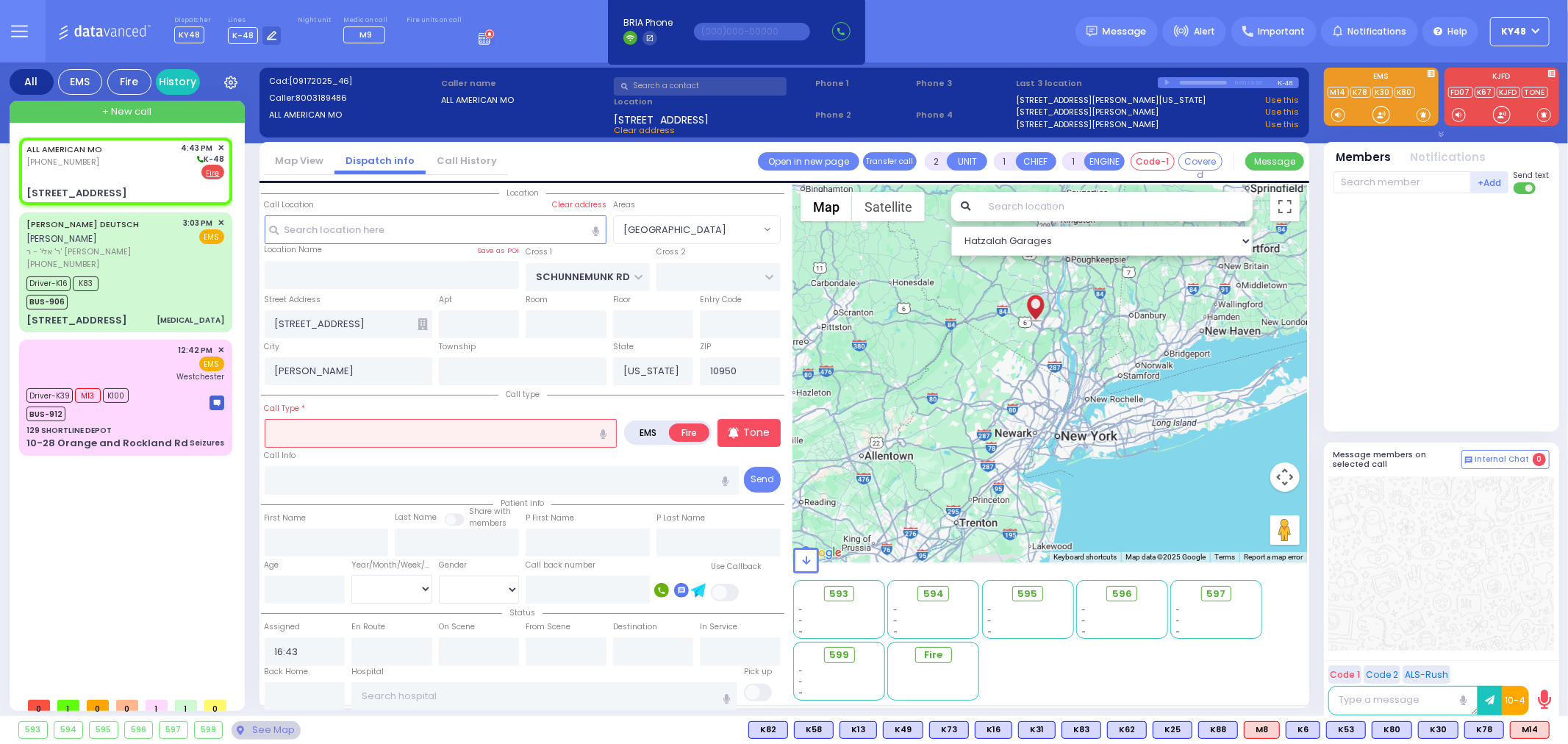
click at [300, 430] on input "text" at bounding box center [442, 433] width 353 height 28
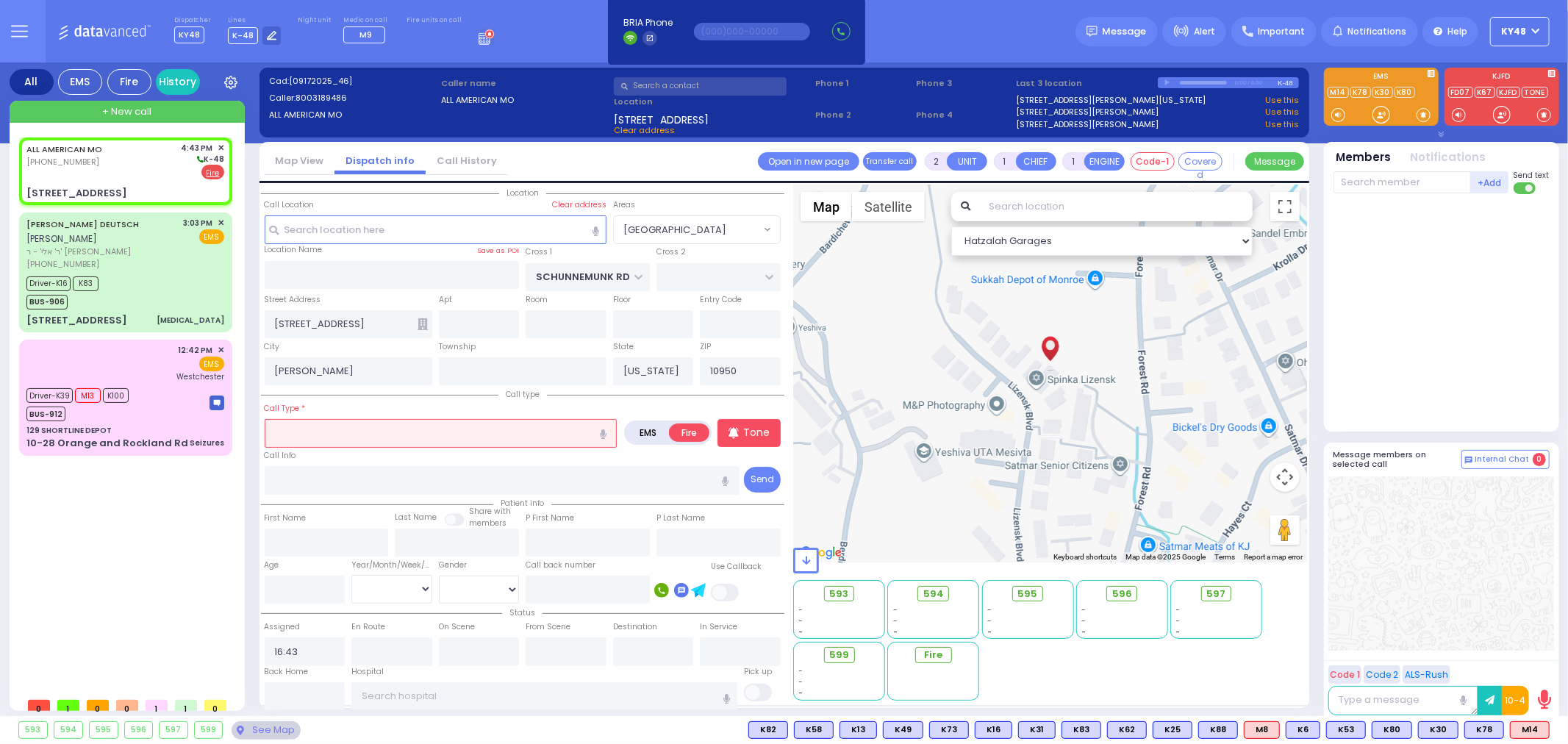
type input "a"
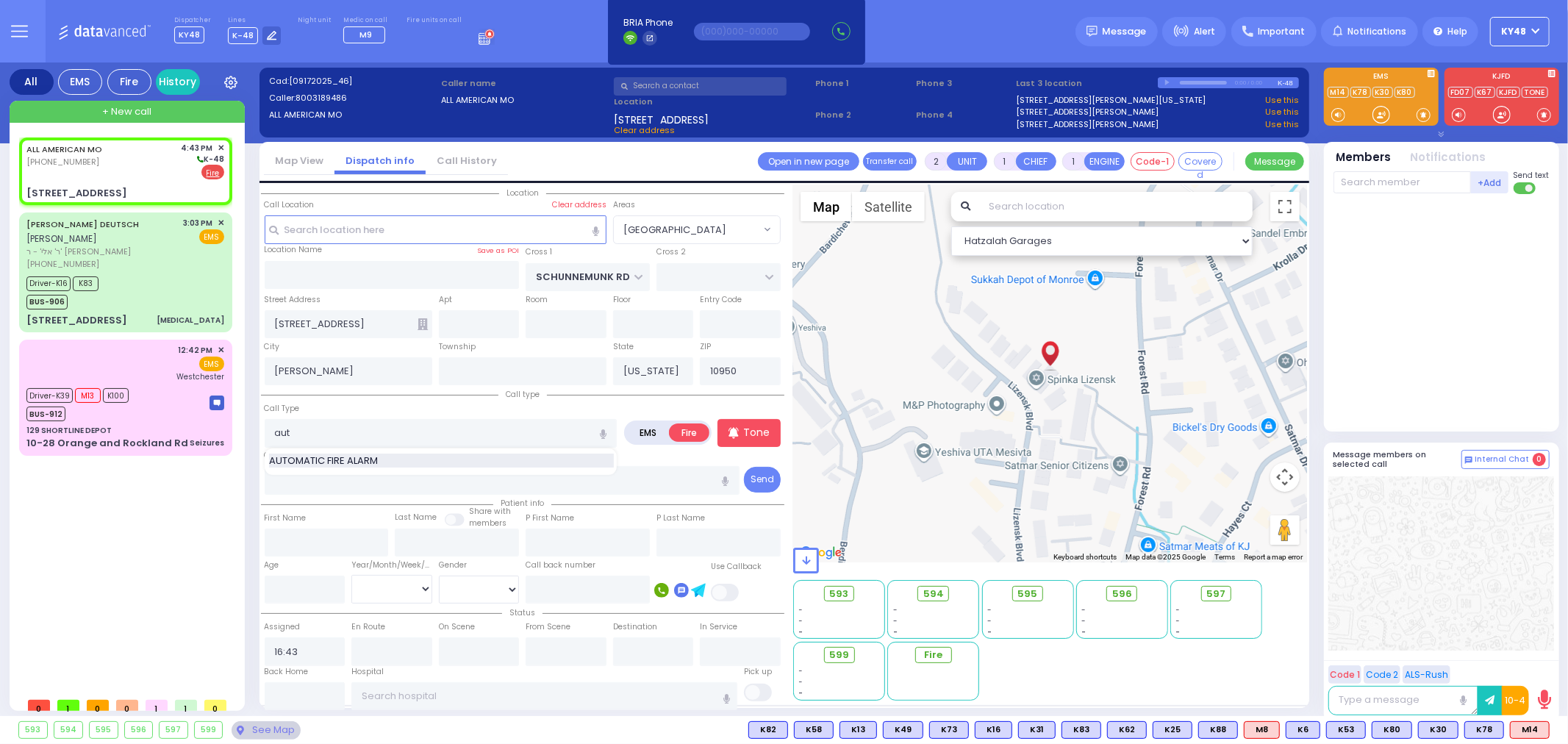
click at [317, 460] on span "AUTOMATIC FIRE ALARM" at bounding box center [326, 460] width 114 height 15
type input "AUTOMATIC FIRE ALARM"
type input "3"
click at [308, 486] on input "text" at bounding box center [502, 480] width 474 height 28
select select
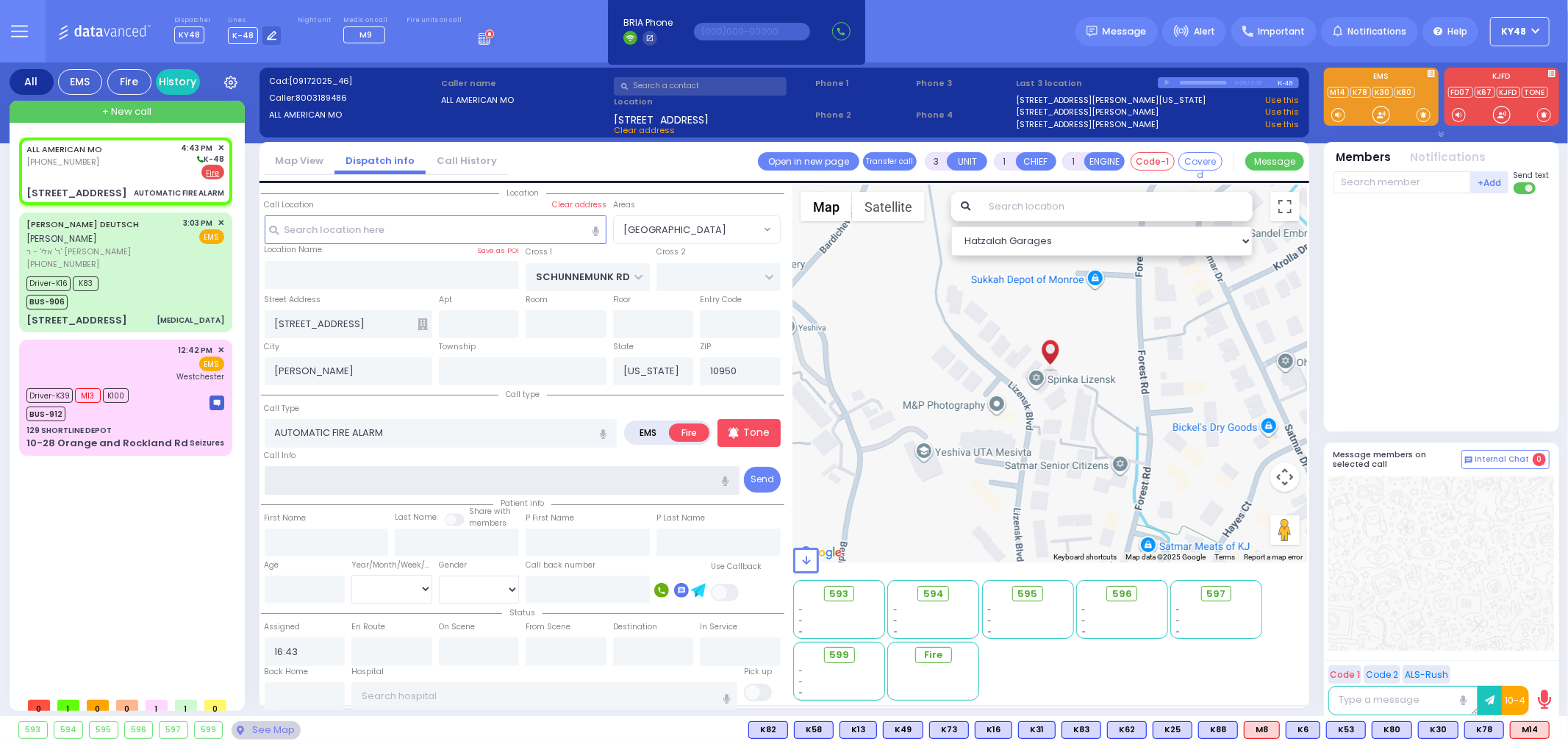
radio input "true"
select select
select select "Hatzalah Garages"
select select "[GEOGRAPHIC_DATA]"
type input "zone 15 smoke room in front of phone"
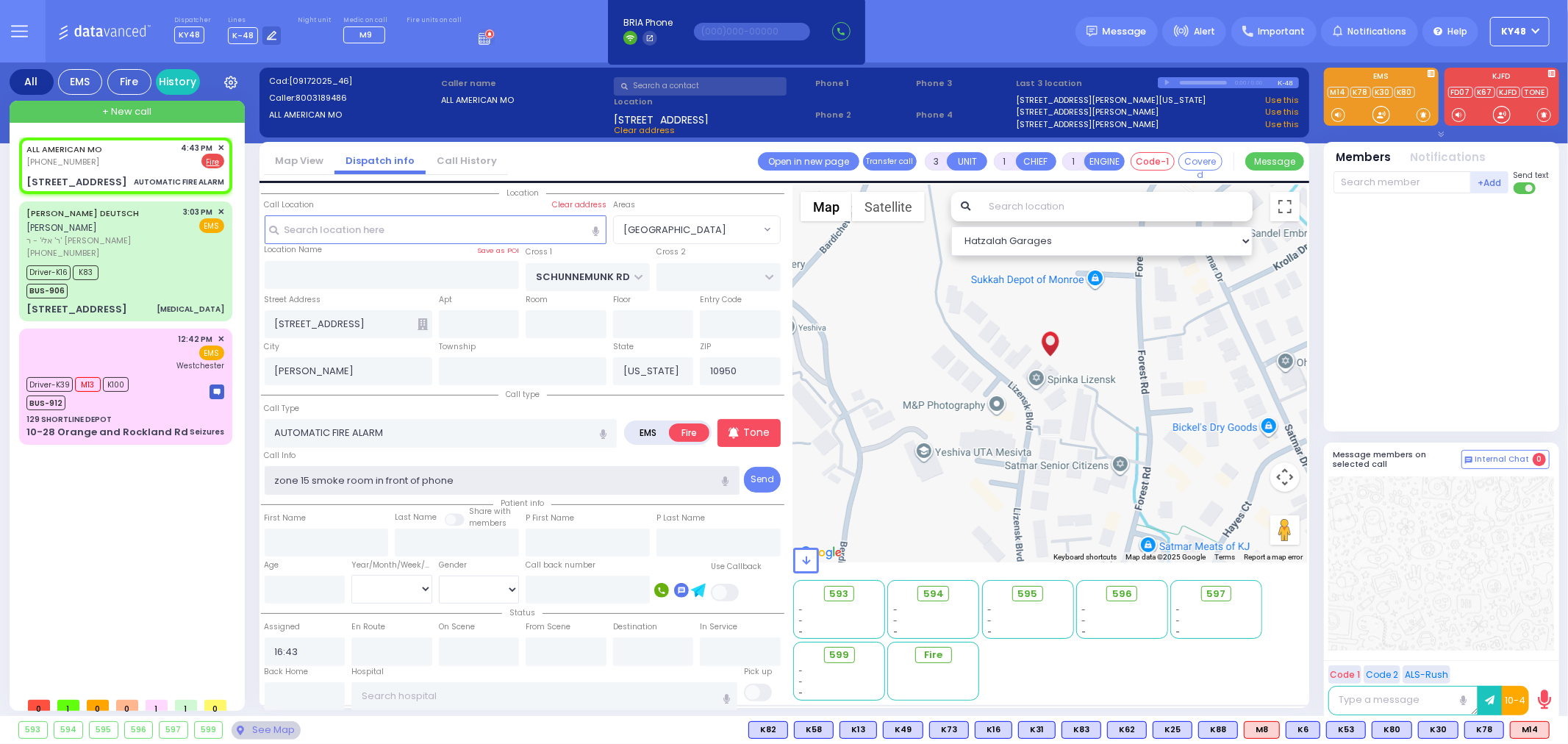
select select
radio input "true"
select select
select select "Hatzalah Garages"
select select "[GEOGRAPHIC_DATA]"
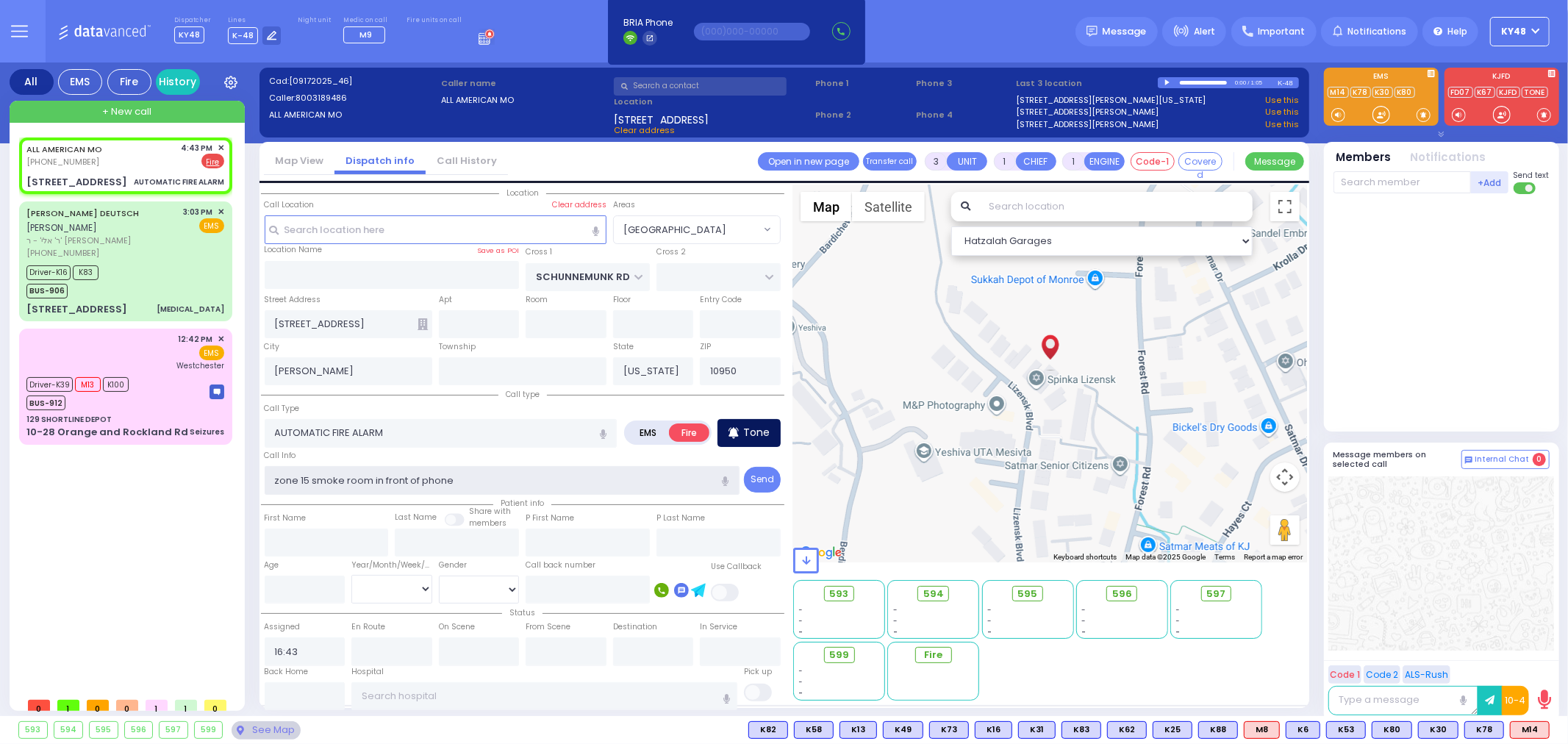
type input "zone 15 smoke room in front of phone"
click at [750, 425] on p "Tone" at bounding box center [756, 433] width 27 height 16
select select
radio input "true"
select select
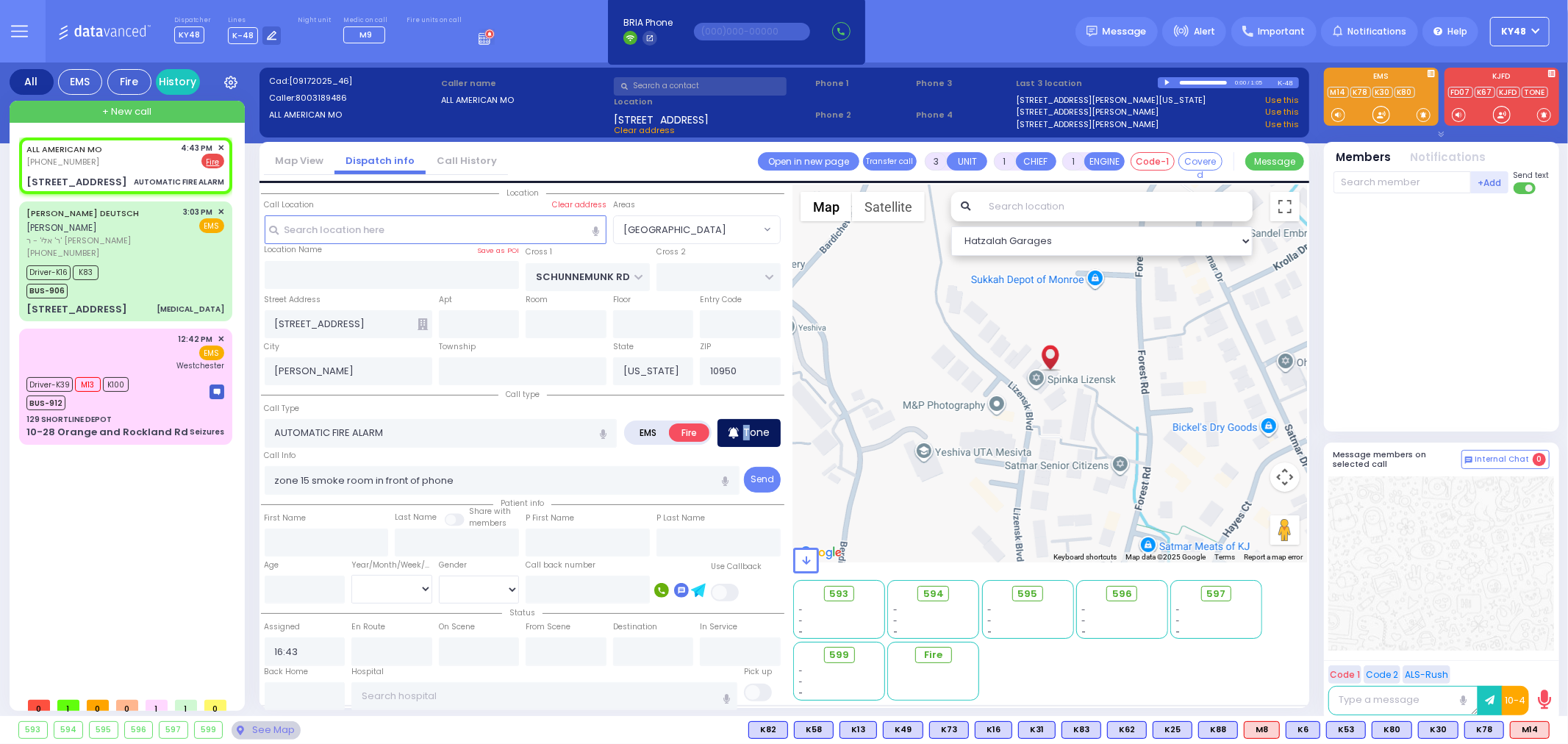
select select "Hatzalah Garages"
select select "[GEOGRAPHIC_DATA]"
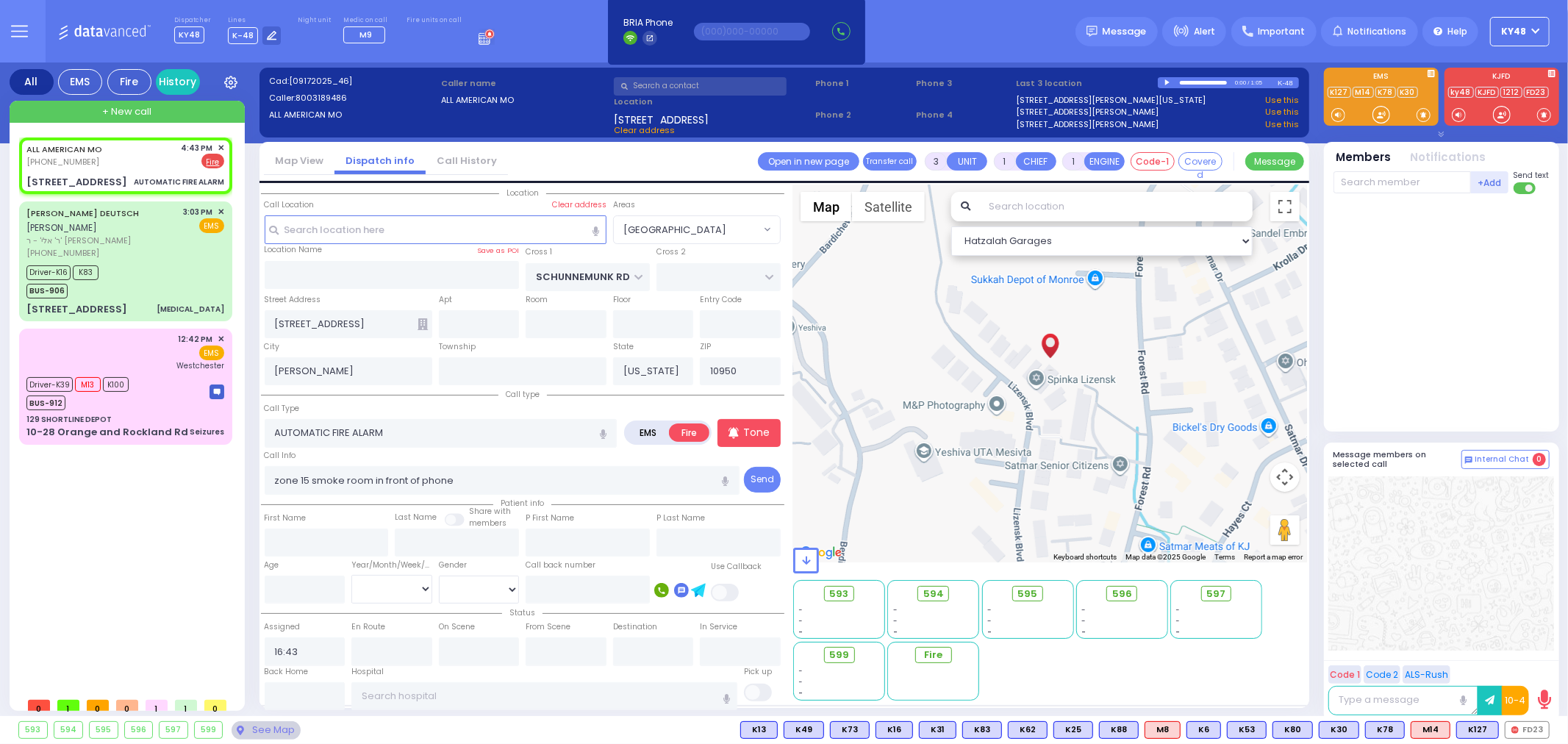
click at [523, 459] on div "Call Info zone 15 smoke room in front of phone" at bounding box center [502, 470] width 474 height 47
click at [1372, 178] on input "text" at bounding box center [1402, 183] width 138 height 22
type input "23"
click at [1383, 210] on div "FD23" at bounding box center [1382, 212] width 73 height 15
select select
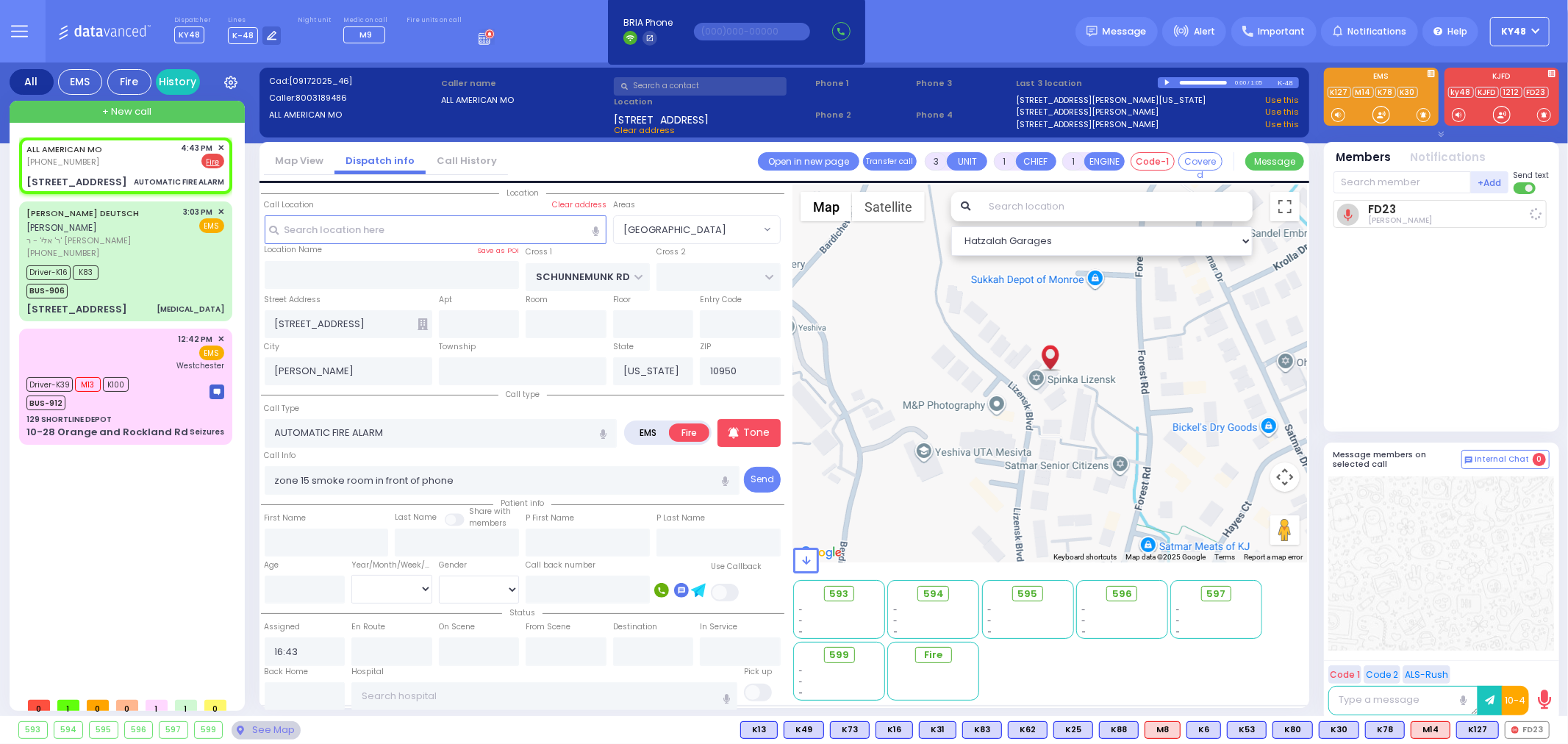
radio input "true"
select select
type input "16:45"
select select "Hatzalah Garages"
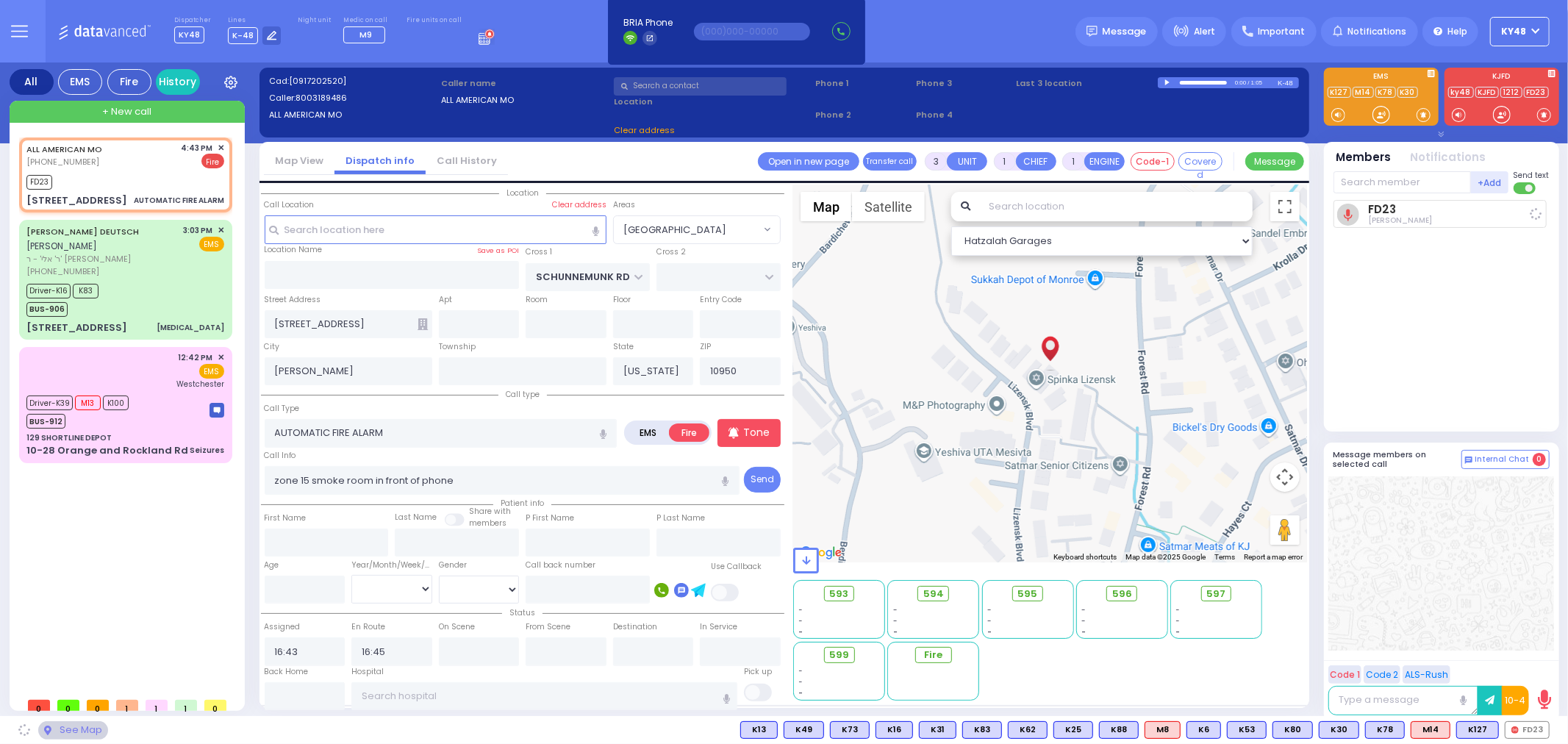
select select "[GEOGRAPHIC_DATA]"
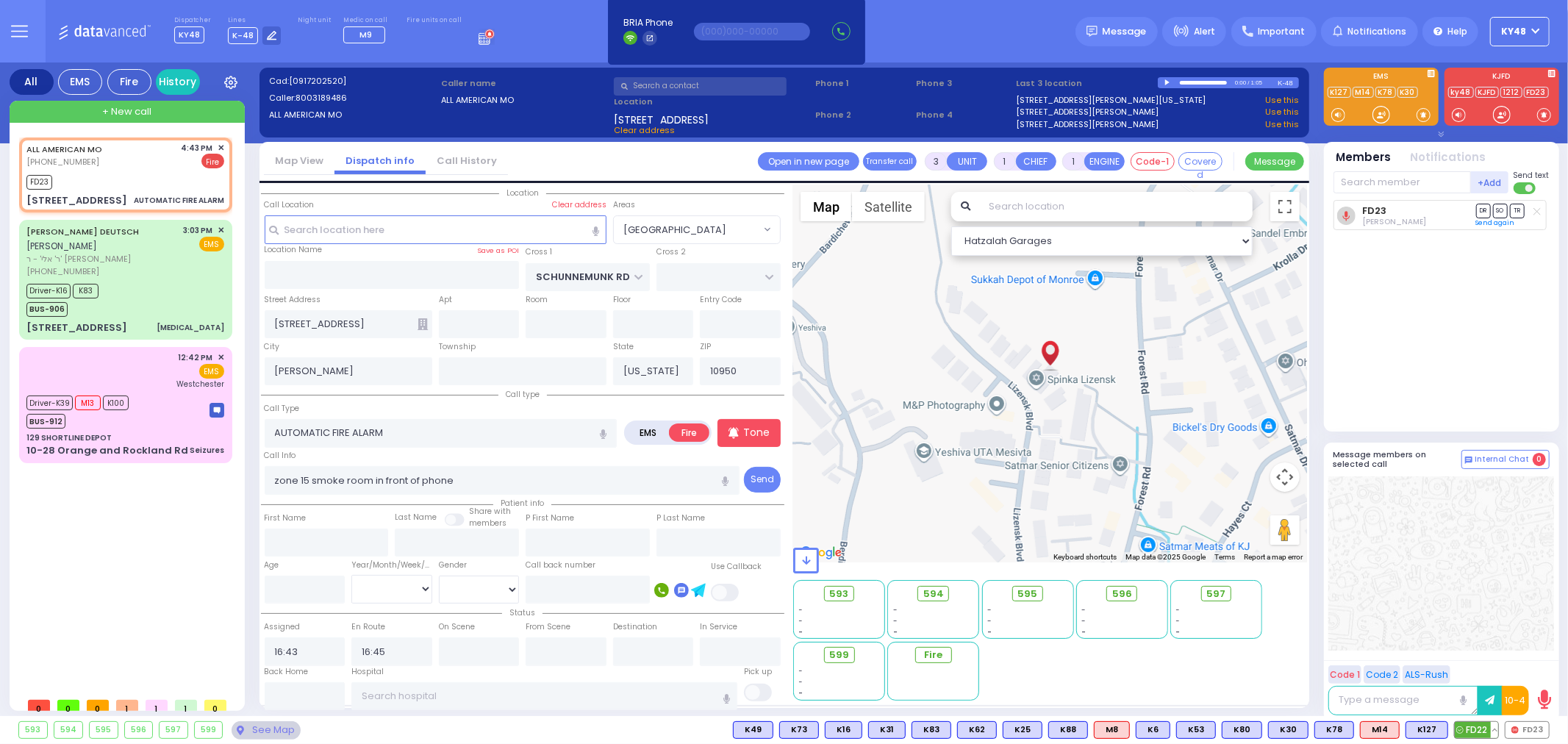
drag, startPoint x: 1476, startPoint y: 730, endPoint x: 1490, endPoint y: 726, distance: 14.6
click at [1476, 728] on span "FD22" at bounding box center [1477, 729] width 44 height 16
select select
radio input "true"
select select
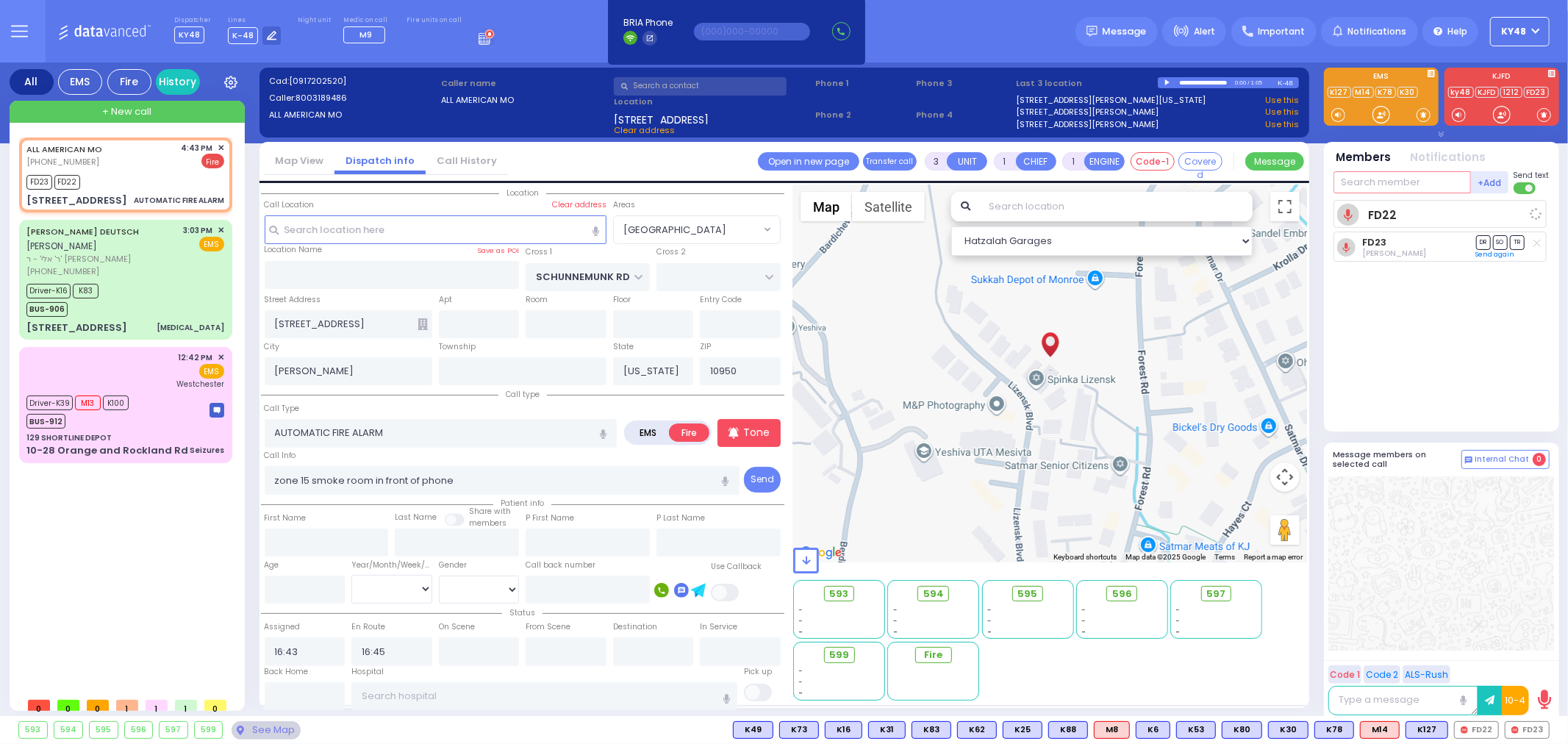
click at [1368, 192] on input "text" at bounding box center [1402, 183] width 138 height 22
select select "Hatzalah Garages"
select select "[GEOGRAPHIC_DATA]"
type input "328"
click at [1378, 208] on div "FD328" at bounding box center [1382, 212] width 73 height 15
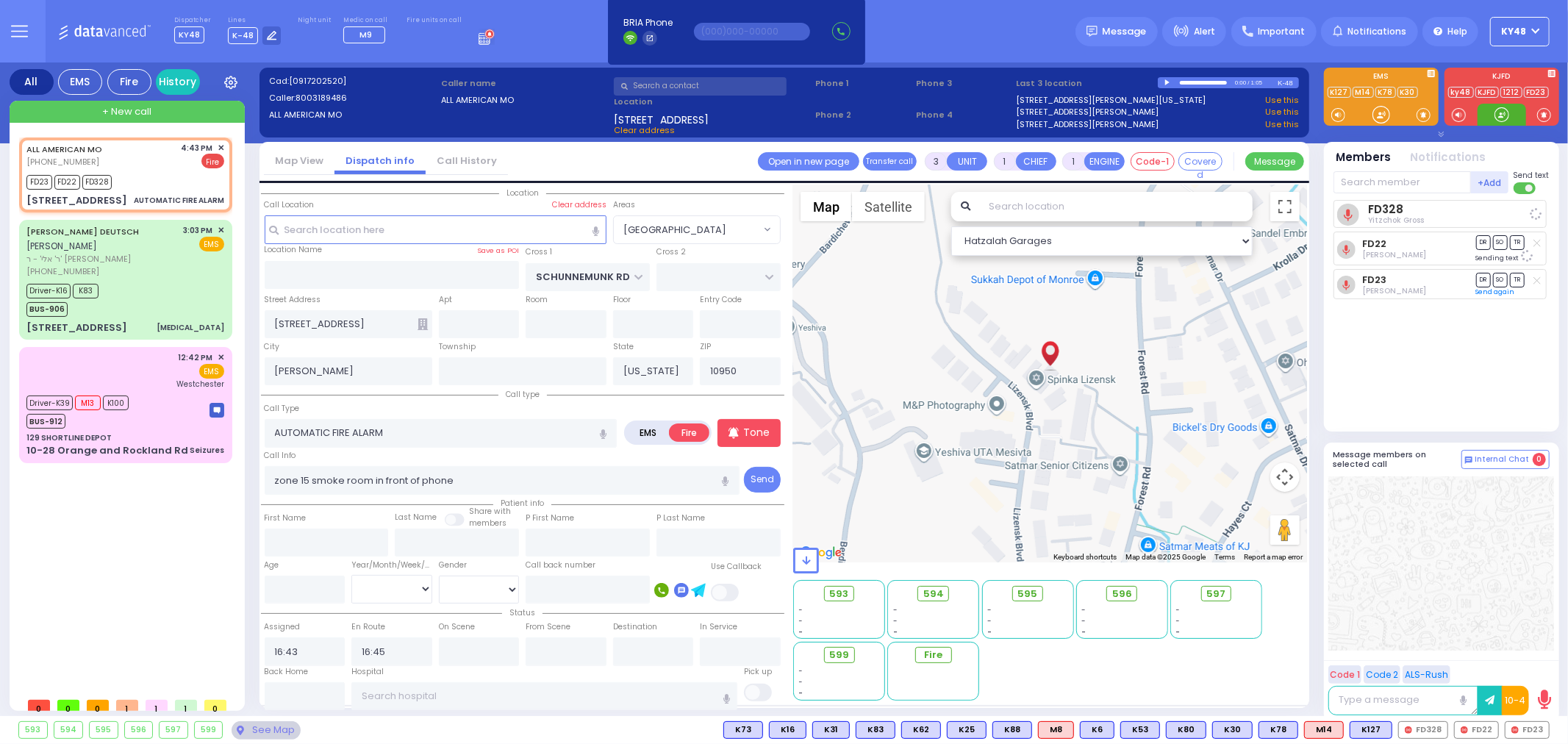
select select
radio input "true"
select select
select select "[GEOGRAPHIC_DATA]"
select select "Hatzalah Garages"
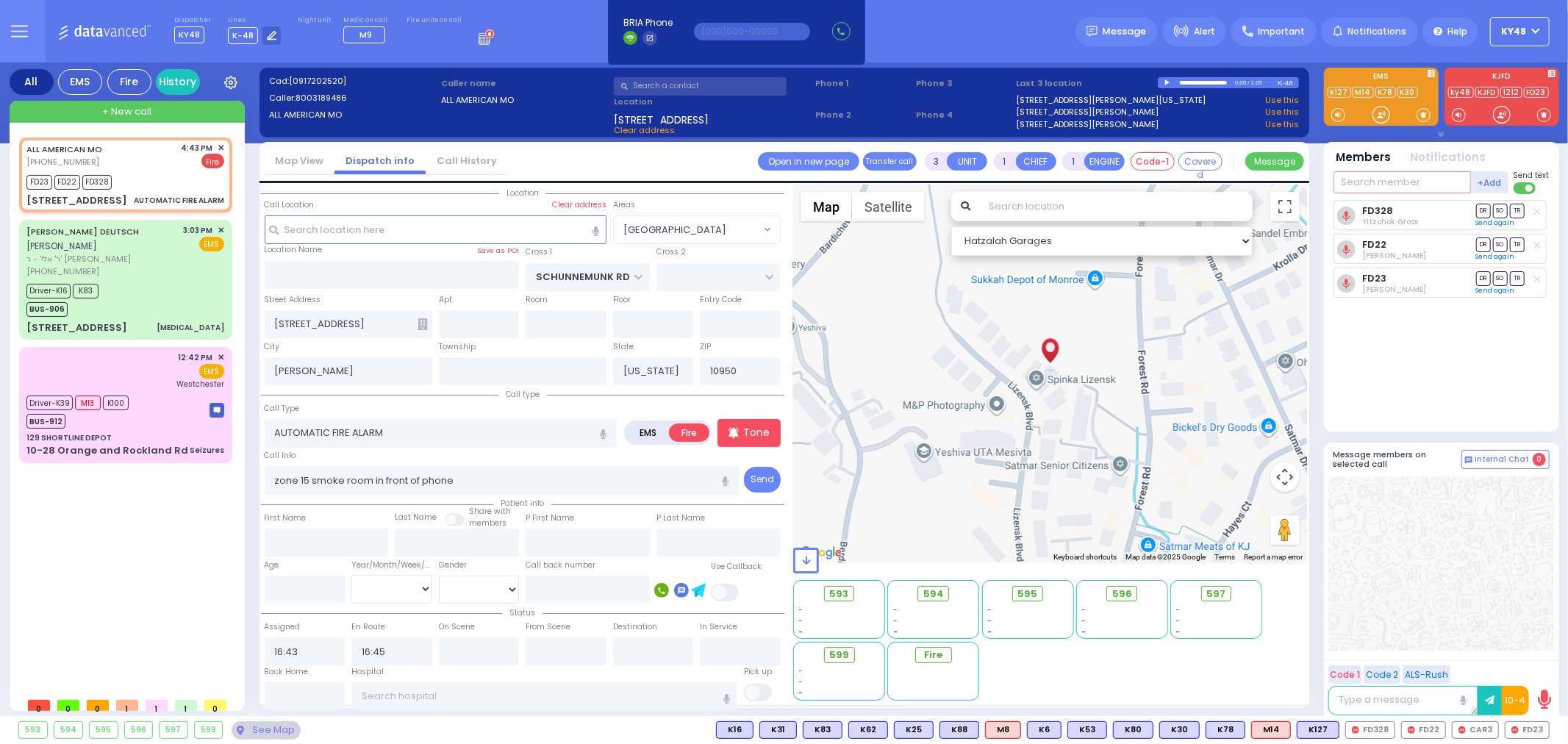
click at [1399, 180] on input "text" at bounding box center [1402, 183] width 138 height 22
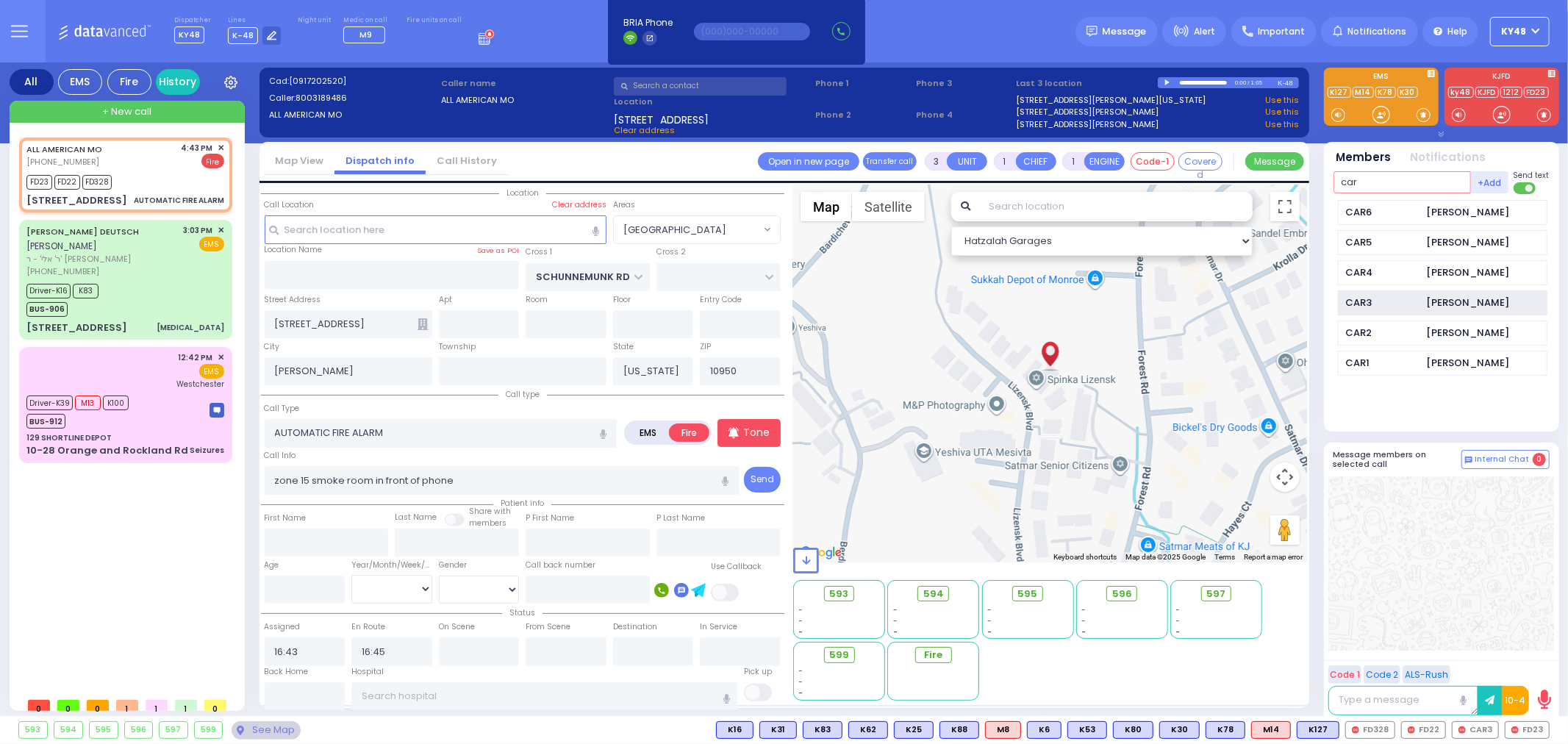
type input "car"
click at [1376, 298] on div "CAR3" at bounding box center [1382, 303] width 73 height 15
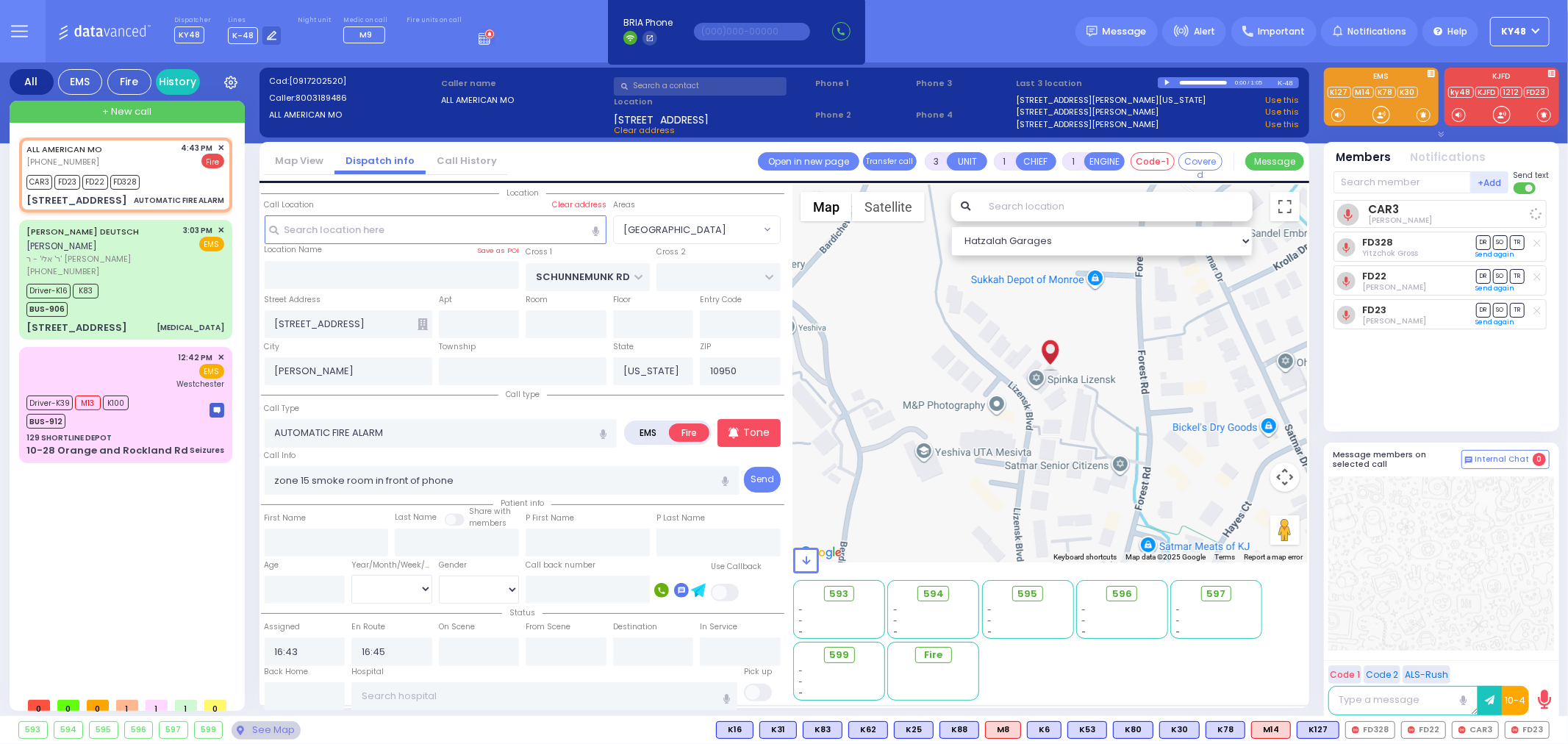
select select
radio input "true"
select select
select select "Hatzalah Garages"
select select "[GEOGRAPHIC_DATA]"
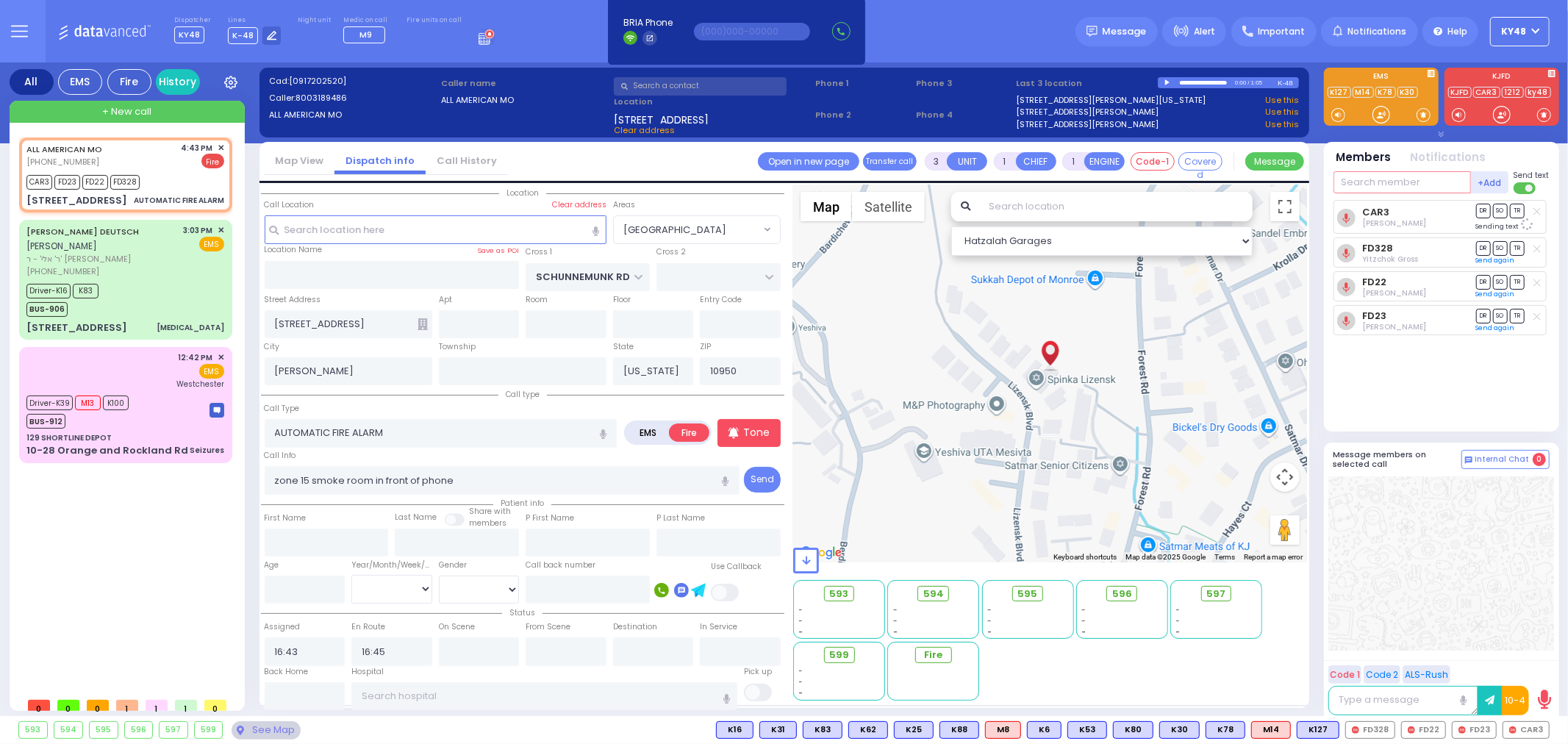
click at [1422, 174] on input "text" at bounding box center [1402, 183] width 138 height 22
type input "46"
click at [1414, 208] on div "FD46" at bounding box center [1382, 212] width 73 height 15
select select
radio input "true"
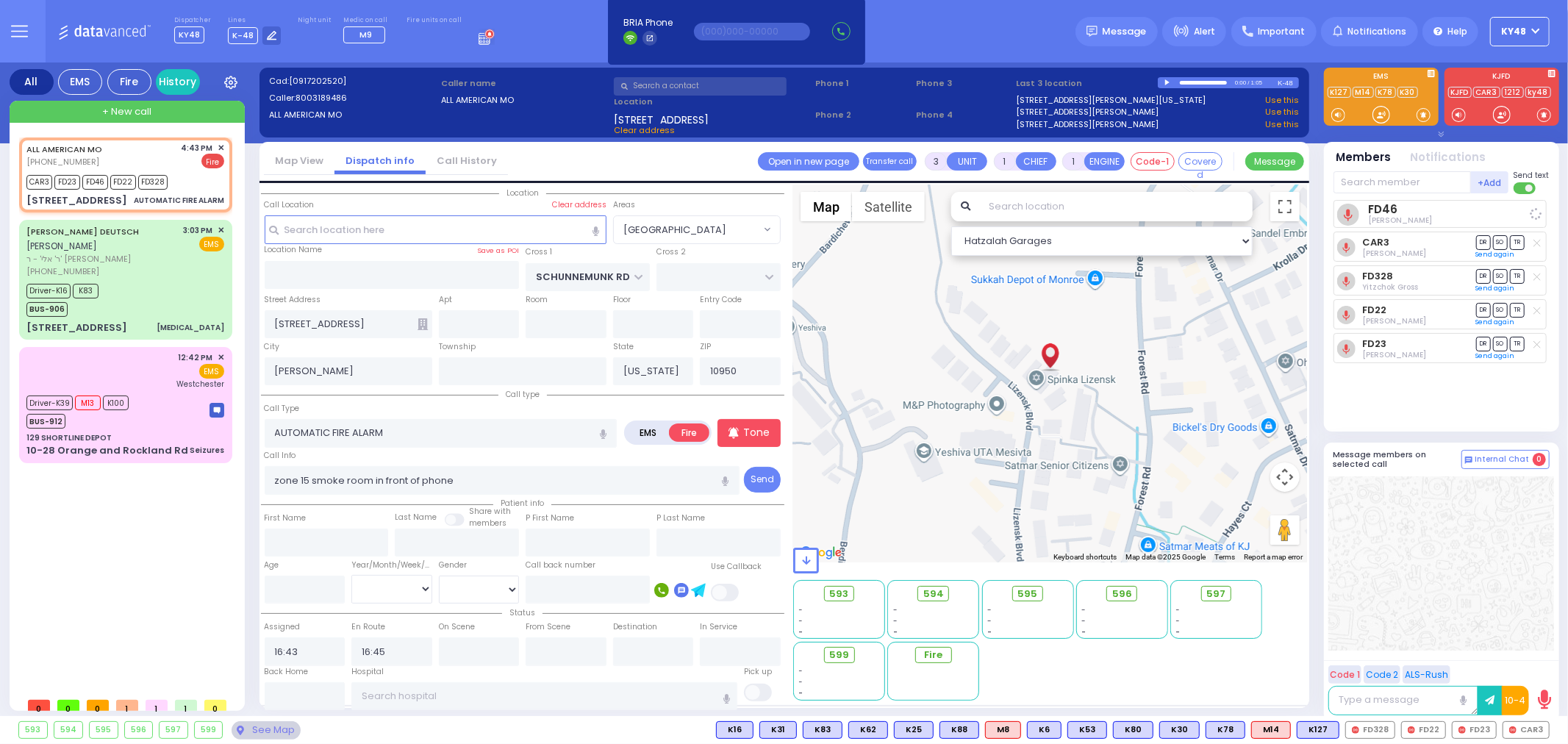
select select
select select "Hatzalah Garages"
select select "[GEOGRAPHIC_DATA]"
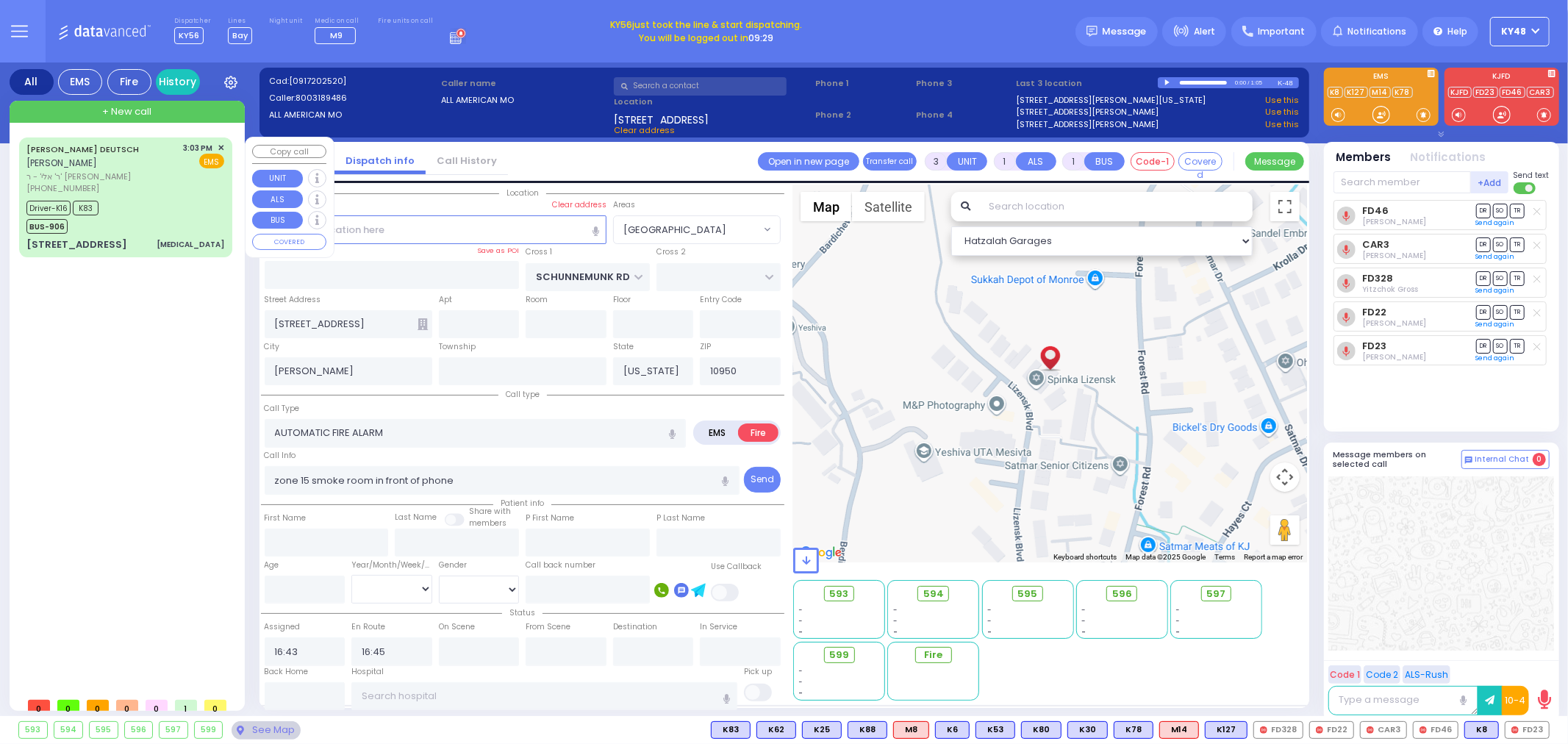
click at [196, 205] on div "Driver-K16 K83 BUS-906" at bounding box center [125, 215] width 197 height 37
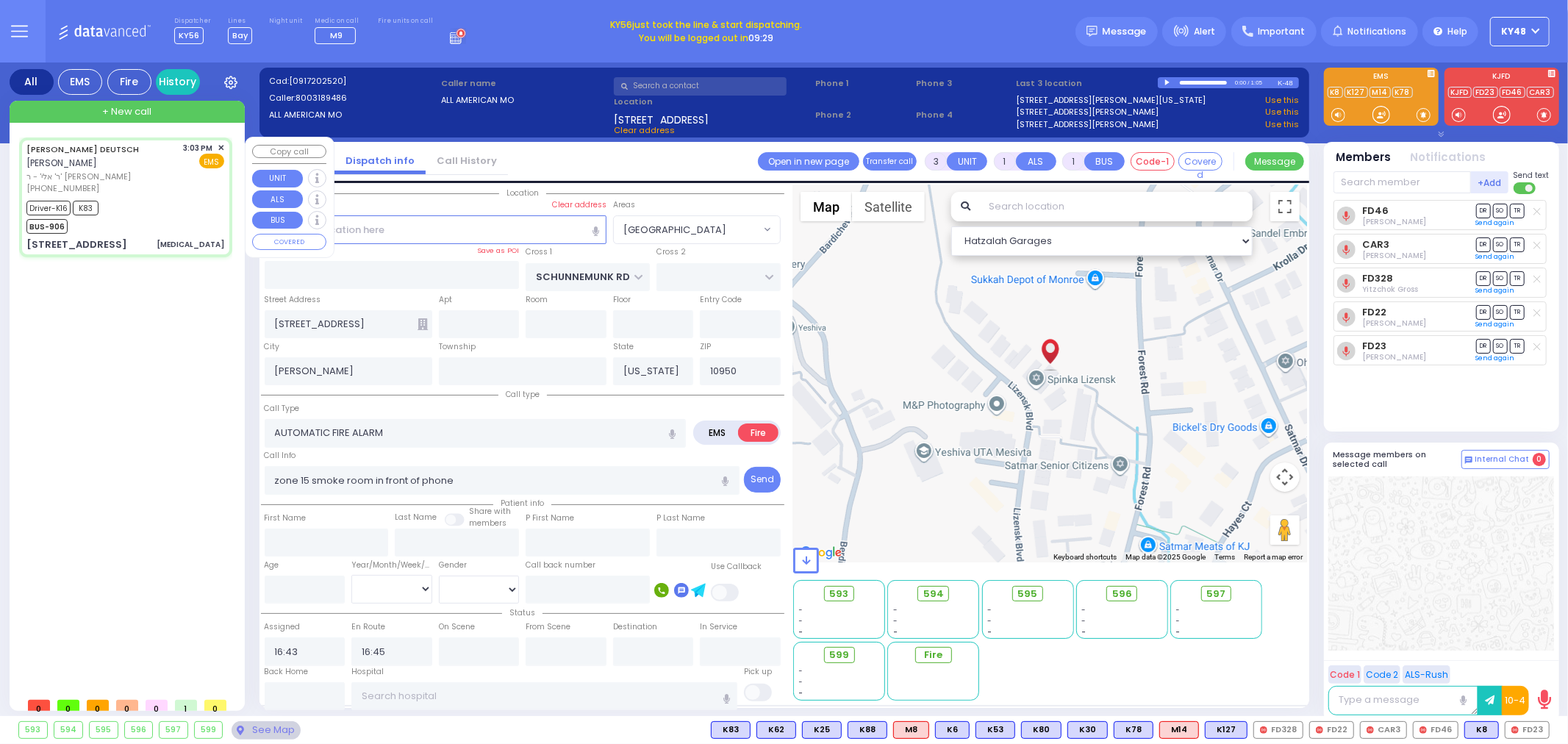
type input "6"
select select
type input "[MEDICAL_DATA]"
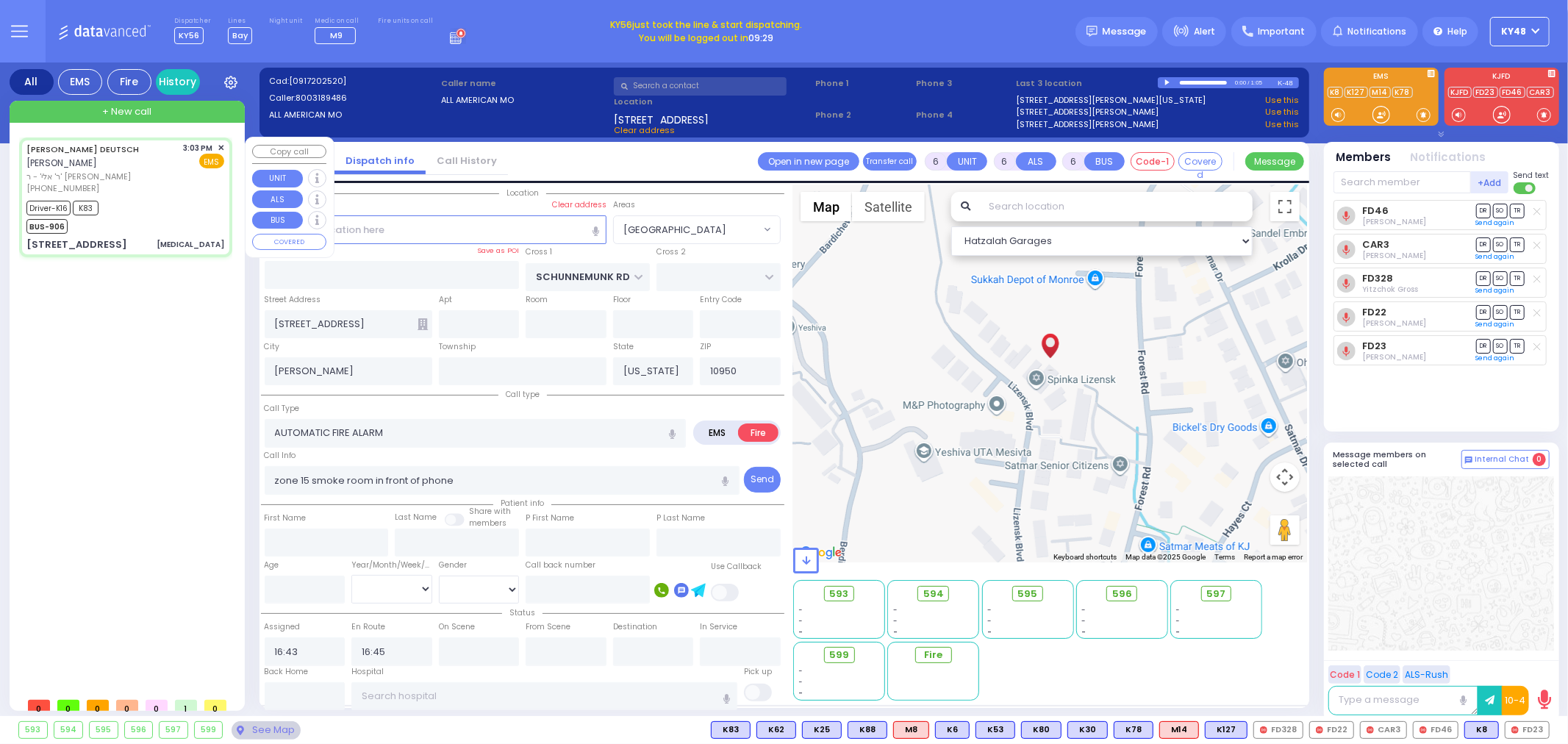
radio input "true"
type input "cardiac history"
type input "[PERSON_NAME]"
type input "DEUTSCH"
type input "Arie"
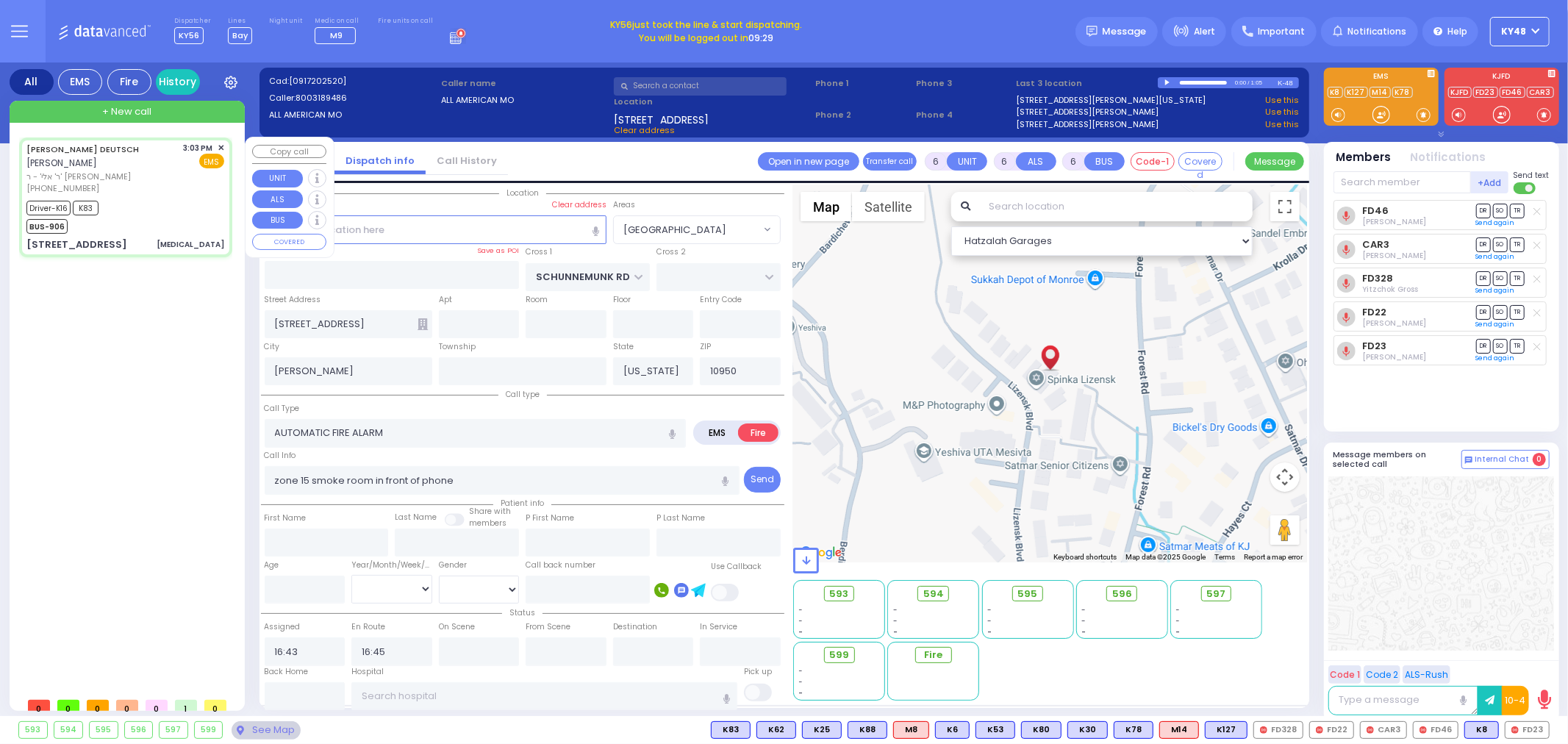
type input "Deutsch"
type input "59"
select select "Year"
select select "[DEMOGRAPHIC_DATA]"
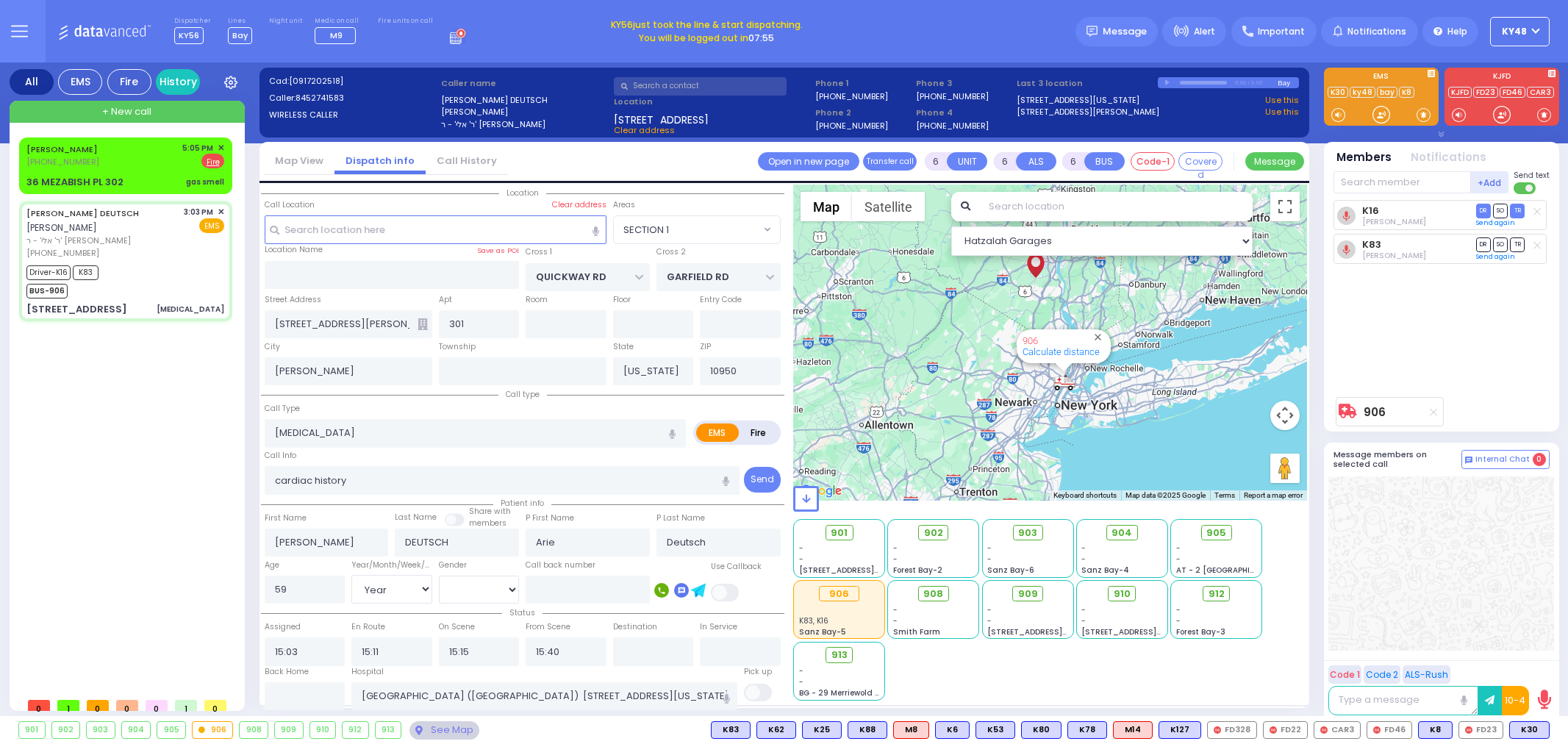
select select "SECTION 1"
select select "Year"
select select "[DEMOGRAPHIC_DATA]"
select select
radio input "true"
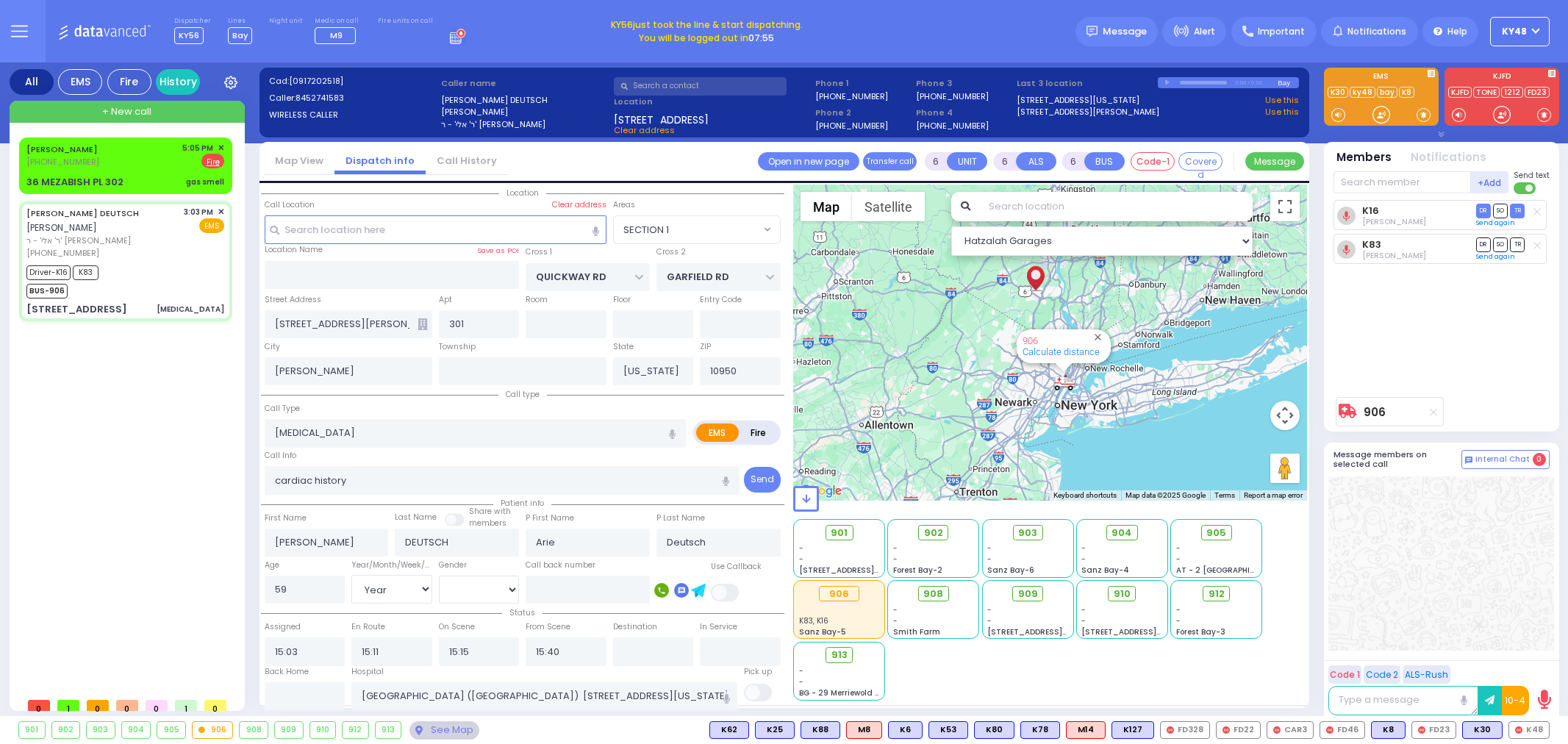
select select "Year"
select select "[DEMOGRAPHIC_DATA]"
select select "SECTION 1"
select select "Hatzalah Garages"
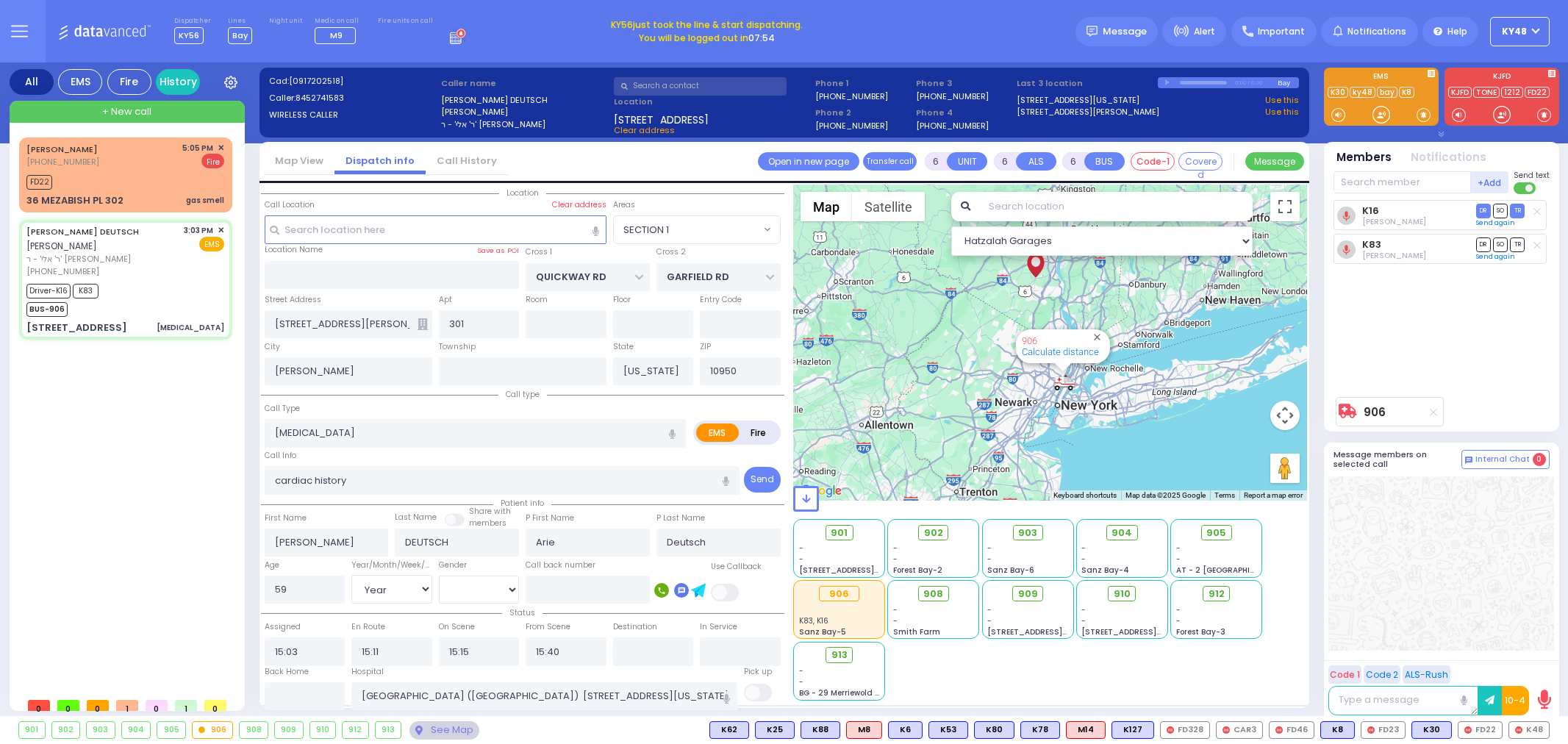
select select
radio input "true"
select select "Year"
select select "[DEMOGRAPHIC_DATA]"
type input "16:45"
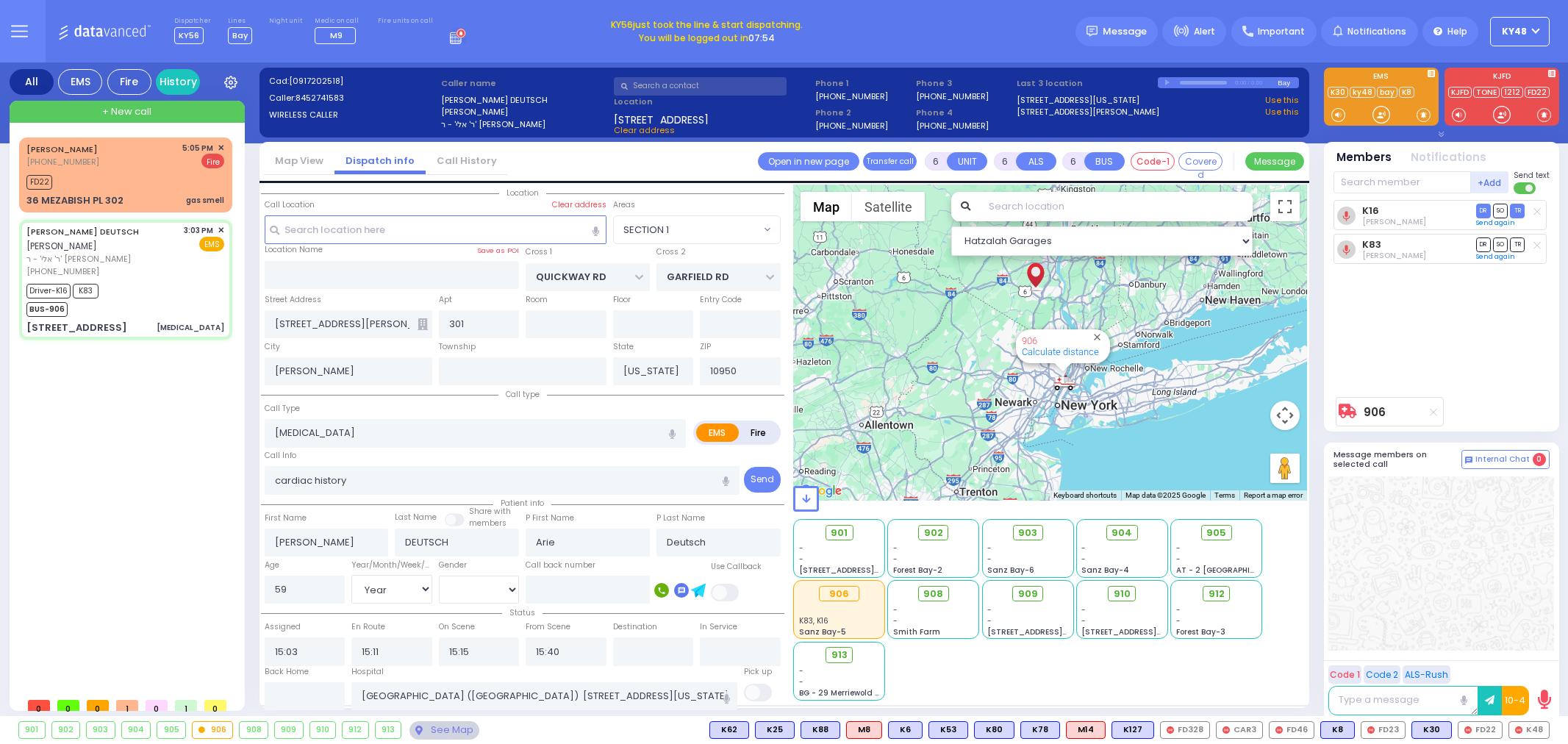
type input "17:06"
radio input "true"
select select "Year"
select select "[DEMOGRAPHIC_DATA]"
radio input "true"
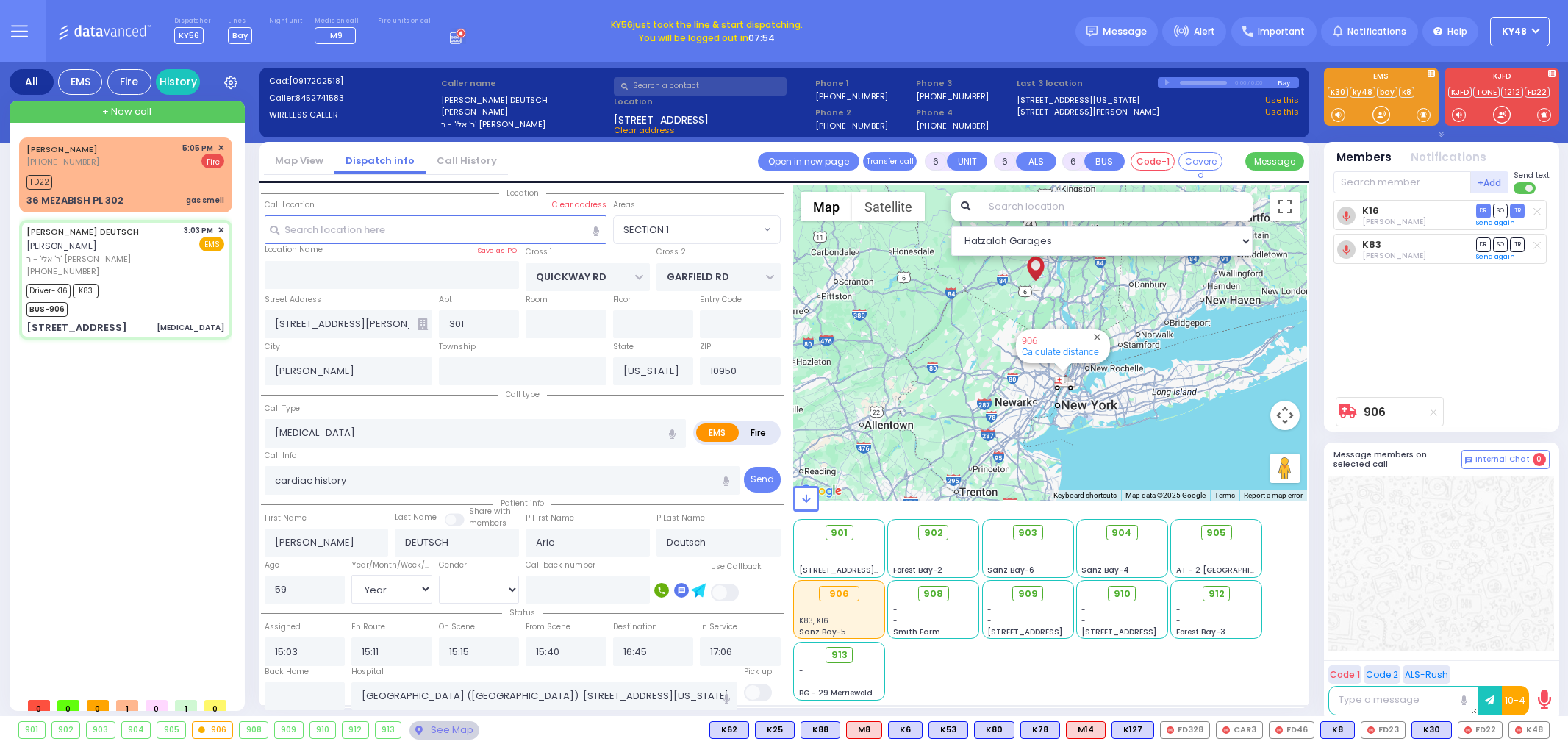
select select "Year"
select select "[DEMOGRAPHIC_DATA]"
select select "SECTION 1"
select select "Hatzalah Garages"
select select
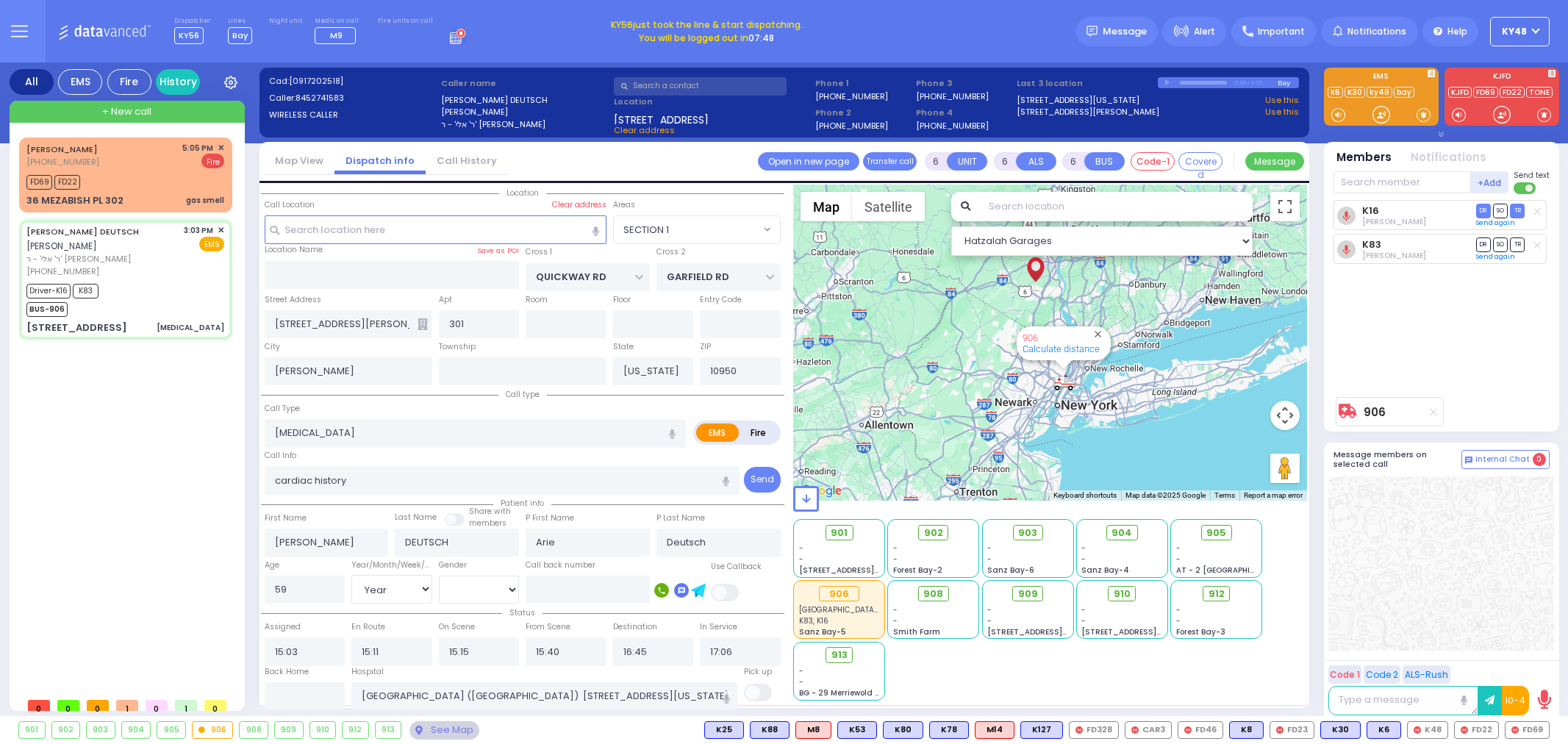
radio input "true"
select select "Year"
select select "[DEMOGRAPHIC_DATA]"
radio input "true"
select select "Year"
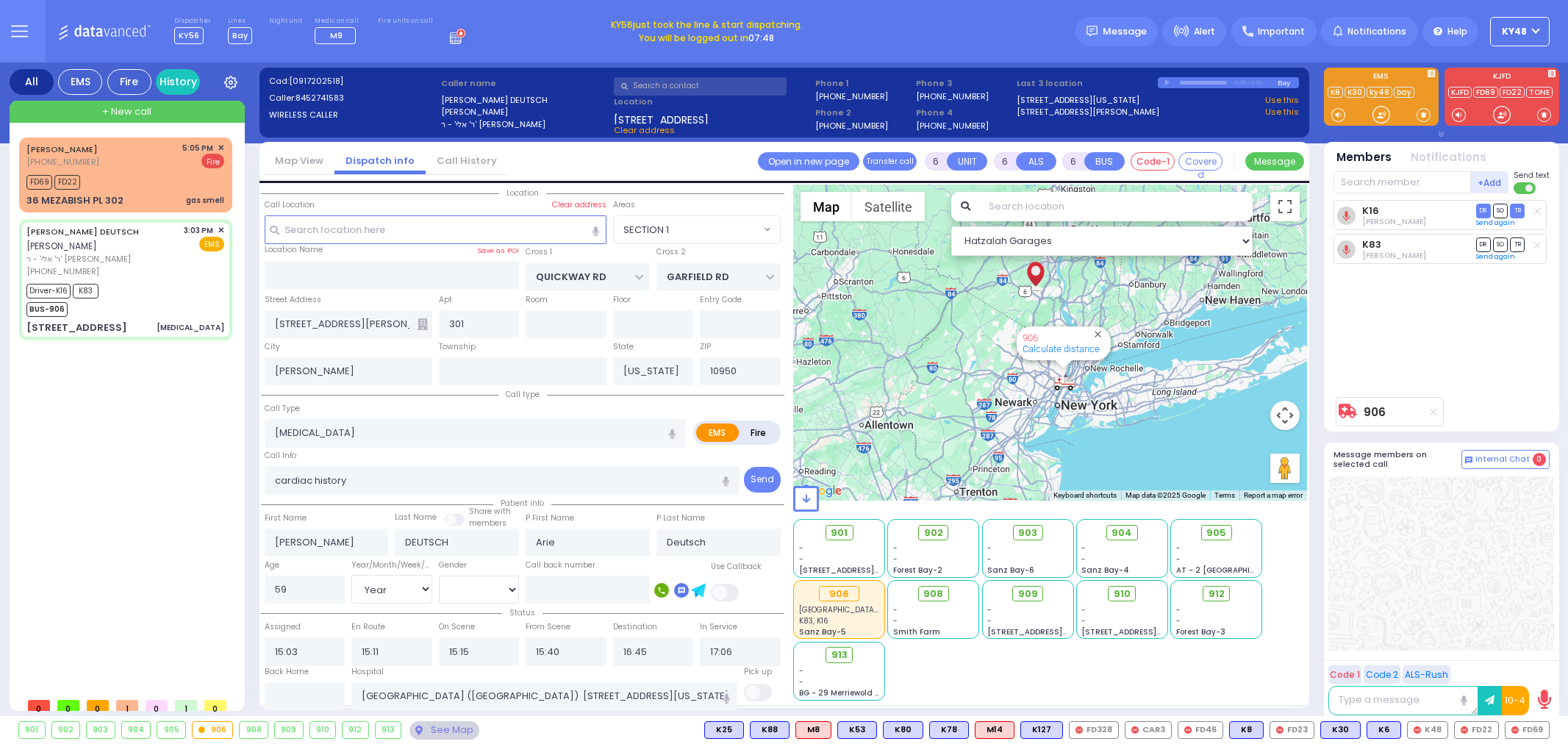
select select "[DEMOGRAPHIC_DATA]"
select select "SECTION 1"
select select "Hatzalah Garages"
select select
radio input "true"
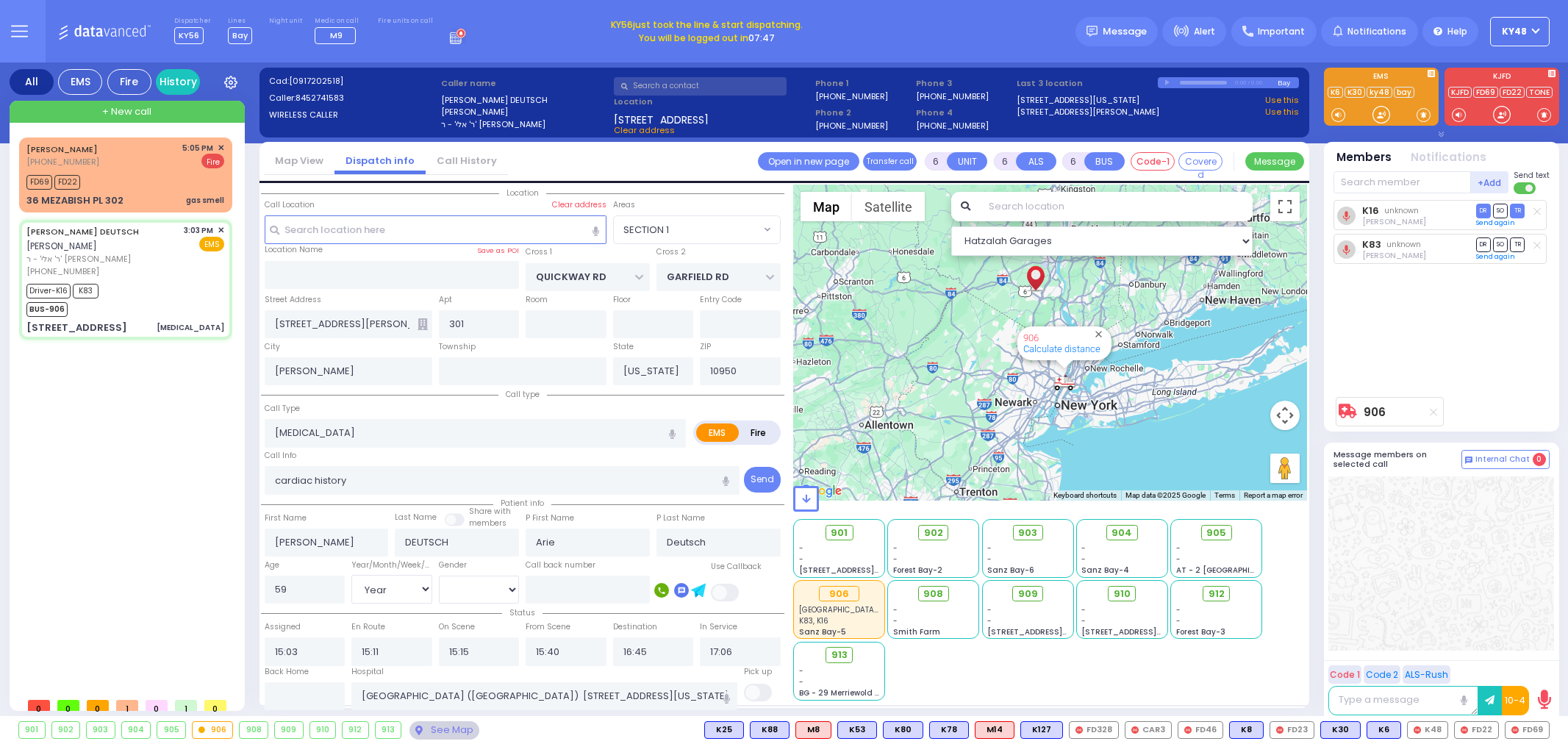
select select "Year"
select select "[DEMOGRAPHIC_DATA]"
select select "SECTION 1"
select select "Hatzalah Garages"
select select
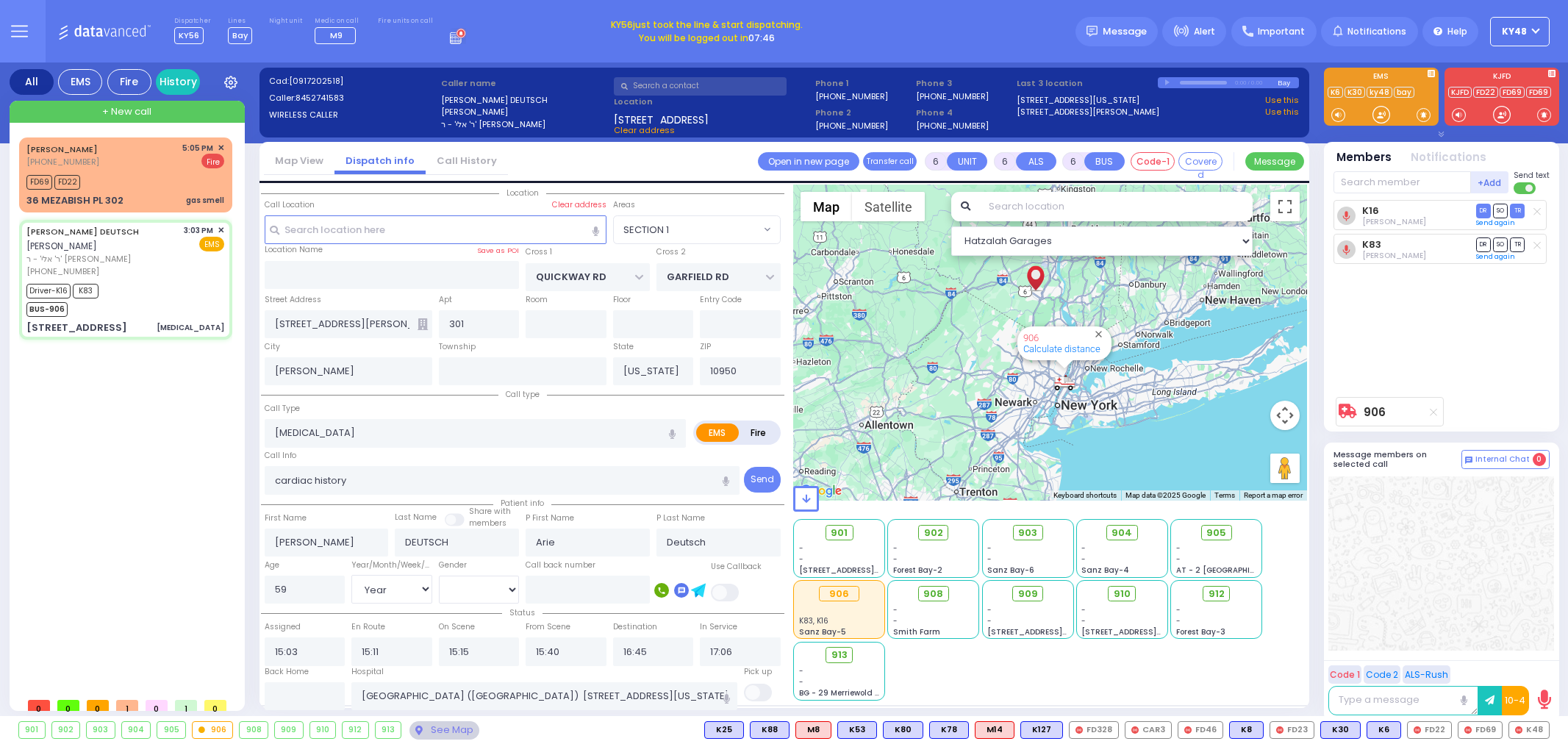
radio input "true"
select select "Year"
select select "[DEMOGRAPHIC_DATA]"
select select "SECTION 1"
select select "Hatzalah Garages"
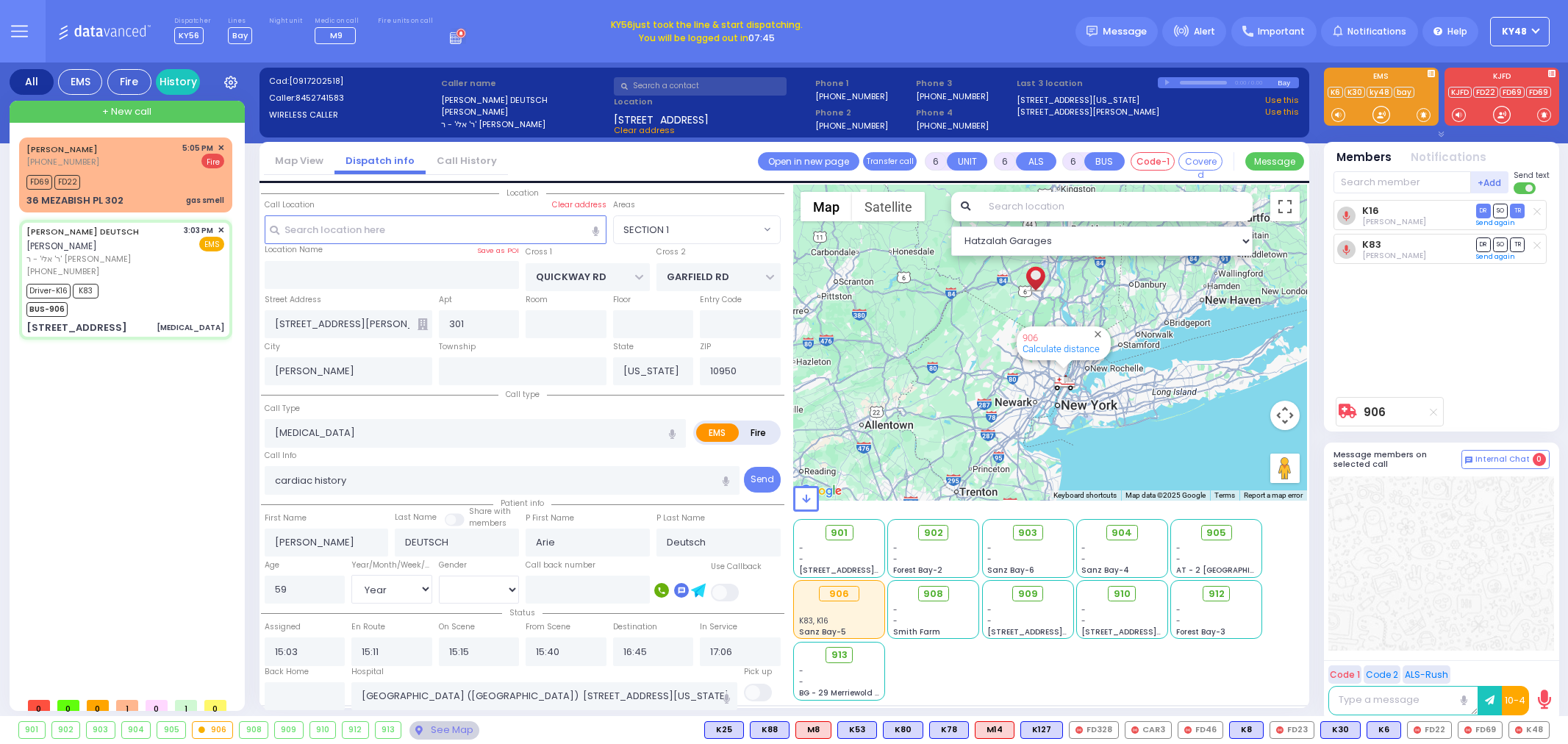
select select
radio input "true"
select select "Year"
select select "[DEMOGRAPHIC_DATA]"
radio input "true"
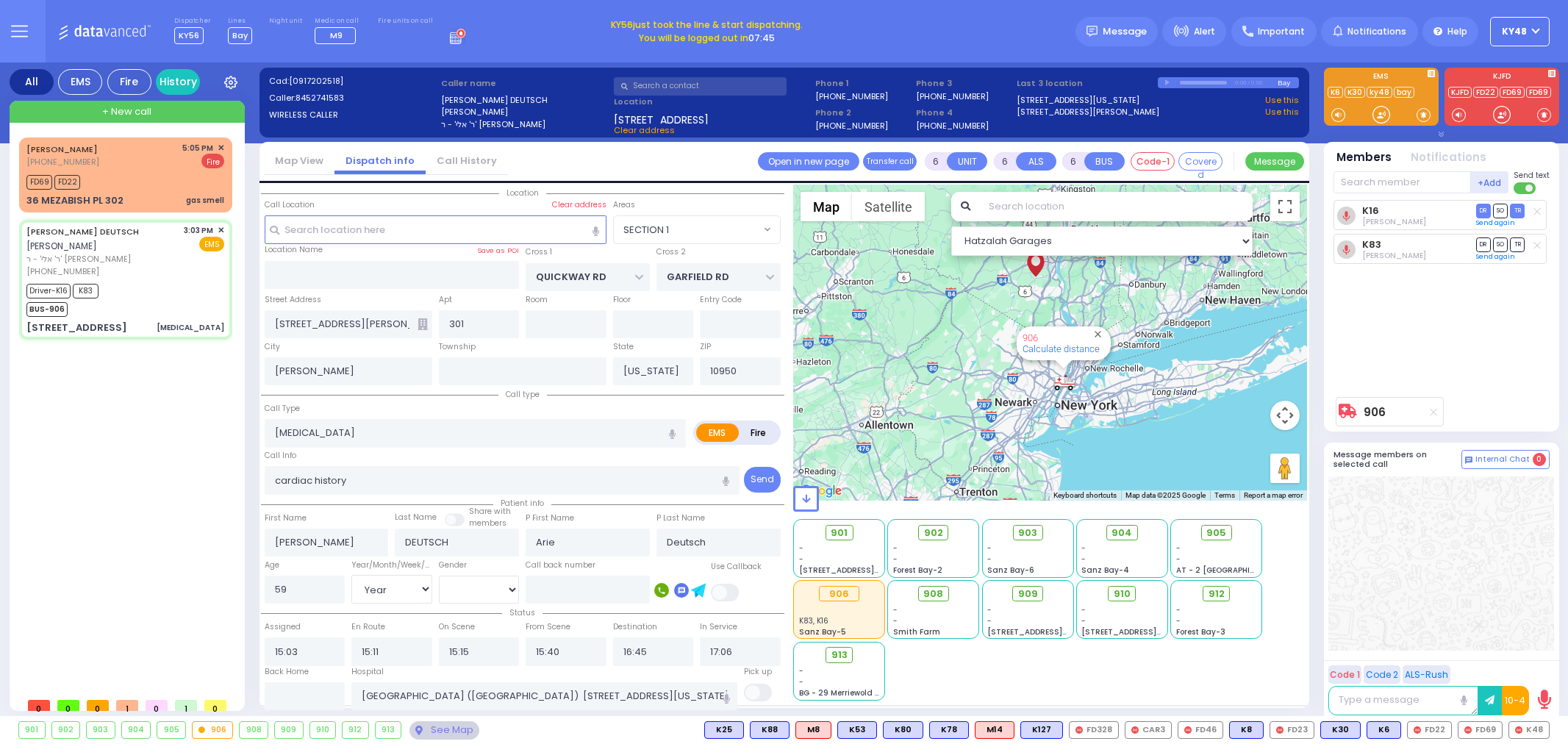
select select "Year"
select select "[DEMOGRAPHIC_DATA]"
radio input "true"
select select "Year"
select select "[DEMOGRAPHIC_DATA]"
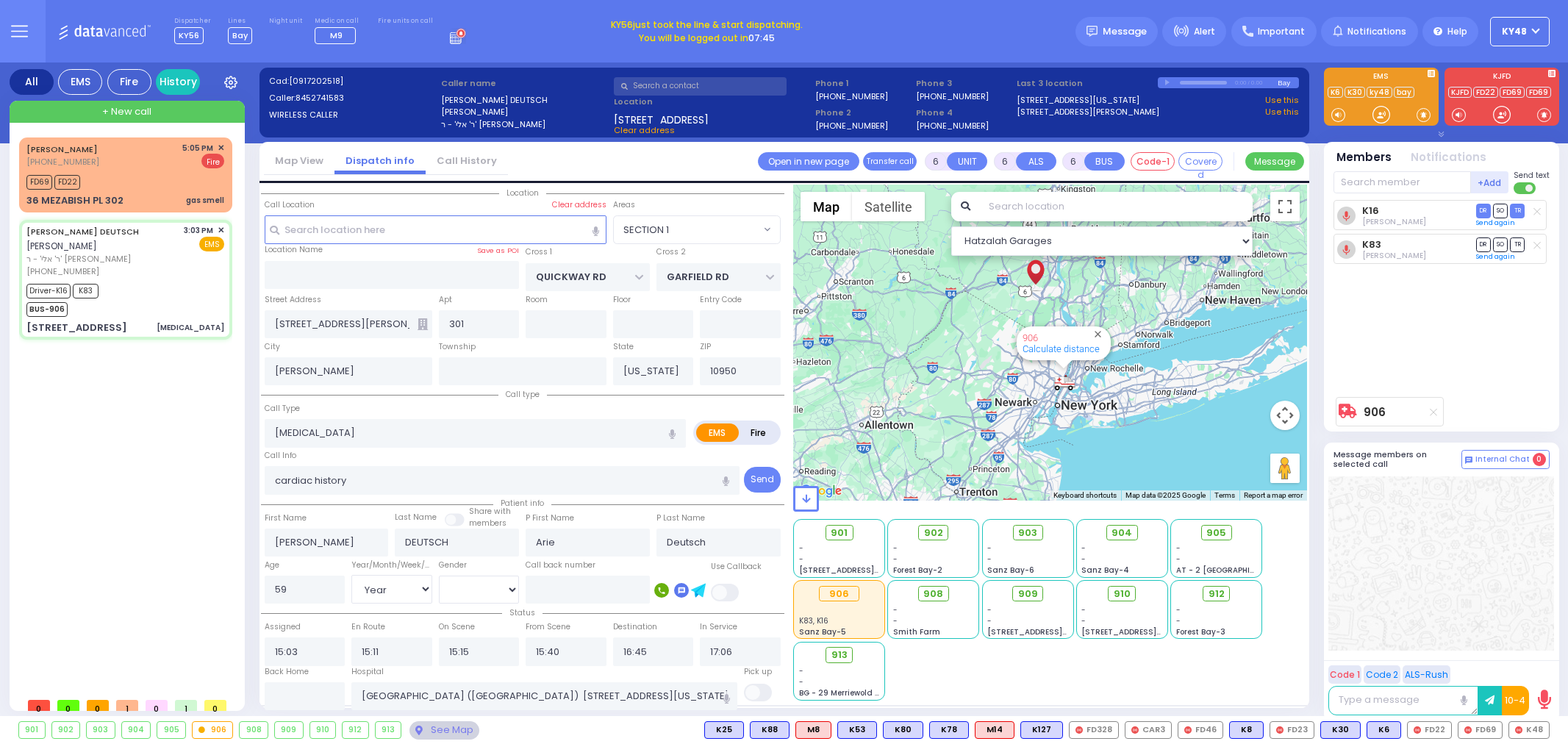
radio input "true"
select select "Year"
select select "[DEMOGRAPHIC_DATA]"
select select "SECTION 1"
select select "Hatzalah Garages"
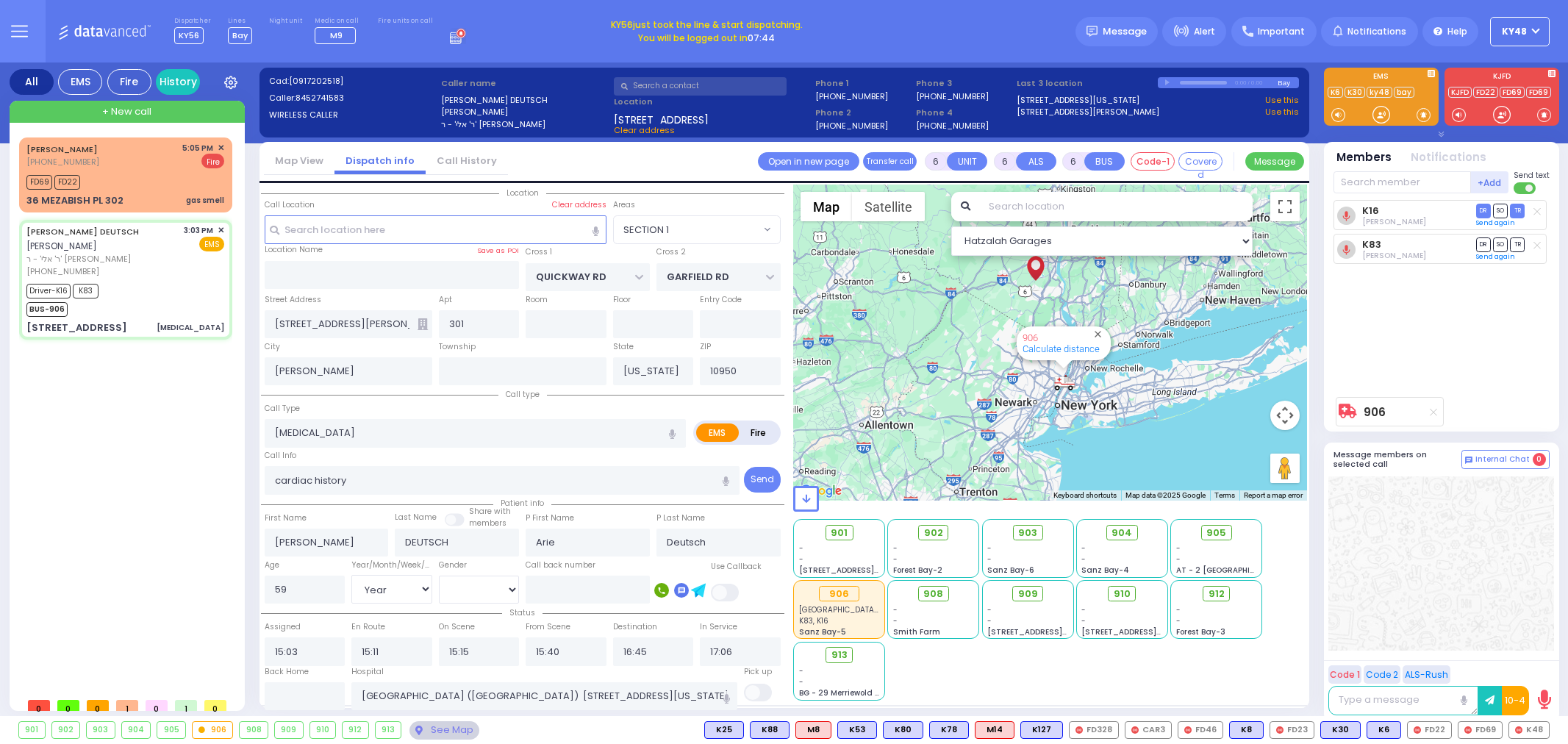
select select
radio input "true"
select select "Year"
select select "[DEMOGRAPHIC_DATA]"
select select "SECTION 1"
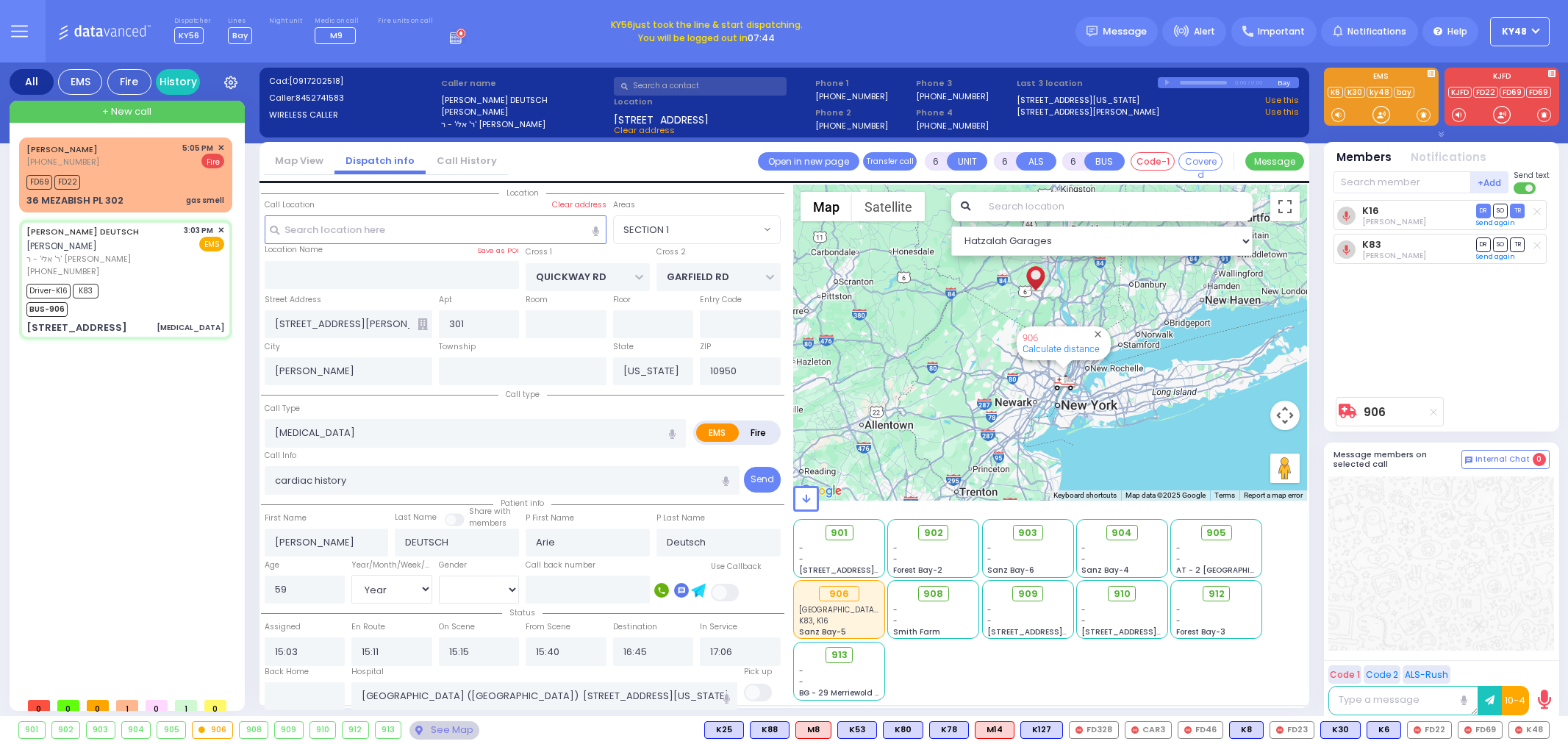
select select "Hatzalah Garages"
